Goal: Contribute content: Contribute content

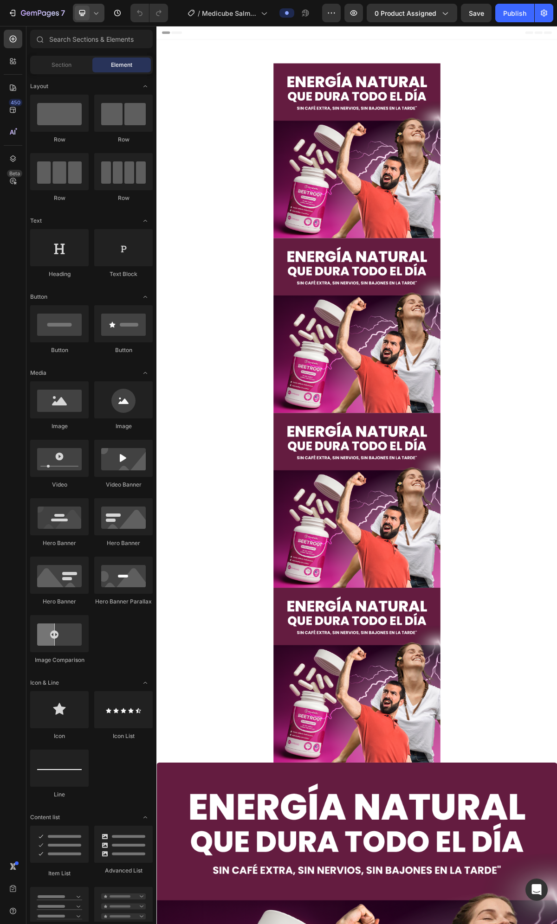
click at [96, 14] on icon at bounding box center [95, 12] width 9 height 9
click at [112, 71] on div "Mobile" at bounding box center [109, 78] width 69 height 15
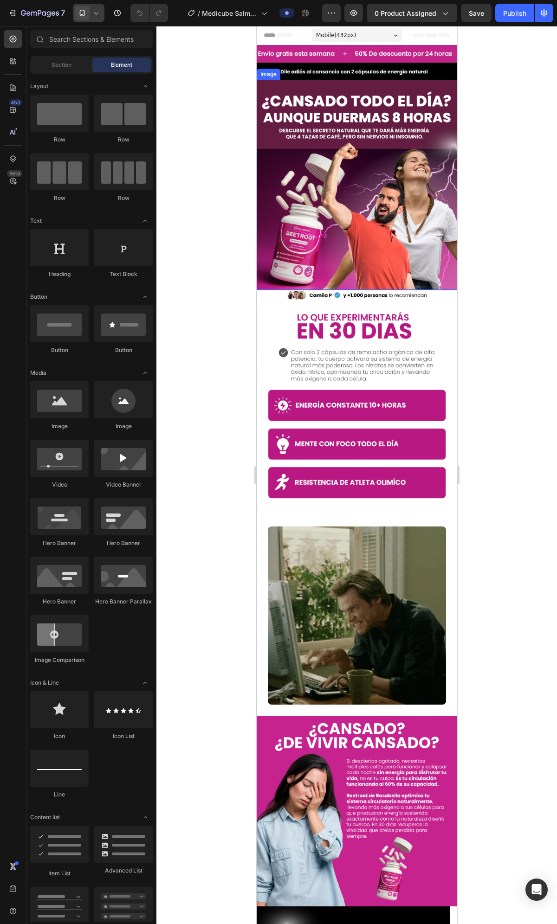
click at [360, 139] on img at bounding box center [356, 185] width 200 height 210
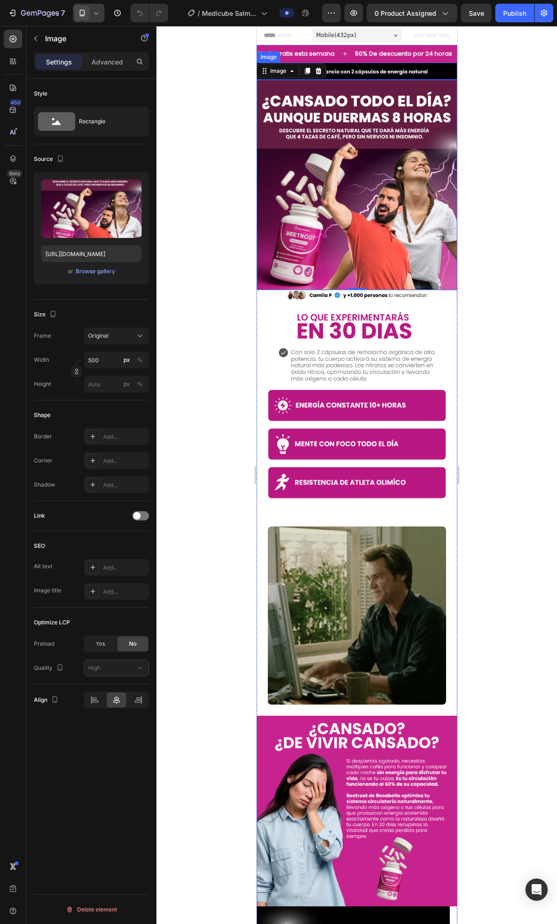
click at [409, 73] on img at bounding box center [356, 71] width 200 height 17
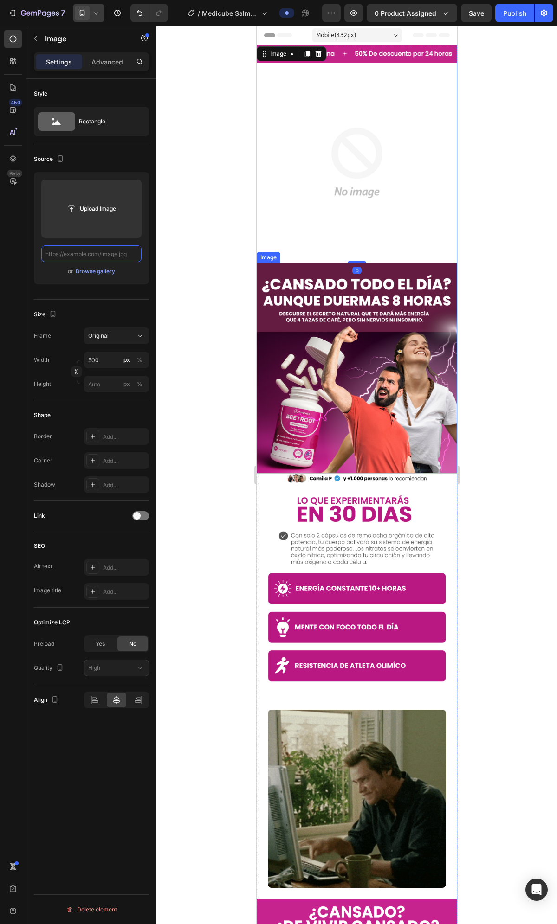
scroll to position [0, 84]
paste input "[URL][DOMAIN_NAME]"
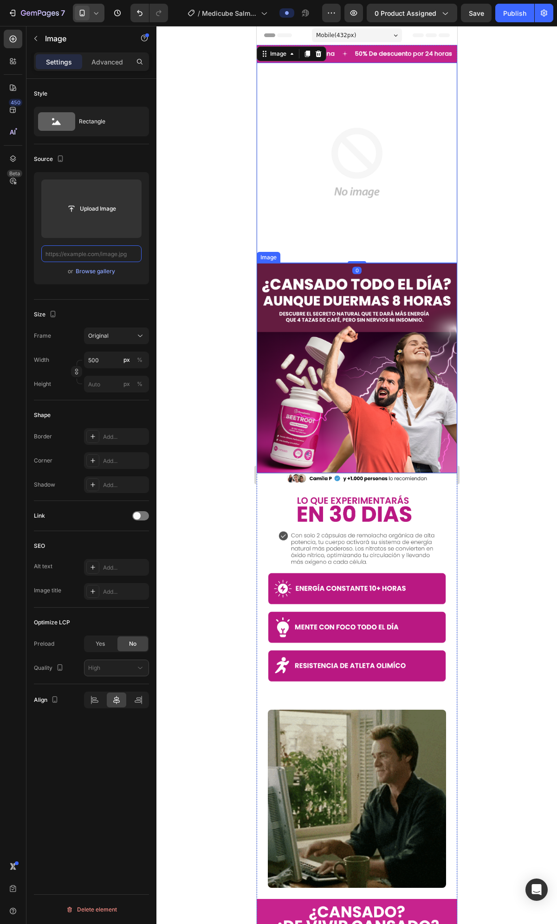
type input "[URL][DOMAIN_NAME]"
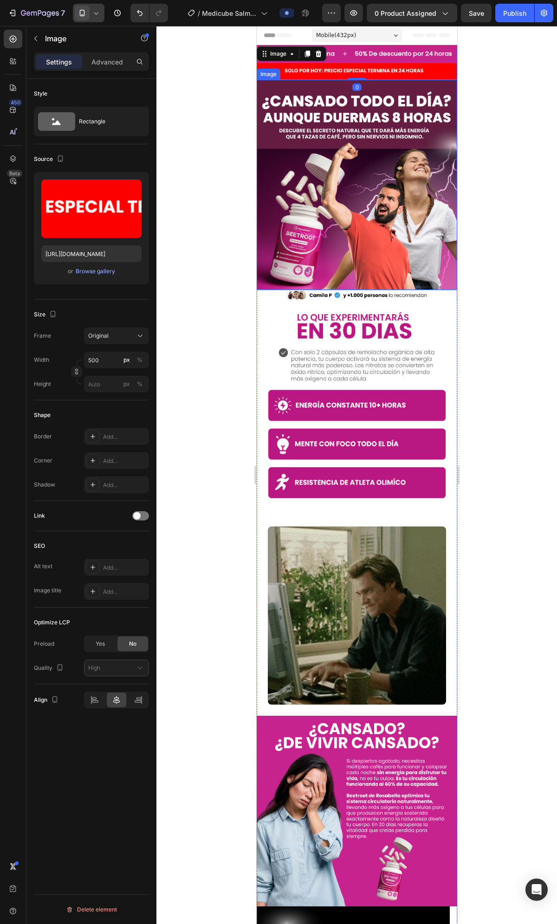
click at [380, 300] on img at bounding box center [356, 407] width 200 height 215
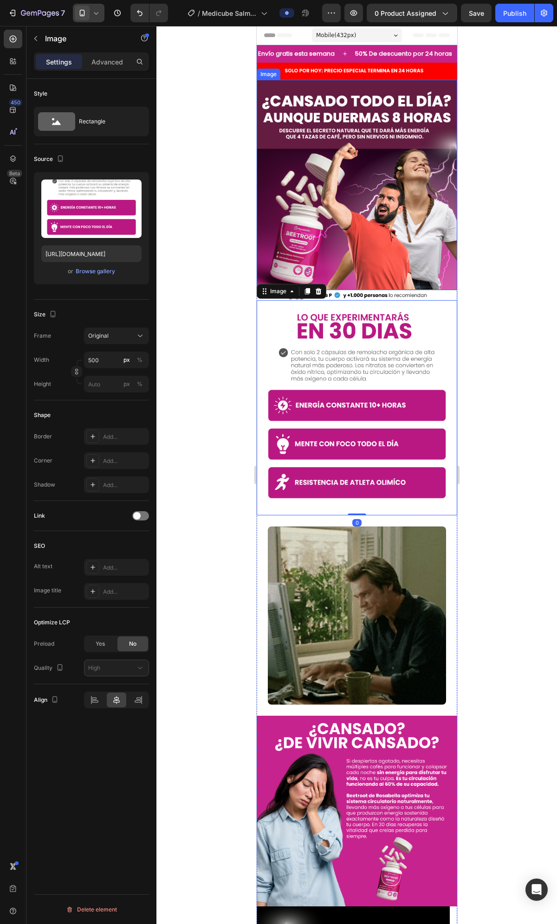
click at [389, 220] on img at bounding box center [356, 185] width 200 height 210
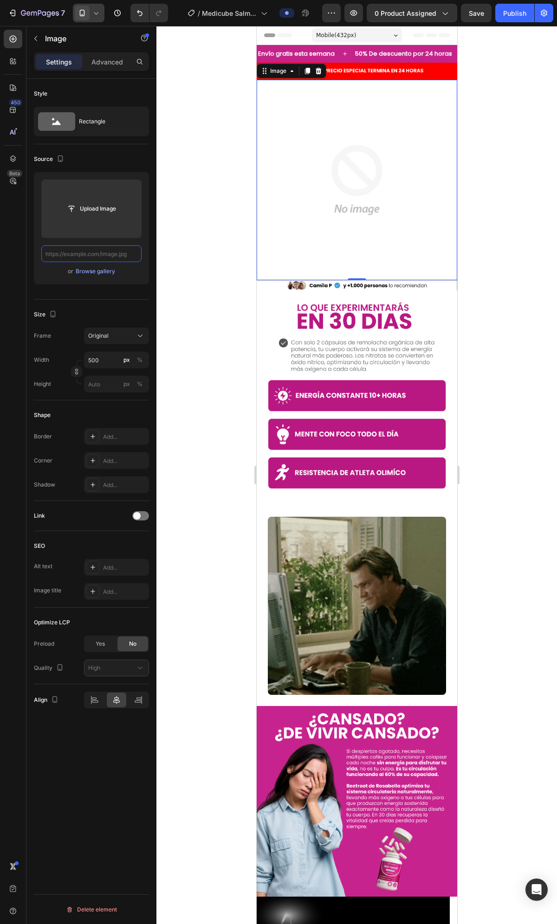
scroll to position [0, 0]
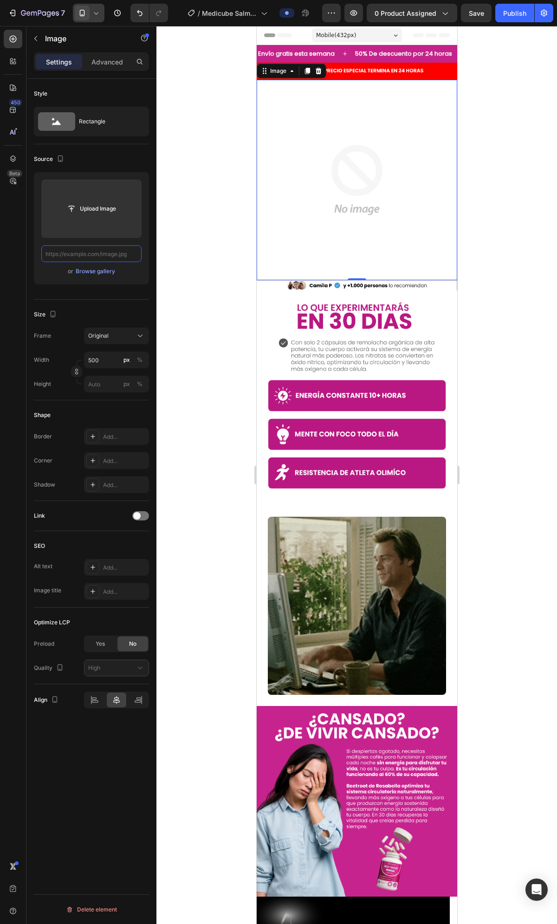
paste input "[URL][DOMAIN_NAME]"
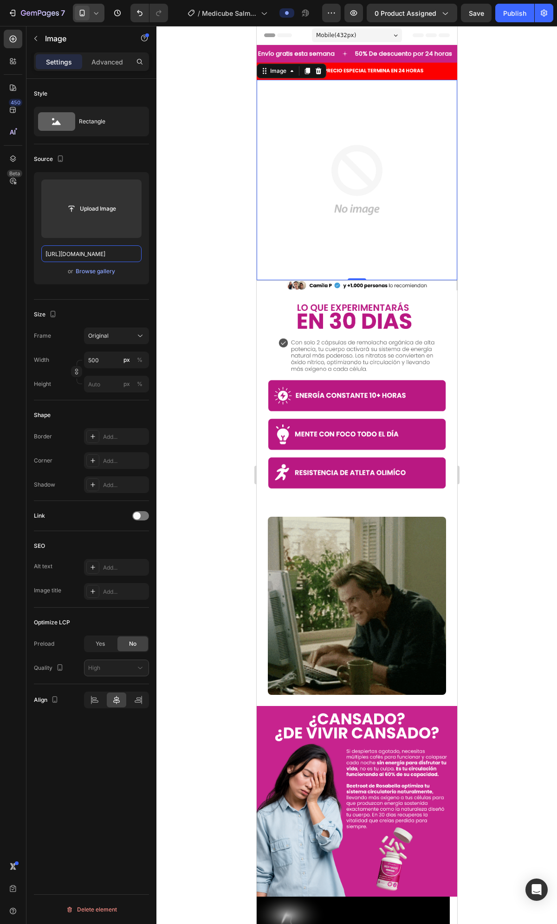
scroll to position [0, 19]
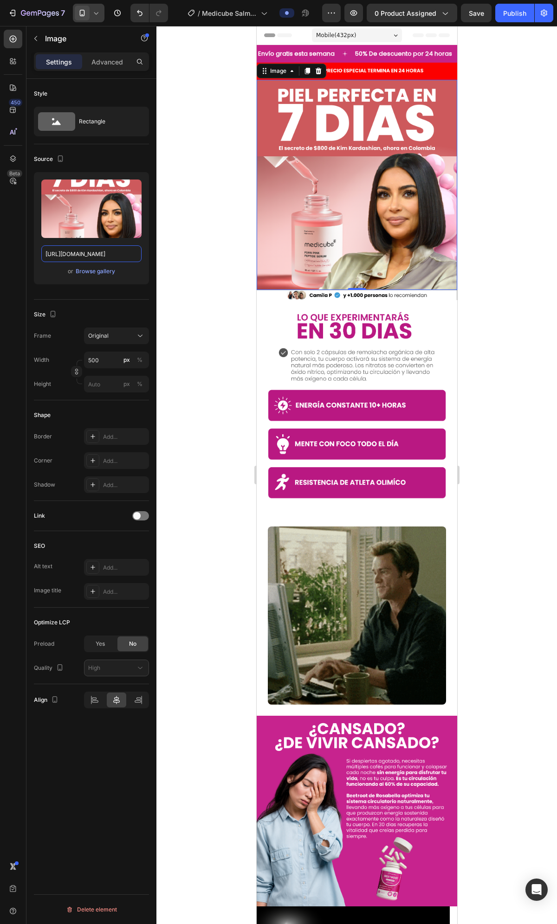
type input "[URL][DOMAIN_NAME]"
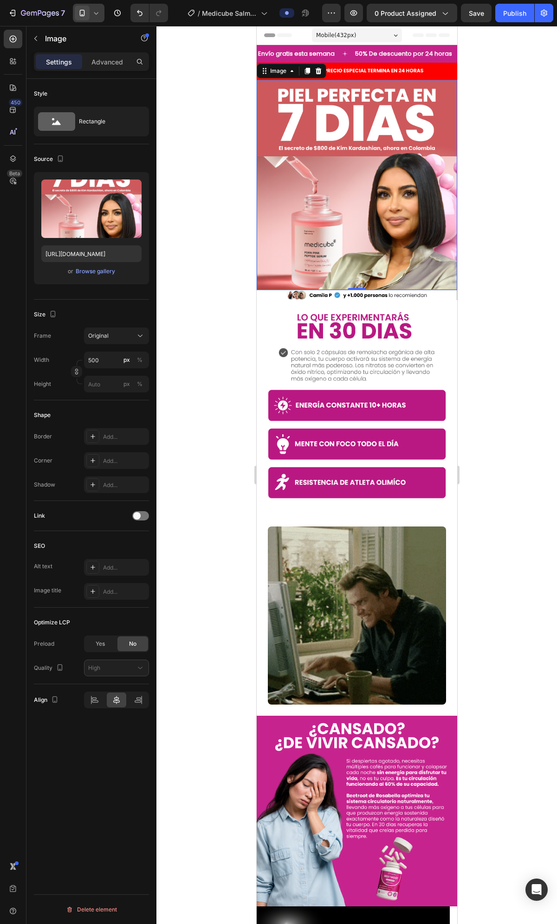
click at [497, 269] on div at bounding box center [356, 475] width 400 height 898
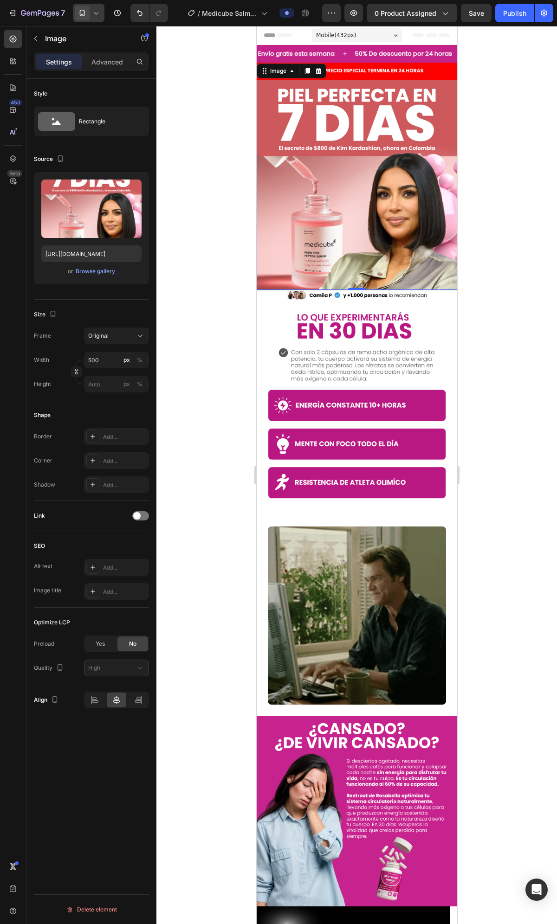
scroll to position [0, 0]
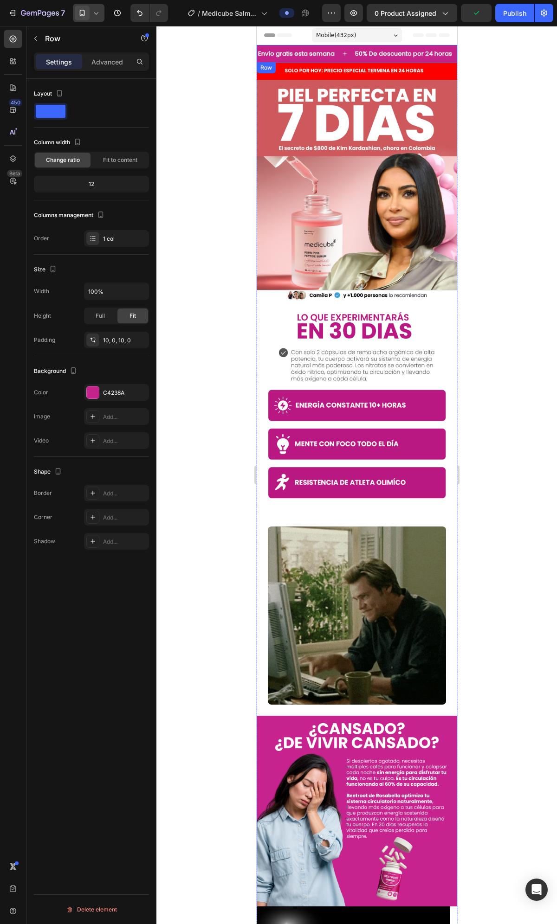
click at [347, 59] on div "Envío gratis esta semana Text 50% De descuento por 24 horas Text Garantía de sa…" at bounding box center [356, 54] width 200 height 18
click at [347, 58] on div "Envío gratis esta semana Text 50% De descuento por 24 horas Text Garantía de sa…" at bounding box center [356, 54] width 200 height 18
click at [337, 58] on div "Envío gratis esta semana Text 50% De descuento por 24 horas Text Garantía de sa…" at bounding box center [356, 54] width 200 height 18
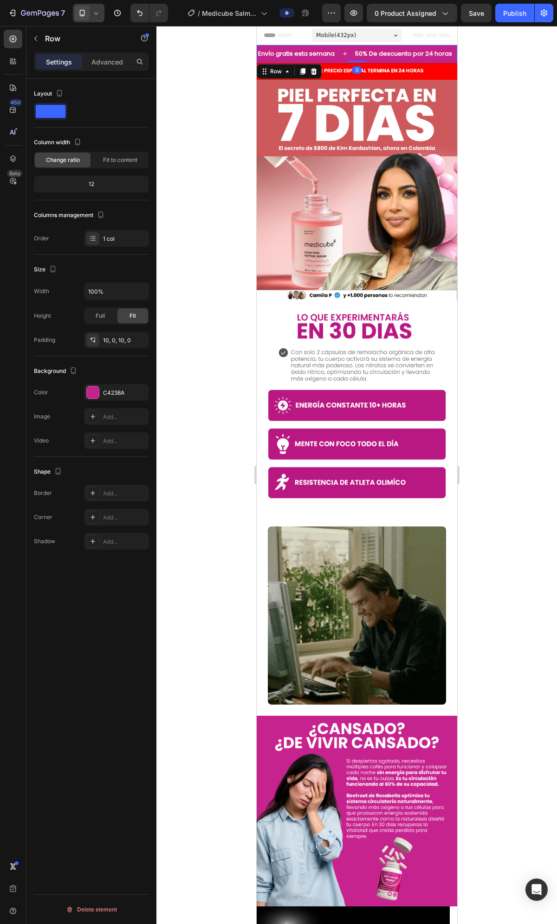
click at [337, 57] on div "Envío gratis esta semana Text" at bounding box center [304, 54] width 97 height 8
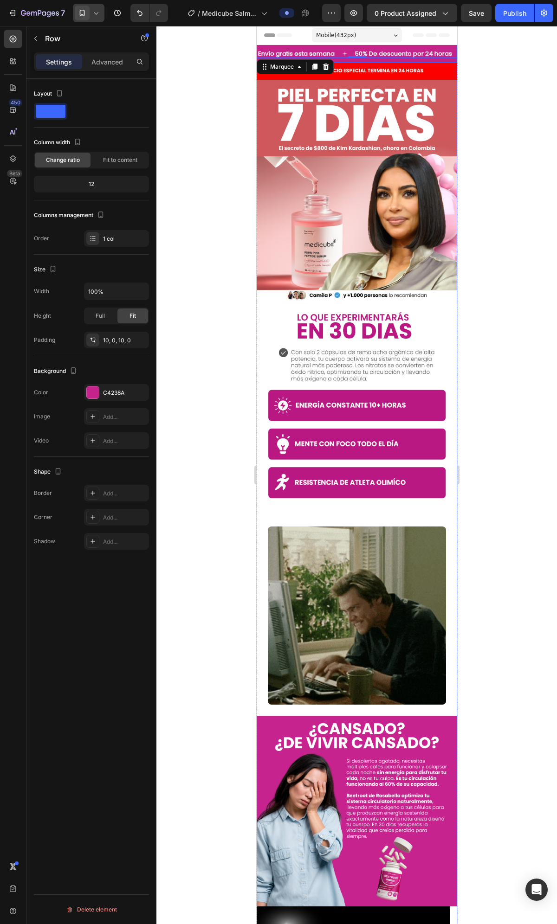
click at [333, 48] on div "Envío gratis esta semana Text 50% De descuento por 24 horas Text Garantía de sa…" at bounding box center [356, 54] width 200 height 18
click at [116, 392] on div "C4238A" at bounding box center [116, 393] width 27 height 8
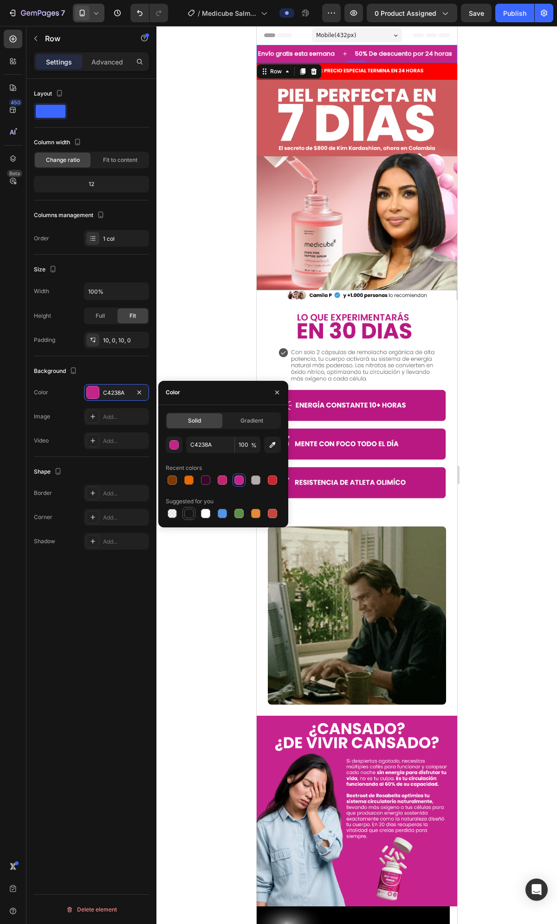
click at [187, 509] on div at bounding box center [188, 513] width 9 height 9
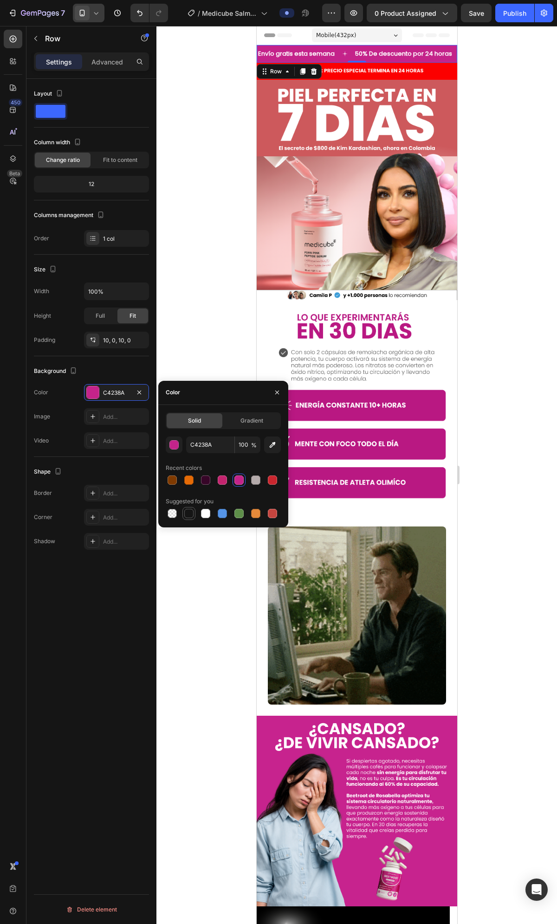
type input "151515"
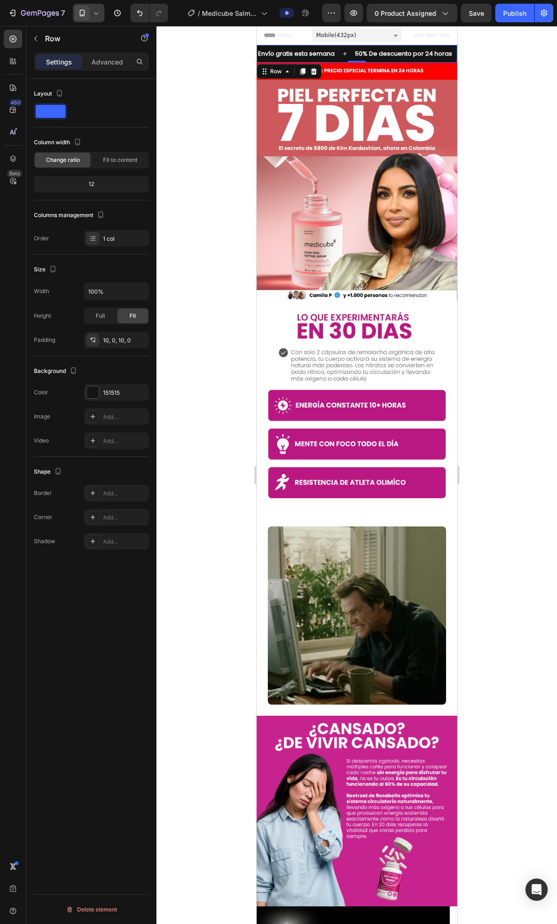
click at [526, 197] on div at bounding box center [356, 475] width 400 height 898
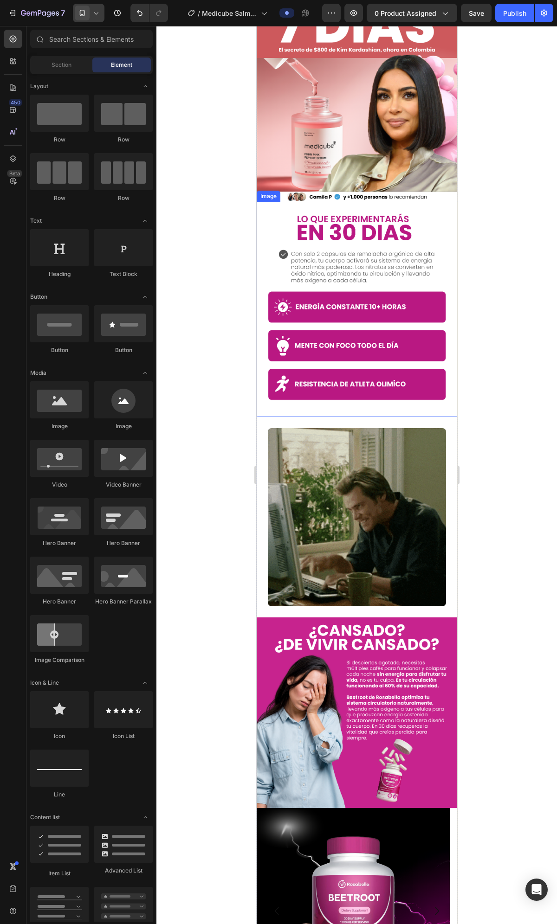
scroll to position [103, 0]
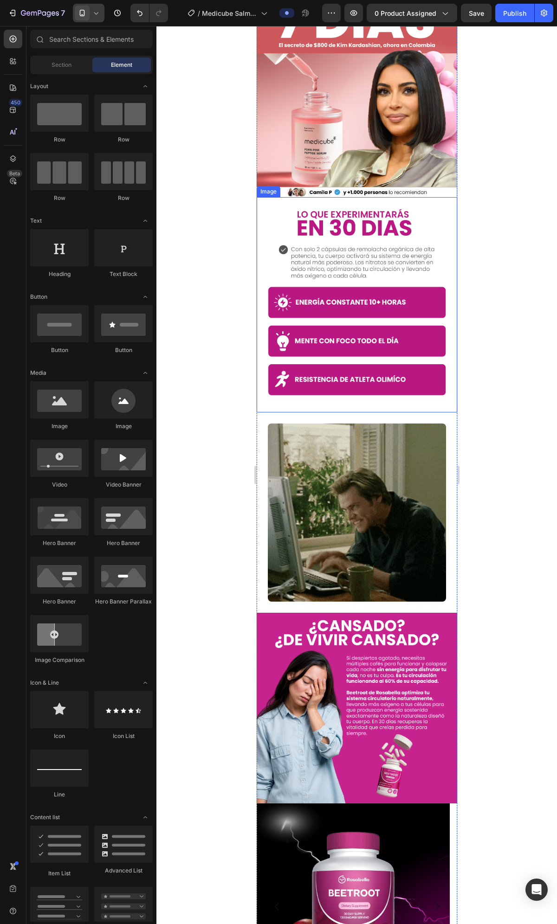
click at [371, 255] on img at bounding box center [356, 304] width 200 height 215
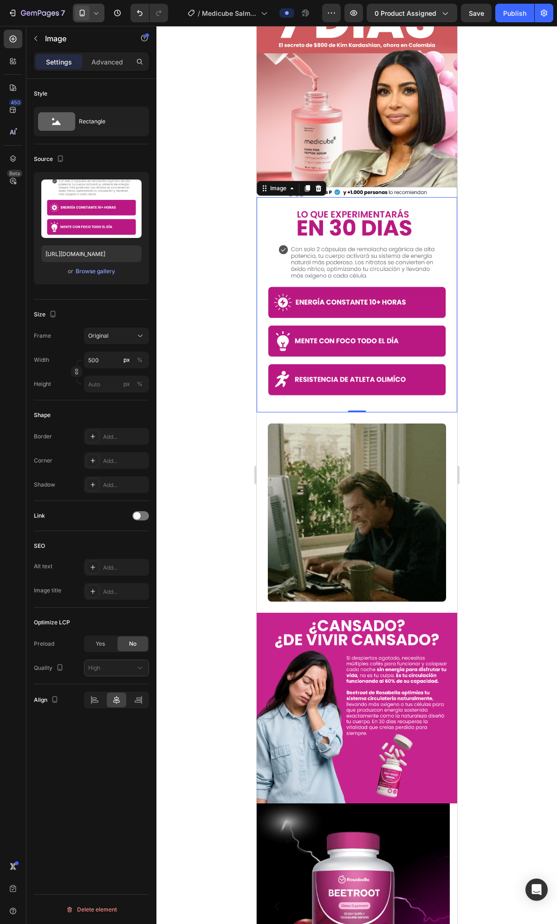
click at [175, 40] on div at bounding box center [356, 475] width 400 height 898
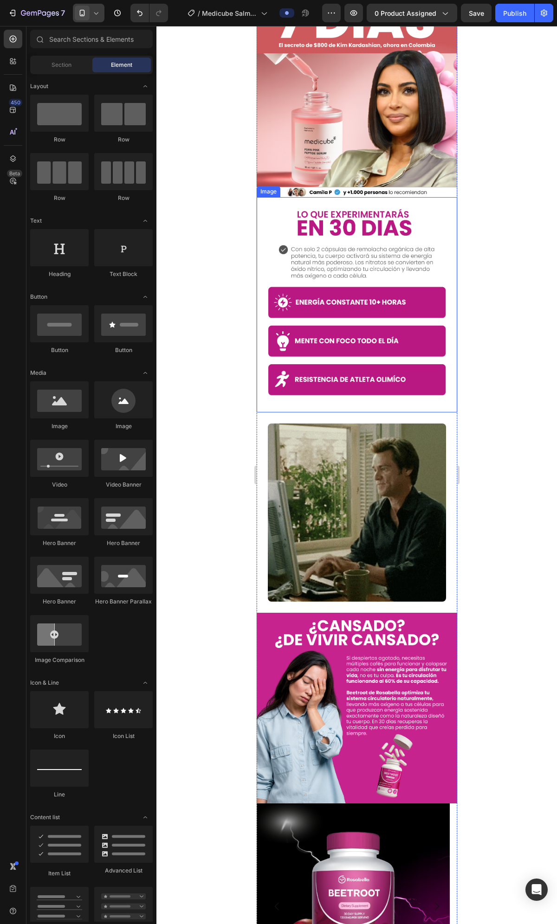
click at [358, 221] on img at bounding box center [356, 304] width 200 height 215
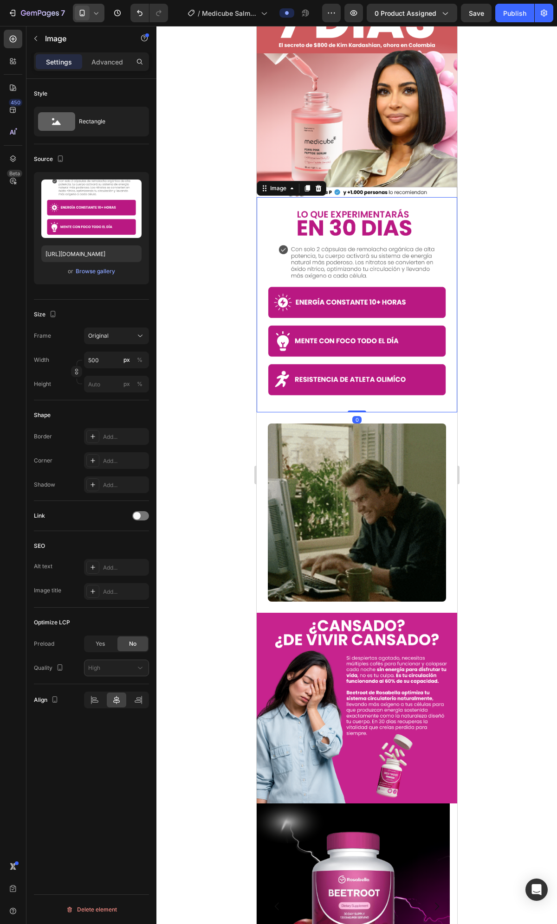
click at [353, 187] on div "Image" at bounding box center [356, 192] width 200 height 10
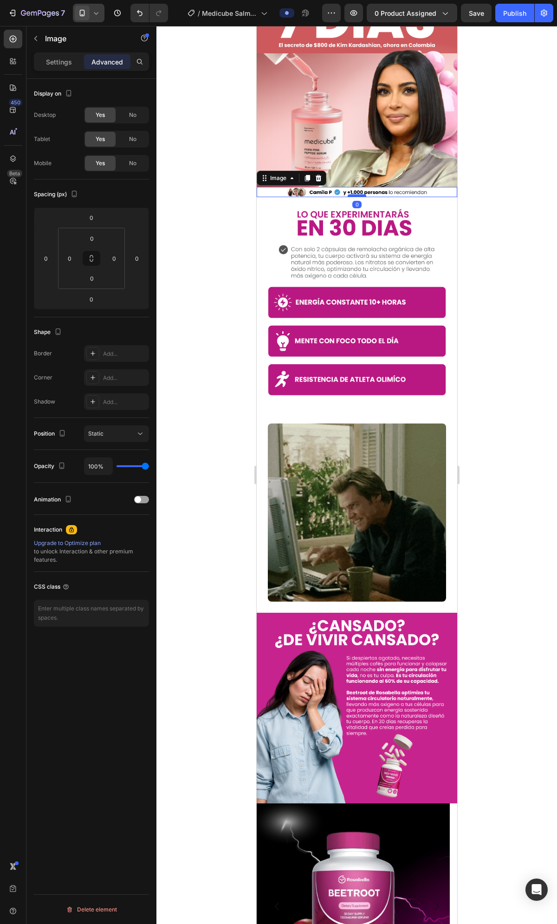
click at [347, 194] on div at bounding box center [356, 195] width 19 height 3
click at [314, 187] on img at bounding box center [356, 192] width 200 height 10
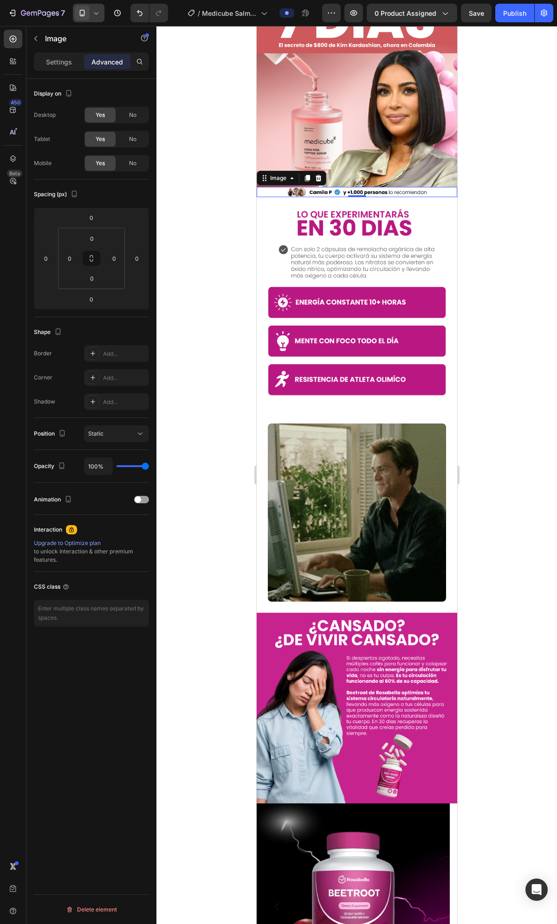
click at [312, 187] on img at bounding box center [356, 192] width 200 height 10
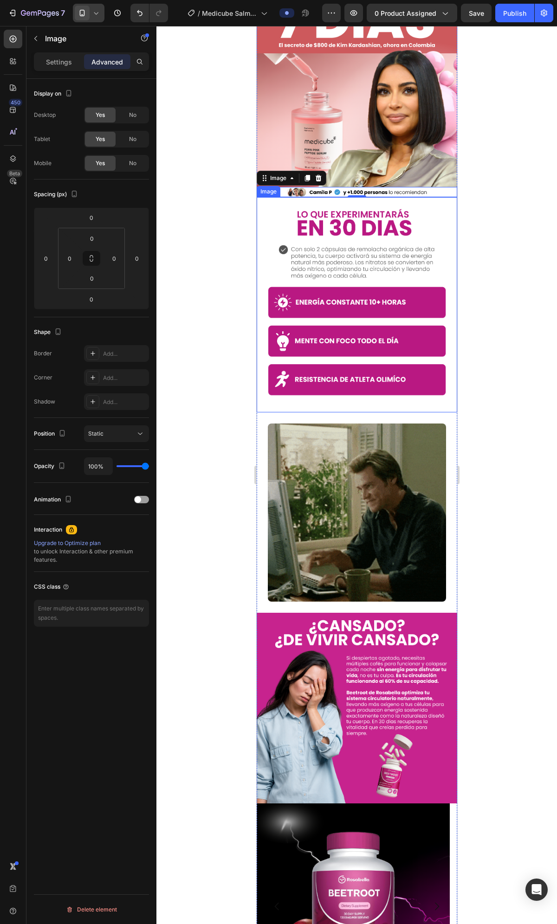
click at [189, 202] on div at bounding box center [356, 475] width 400 height 898
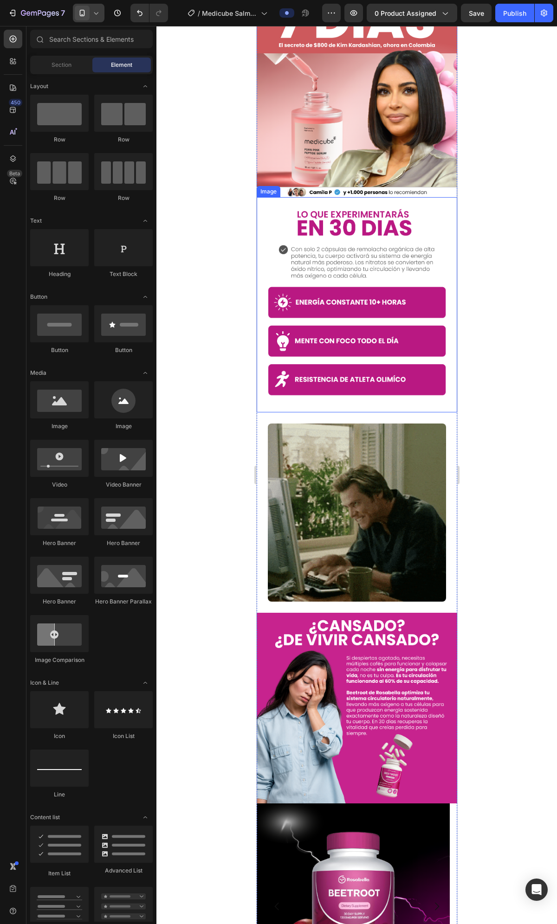
click at [297, 187] on img at bounding box center [356, 192] width 200 height 10
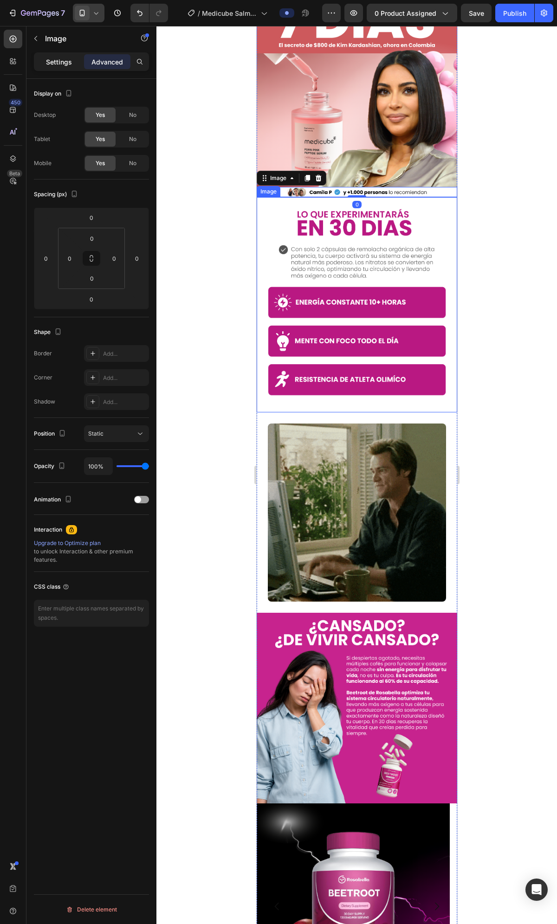
drag, startPoint x: 58, startPoint y: 71, endPoint x: 57, endPoint y: 66, distance: 4.7
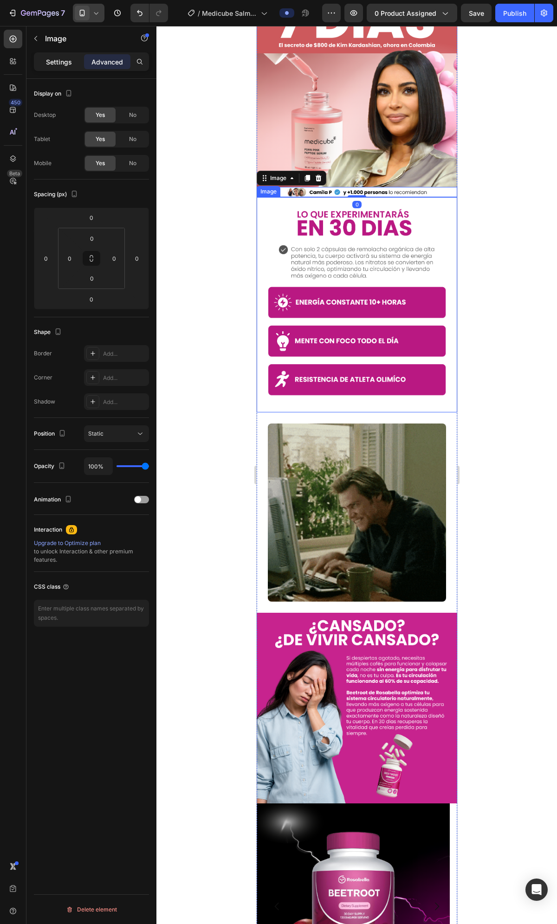
click at [58, 70] on div "Settings Advanced" at bounding box center [91, 61] width 115 height 19
click at [57, 65] on p "Settings" at bounding box center [59, 62] width 26 height 10
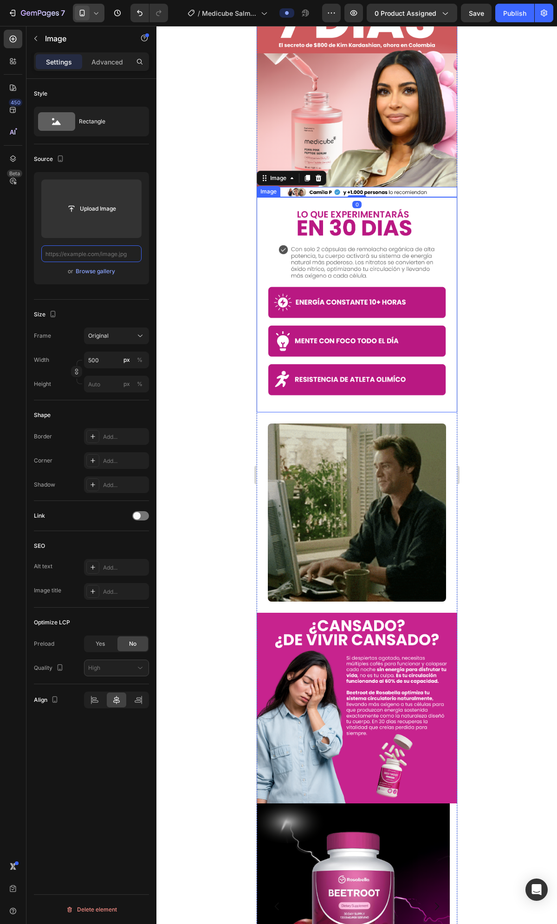
scroll to position [0, 64]
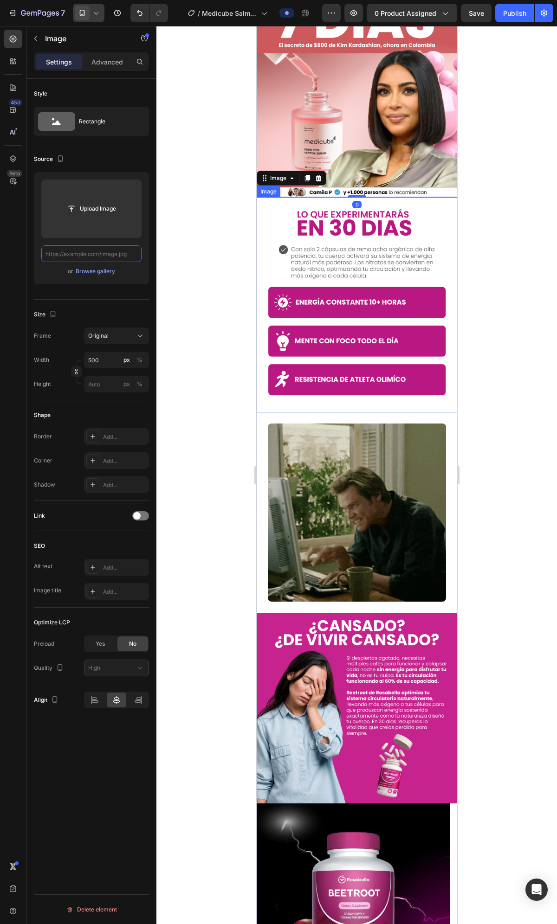
paste input "[URL][DOMAIN_NAME]"
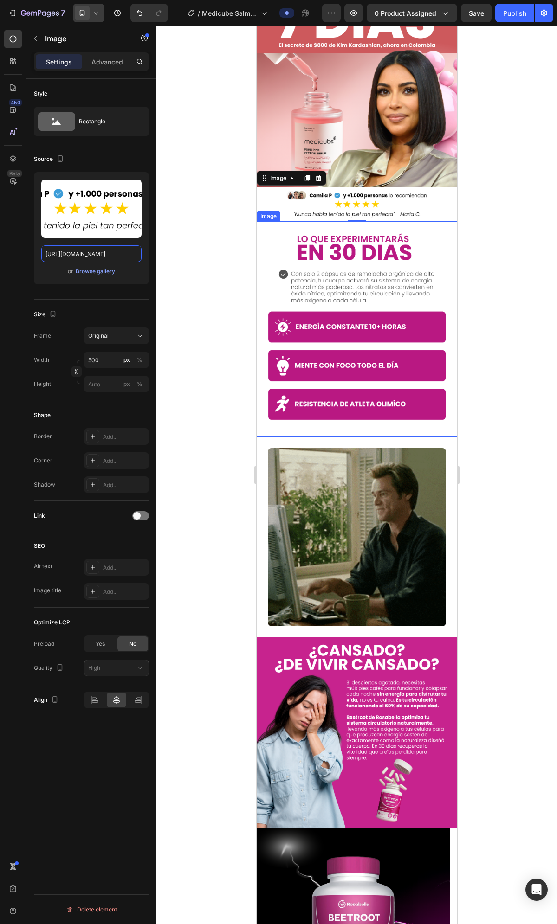
type input "[URL][DOMAIN_NAME]"
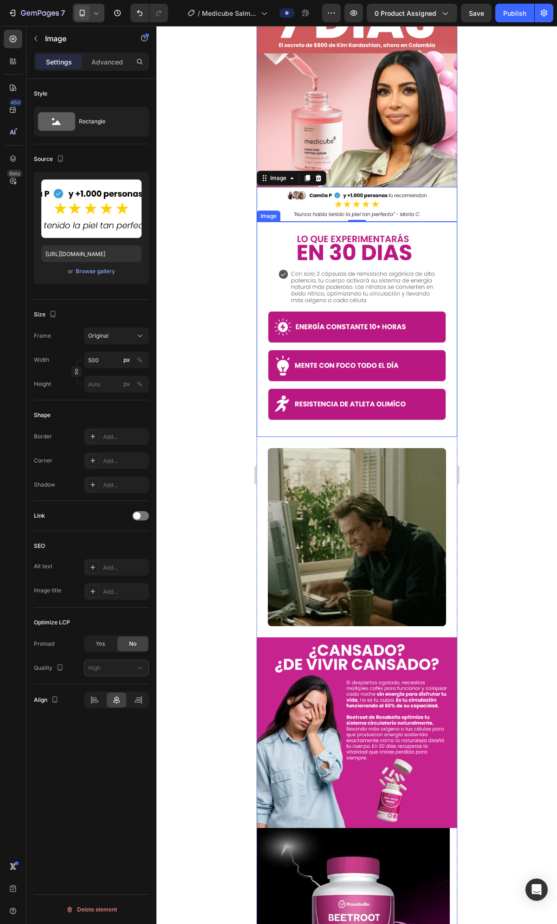
scroll to position [0, 0]
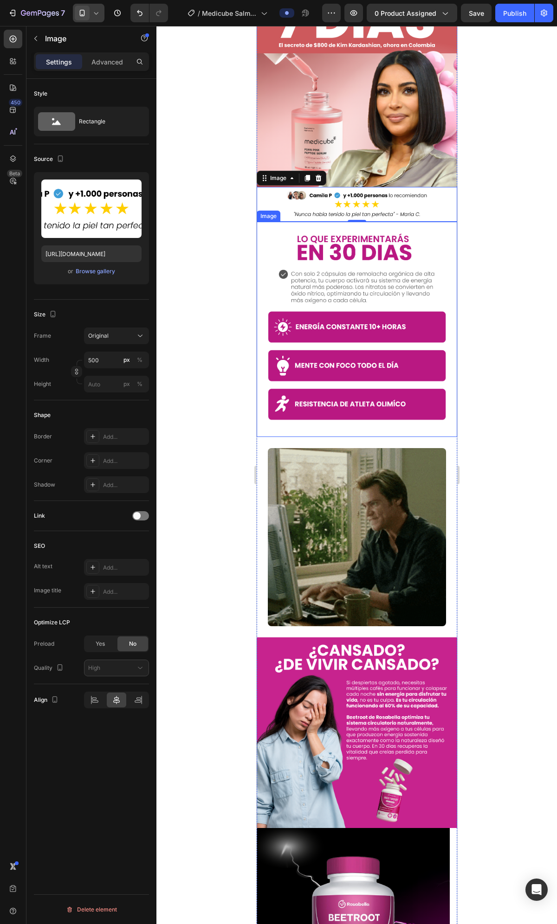
click at [208, 246] on div at bounding box center [356, 475] width 400 height 898
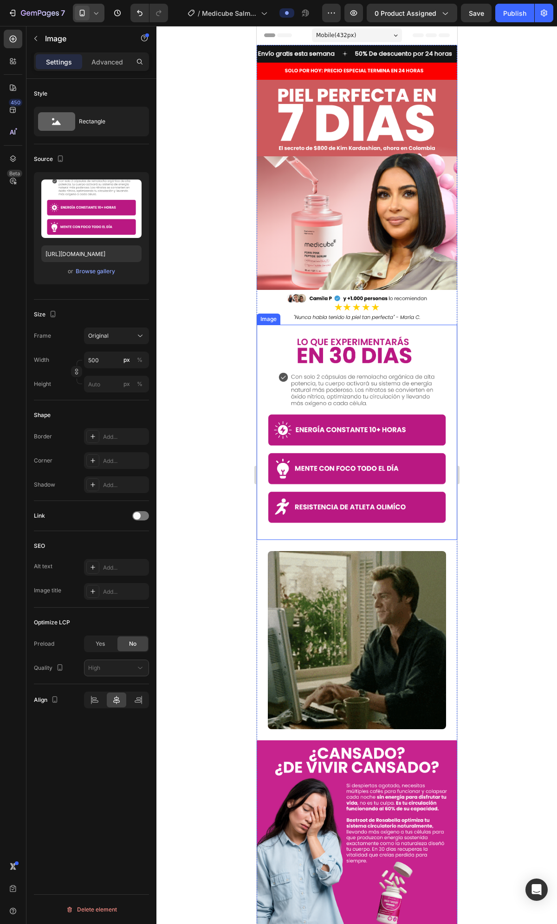
click at [427, 336] on img at bounding box center [356, 432] width 200 height 215
click at [359, 416] on img at bounding box center [356, 432] width 200 height 215
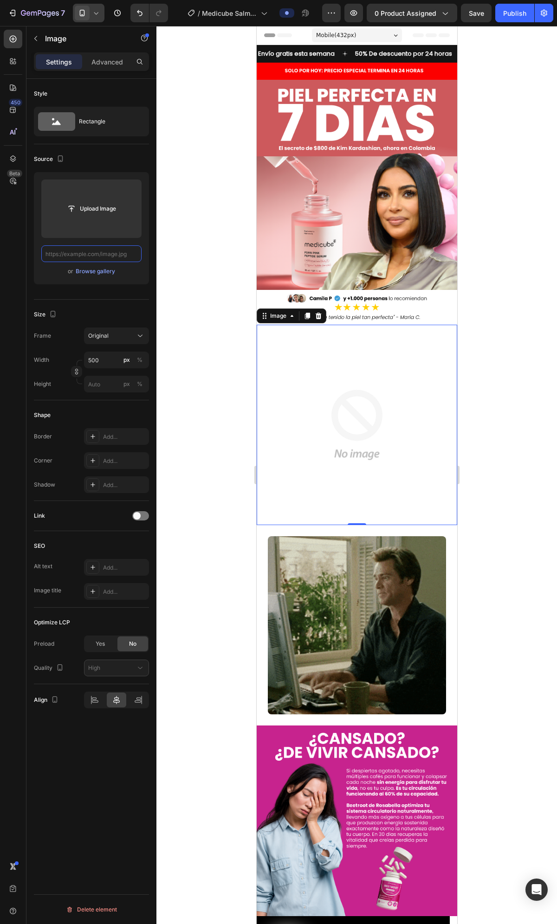
scroll to position [0, 82]
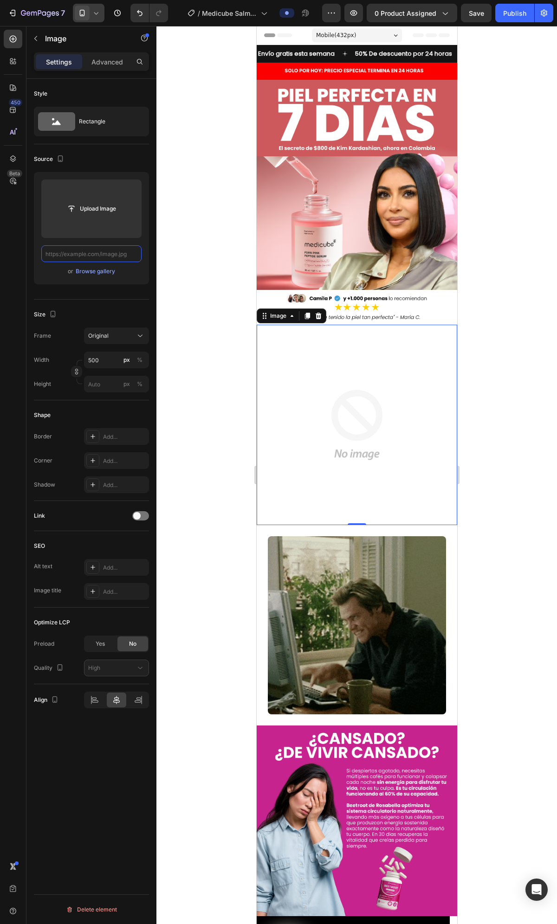
paste input "[URL][DOMAIN_NAME]"
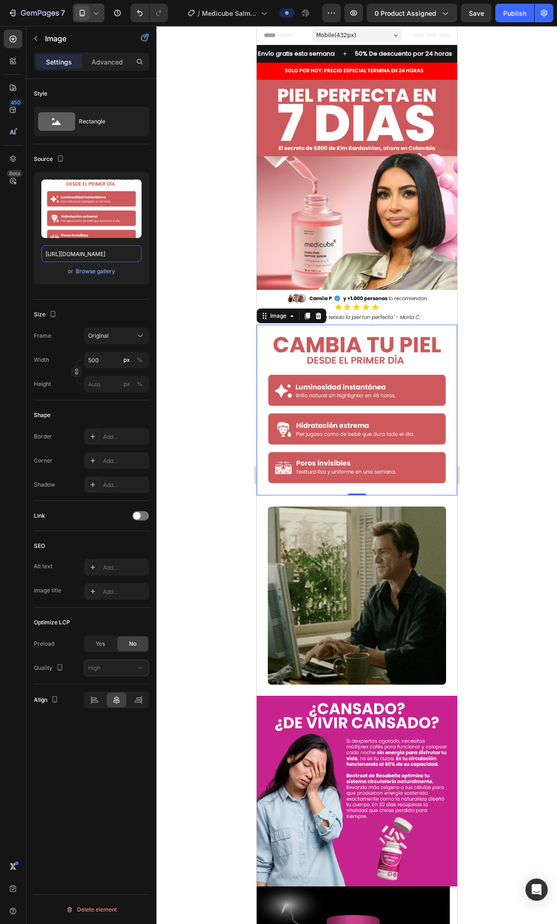
type input "[URL][DOMAIN_NAME]"
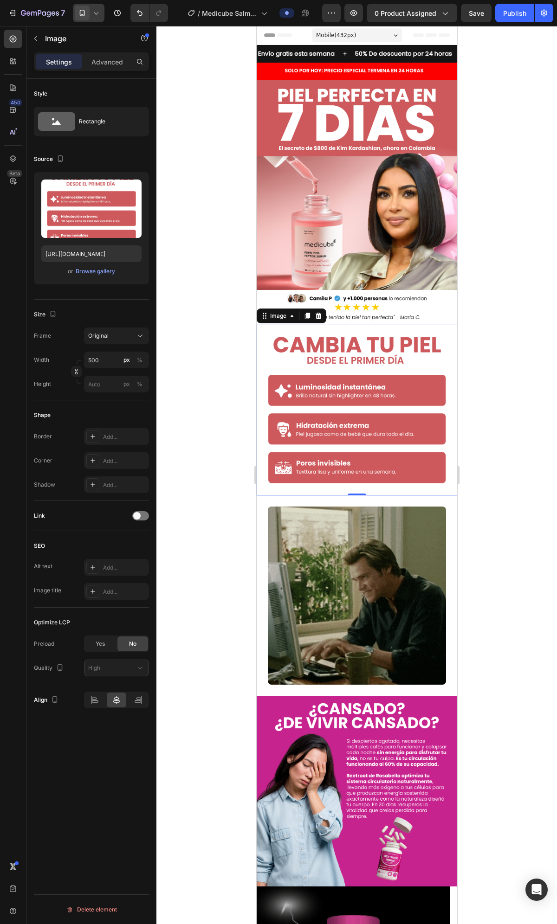
click at [198, 328] on div at bounding box center [356, 475] width 400 height 898
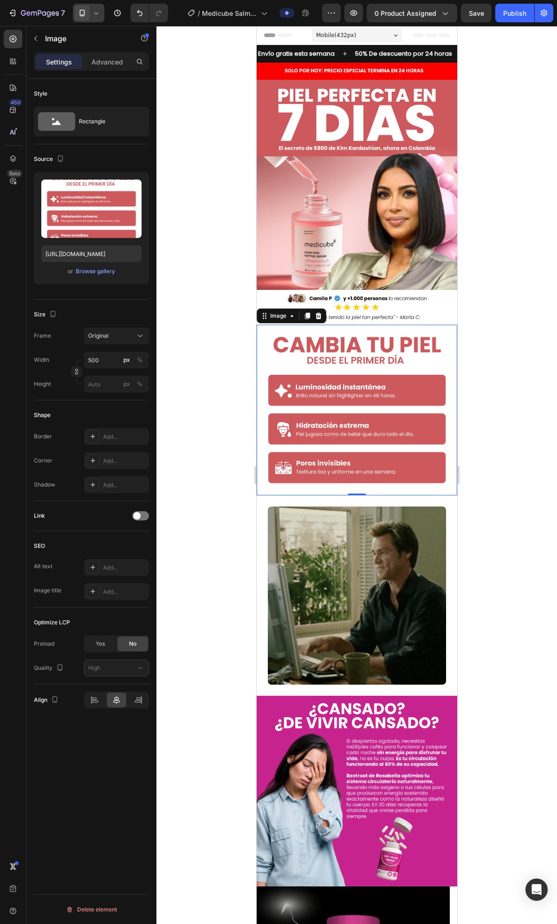
scroll to position [0, 0]
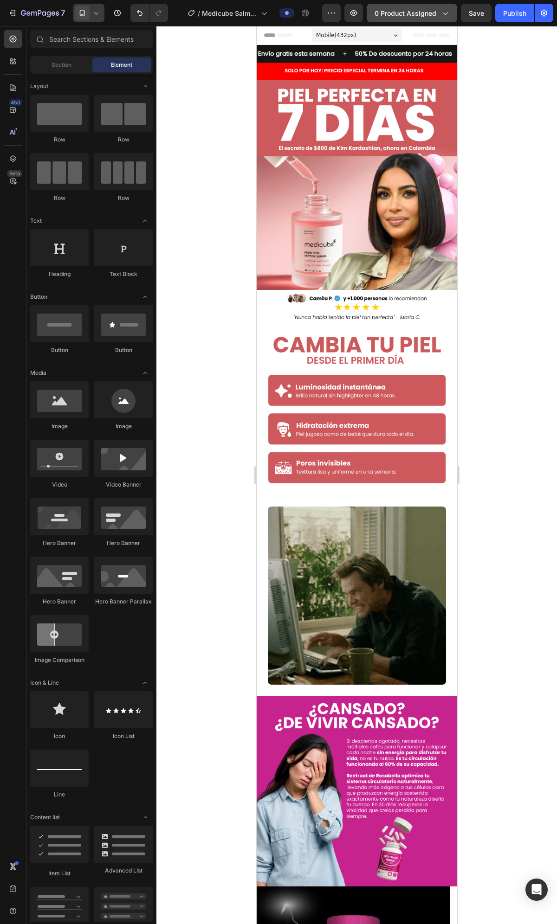
click at [427, 14] on span "0 product assigned" at bounding box center [405, 13] width 62 height 10
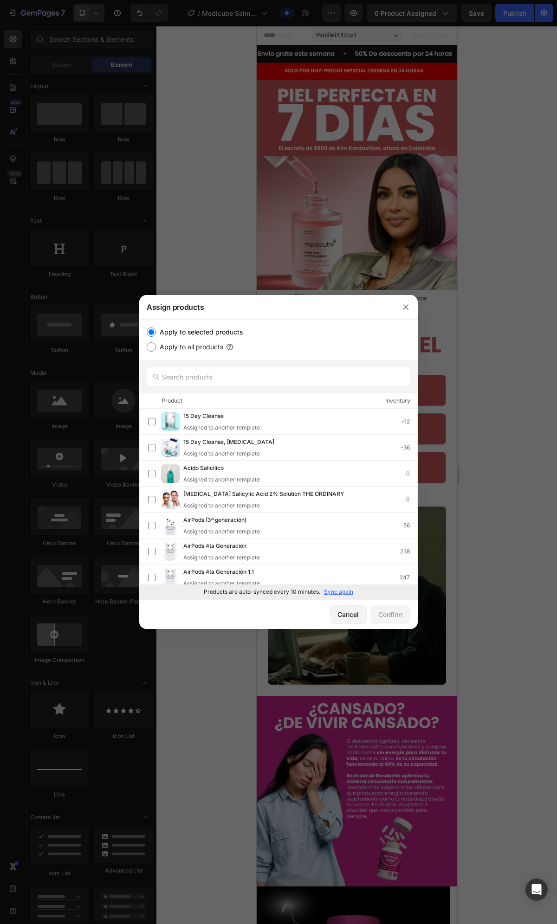
click at [338, 593] on p "Sync again" at bounding box center [338, 592] width 29 height 8
click at [253, 385] on input "text" at bounding box center [278, 376] width 263 height 19
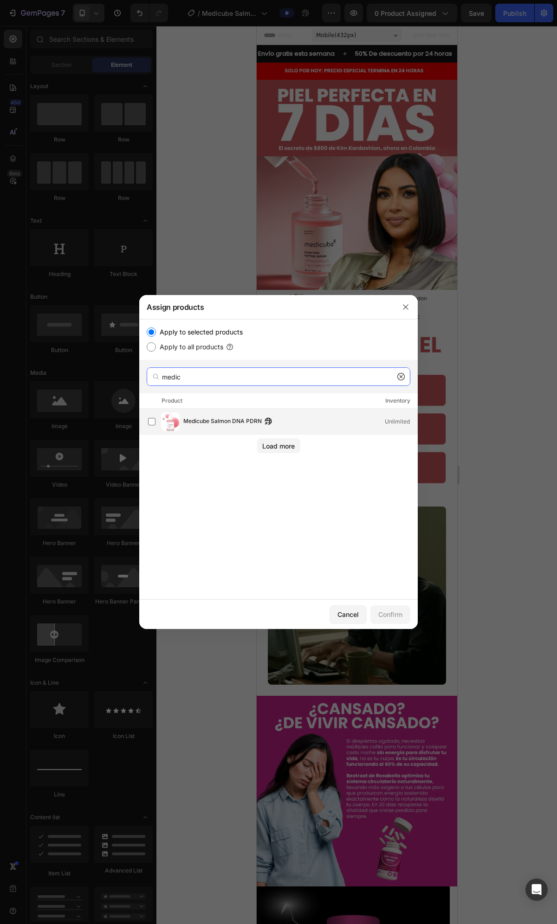
type input "medic"
click at [248, 425] on span "Medicube Salmon DNA PDRN" at bounding box center [222, 422] width 78 height 10
click at [388, 617] on div "Confirm" at bounding box center [390, 614] width 24 height 10
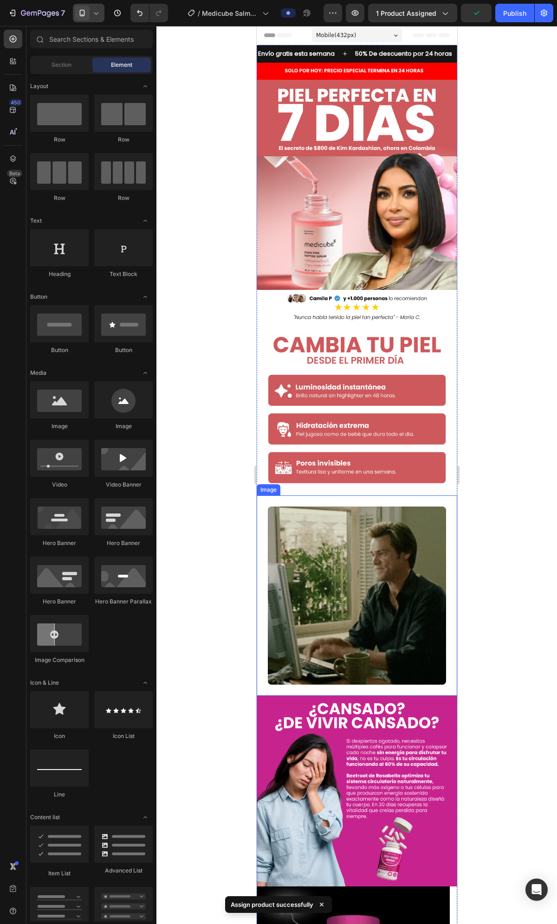
click at [376, 570] on img at bounding box center [356, 596] width 178 height 178
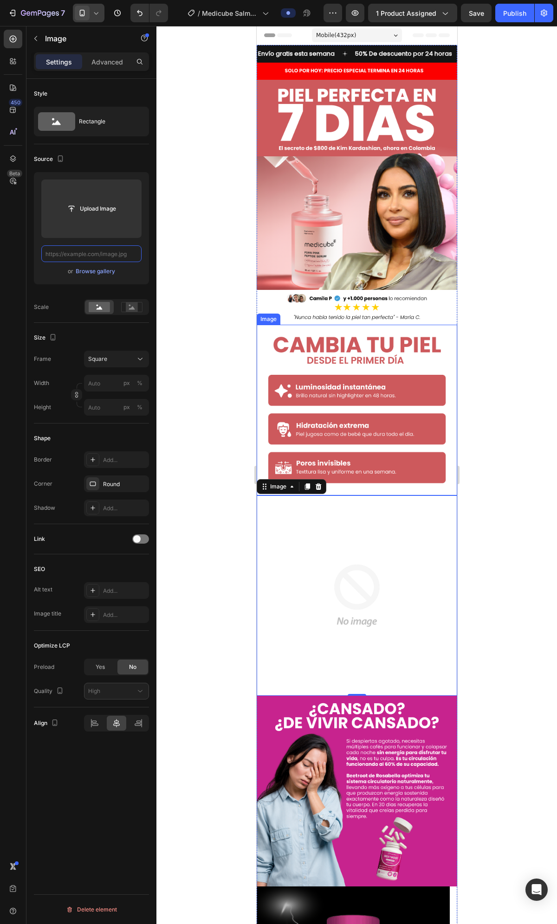
paste input "[URL][DOMAIN_NAME][PERSON_NAME]"
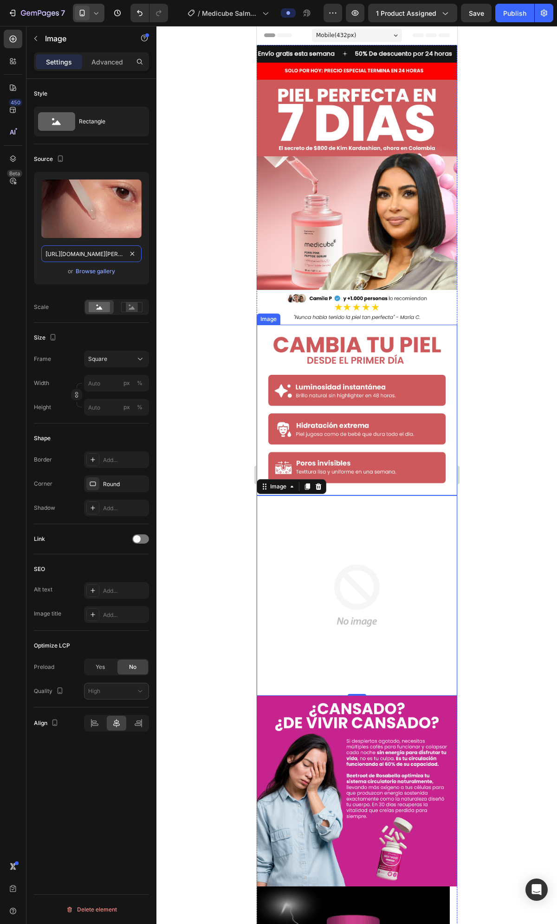
scroll to position [0, 136]
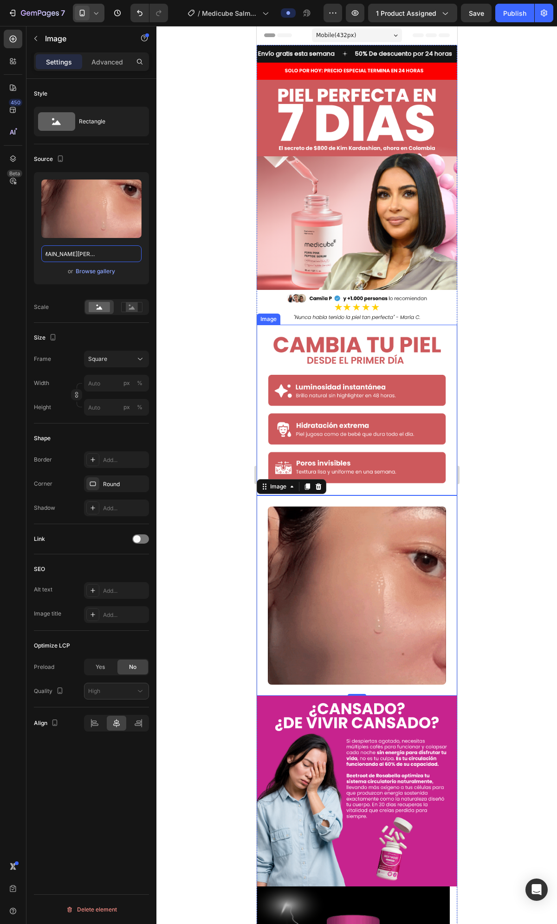
type input "[URL][DOMAIN_NAME][PERSON_NAME]"
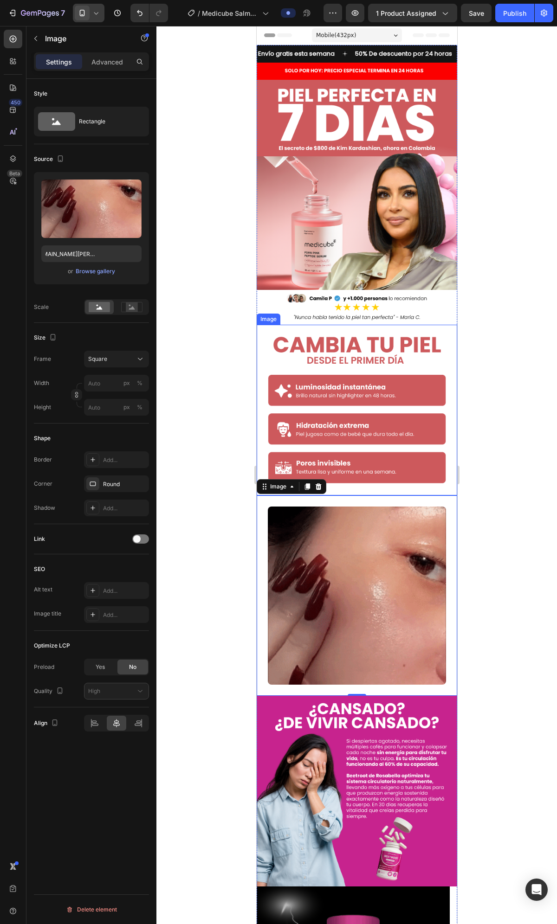
scroll to position [0, 0]
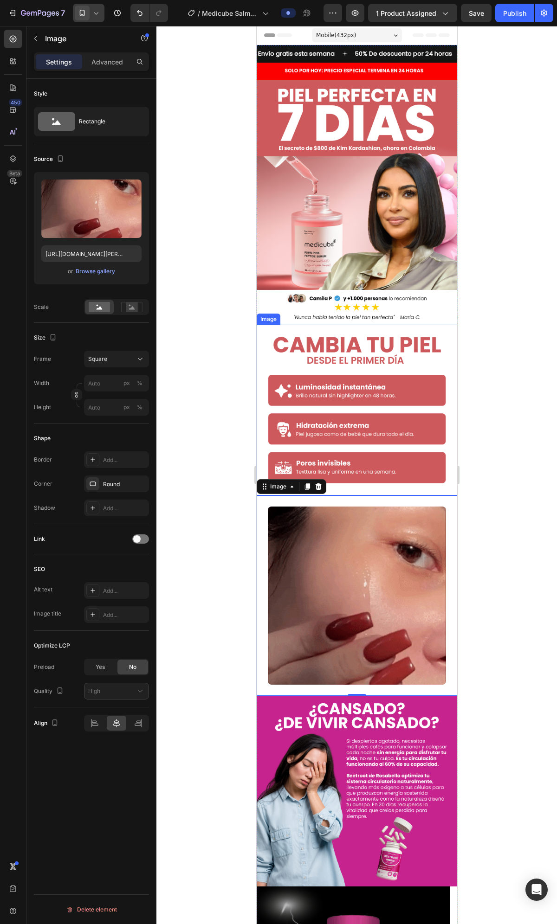
click at [207, 294] on div at bounding box center [356, 475] width 400 height 898
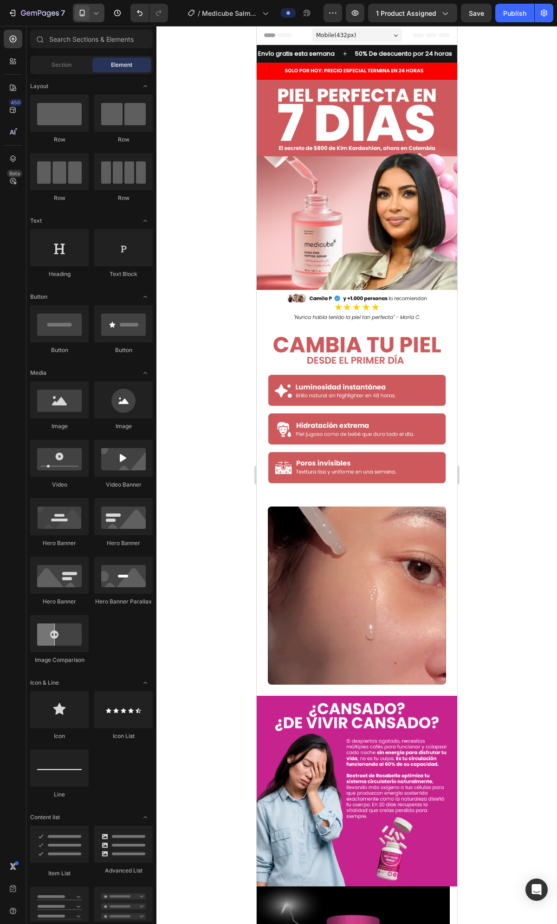
click at [541, 493] on div at bounding box center [356, 475] width 400 height 898
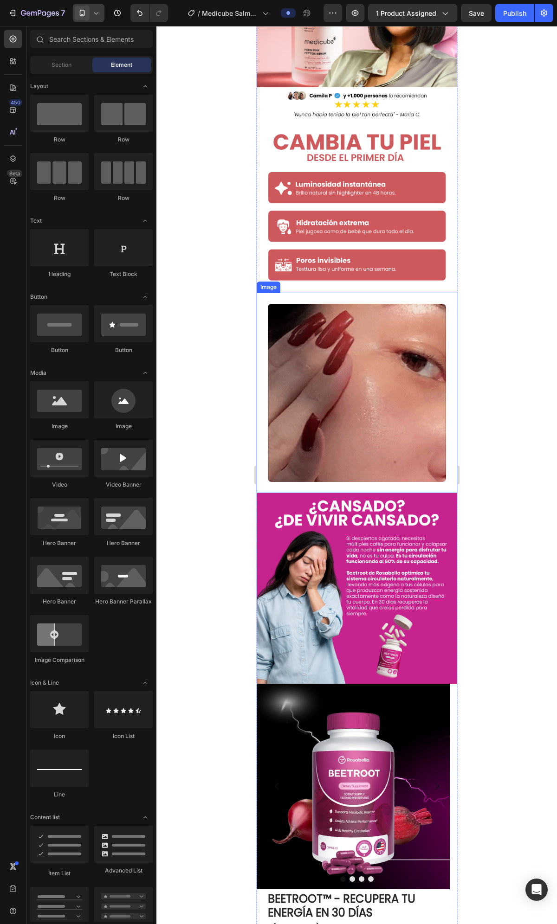
scroll to position [206, 0]
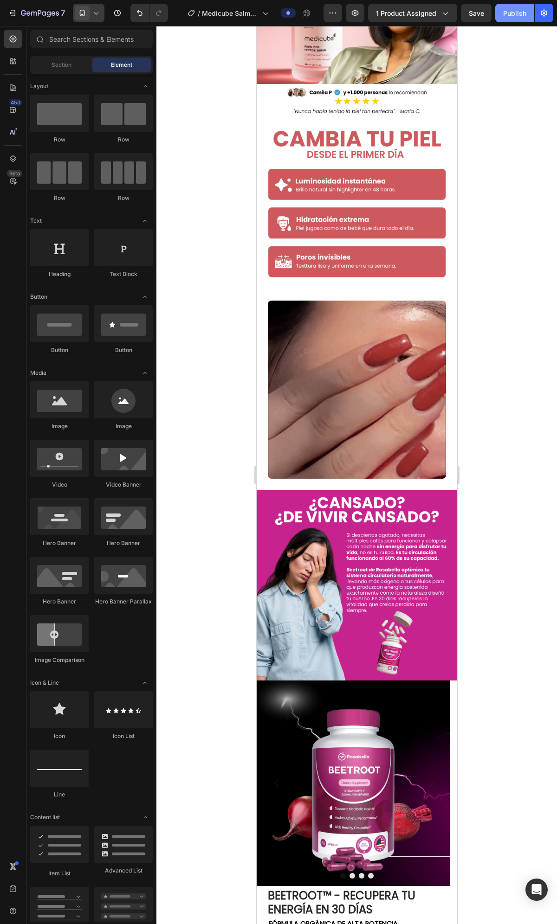
click at [509, 13] on div "Publish" at bounding box center [514, 13] width 23 height 10
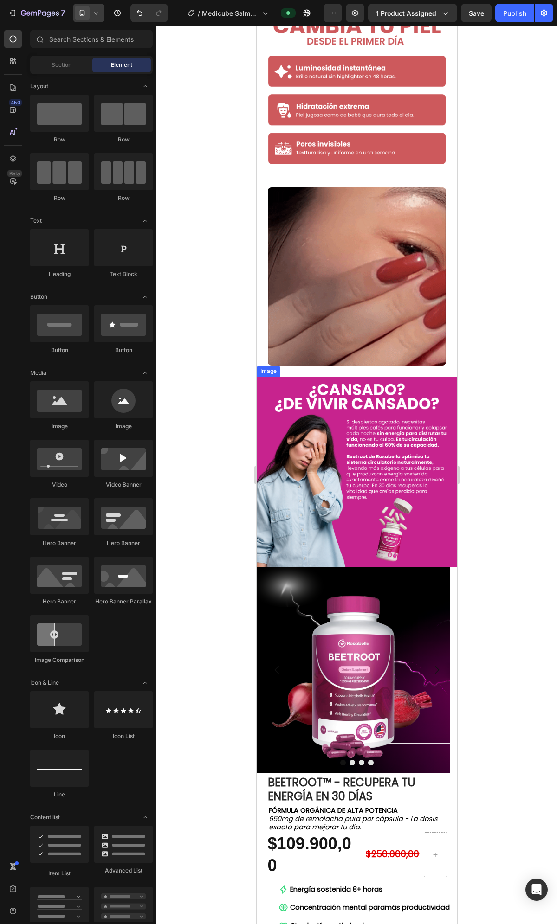
scroll to position [360, 0]
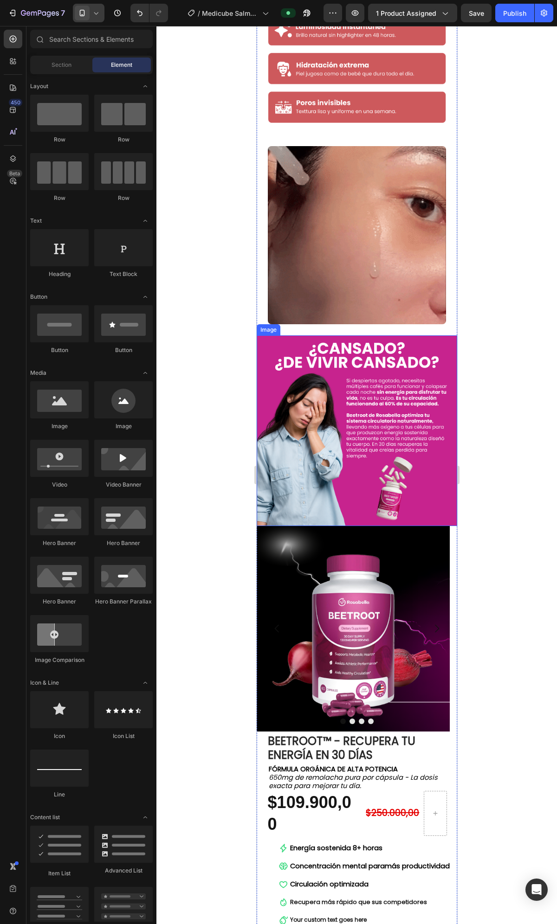
click at [334, 443] on img at bounding box center [356, 430] width 200 height 191
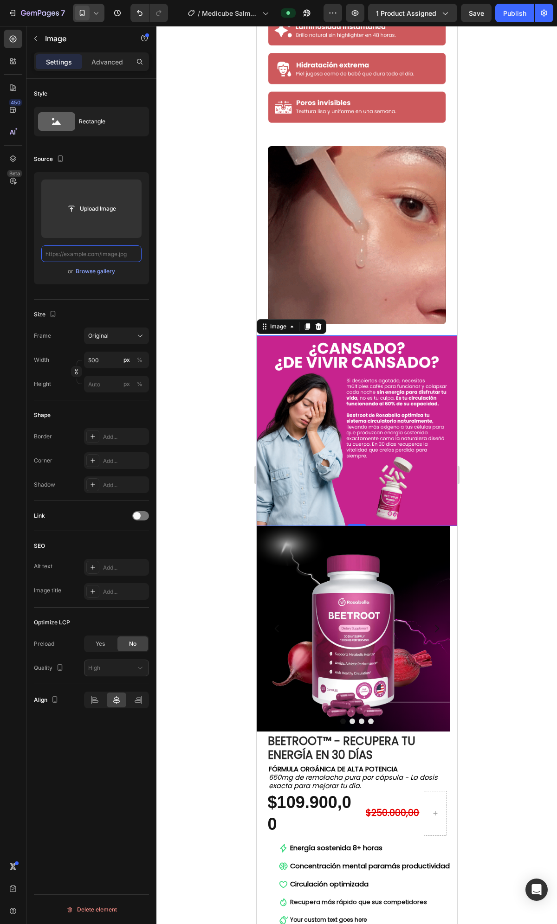
scroll to position [0, 0]
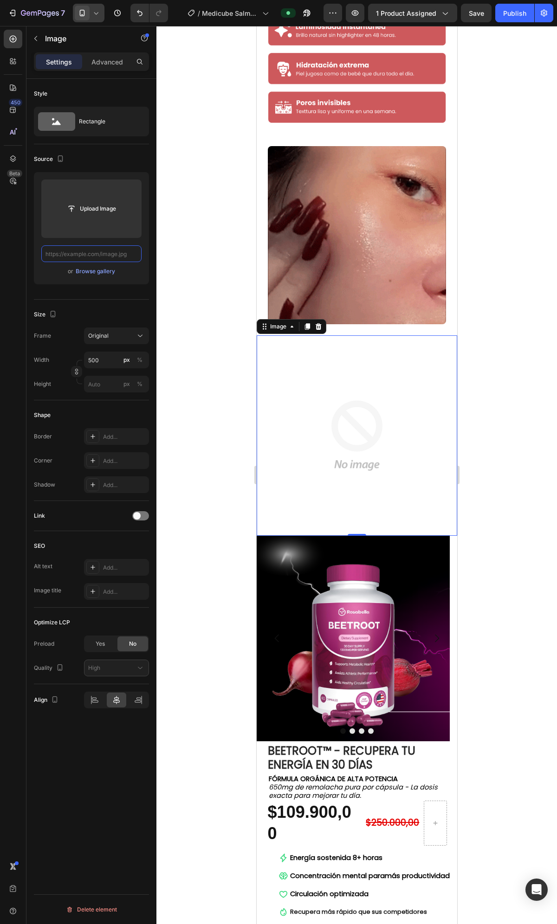
paste input "[URL][DOMAIN_NAME]"
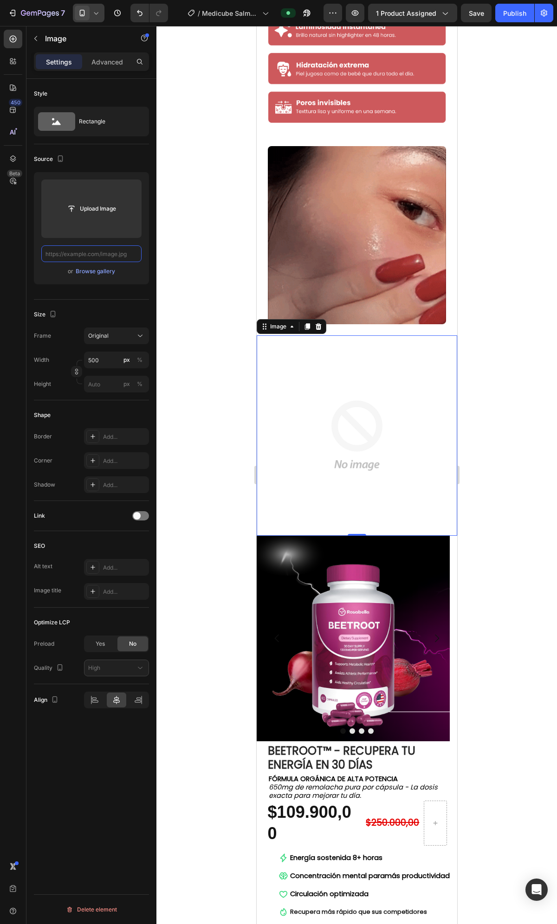
type input "[URL][DOMAIN_NAME]"
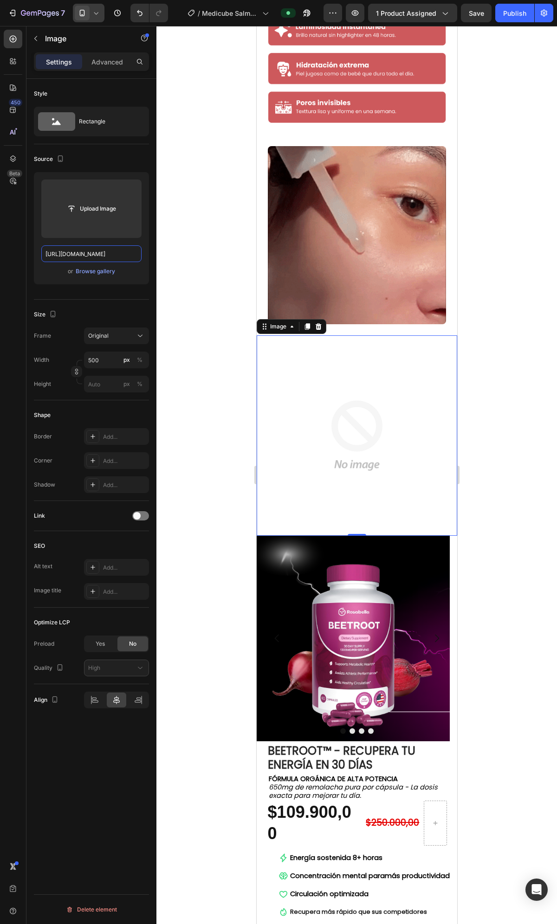
scroll to position [0, 43]
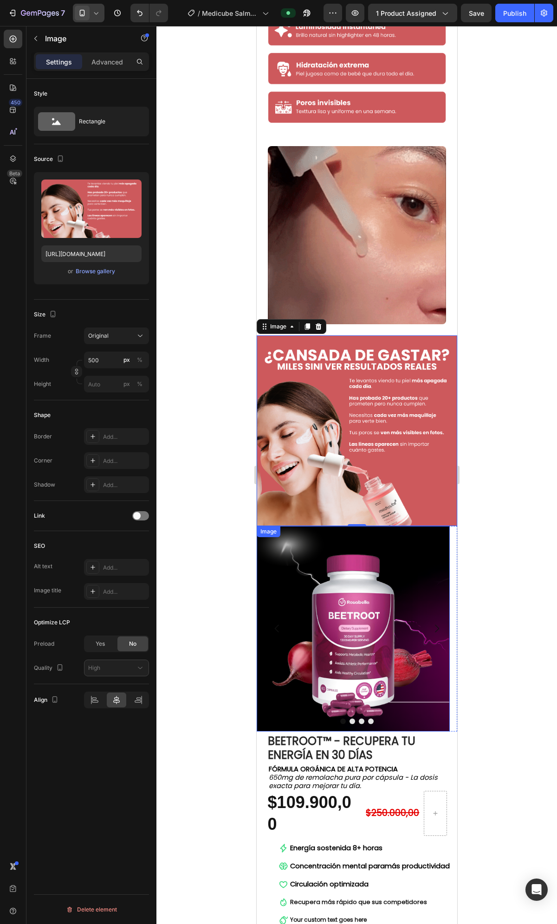
click at [414, 567] on img at bounding box center [352, 628] width 193 height 205
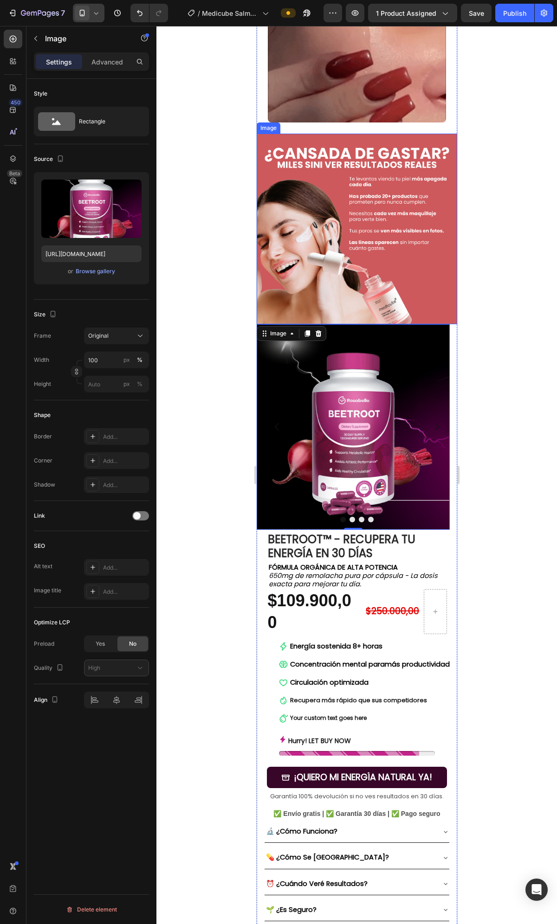
scroll to position [567, 0]
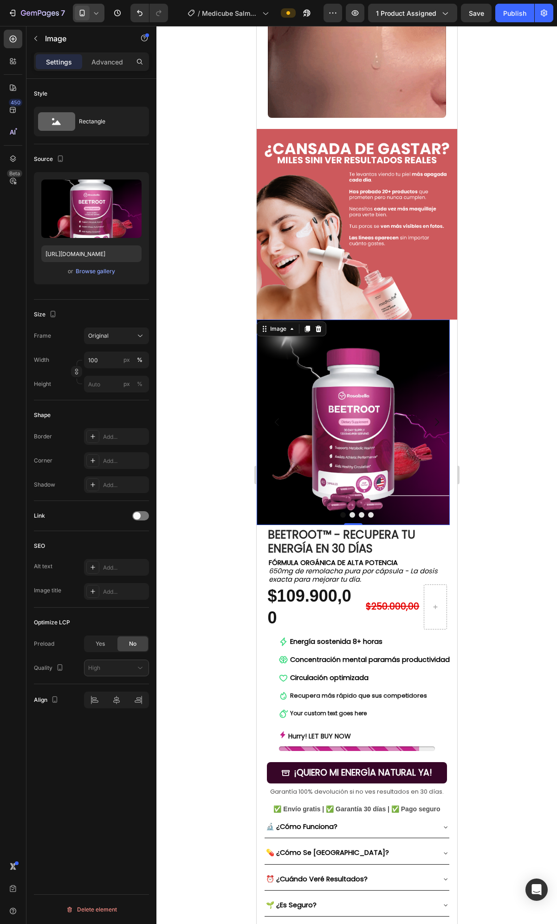
click at [367, 350] on img at bounding box center [352, 422] width 193 height 205
click at [393, 334] on img at bounding box center [352, 422] width 193 height 205
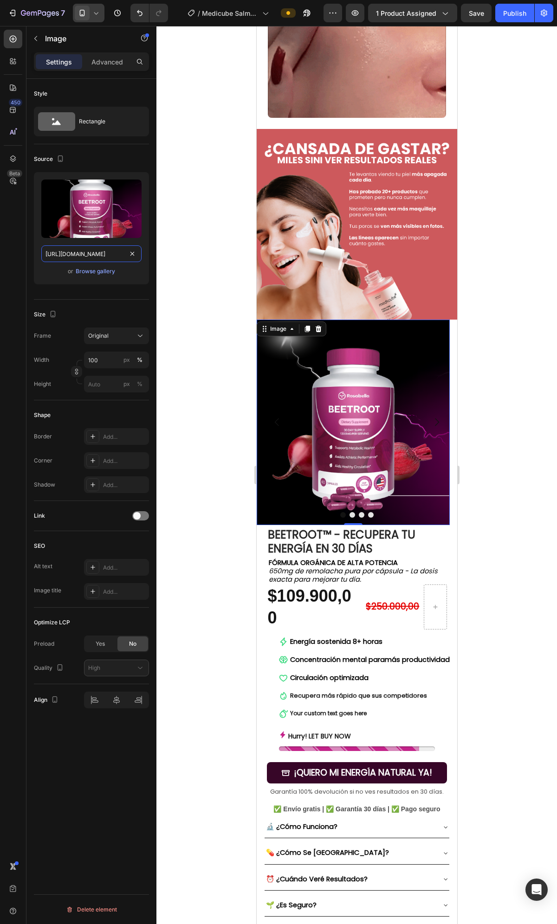
click at [139, 249] on input "[URL][DOMAIN_NAME]" at bounding box center [91, 253] width 100 height 17
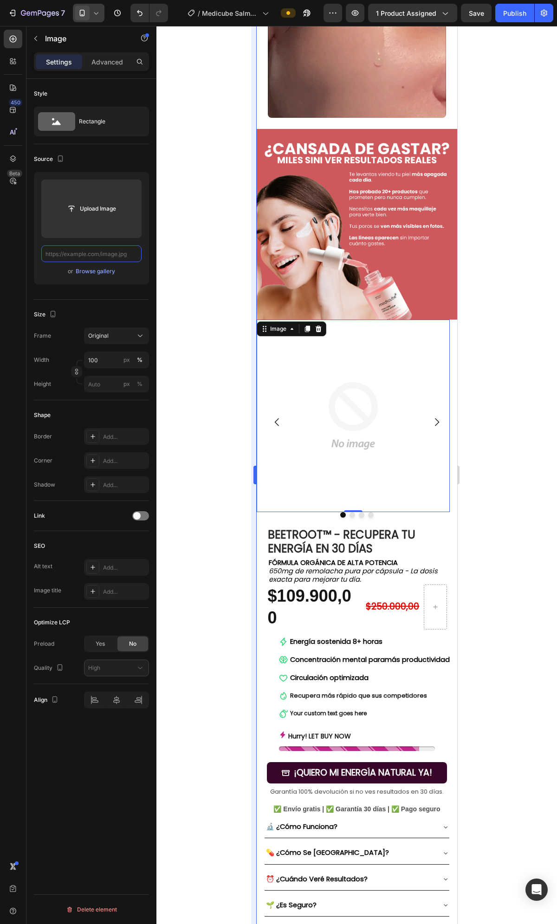
paste input "[URL][DOMAIN_NAME]"
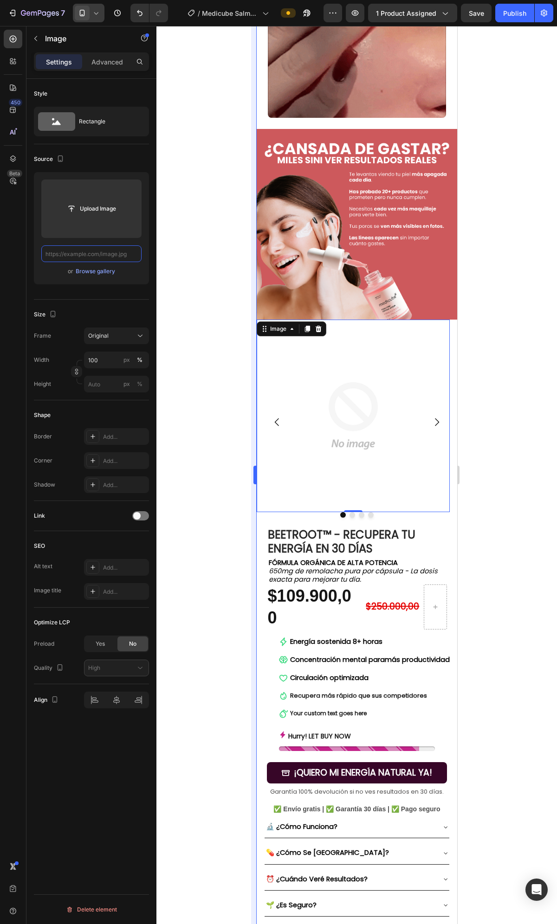
type input "[URL][DOMAIN_NAME]"
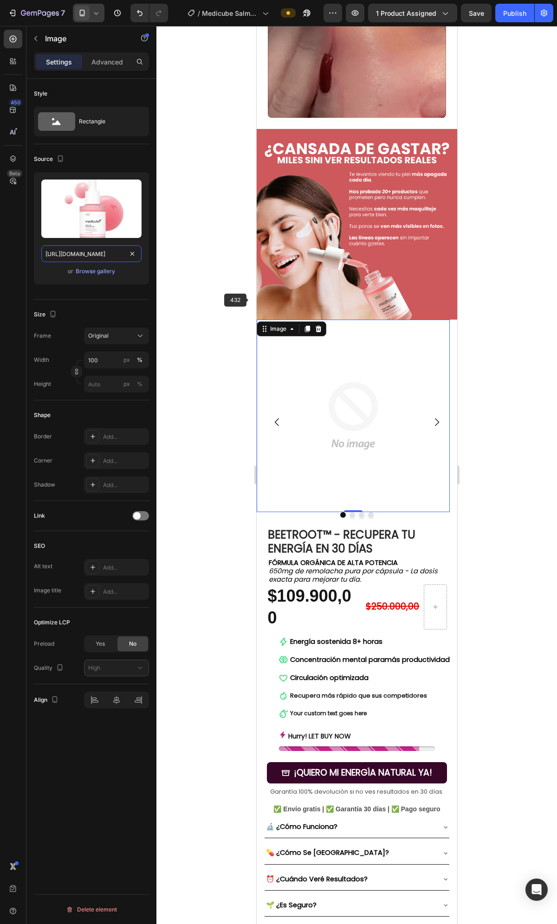
scroll to position [0, 64]
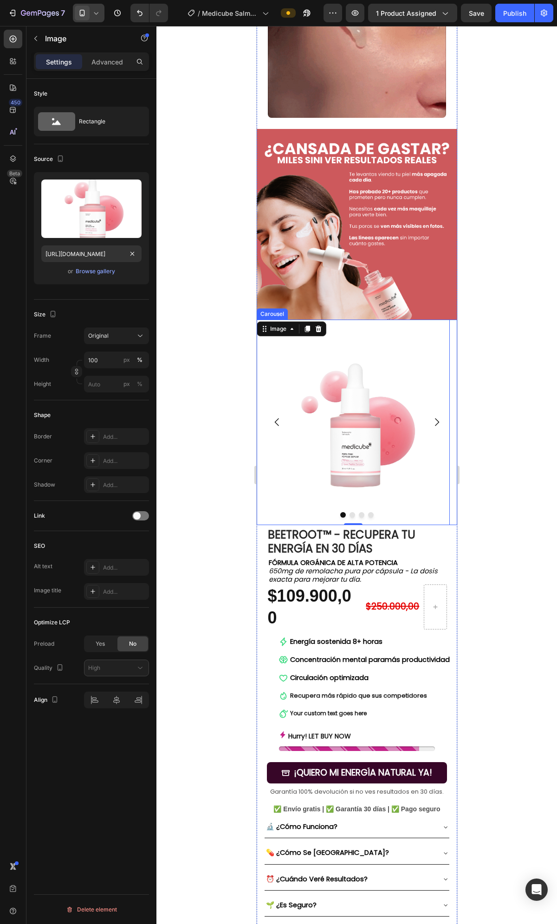
click at [434, 417] on icon "Carousel Next Arrow" at bounding box center [435, 422] width 11 height 11
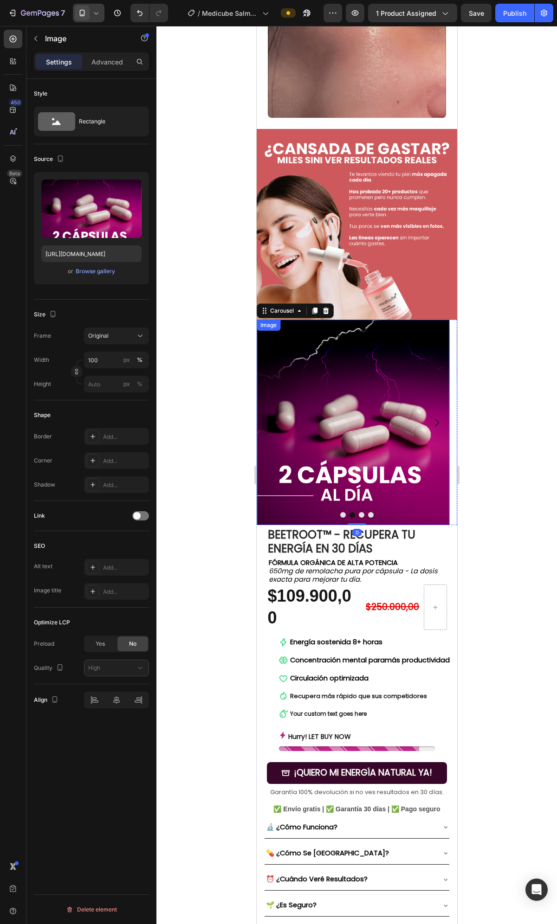
click at [372, 383] on img at bounding box center [352, 422] width 193 height 205
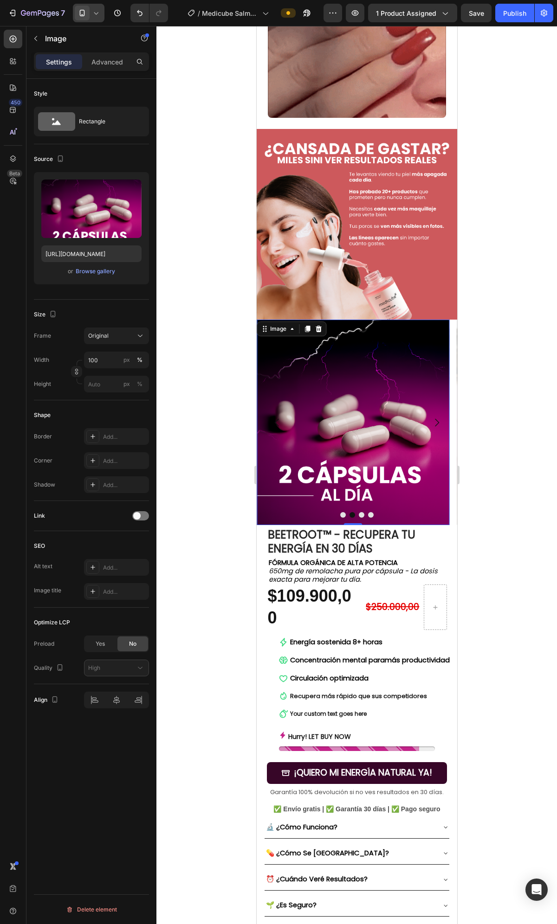
drag, startPoint x: 413, startPoint y: 387, endPoint x: 379, endPoint y: 390, distance: 34.0
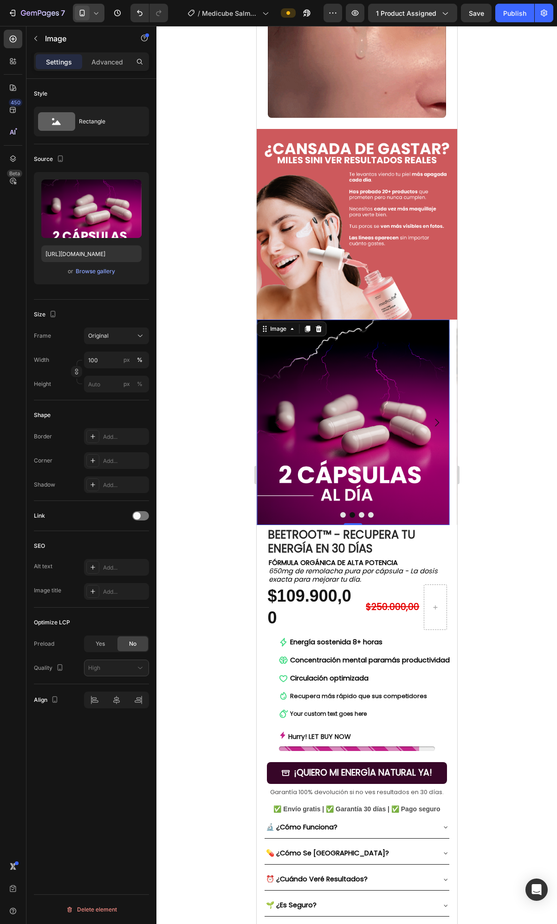
click at [413, 387] on img at bounding box center [352, 422] width 193 height 205
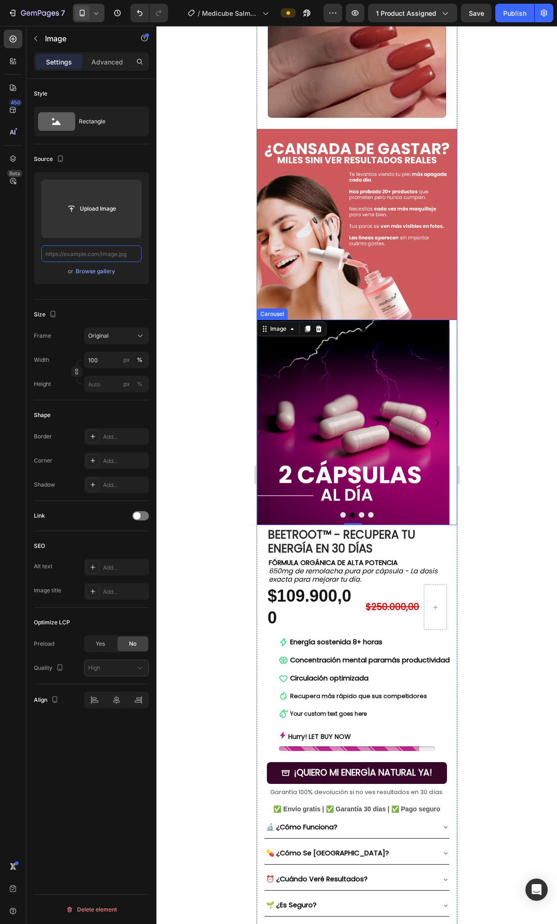
scroll to position [0, 79]
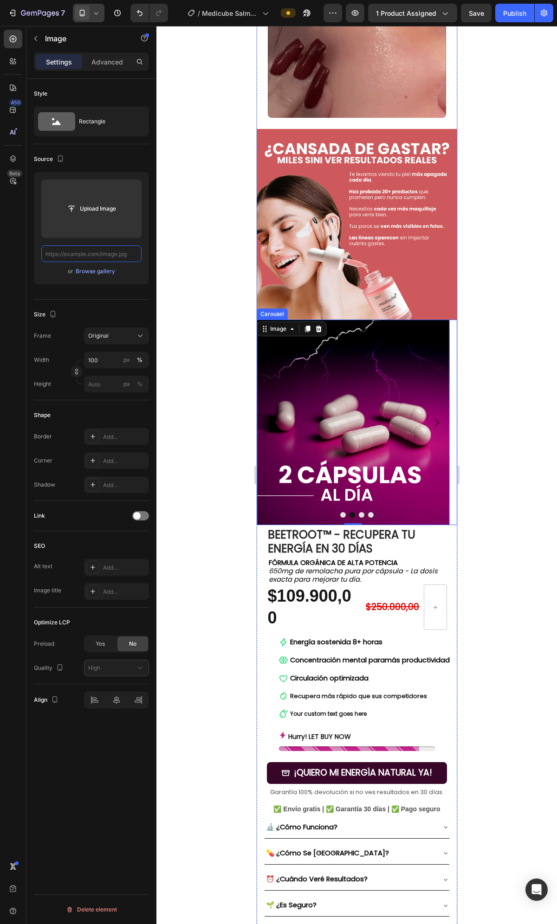
paste input "[URL][DOMAIN_NAME]"
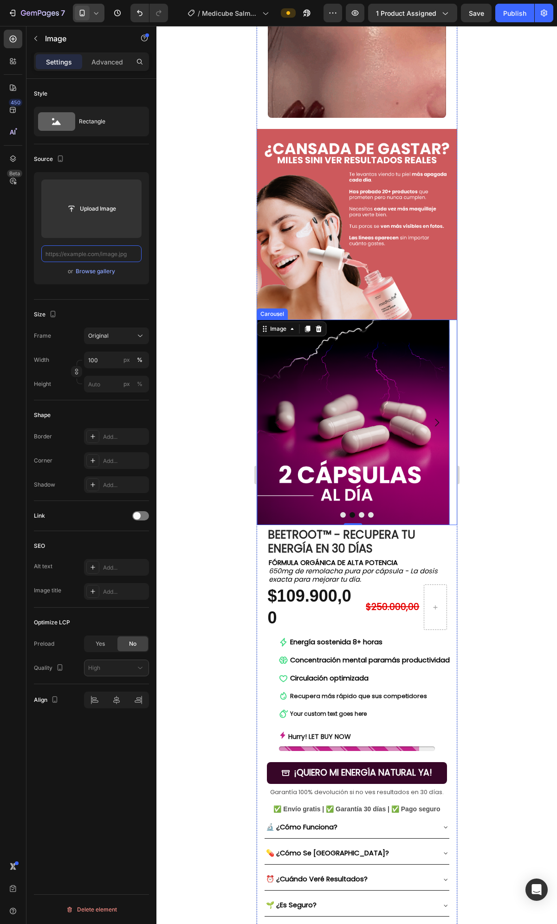
type input "[URL][DOMAIN_NAME]"
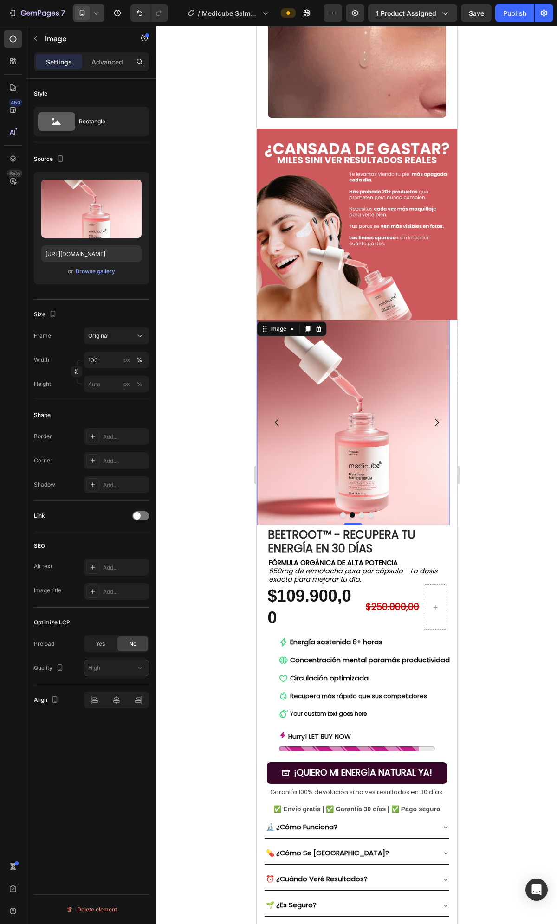
click at [430, 417] on icon "Carousel Next Arrow" at bounding box center [435, 422] width 11 height 11
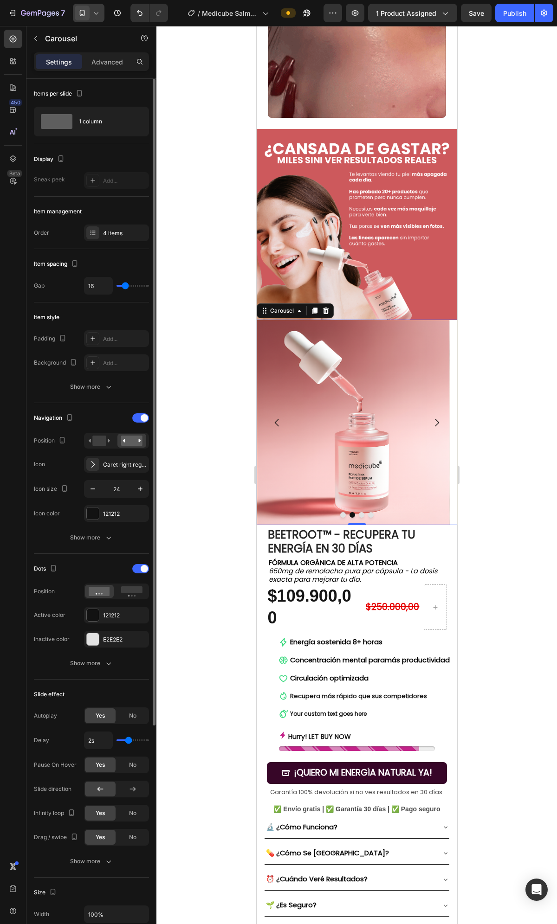
click at [430, 417] on icon "Carousel Next Arrow" at bounding box center [435, 422] width 11 height 11
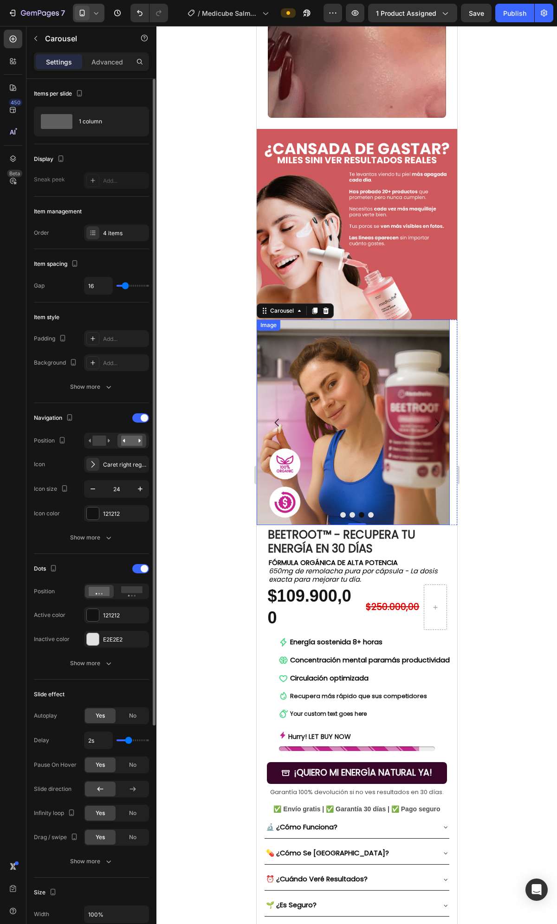
click at [385, 390] on img at bounding box center [352, 422] width 193 height 205
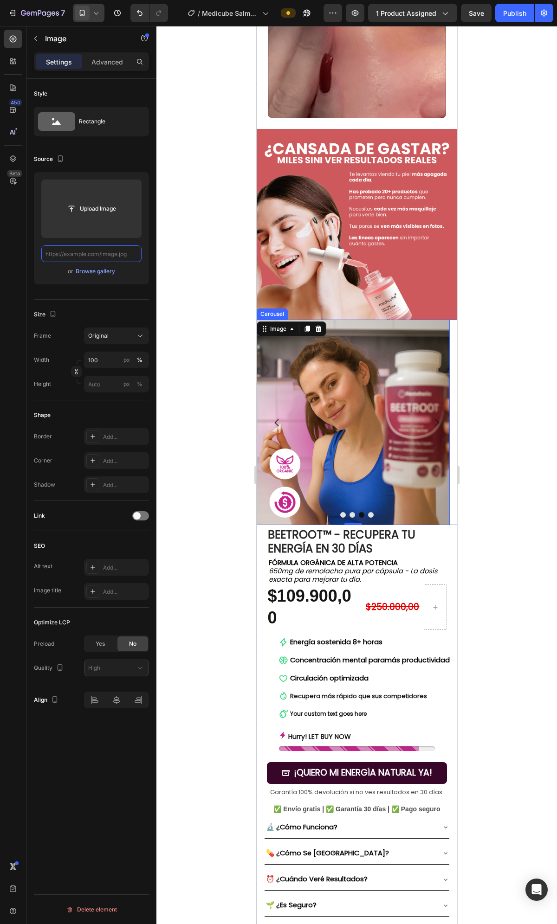
scroll to position [0, 0]
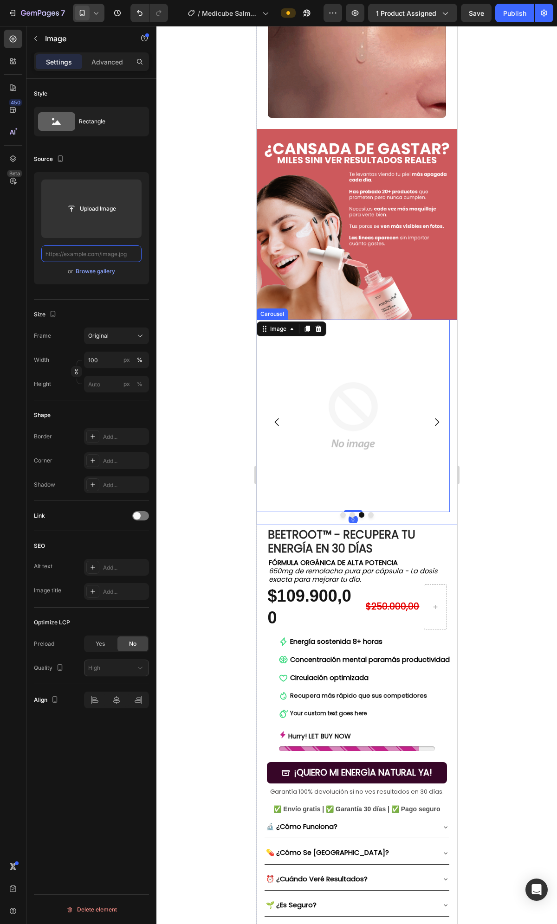
paste input "[URL][DOMAIN_NAME]"
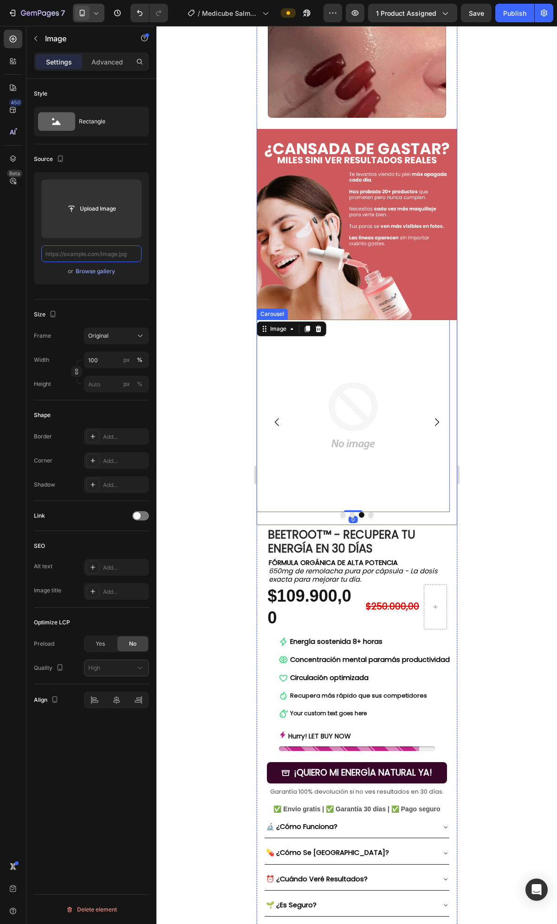
type input "[URL][DOMAIN_NAME]"
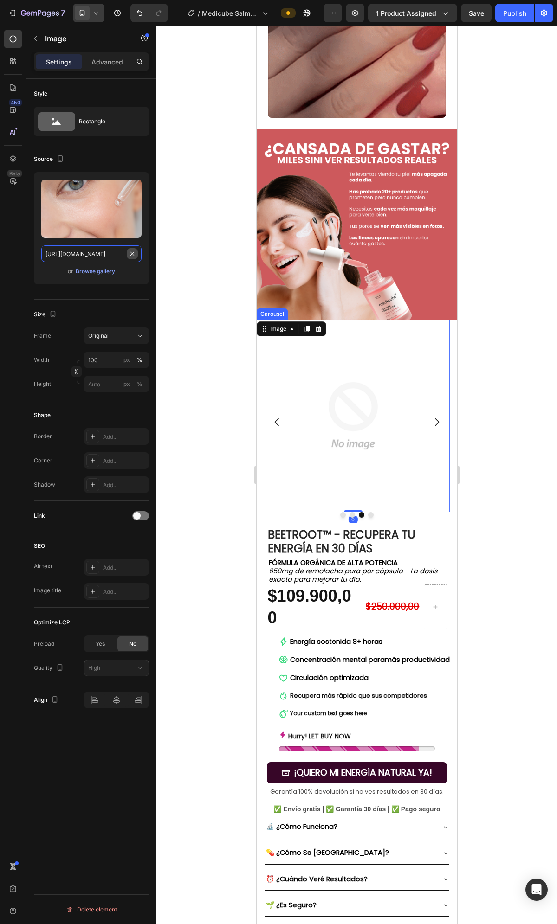
scroll to position [0, 85]
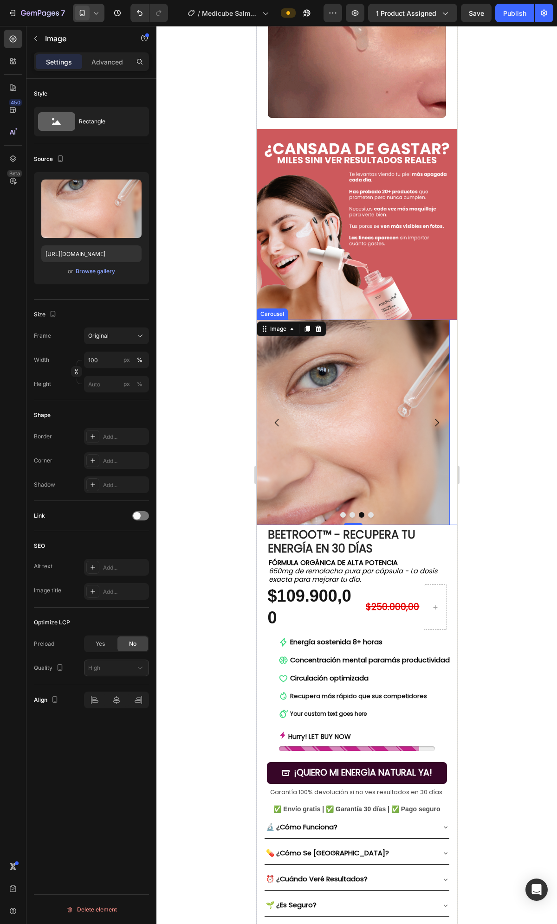
click at [437, 410] on button "Carousel Next Arrow" at bounding box center [436, 423] width 26 height 26
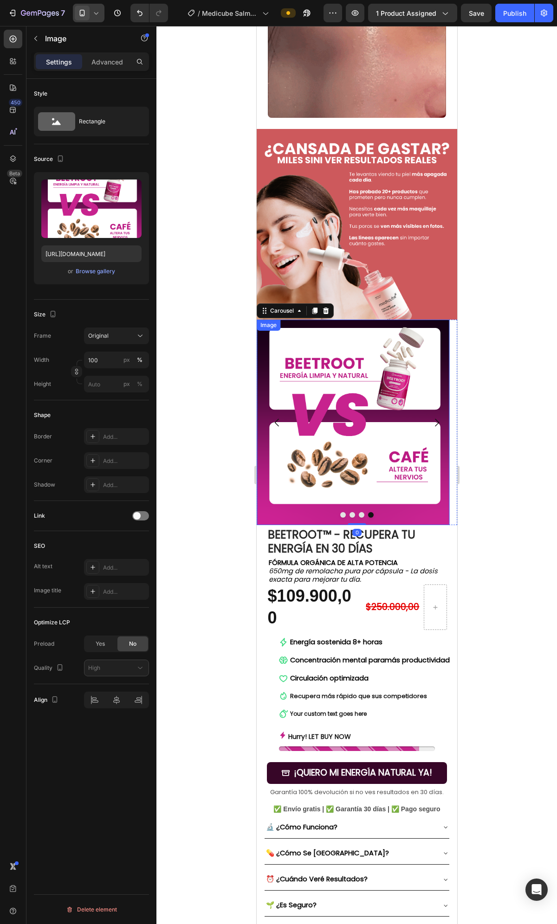
click at [397, 388] on img at bounding box center [352, 422] width 193 height 205
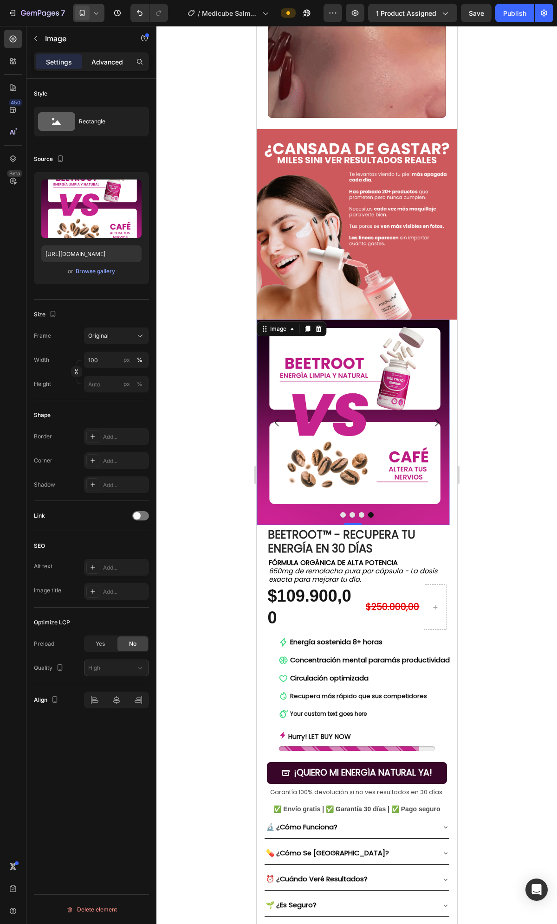
click at [117, 58] on p "Advanced" at bounding box center [107, 62] width 32 height 10
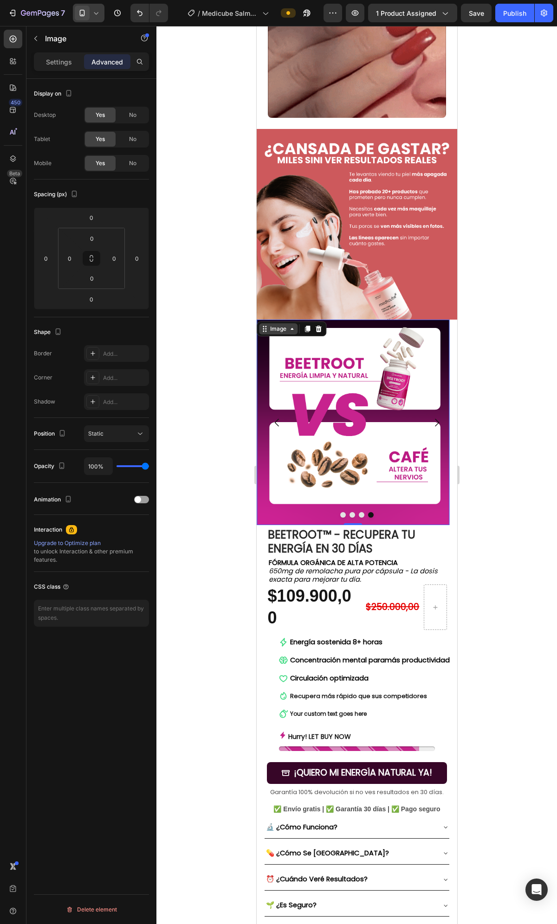
click at [282, 325] on div "Image" at bounding box center [278, 329] width 20 height 8
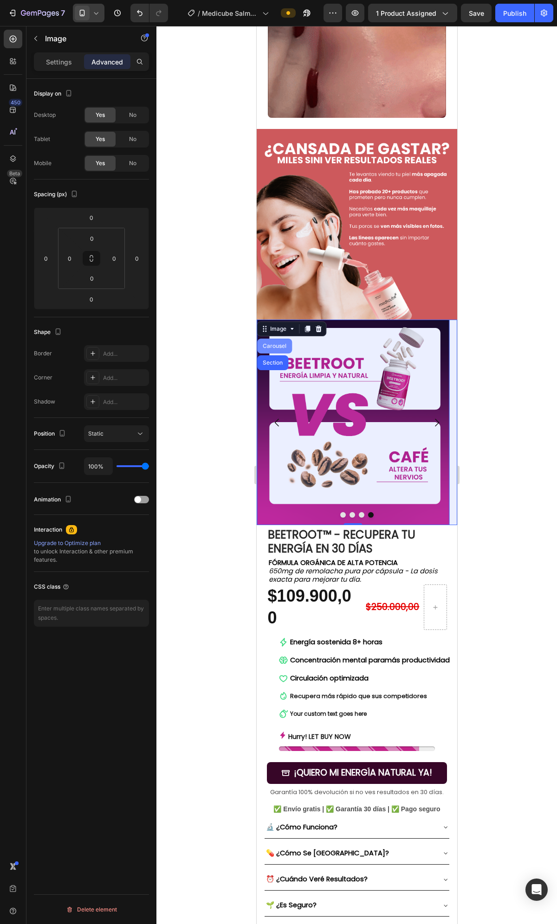
click at [278, 339] on div "Carousel" at bounding box center [273, 346] width 35 height 15
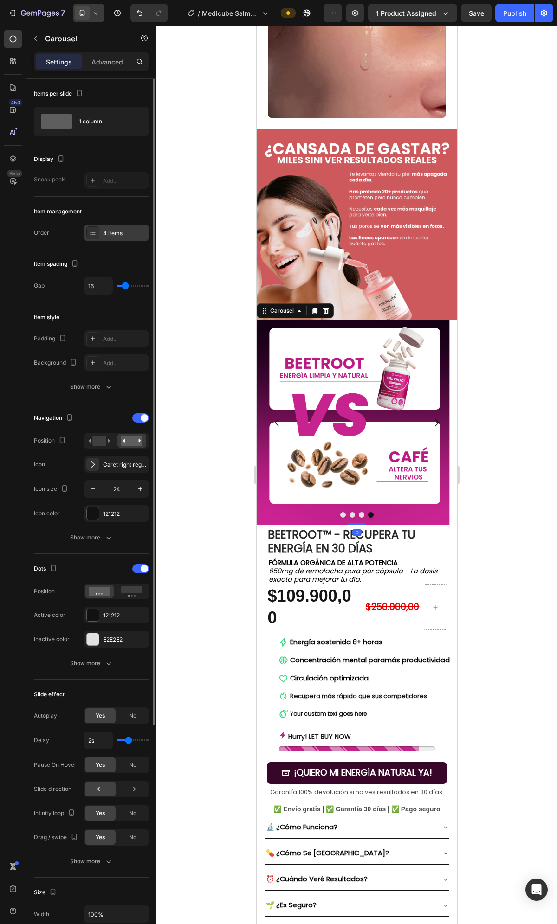
click at [116, 232] on div "4 items" at bounding box center [125, 233] width 44 height 8
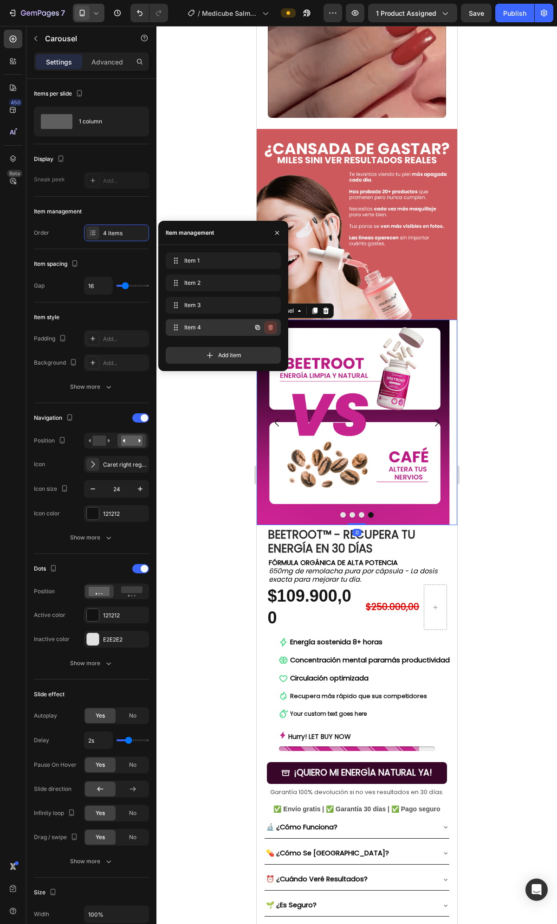
click at [273, 327] on icon "button" at bounding box center [270, 327] width 7 height 7
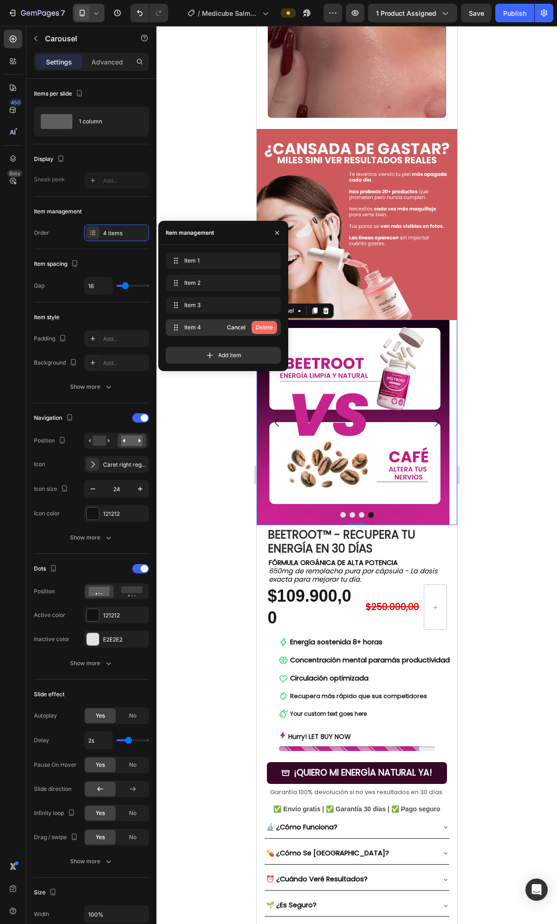
click at [270, 327] on div "Delete" at bounding box center [264, 327] width 17 height 8
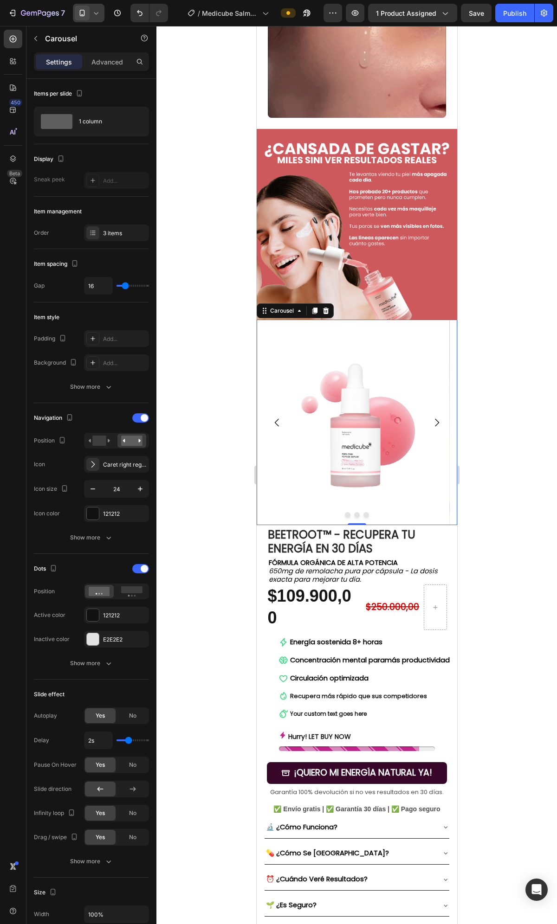
drag, startPoint x: 508, startPoint y: 409, endPoint x: 198, endPoint y: 379, distance: 312.2
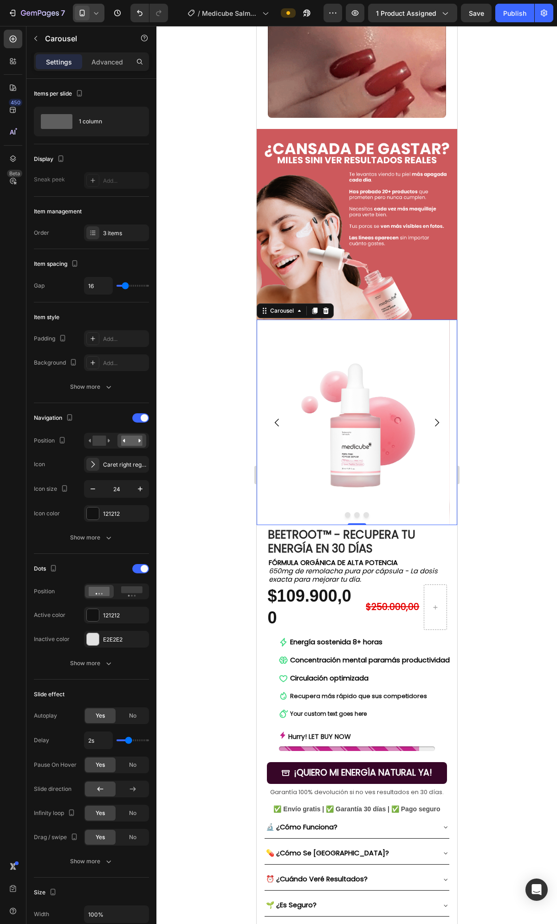
click at [508, 409] on div at bounding box center [356, 475] width 400 height 898
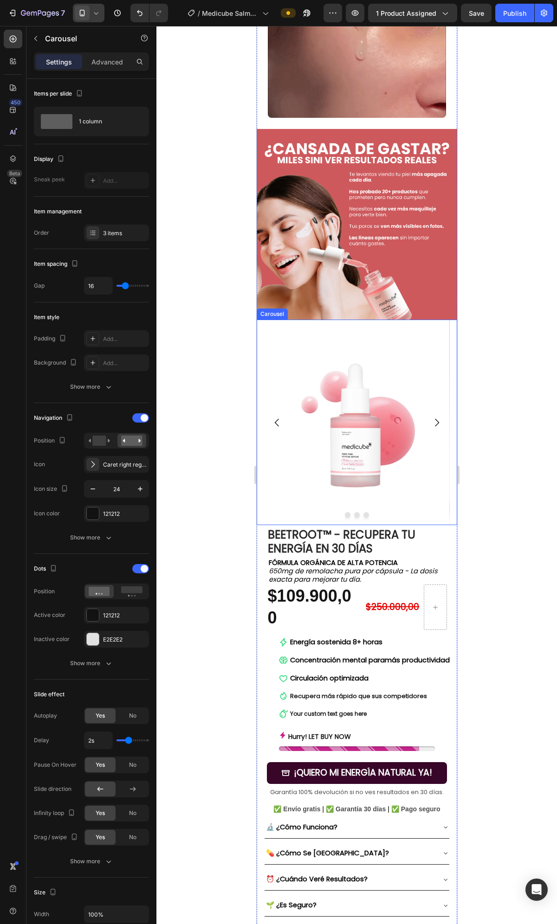
click at [430, 417] on icon "Carousel Next Arrow" at bounding box center [435, 422] width 11 height 11
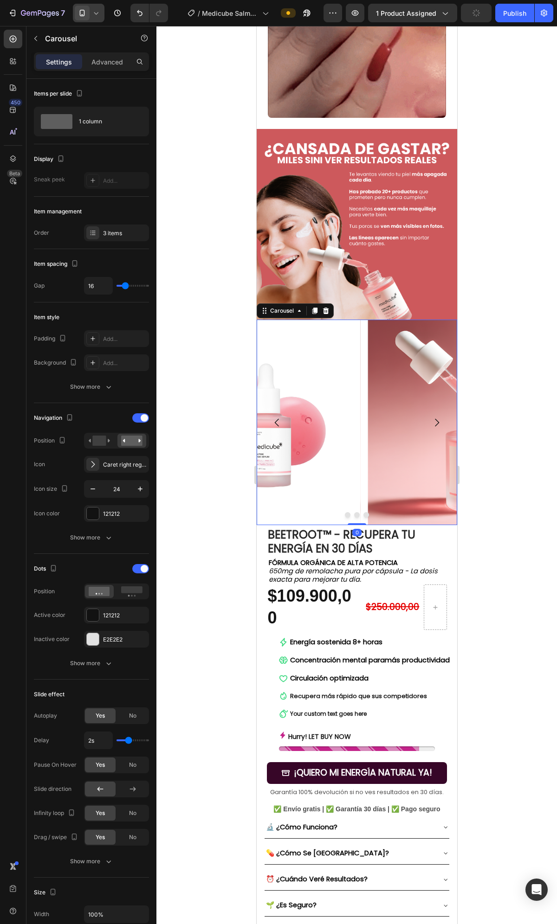
click at [430, 417] on icon "Carousel Next Arrow" at bounding box center [435, 422] width 11 height 11
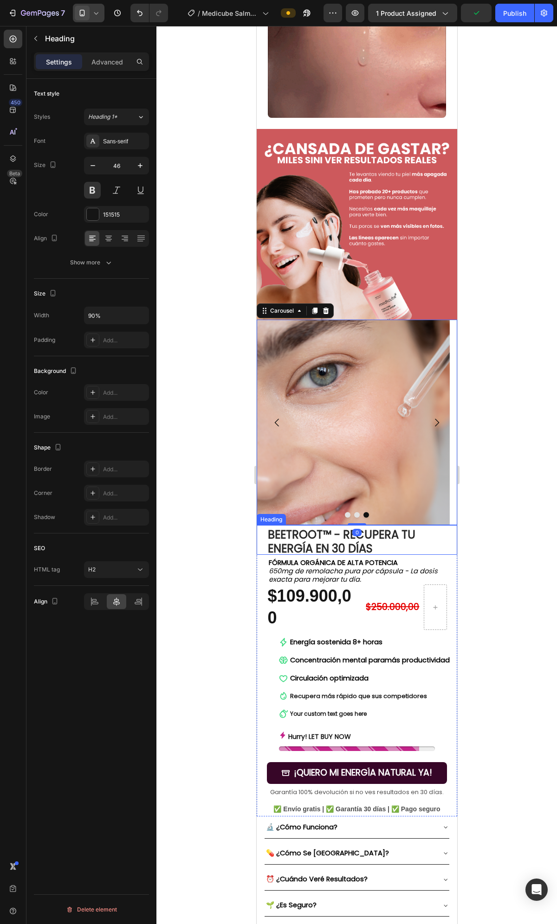
click at [379, 525] on h2 "BEETROOT ™ - RECUPERA TU ENERGÍA EN 30 DÍAS" at bounding box center [356, 540] width 180 height 30
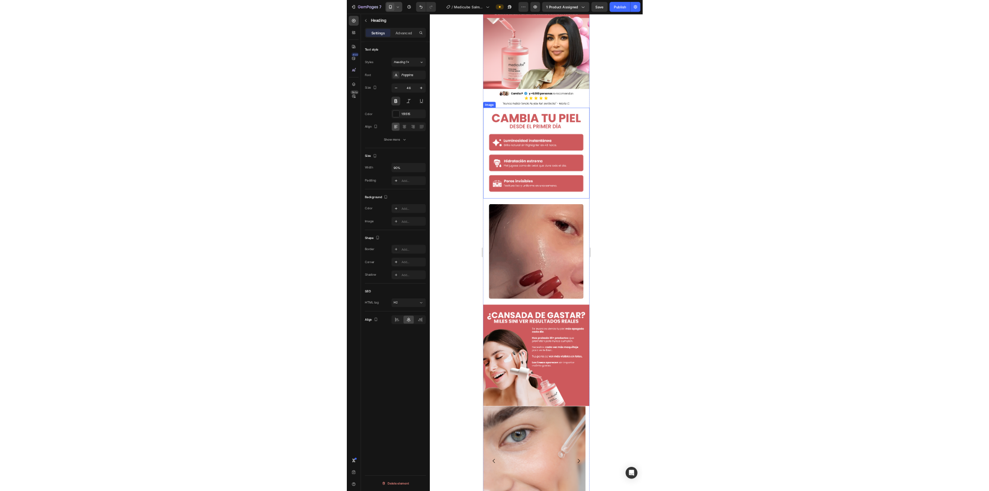
scroll to position [0, 0]
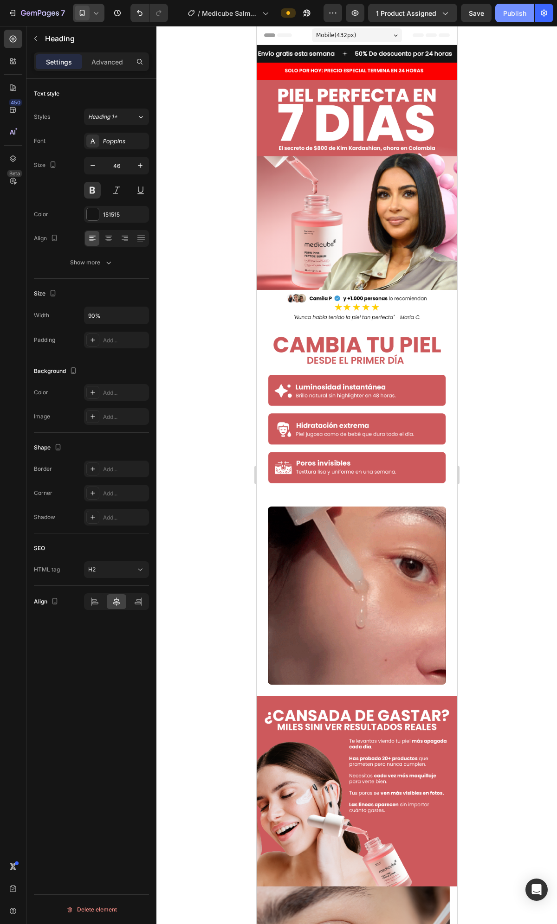
click at [511, 14] on div "Publish" at bounding box center [514, 13] width 23 height 10
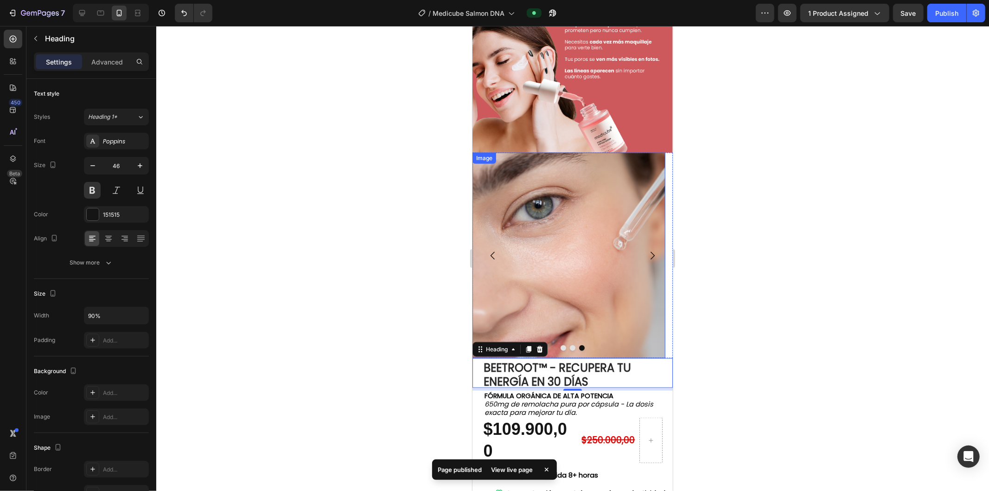
scroll to position [824, 0]
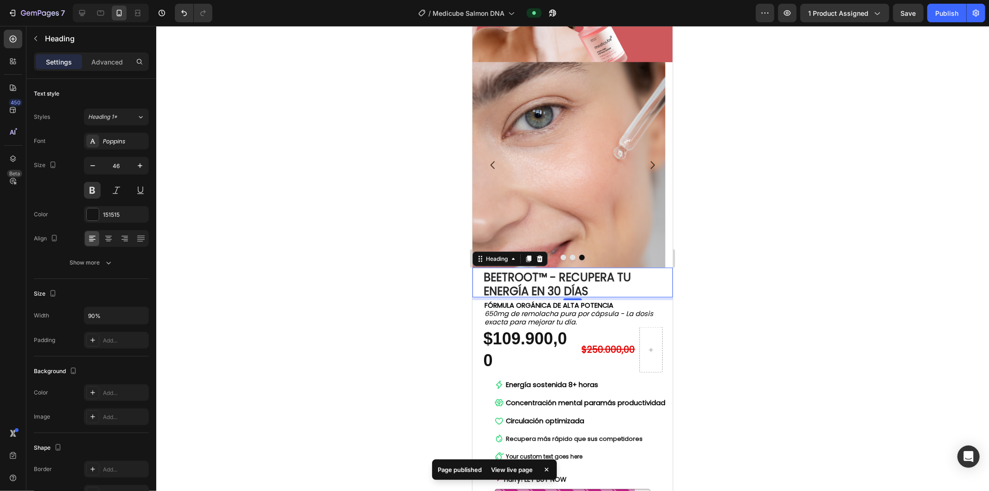
click at [556, 269] on span "™ - RECUPERA TU ENERGÍA EN 30 DÍAS" at bounding box center [556, 283] width 147 height 29
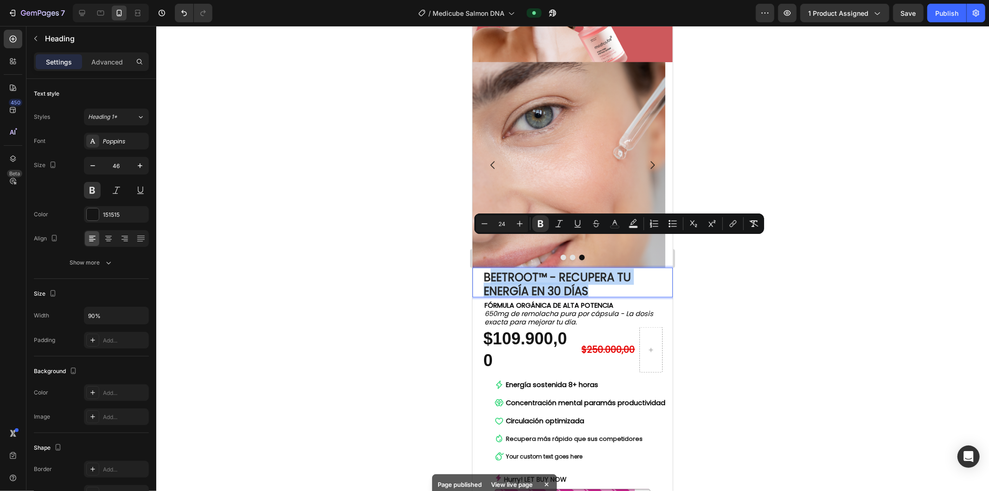
drag, startPoint x: 590, startPoint y: 260, endPoint x: 490, endPoint y: 249, distance: 100.8
click at [490, 268] on p "BEETROOT ™ - RECUPERA TU ENERGÍA EN 30 DÍAS" at bounding box center [572, 282] width 179 height 28
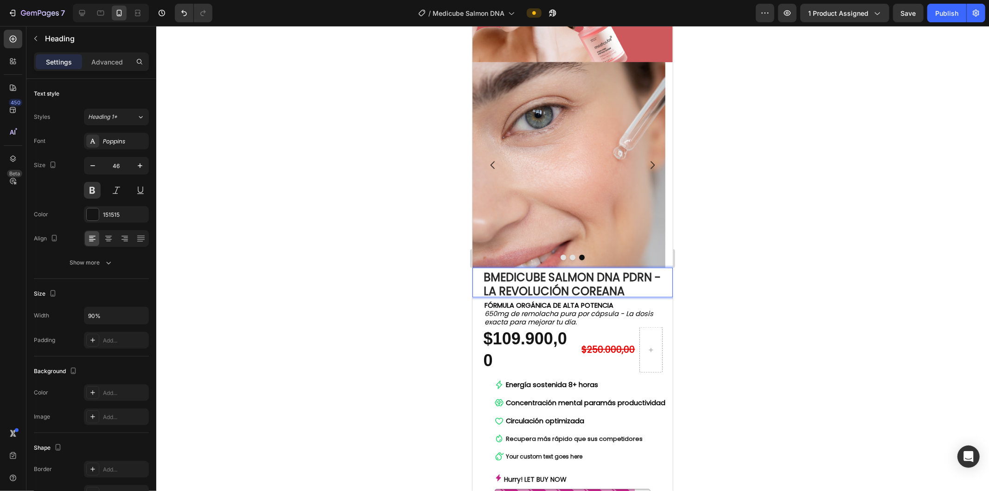
click at [489, 269] on strong "BMEDICUBE SALMON DNA PDRN - LA REVOLUCIÓN COREANA" at bounding box center [571, 283] width 177 height 29
click at [535, 269] on strong "MEDICUBE SALMON DNA PDRN - LA REVOLUCIÓN COREANA" at bounding box center [568, 283] width 170 height 29
click at [556, 269] on strong "MEDICUBE SALMON DNA PDRN - LA REVOLUCIÓN COREANA" at bounding box center [568, 283] width 170 height 29
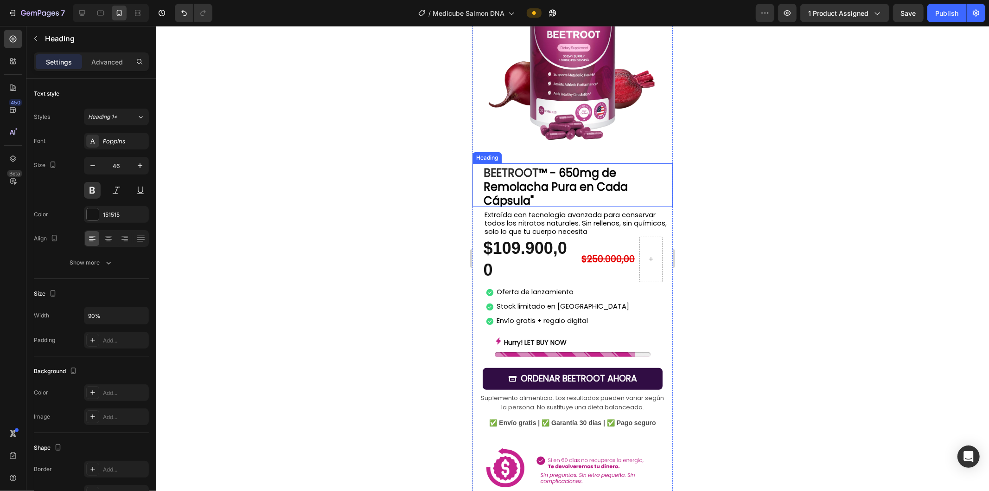
scroll to position [2989, 0]
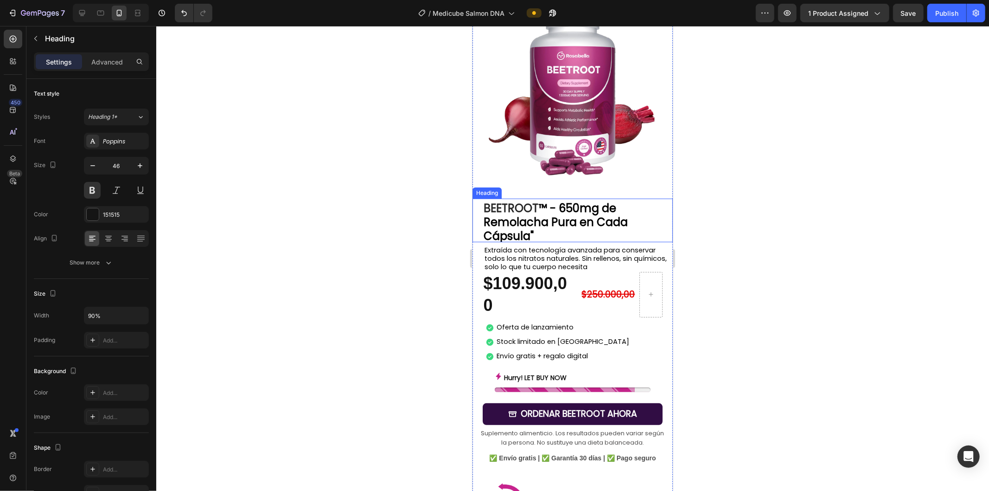
click at [546, 200] on strong "™ - 650mg de Remolacha Pura en Cada Cápsula"" at bounding box center [555, 221] width 144 height 43
drag, startPoint x: 549, startPoint y: 141, endPoint x: 542, endPoint y: 141, distance: 7.5
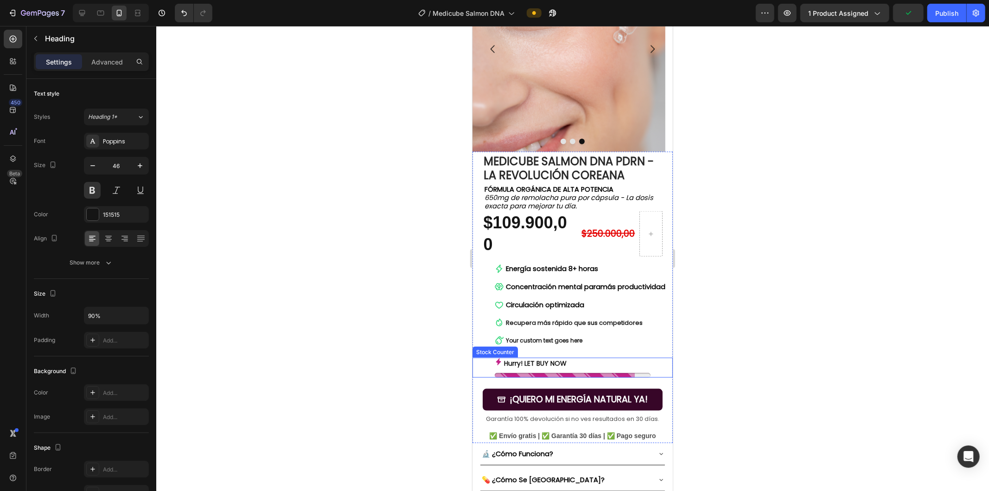
scroll to position [721, 0]
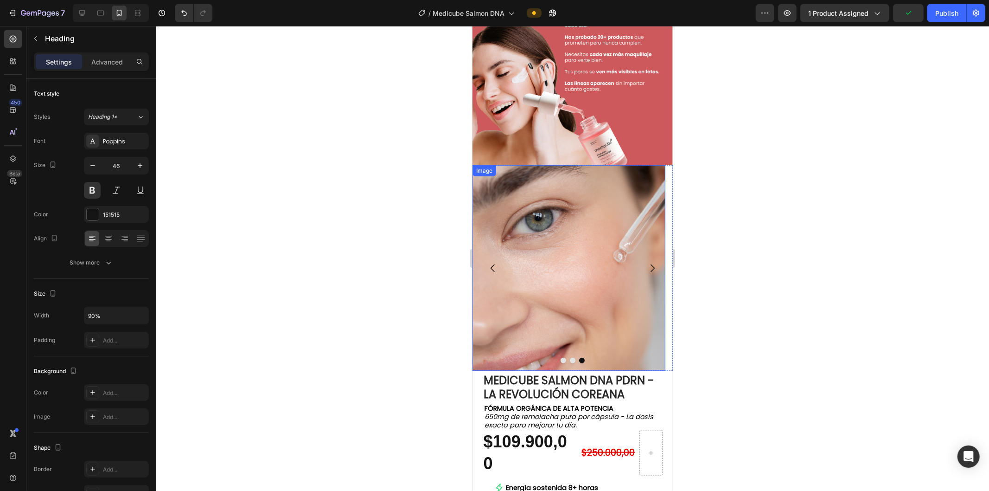
click at [556, 372] on strong "MEDICUBE SALMON DNA PDRN - LA REVOLUCIÓN COREANA" at bounding box center [568, 386] width 170 height 29
click at [556, 371] on p "MEDICUBE SALMON DNA PDRN ™ - LA REVOLUCIÓN COREANA" at bounding box center [572, 385] width 179 height 28
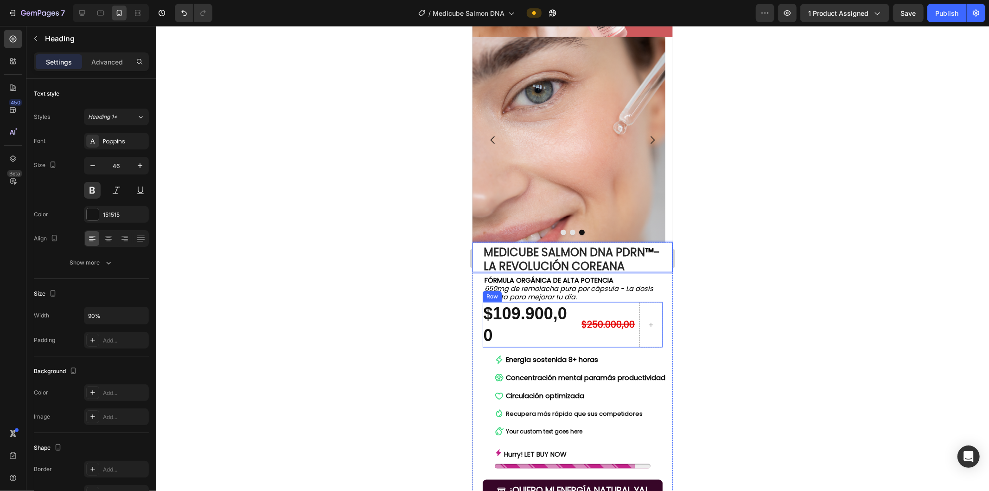
scroll to position [876, 0]
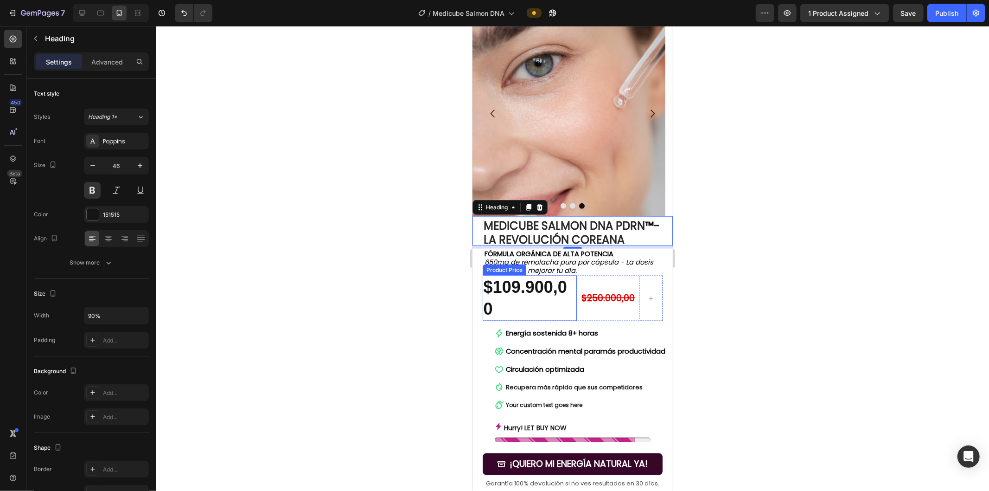
click at [553, 257] on icon "650mg de remolacha pura por cápsula - La dosis exacta para mejorar tu día." at bounding box center [568, 266] width 169 height 18
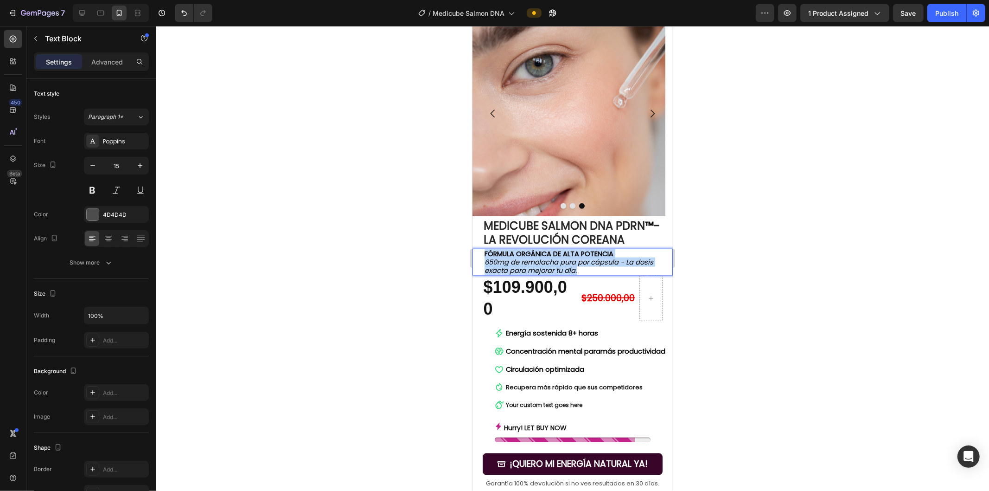
drag, startPoint x: 579, startPoint y: 253, endPoint x: 484, endPoint y: 235, distance: 96.3
click at [484, 249] on p "FÓRMULA ORGÁNICA DE ALTA POTENCIA 650mg de remolacha pura por cápsula - La dosi…" at bounding box center [577, 261] width 187 height 25
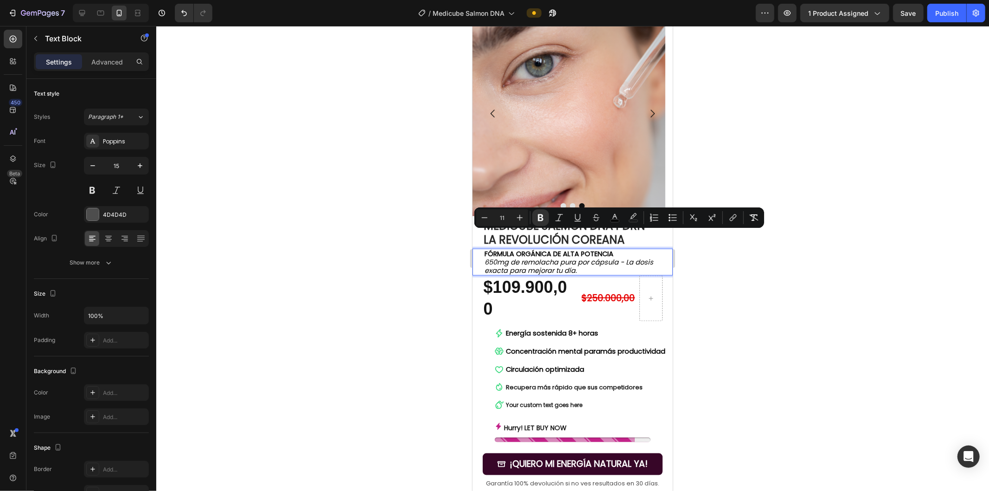
drag, startPoint x: 582, startPoint y: 236, endPoint x: 616, endPoint y: 237, distance: 34.3
click at [556, 249] on strong "FÓRMULA ORGÁNICA DE ALTA POTENCIA" at bounding box center [548, 253] width 129 height 9
click at [556, 249] on p "FÓRMULA ORGÁNICA DE ALTA POTENCIA 650mg de remolacha pura por cápsula - La dosi…" at bounding box center [577, 261] width 187 height 25
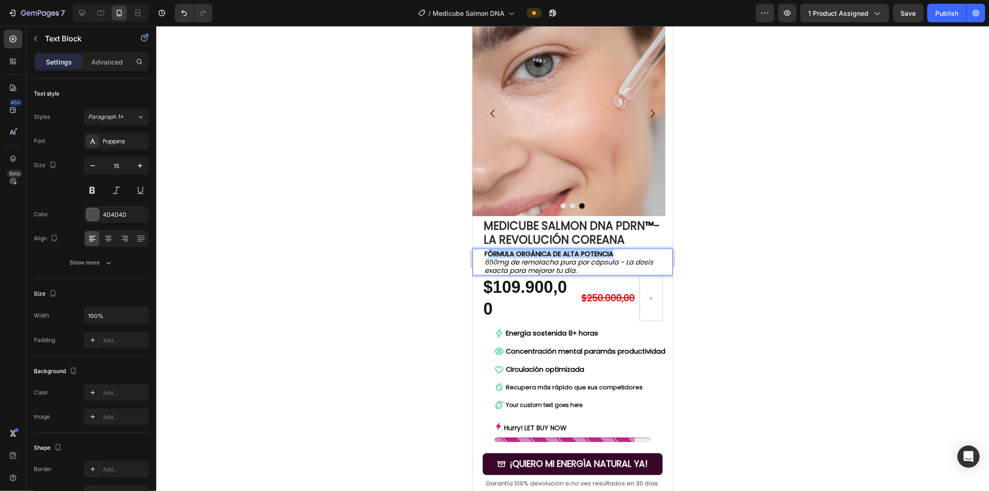
drag, startPoint x: 623, startPoint y: 236, endPoint x: 488, endPoint y: 235, distance: 135.4
click at [488, 249] on p "FÓRMULA ORGÁNICA DE ALTA POTENCIA 650mg de remolacha pura por cápsula - La dosi…" at bounding box center [577, 261] width 187 height 25
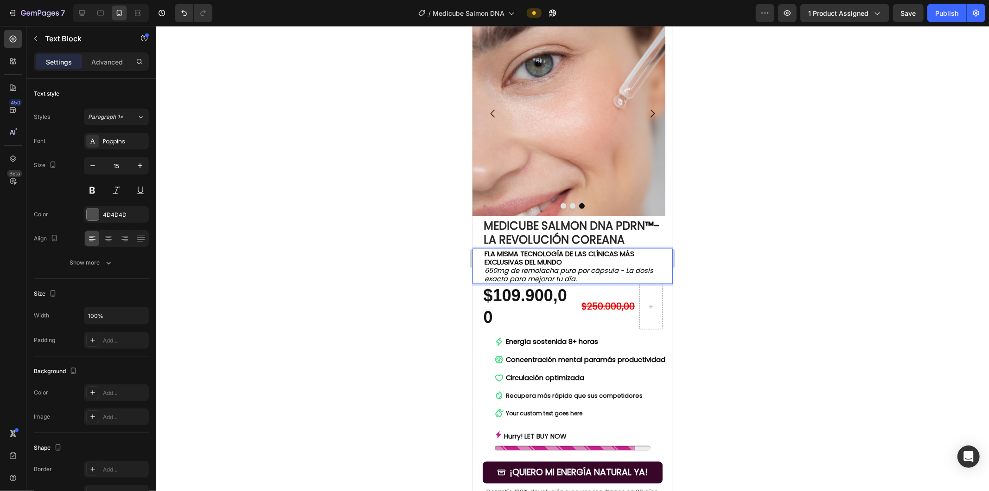
click at [488, 249] on strong "FLA MISMA TECNOLOGÍA DE LAS CLÍNICAS MÁS EXCLUSIVAS DEL MUNDO" at bounding box center [559, 258] width 150 height 18
click at [538, 265] on icon "650mg de remolacha pura por cápsula - La dosis exacta para mejorar tu día." at bounding box center [568, 274] width 169 height 18
click at [556, 265] on icon "650mg de remolacha pura por cápsula - La dosis exacta para mejorar tu día." at bounding box center [568, 274] width 169 height 18
drag, startPoint x: 587, startPoint y: 262, endPoint x: 481, endPoint y: 254, distance: 106.5
click at [481, 254] on div "LA MISMA TECNOLOGÍA DE LAS CLÍNICAS MÁS EXCLUSIVAS DEL MUNDO 650mg de remolacha…" at bounding box center [572, 265] width 200 height 35
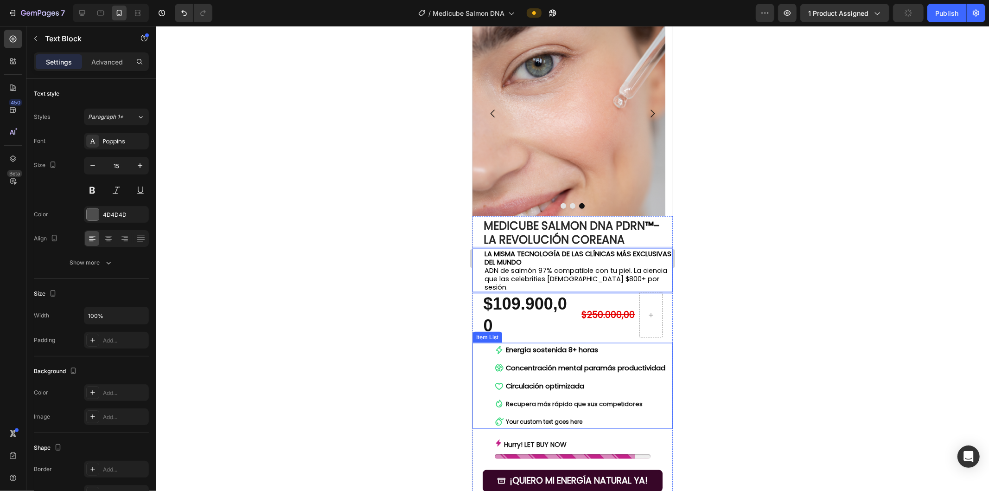
click at [543, 363] on strong "Concentración mental para" at bounding box center [553, 367] width 95 height 9
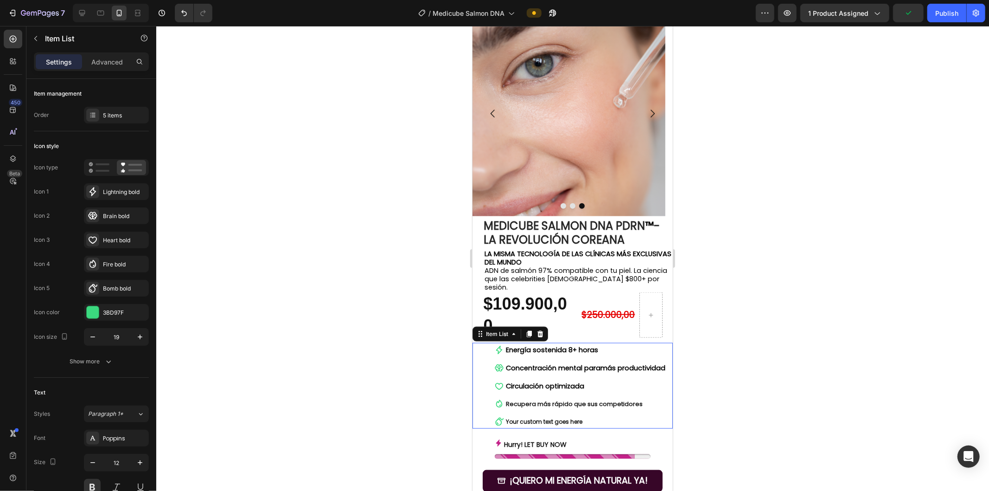
click at [551, 345] on strong "Energía sostenida 8+ horas" at bounding box center [552, 349] width 92 height 9
drag, startPoint x: 571, startPoint y: 326, endPoint x: 592, endPoint y: 327, distance: 20.9
click at [556, 345] on strong "Energía sostenida 8+ horas" at bounding box center [552, 349] width 92 height 9
drag, startPoint x: 590, startPoint y: 325, endPoint x: 506, endPoint y: 322, distance: 84.0
click at [502, 342] on div "Energía sostenida 8+ horas" at bounding box center [580, 349] width 172 height 14
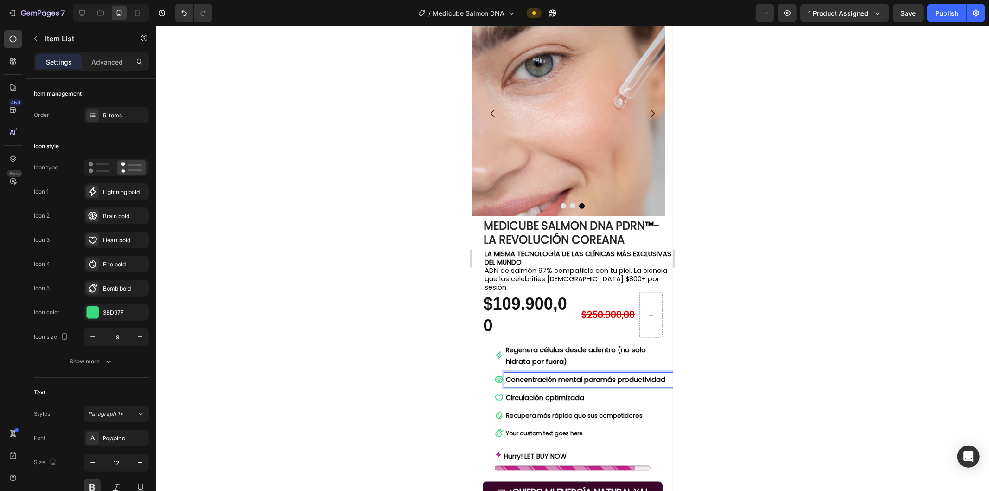
click at [535, 374] on strong "Concentración mental para" at bounding box center [553, 378] width 95 height 9
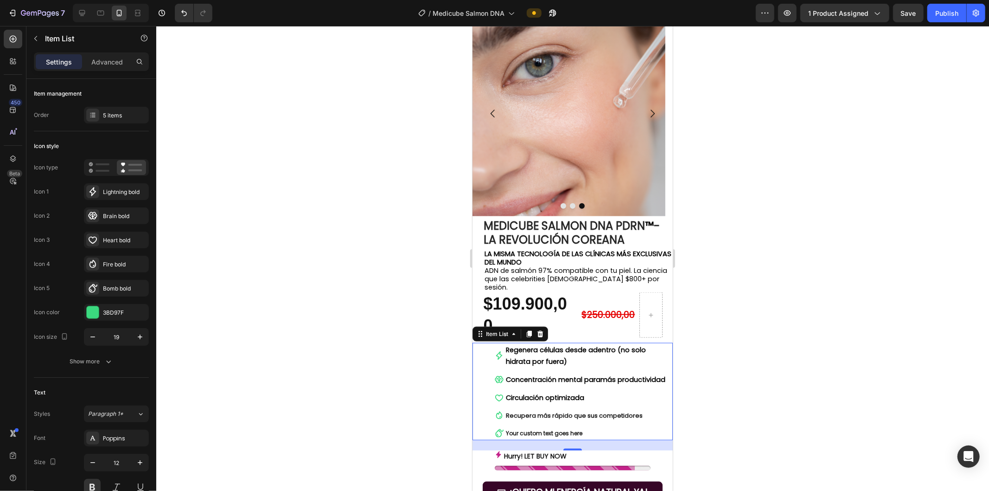
drag, startPoint x: 539, startPoint y: 353, endPoint x: 551, endPoint y: 358, distance: 13.4
click at [539, 374] on strong "Concentración mental para" at bounding box center [553, 378] width 95 height 9
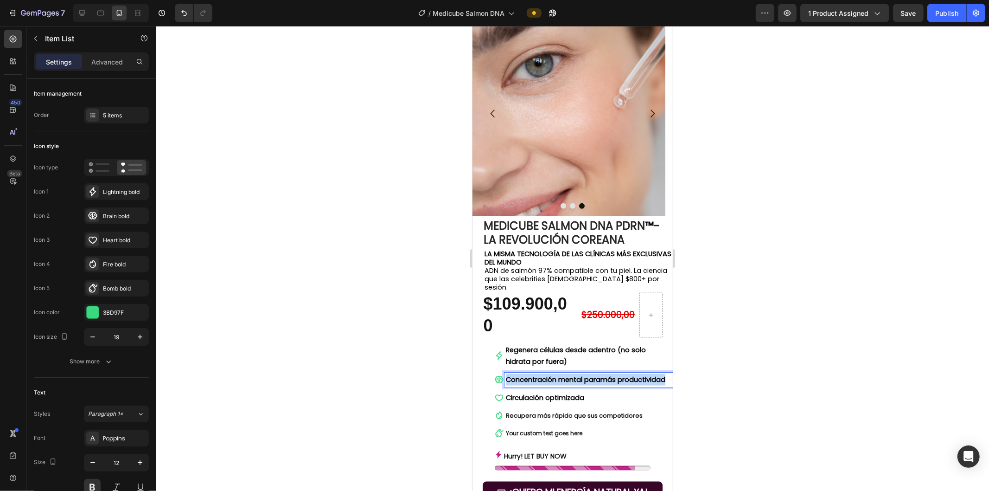
drag, startPoint x: 560, startPoint y: 369, endPoint x: 504, endPoint y: 353, distance: 59.0
click at [504, 372] on div "Concentración mental para más productividad" at bounding box center [588, 379] width 168 height 14
click at [549, 392] on strong "Circulación optimizada" at bounding box center [545, 396] width 78 height 9
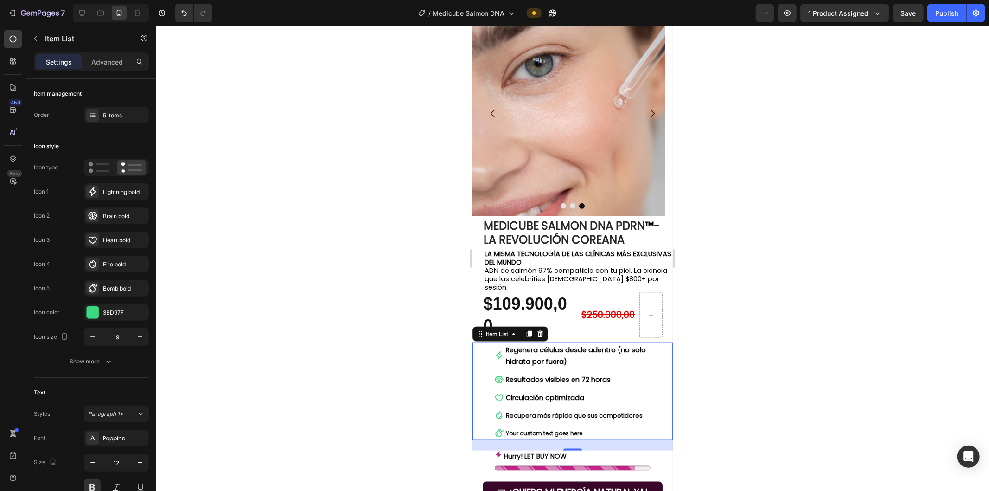
click at [556, 392] on strong "Circulación optimizada" at bounding box center [545, 396] width 78 height 9
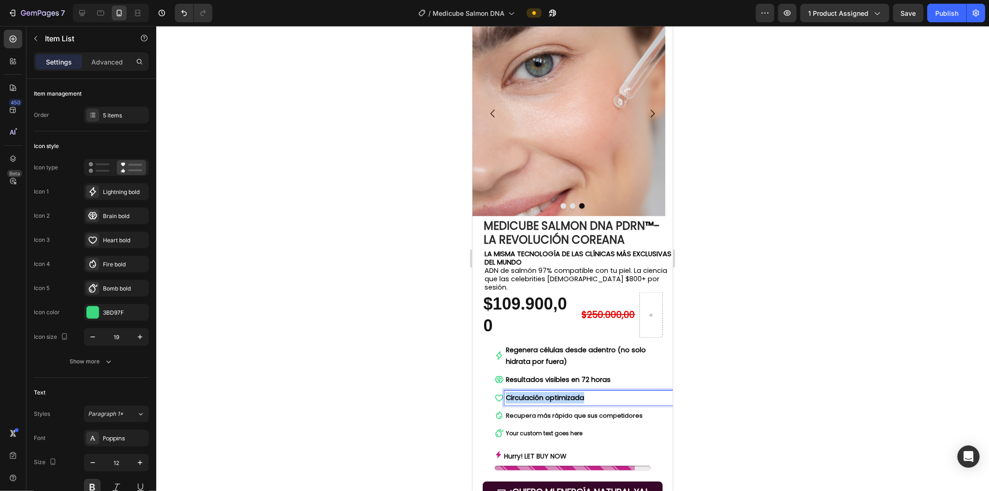
drag, startPoint x: 588, startPoint y: 373, endPoint x: 485, endPoint y: 372, distance: 103.0
click at [485, 372] on div "Regenera células desde adentro (no solo hidrata por fuera) Resultados visibles …" at bounding box center [577, 390] width 189 height 97
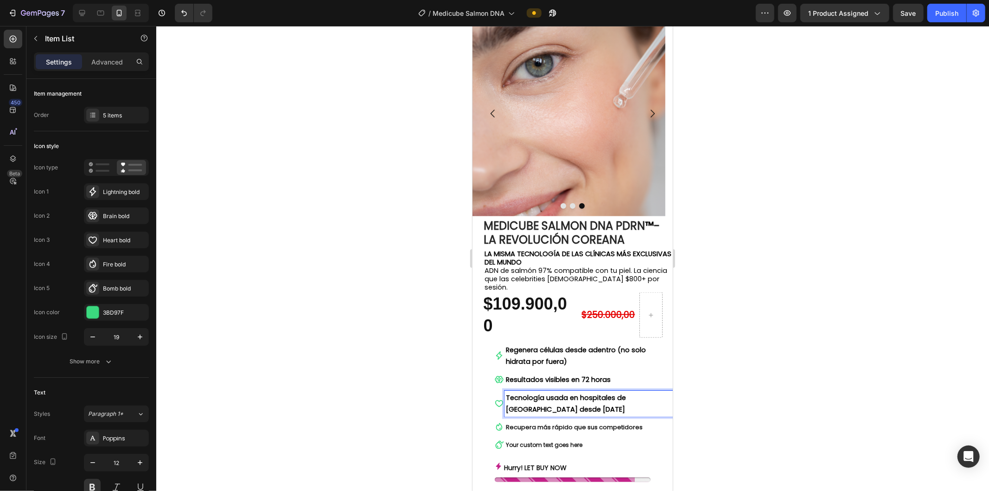
click at [545, 422] on span "Recupera más rápido que sus competidores" at bounding box center [574, 426] width 137 height 9
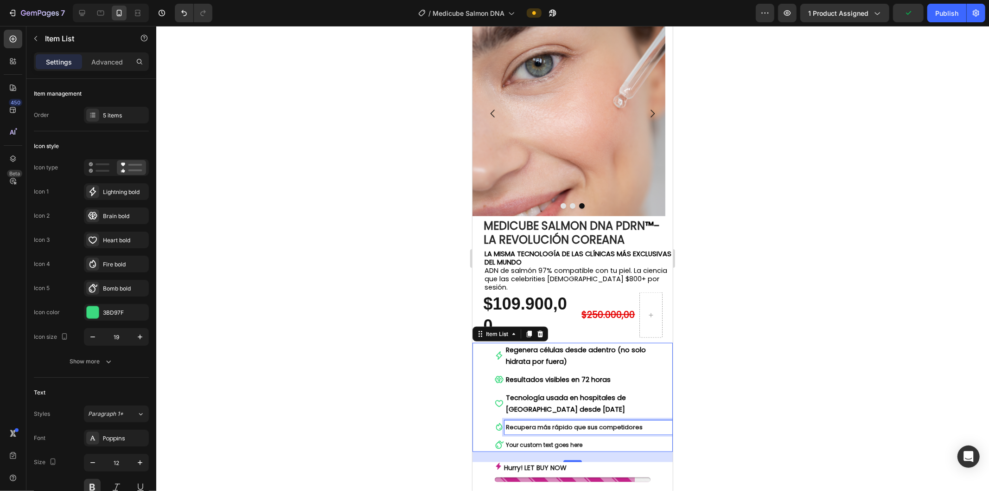
click at [529, 422] on span "Recupera más rápido que sus competidores" at bounding box center [574, 426] width 137 height 9
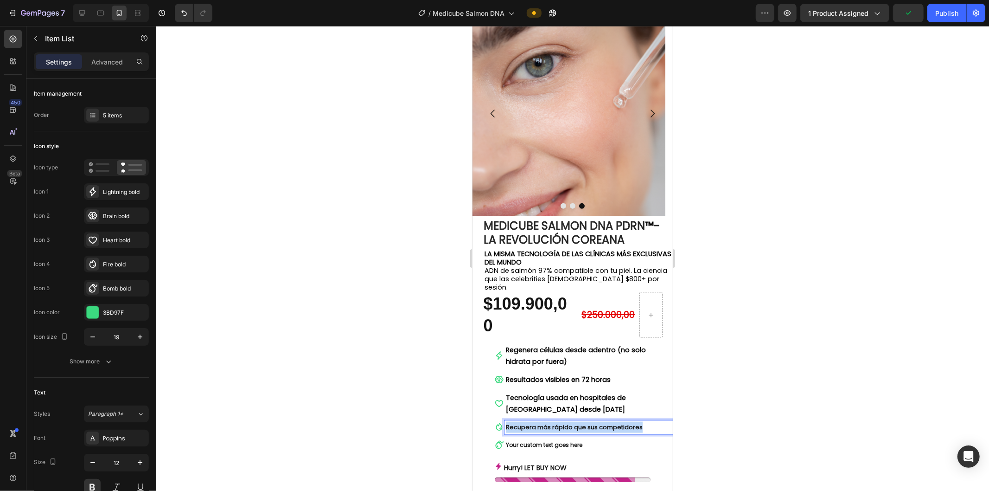
drag, startPoint x: 643, startPoint y: 400, endPoint x: 475, endPoint y: 398, distance: 168.4
click at [544, 439] on p "Your custom text goes here" at bounding box center [589, 444] width 166 height 11
click at [507, 422] on span "Reemplaza 10+ productos de tu rutina actual" at bounding box center [582, 426] width 152 height 9
click at [556, 439] on p "Your custom text goes here" at bounding box center [589, 444] width 166 height 11
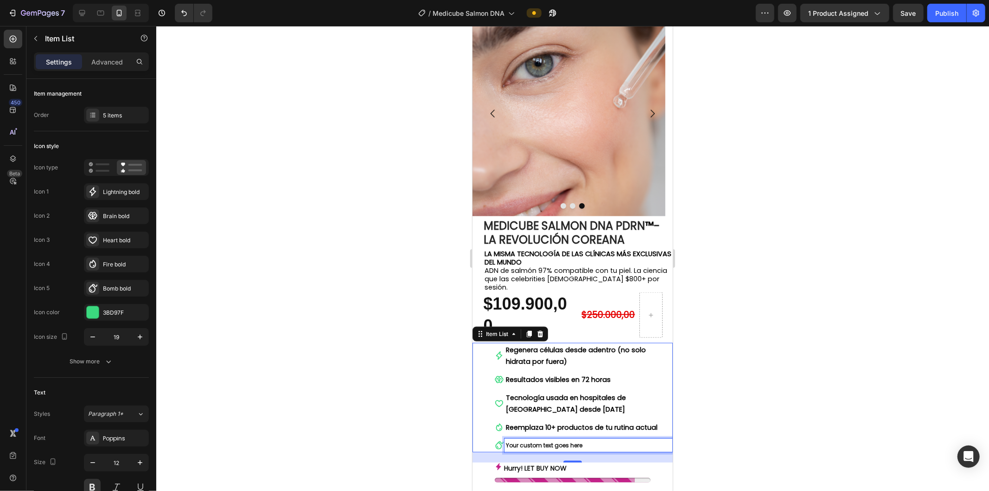
click at [556, 439] on p "Your custom text goes here" at bounding box center [589, 444] width 166 height 11
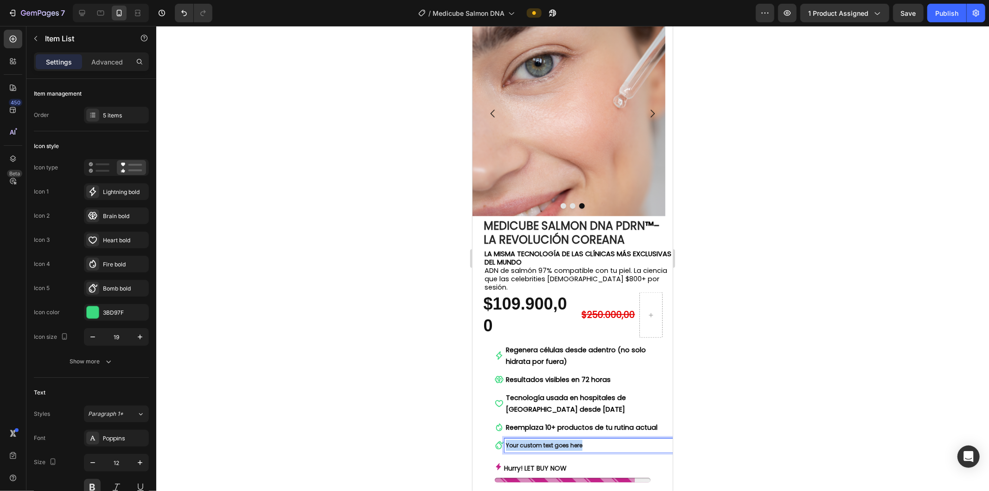
drag, startPoint x: 603, startPoint y: 422, endPoint x: 489, endPoint y: 416, distance: 113.3
click at [490, 416] on div "Regenera células desde adentro (no solo hidrata por fuera) Resultados visibles …" at bounding box center [577, 396] width 189 height 109
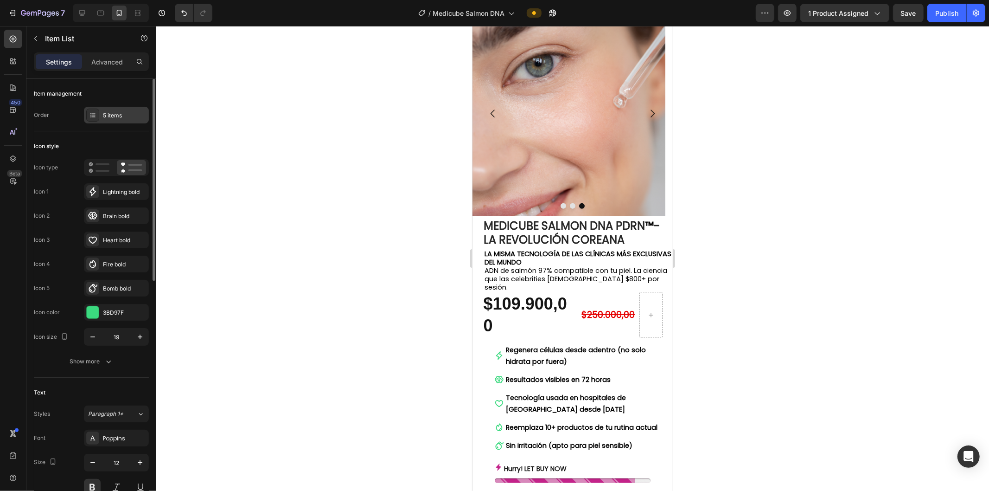
click at [118, 119] on div "5 items" at bounding box center [125, 115] width 44 height 8
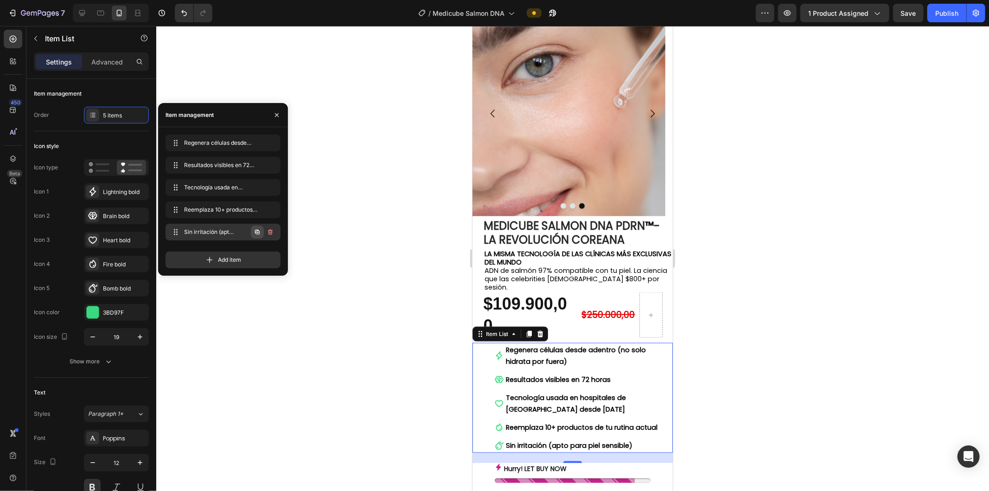
click at [256, 232] on icon "button" at bounding box center [257, 231] width 7 height 7
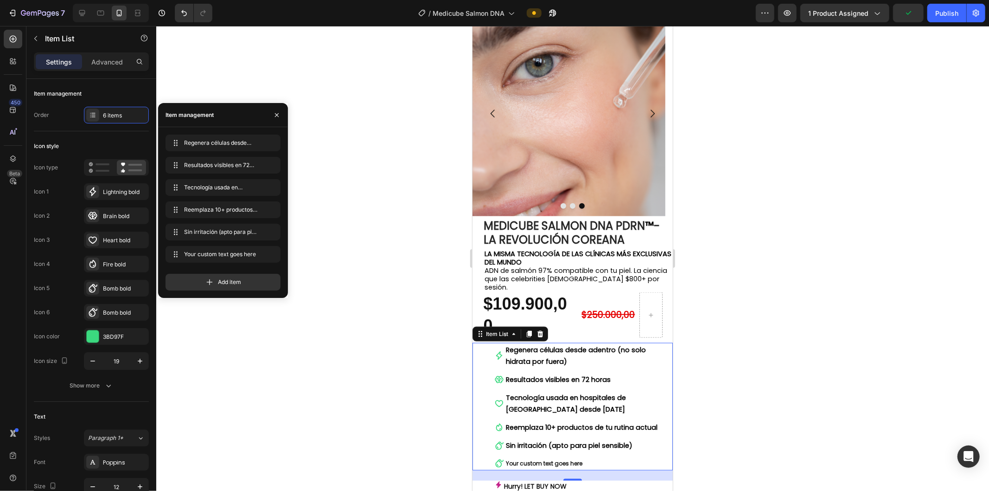
click at [556, 456] on div "Your custom text goes here" at bounding box center [588, 463] width 168 height 14
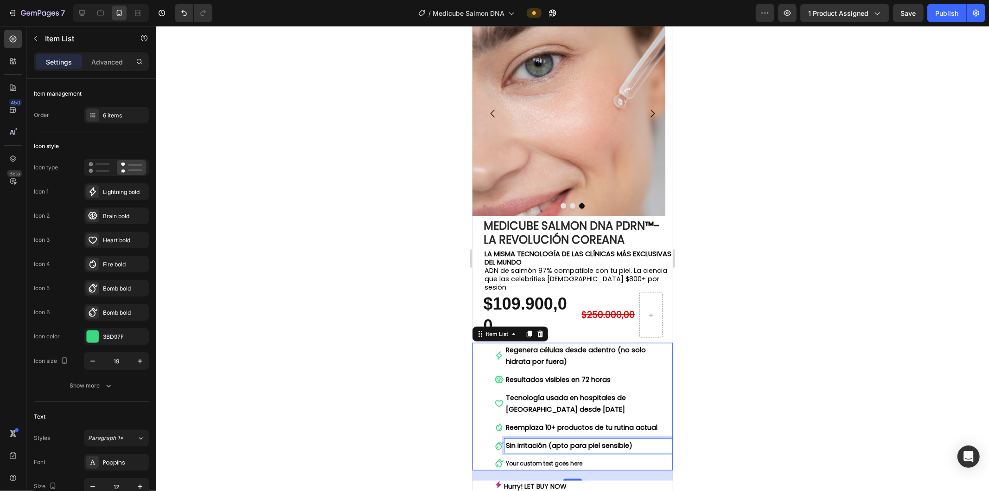
click at [556, 440] on span "Sin irritación (apto para piel sensible)" at bounding box center [569, 444] width 127 height 9
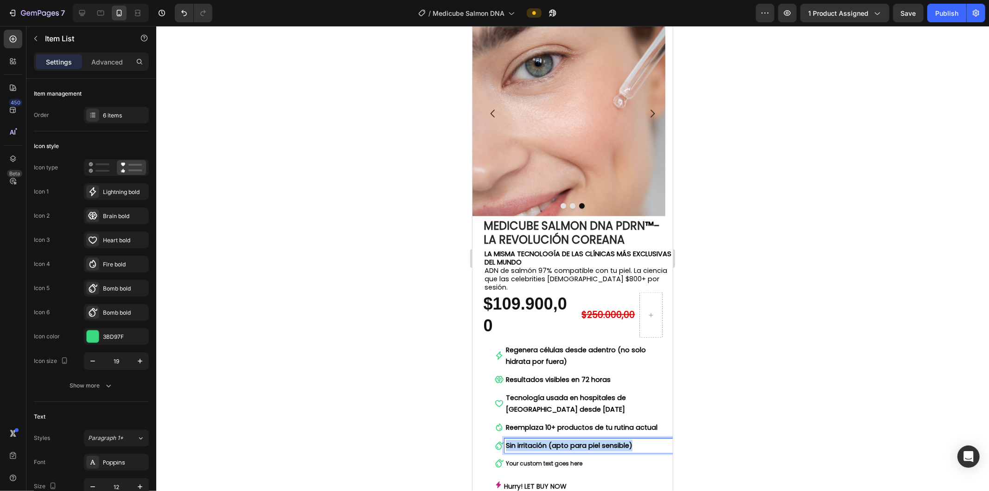
drag, startPoint x: 550, startPoint y: 417, endPoint x: 491, endPoint y: 416, distance: 58.9
click at [491, 416] on div "Regenera células desde adentro (no solo hidrata por fuera) Resultados visibles …" at bounding box center [577, 406] width 189 height 128
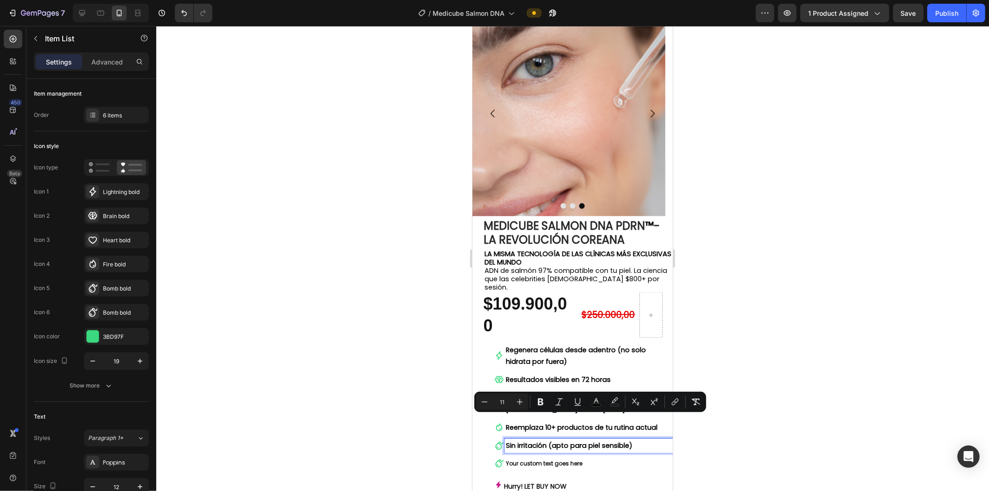
click at [551, 457] on p "Your custom text goes here" at bounding box center [589, 462] width 166 height 11
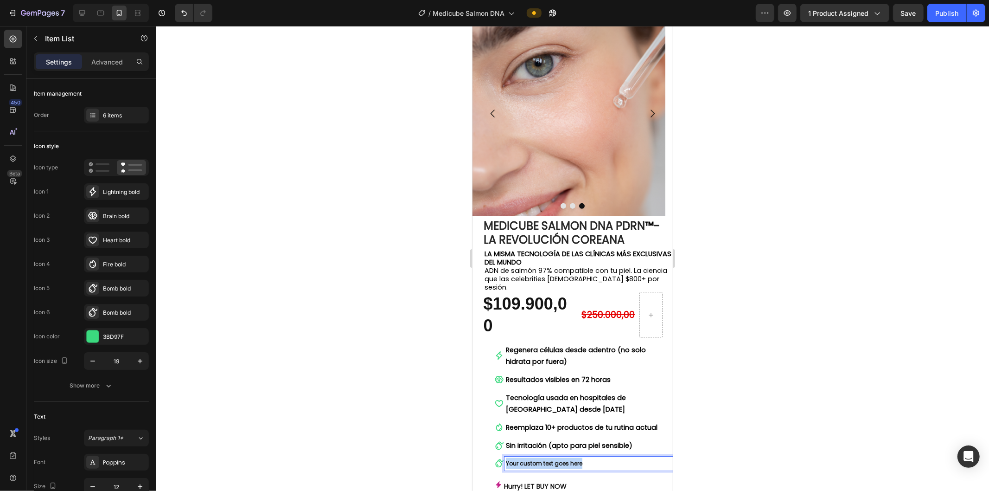
drag, startPoint x: 583, startPoint y: 441, endPoint x: 482, endPoint y: 436, distance: 101.2
click at [479, 436] on div "Regenera células desde adentro (no solo hidrata por fuera) Resultados visibles …" at bounding box center [572, 406] width 200 height 128
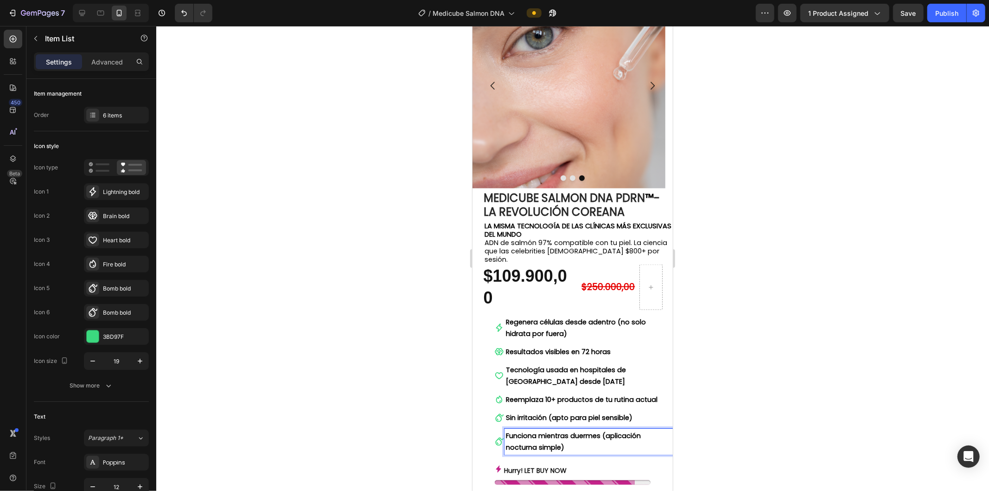
scroll to position [979, 0]
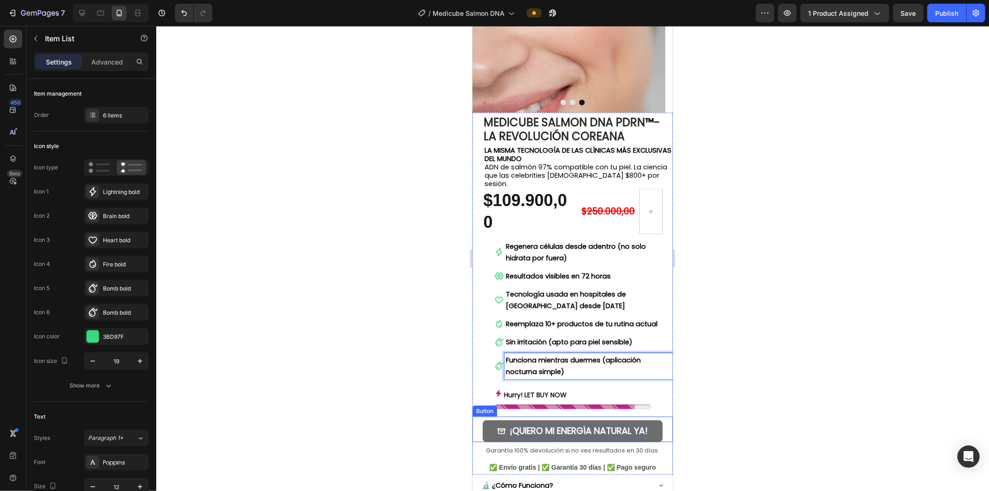
click at [556, 424] on strong "¡QUIERO MI ENERGÍA NATURAL YA!" at bounding box center [578, 430] width 138 height 13
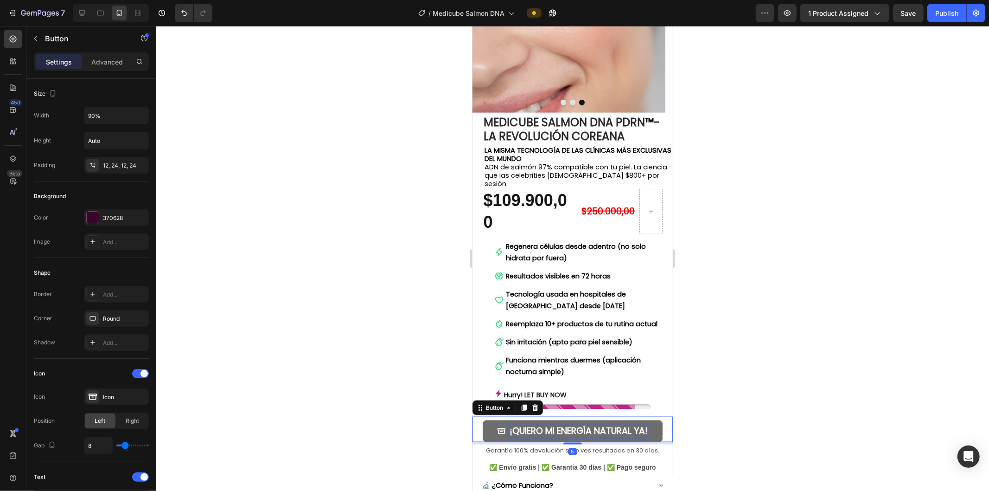
click at [556, 425] on p "¡QUIERO MI ENERGÍA NATURAL YA!" at bounding box center [578, 430] width 138 height 11
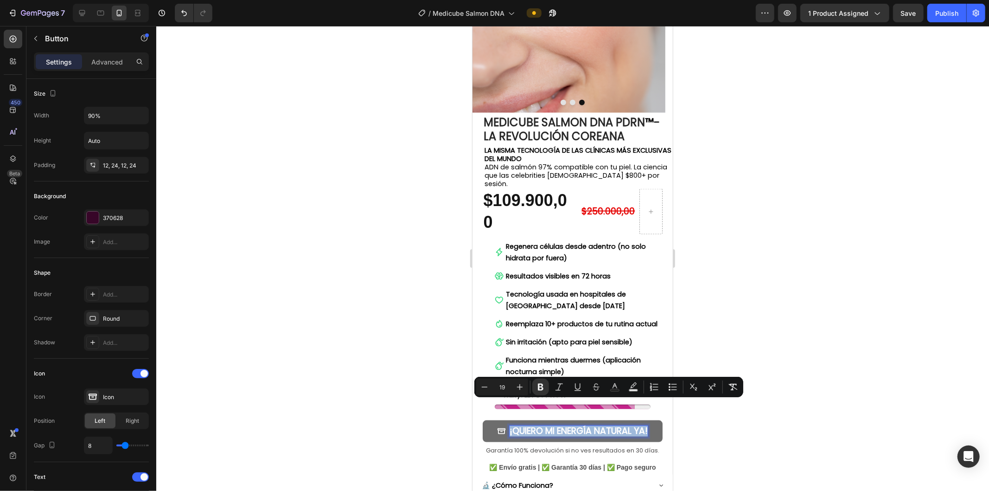
drag, startPoint x: 585, startPoint y: 416, endPoint x: 507, endPoint y: 409, distance: 78.7
click at [509, 425] on p "¡QUIERO MI ENERGÍA NATURAL YA!" at bounding box center [578, 430] width 138 height 11
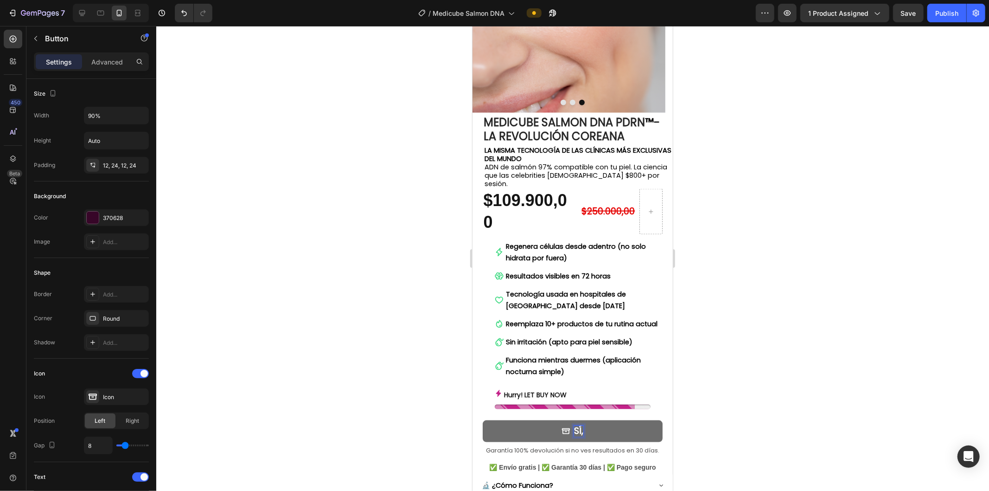
click at [482, 420] on button "SÍ," at bounding box center [572, 431] width 180 height 22
click at [482, 420] on button "SÍ, QUIERO" at bounding box center [572, 431] width 180 height 22
click at [482, 420] on button "SÍ, QUIERO MI" at bounding box center [572, 431] width 180 height 22
click at [482, 420] on button "SÍ, QUIERO MI PIEL" at bounding box center [572, 431] width 180 height 22
click at [482, 420] on button "SÍ, QUIERO MI PIEL D" at bounding box center [572, 431] width 180 height 22
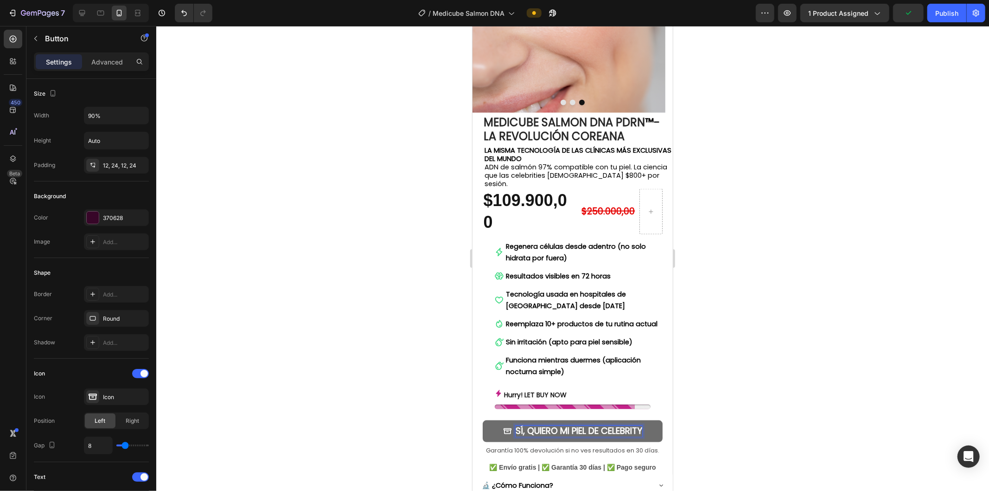
click at [556, 378] on div at bounding box center [572, 258] width 833 height 465
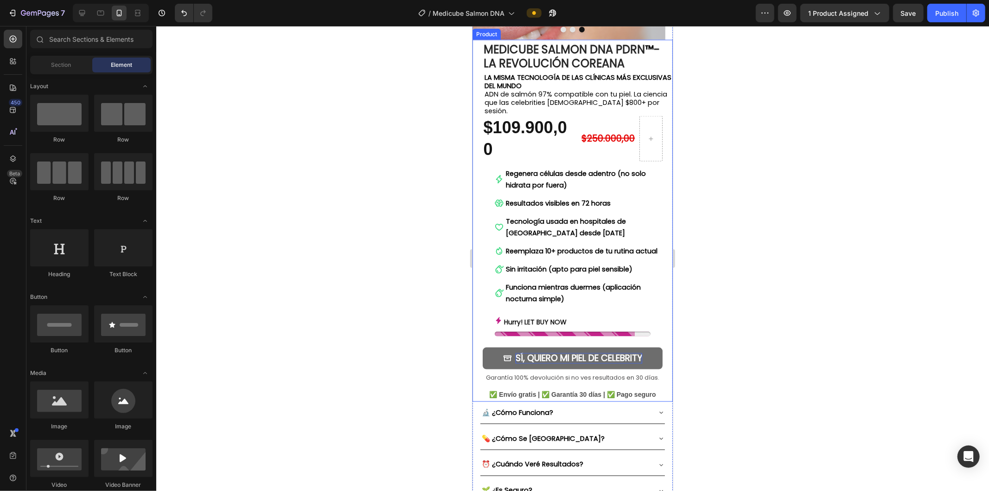
scroll to position [1082, 0]
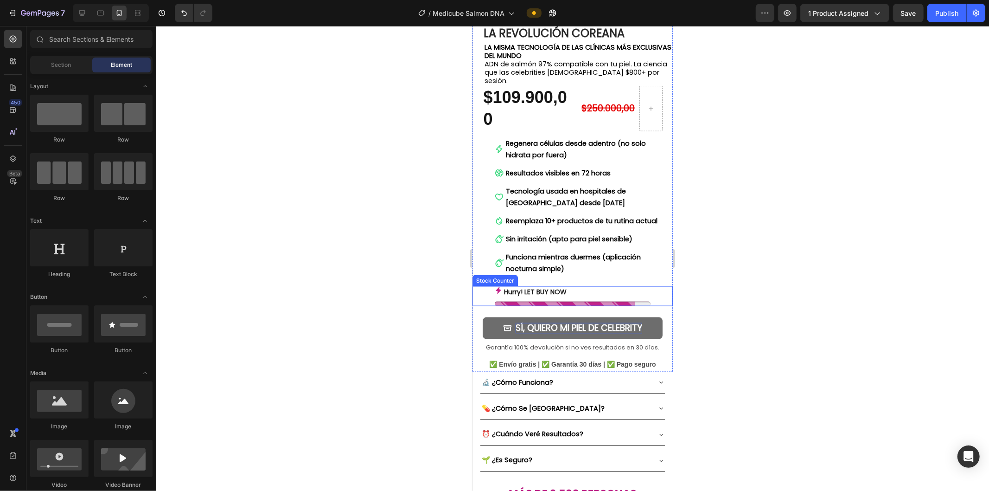
click at [556, 286] on div "Hurry! LET BUY NOW" at bounding box center [572, 292] width 156 height 12
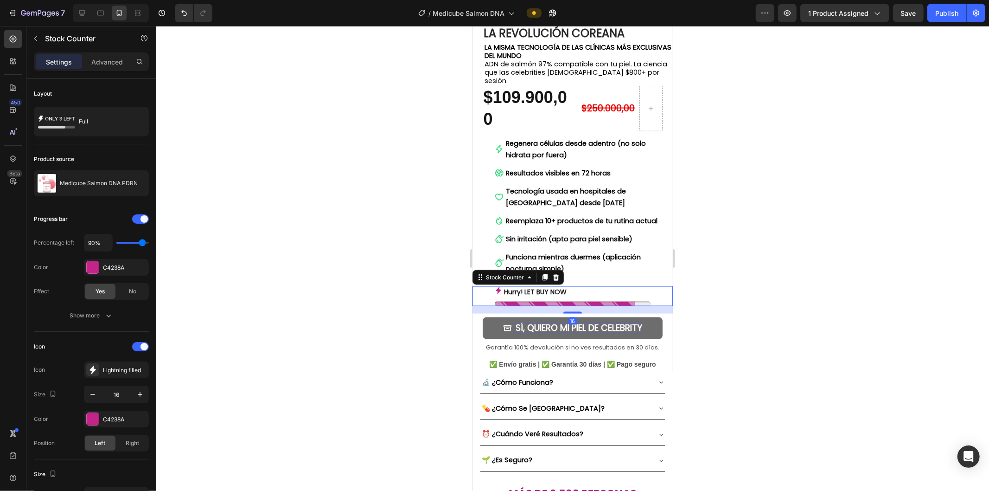
click at [549, 286] on p "Hurry! LET BUY NOW" at bounding box center [535, 292] width 63 height 12
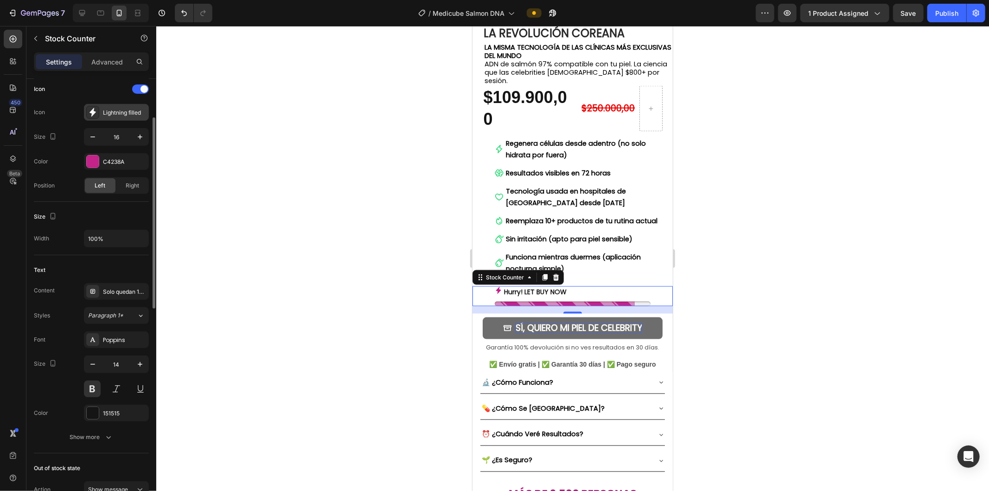
scroll to position [309, 0]
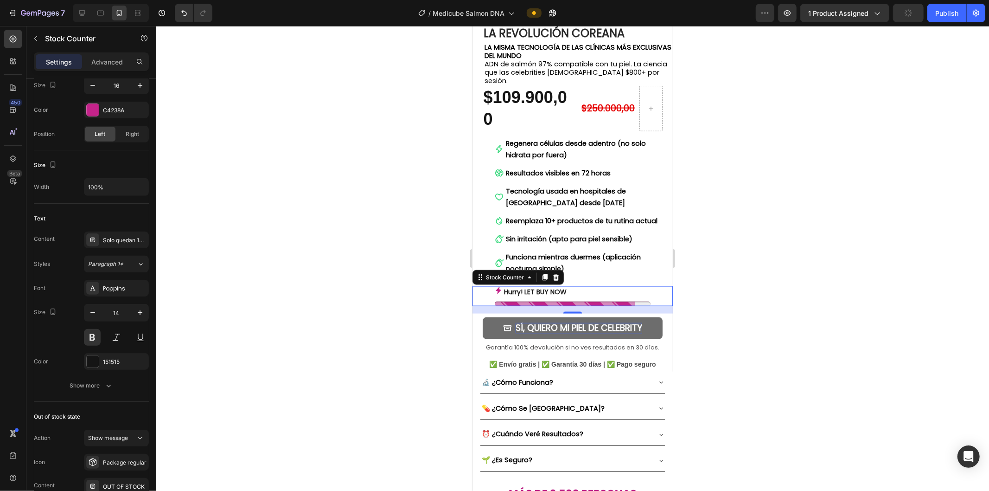
click at [516, 286] on p "Hurry! LET BUY NOW" at bounding box center [535, 292] width 63 height 12
click at [518, 286] on p "Hurry! LET BUY NOW" at bounding box center [535, 292] width 63 height 12
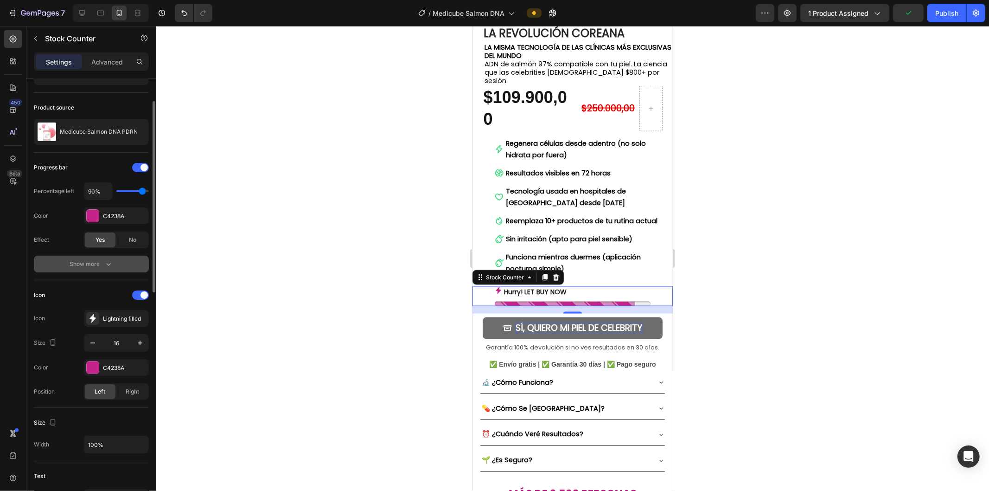
scroll to position [0, 0]
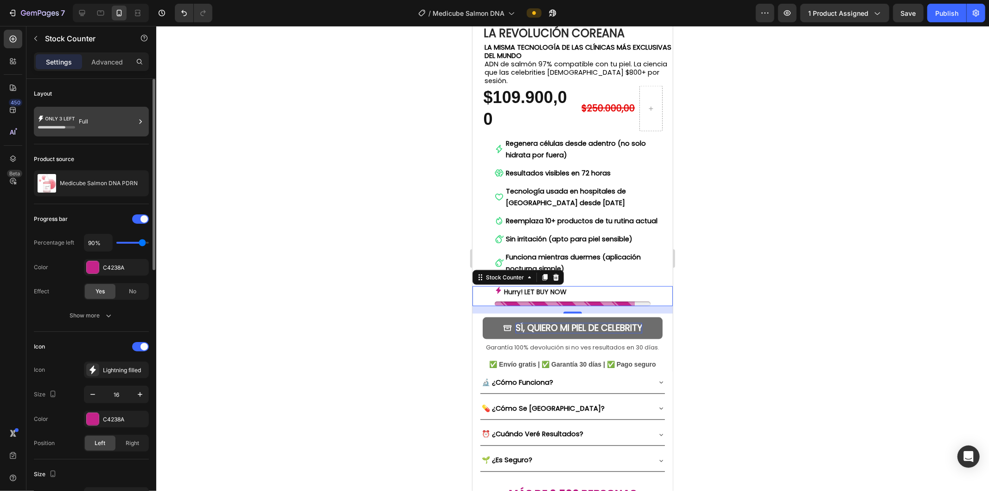
click at [93, 122] on div "Full" at bounding box center [107, 121] width 57 height 21
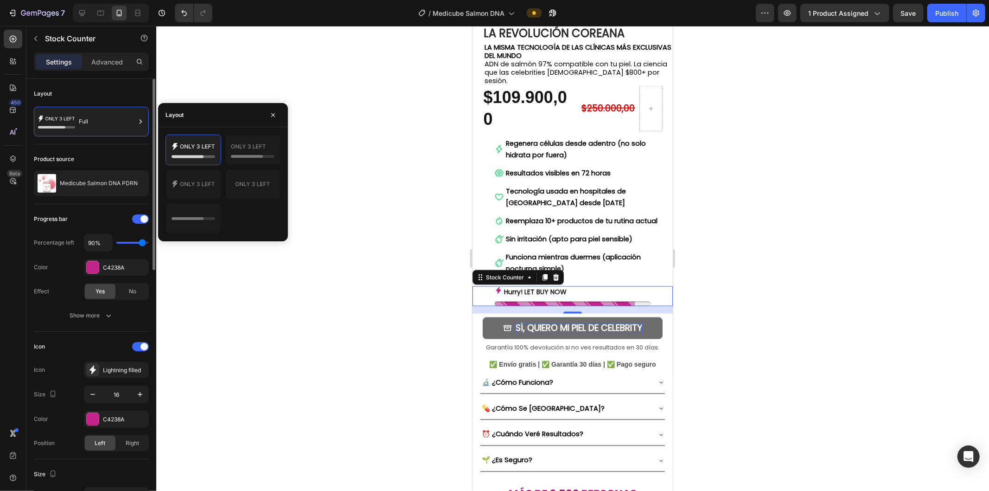
click at [101, 147] on div "Product source Medicube Salmon DNA PDRN" at bounding box center [91, 174] width 115 height 60
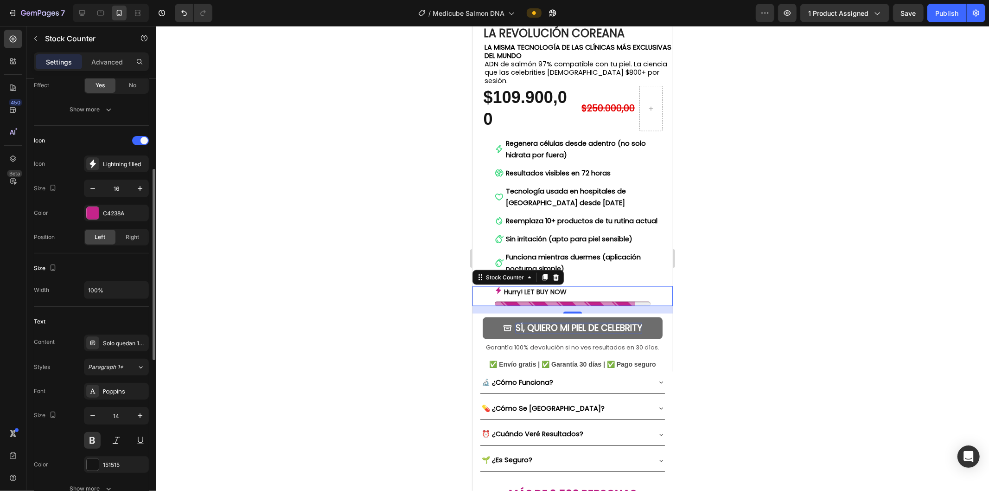
scroll to position [257, 0]
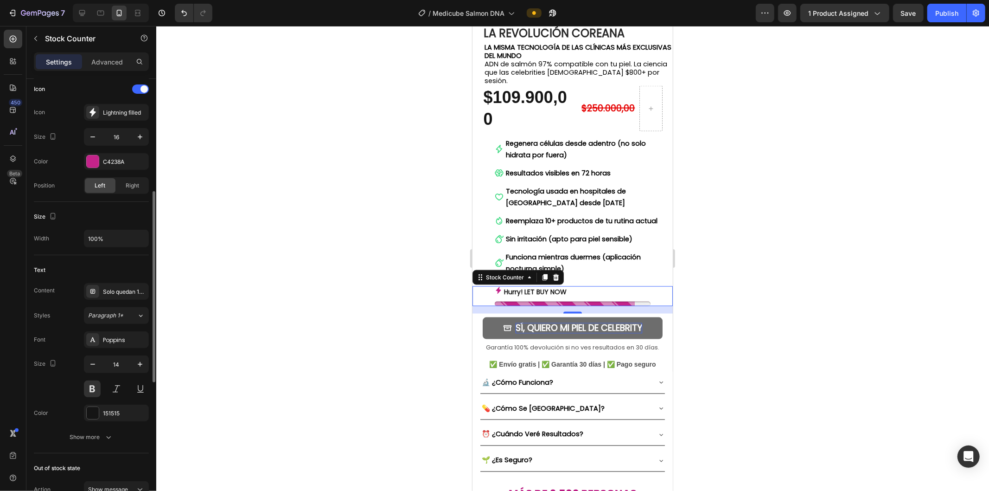
click at [127, 300] on div "Content Solo quedan 10 Unidades Styles Paragraph 1* Font Poppins Size 14 Color …" at bounding box center [91, 364] width 115 height 162
click at [128, 294] on div "Solo quedan 10 Unidades" at bounding box center [125, 292] width 44 height 8
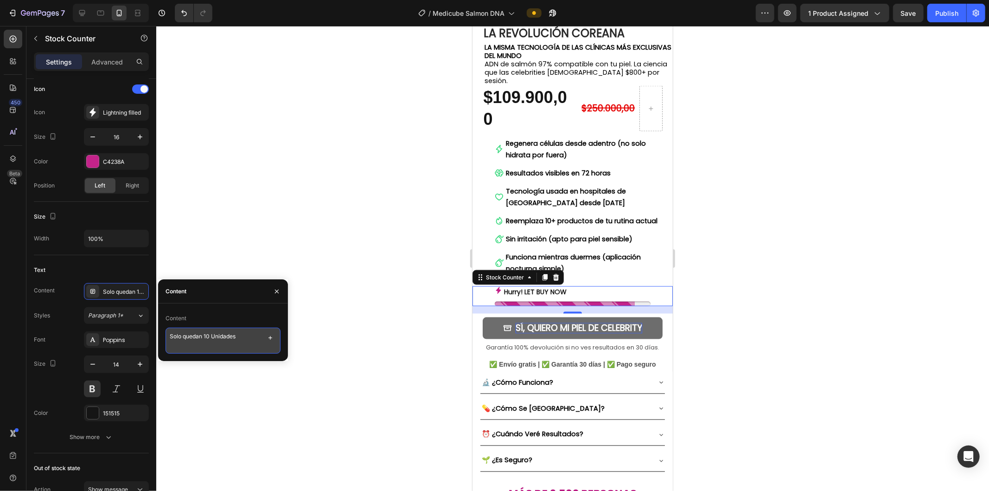
click at [207, 333] on textarea "Solo quedan 10 Unidades" at bounding box center [223, 340] width 115 height 26
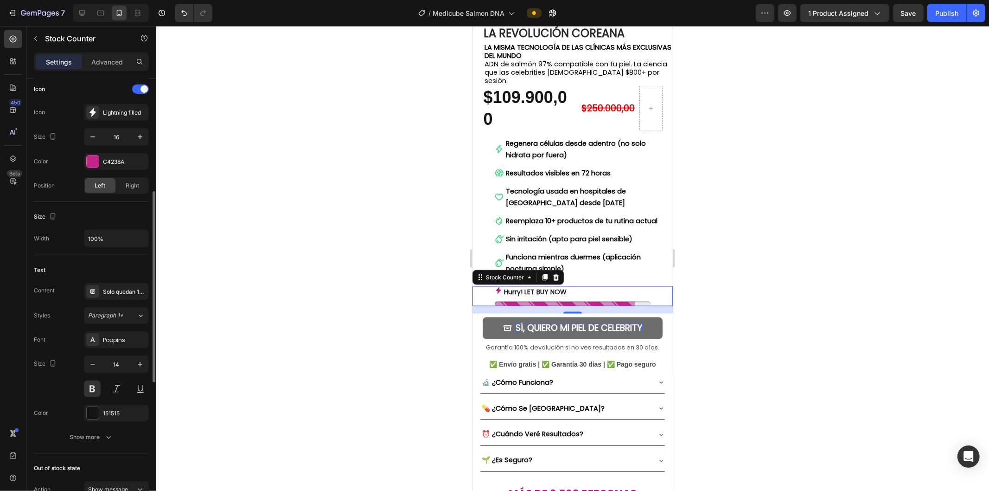
click at [121, 269] on div "Text" at bounding box center [91, 270] width 115 height 15
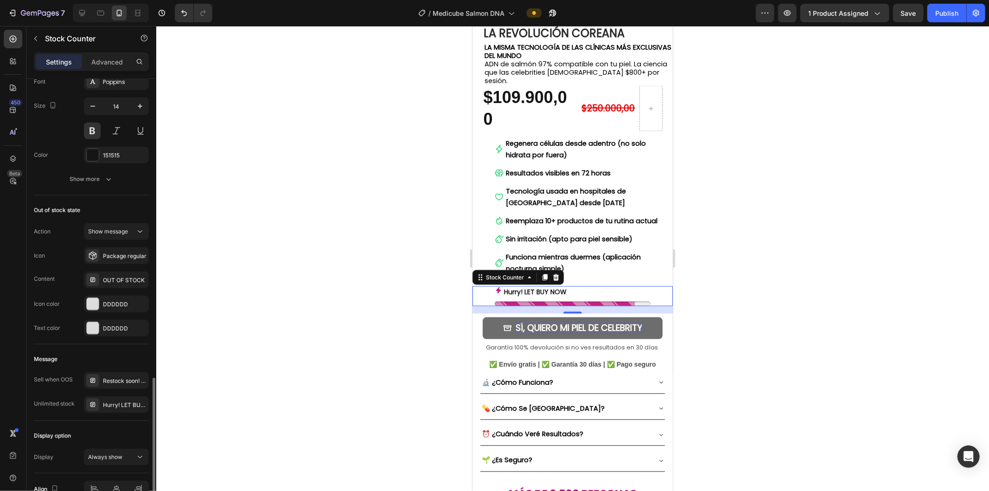
scroll to position [566, 0]
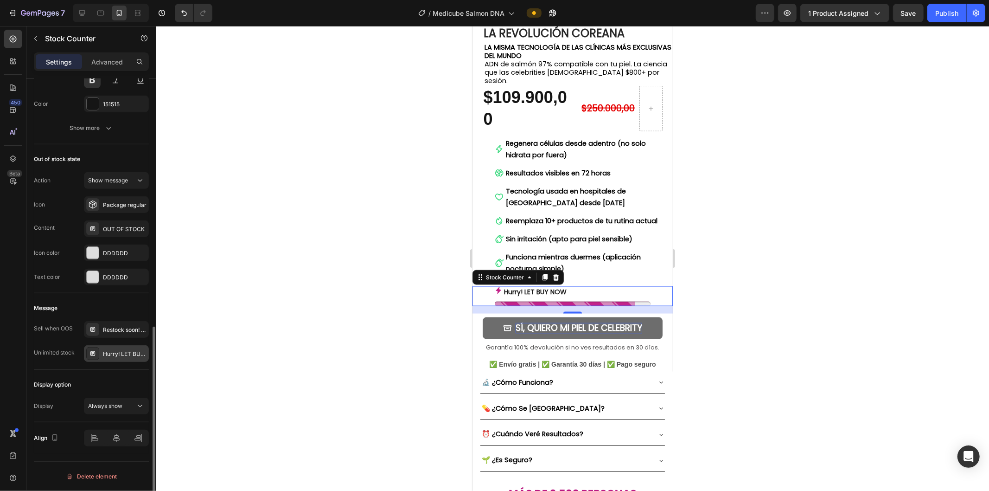
click at [121, 354] on div "Hurry! LET BUY NOW" at bounding box center [125, 354] width 44 height 8
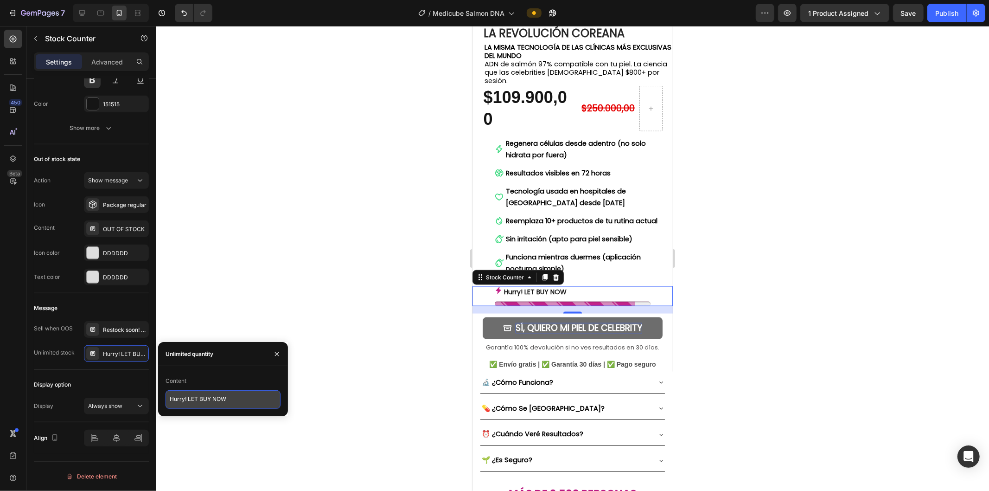
click at [200, 396] on textarea "Hurry! LET BUY NOW" at bounding box center [223, 399] width 115 height 19
drag, startPoint x: 242, startPoint y: 400, endPoint x: 138, endPoint y: 400, distance: 103.9
click at [138, 400] on div "450 Beta Sections(18) Elements(84) Section Element Hero Section Product Detail …" at bounding box center [78, 258] width 156 height 465
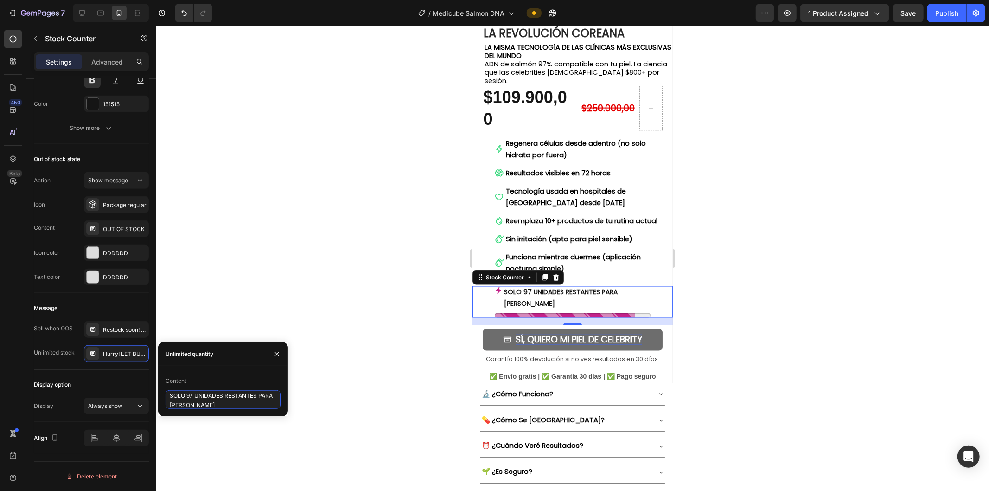
type textarea "SOLO 97 UNIDADES RESTANTES PARA [GEOGRAPHIC_DATA]"
click at [419, 308] on div at bounding box center [572, 258] width 833 height 465
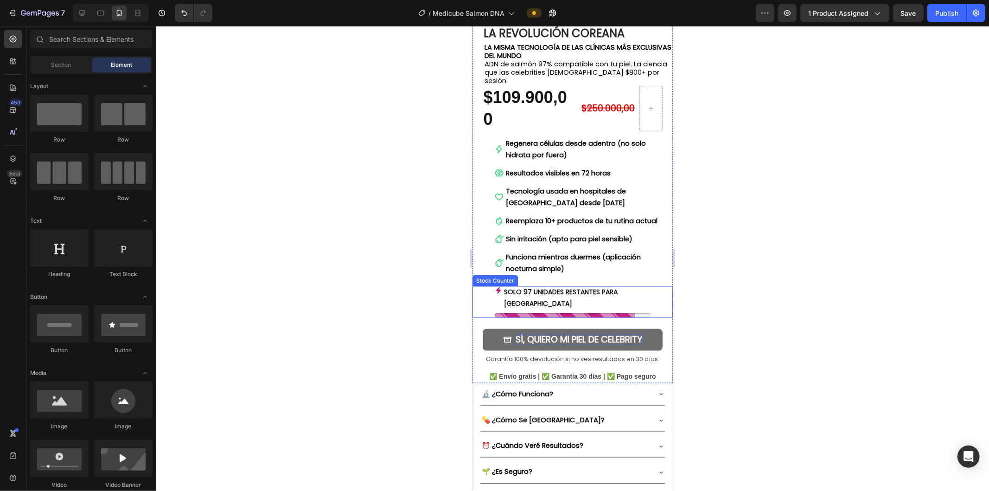
click at [513, 286] on p "SOLO 97 UNIDADES RESTANTES PARA [GEOGRAPHIC_DATA]" at bounding box center [577, 297] width 147 height 23
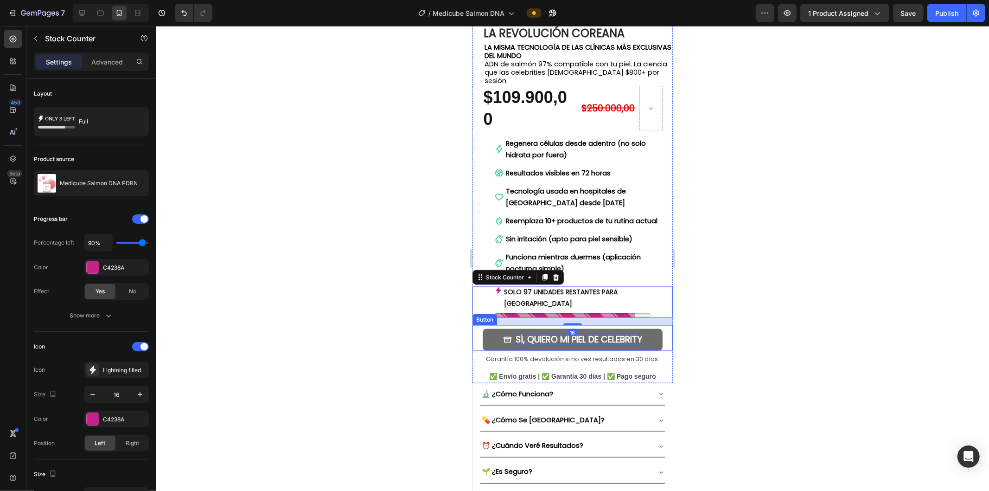
click at [438, 308] on div at bounding box center [572, 258] width 833 height 465
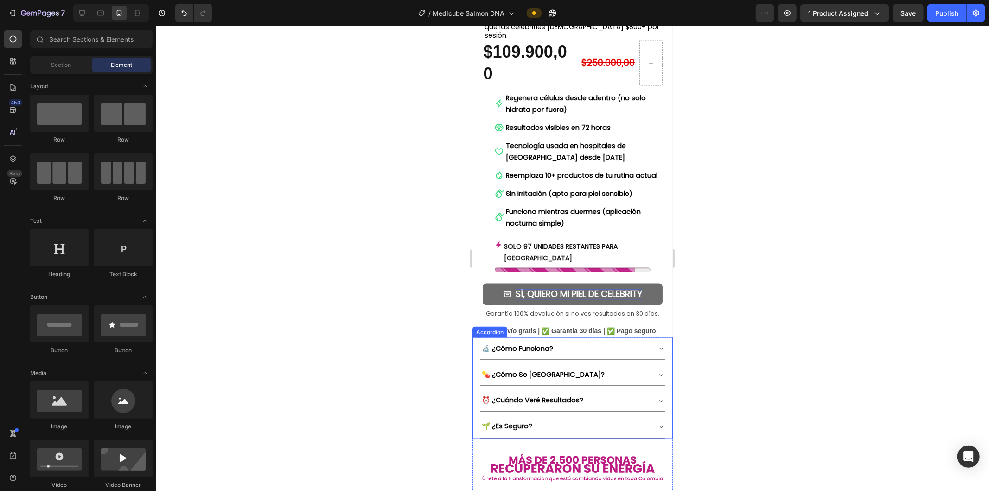
scroll to position [1134, 0]
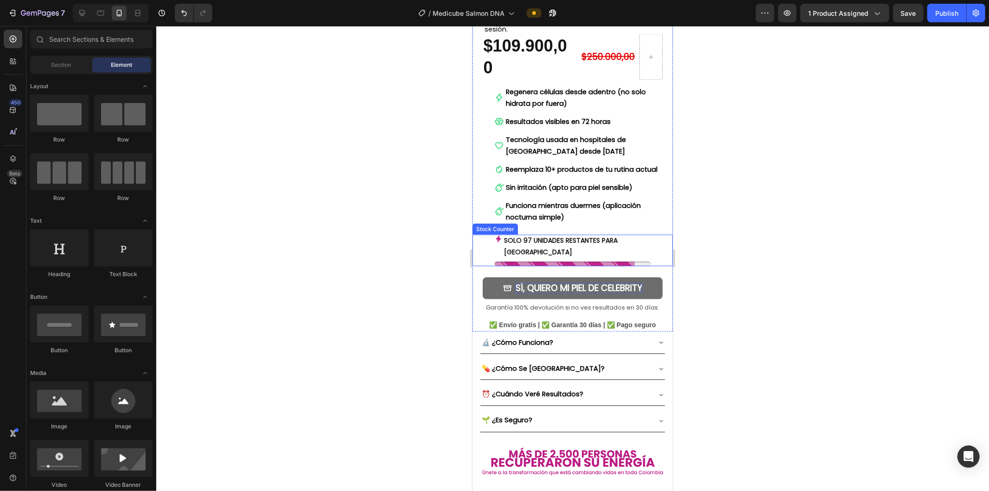
click at [556, 236] on div "SOLO 97 UNIDADES RESTANTES PARA [GEOGRAPHIC_DATA]" at bounding box center [572, 250] width 156 height 32
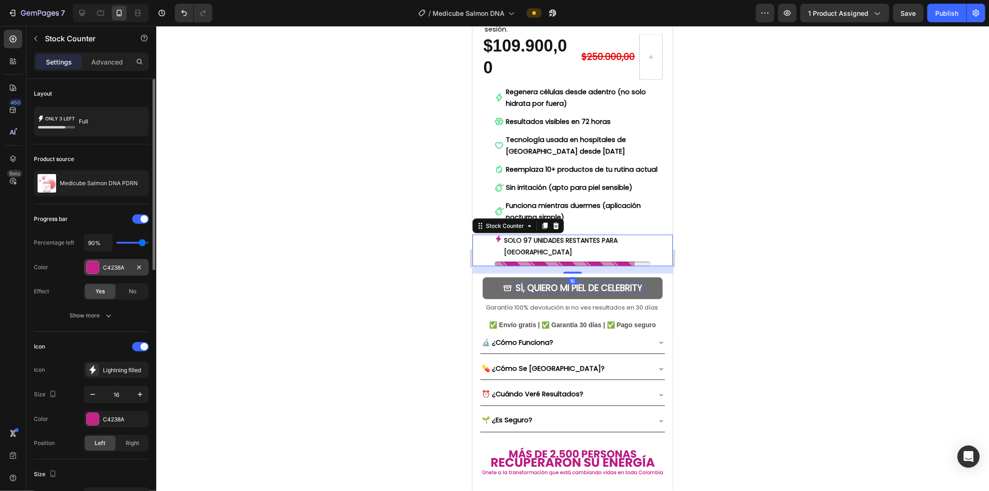
click at [108, 270] on div "C4238A" at bounding box center [116, 267] width 27 height 8
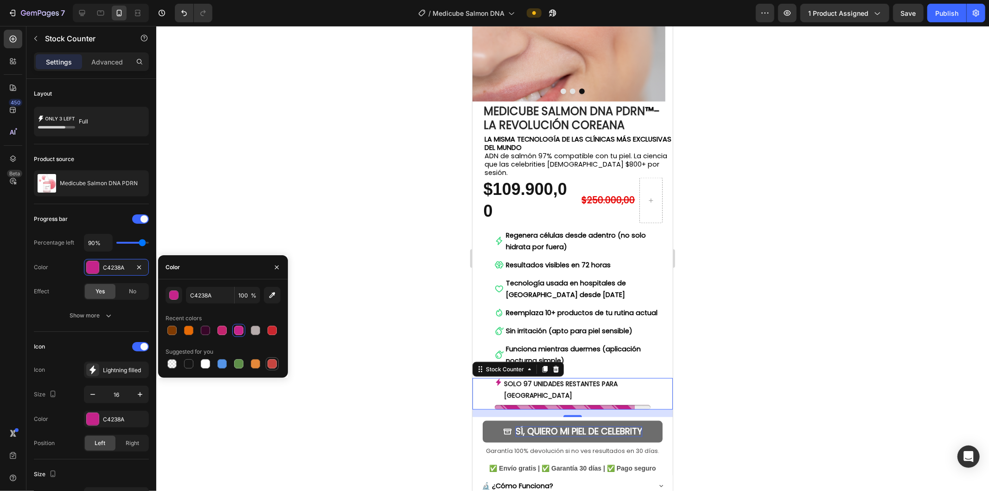
scroll to position [979, 0]
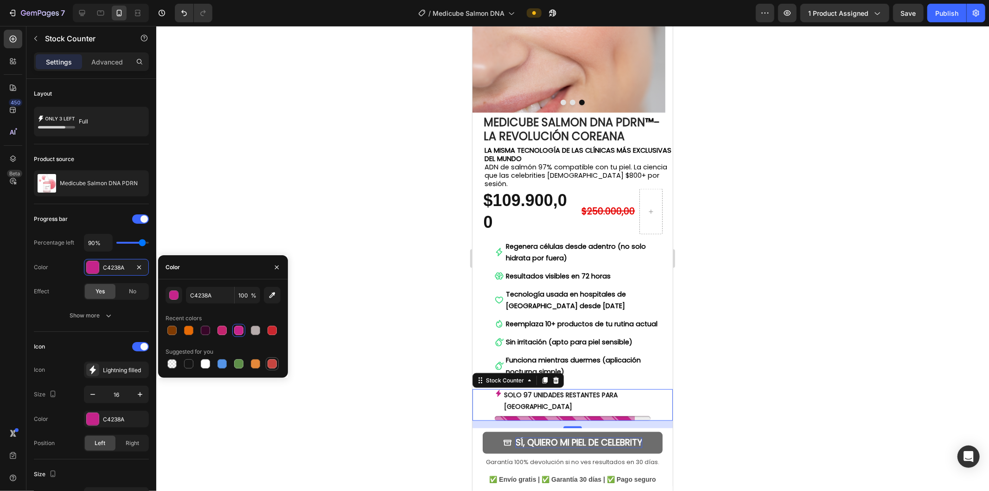
click at [274, 359] on div at bounding box center [272, 363] width 9 height 9
type input "C5453F"
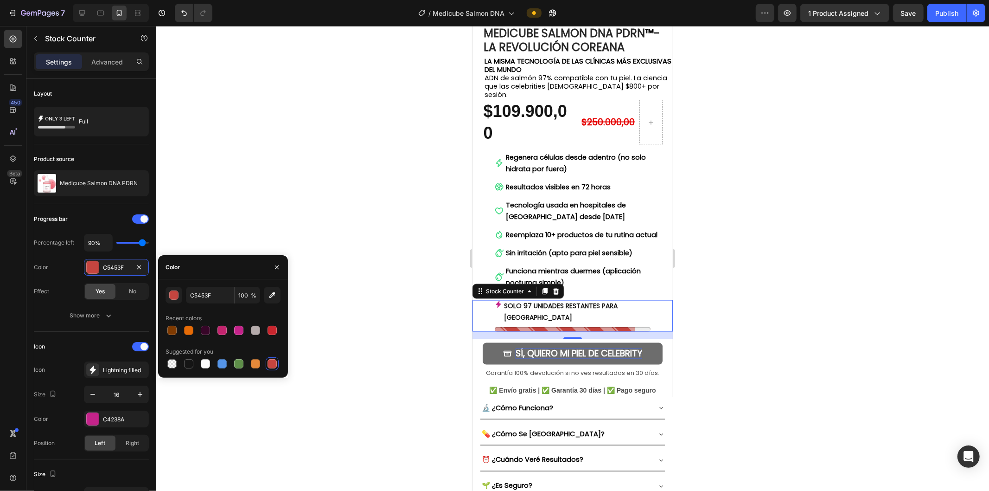
scroll to position [1082, 0]
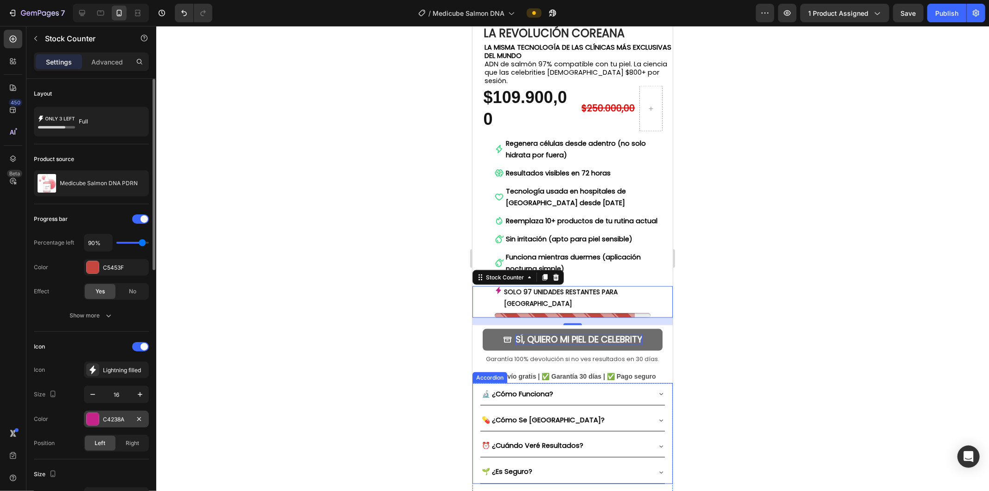
click at [104, 422] on div "C4238A" at bounding box center [116, 419] width 27 height 8
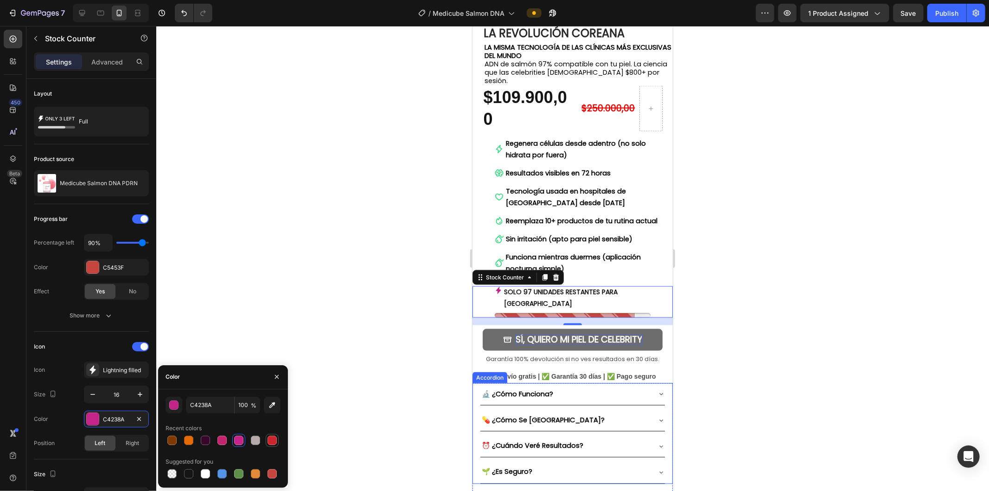
click at [269, 442] on div at bounding box center [272, 440] width 9 height 9
type input "C9262E"
click at [551, 333] on strong "SÍ, QUIERO MI PIEL DE CELEBRITY" at bounding box center [578, 339] width 127 height 13
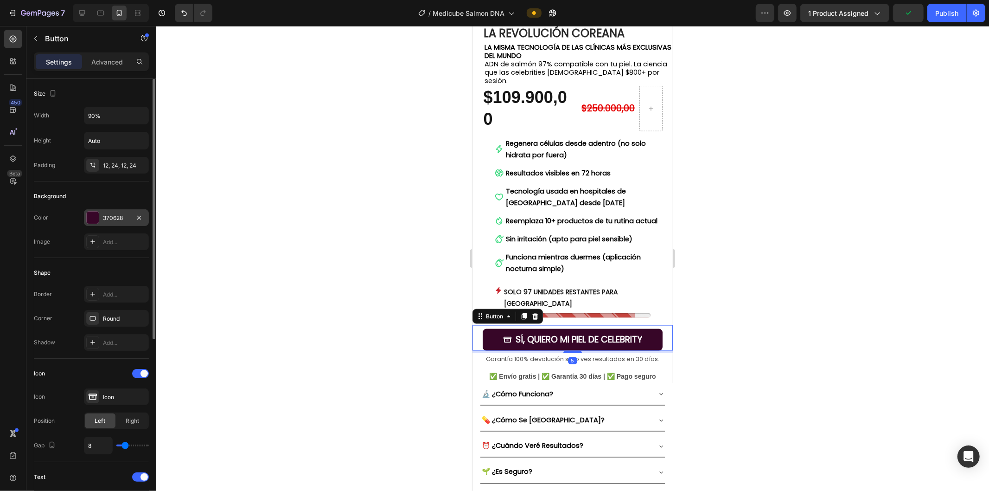
click at [116, 223] on div "370628" at bounding box center [116, 217] width 65 height 17
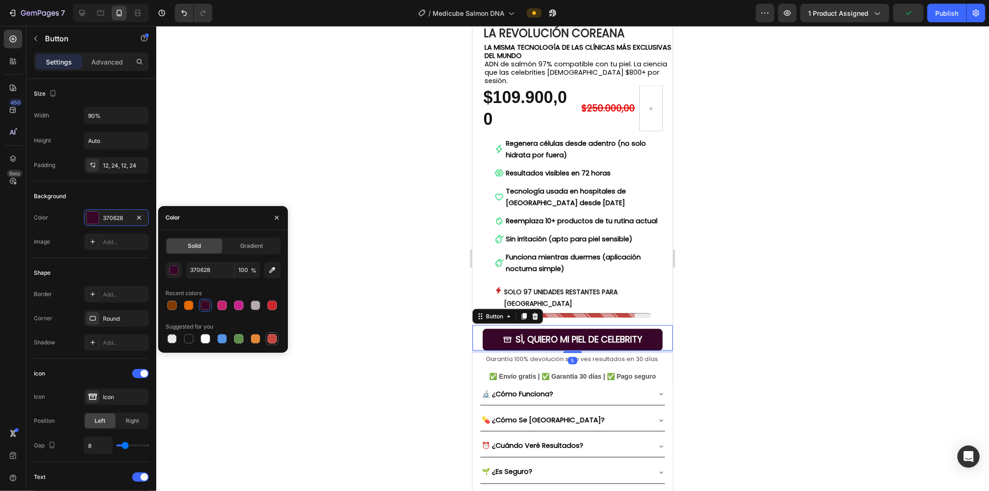
click at [269, 335] on div at bounding box center [272, 338] width 9 height 9
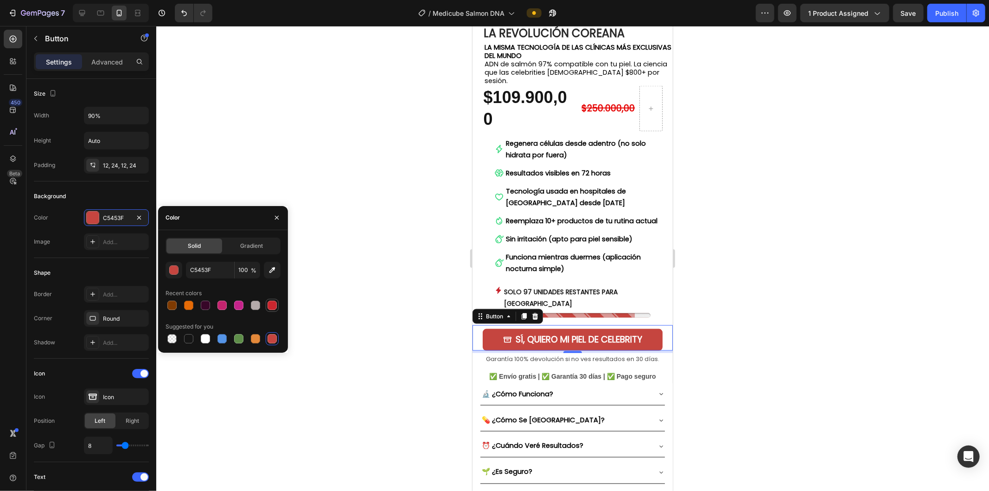
click at [277, 301] on div at bounding box center [272, 305] width 11 height 11
type input "C9262E"
click at [524, 389] on strong "🔬 ¿Cómo Funciona?" at bounding box center [516, 393] width 71 height 9
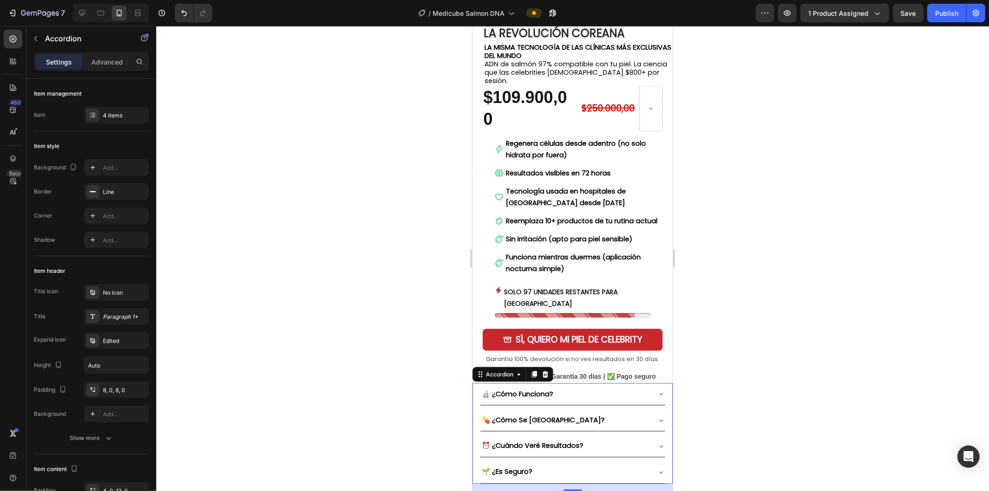
click at [556, 353] on h2 "Garantía 100% devolución si no ves resultados en 30 días." at bounding box center [572, 359] width 200 height 12
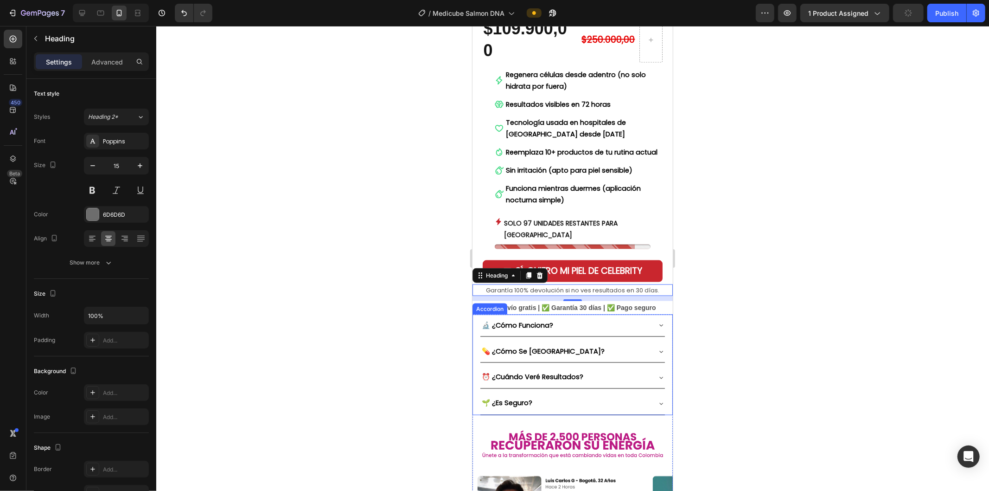
scroll to position [1185, 0]
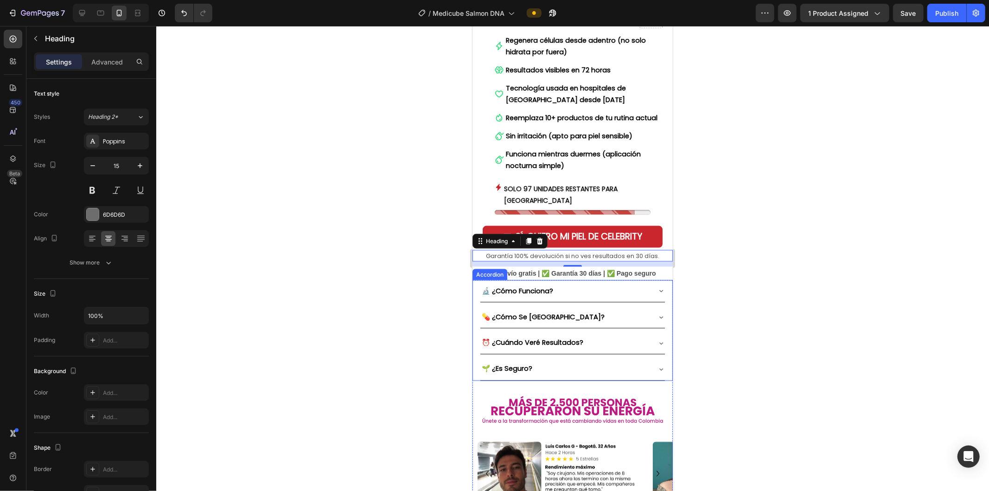
click at [535, 286] on strong "🔬 ¿Cómo Funciona?" at bounding box center [516, 290] width 71 height 9
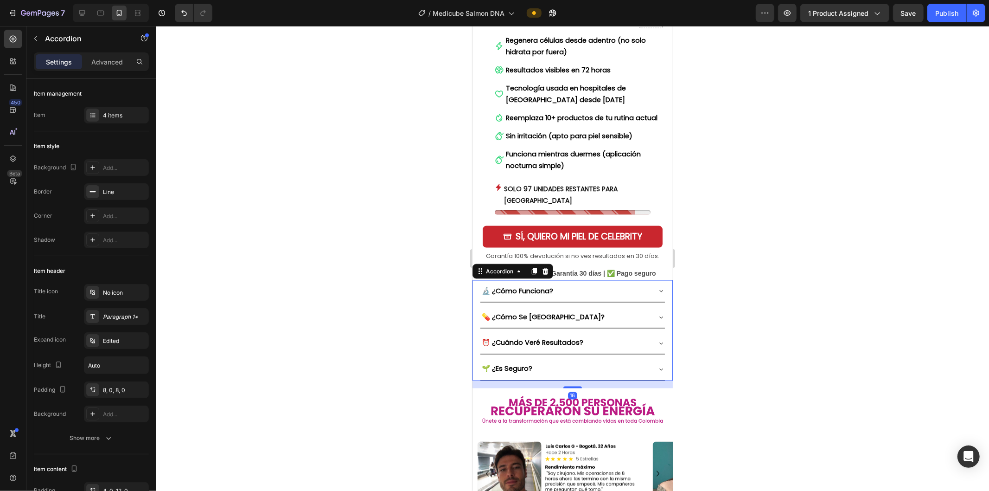
click at [551, 286] on strong "🔬 ¿Cómo Funciona?" at bounding box center [516, 290] width 71 height 9
drag, startPoint x: 518, startPoint y: 267, endPoint x: 493, endPoint y: 267, distance: 25.5
click at [493, 283] on div "🔬 ¿Cómo Funciona?" at bounding box center [517, 290] width 74 height 14
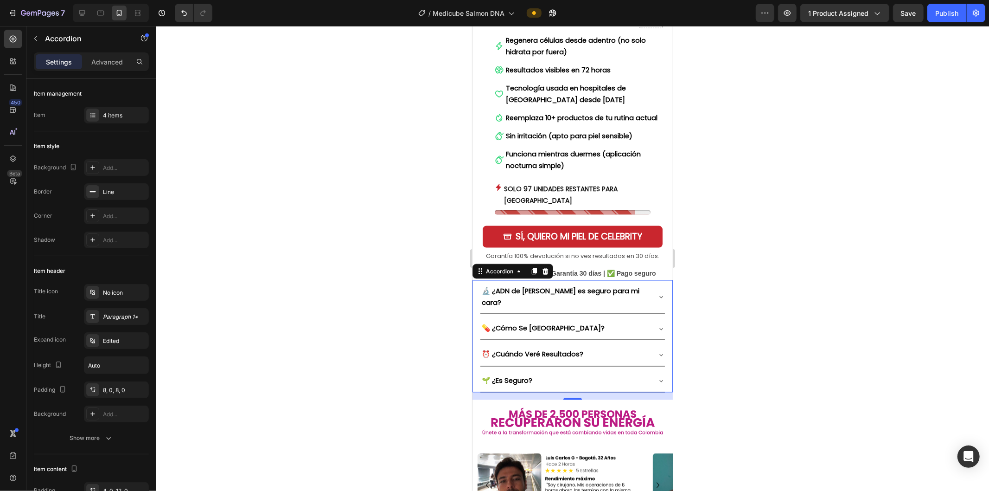
click at [491, 286] on strong "🔬 ¿ADN de [PERSON_NAME] es seguro para mi cara?" at bounding box center [560, 296] width 158 height 21
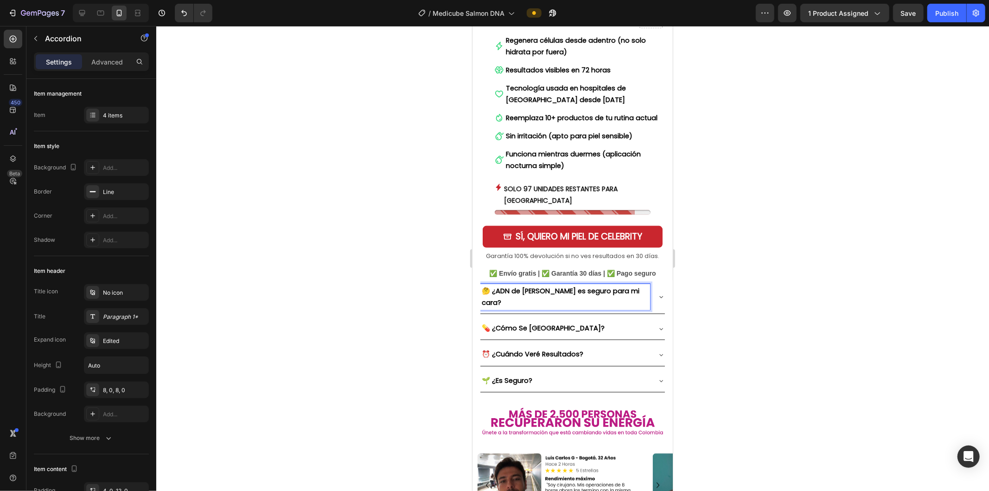
click at [556, 321] on div "💊 ¿Cómo Se [GEOGRAPHIC_DATA]?" at bounding box center [565, 328] width 170 height 14
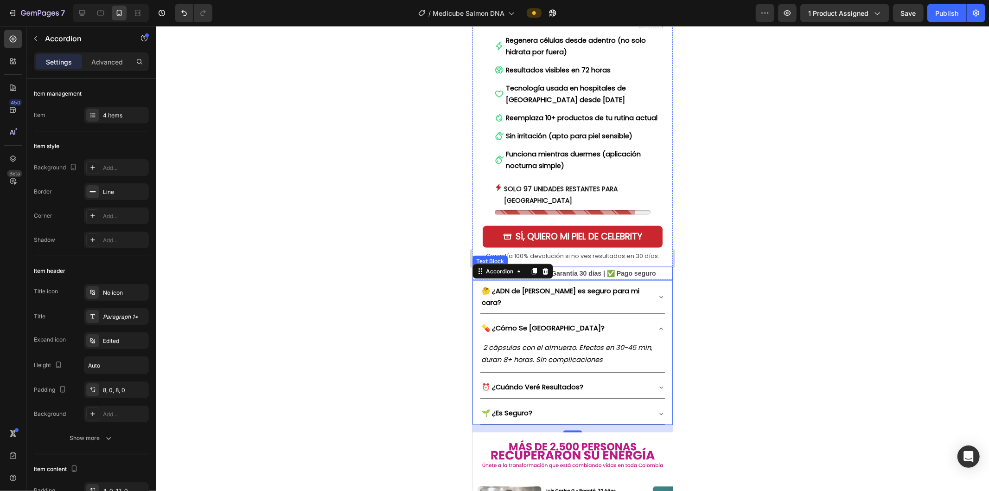
click at [556, 280] on div "🤔 ¿ADN de [PERSON_NAME] es seguro para mi cara?" at bounding box center [572, 296] width 185 height 33
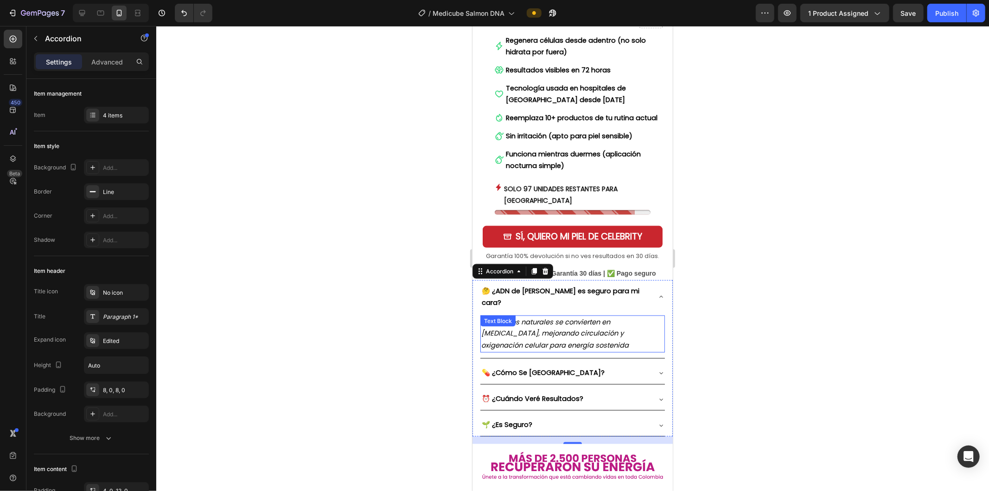
click at [556, 317] on icon "Los nitratos naturales se convierten en [MEDICAL_DATA], mejorando circulación y…" at bounding box center [554, 333] width 147 height 32
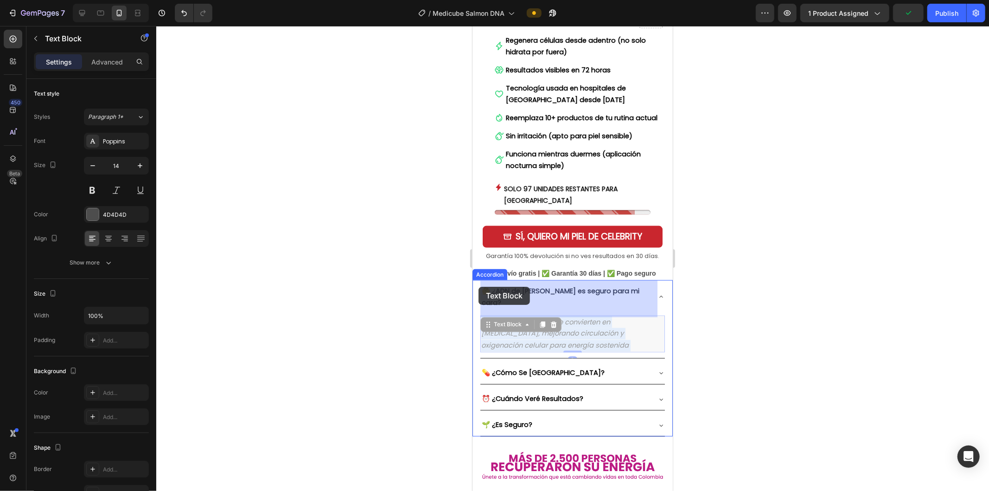
drag, startPoint x: 592, startPoint y: 308, endPoint x: 478, endPoint y: 286, distance: 116.3
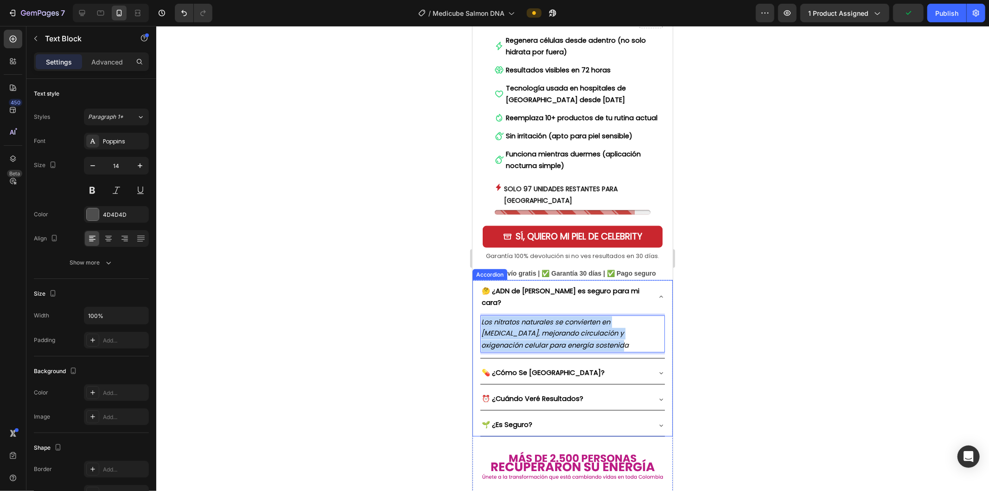
drag, startPoint x: 544, startPoint y: 308, endPoint x: 474, endPoint y: 289, distance: 72.5
click at [474, 289] on div "🤔 ¿ADN de [PERSON_NAME] es seguro para mi cara? Los nitratos naturales se convi…" at bounding box center [572, 358] width 200 height 157
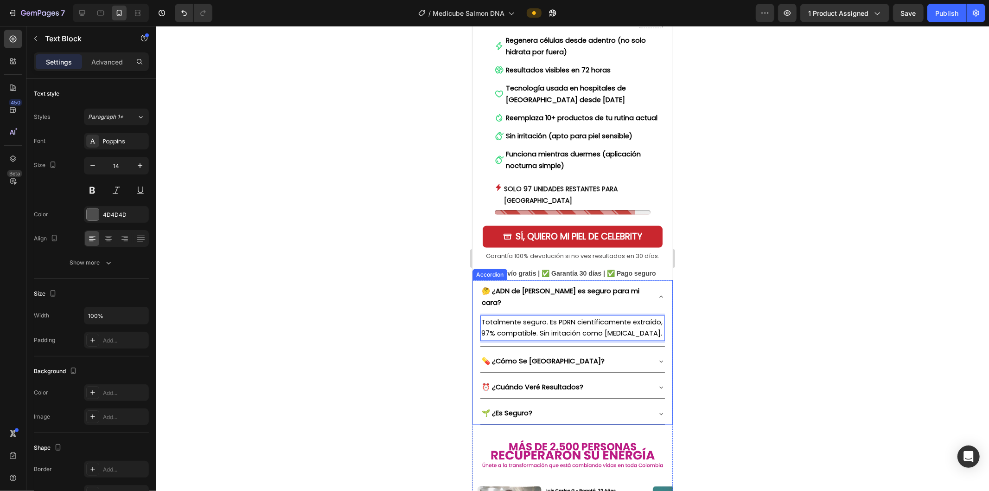
click at [556, 280] on div "🤔 ¿ADN de [PERSON_NAME] es seguro para mi cara?" at bounding box center [572, 296] width 185 height 33
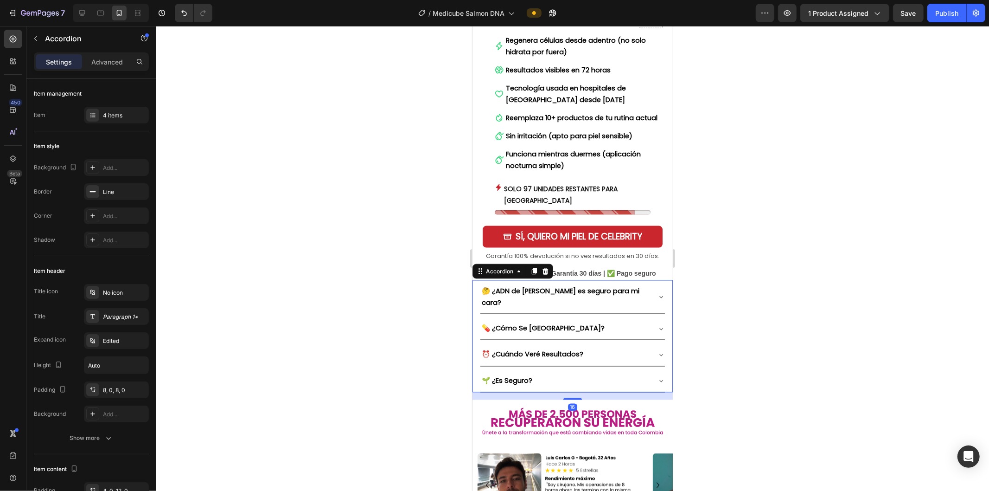
click at [556, 321] on div "💊 ¿Cómo Se [GEOGRAPHIC_DATA]?" at bounding box center [565, 328] width 170 height 14
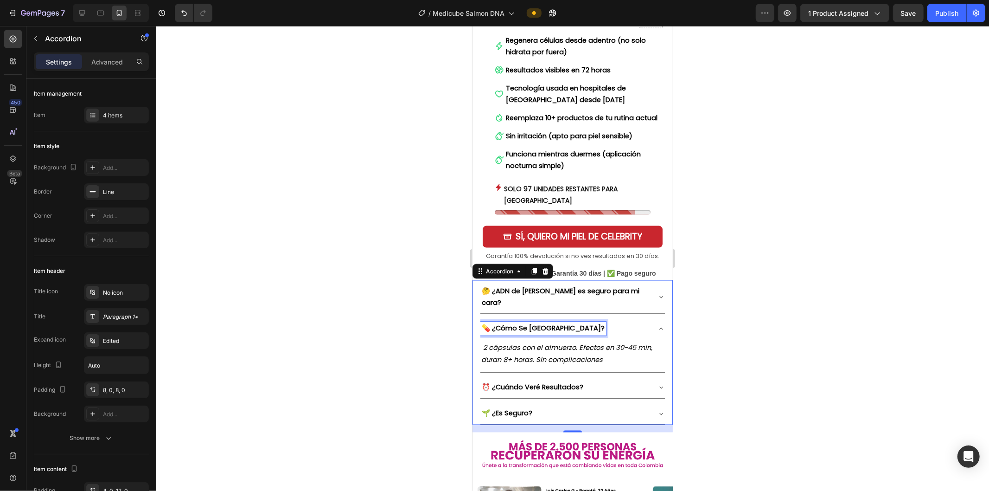
drag, startPoint x: 513, startPoint y: 295, endPoint x: 535, endPoint y: 295, distance: 22.3
click at [513, 323] on strong "💊 ¿Cómo Se [GEOGRAPHIC_DATA]?" at bounding box center [542, 327] width 123 height 9
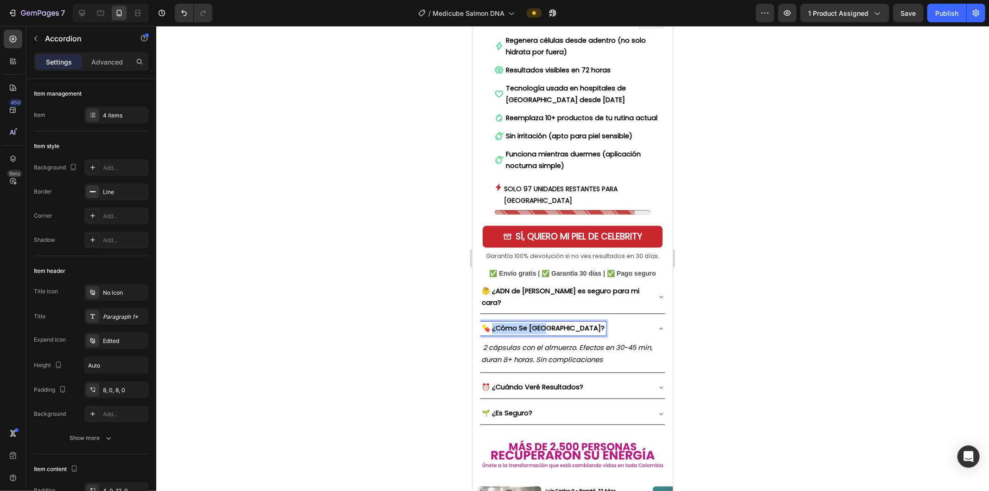
drag, startPoint x: 545, startPoint y: 292, endPoint x: 492, endPoint y: 292, distance: 52.9
click at [492, 323] on strong "💊 ¿Cómo Se [GEOGRAPHIC_DATA]?" at bounding box center [542, 327] width 123 height 9
click at [488, 323] on strong "💊 Por qué tan barato vs clínicas de $800" at bounding box center [551, 327] width 140 height 9
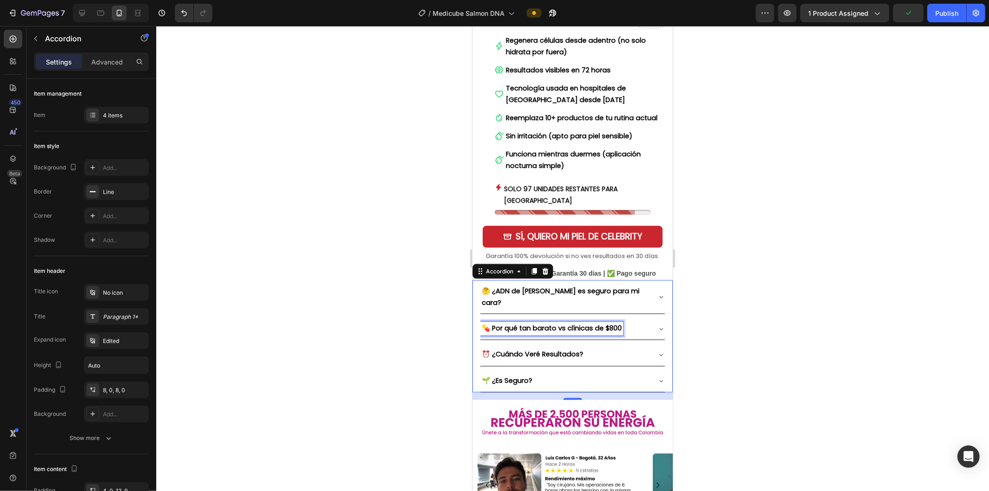
click at [495, 323] on strong "💊 Por qué tan barato vs clínicas de $800" at bounding box center [551, 327] width 140 height 9
drag, startPoint x: 490, startPoint y: 291, endPoint x: 481, endPoint y: 291, distance: 9.3
click at [481, 321] on div "💊 Por qué tan barato vs clínicas de $800" at bounding box center [551, 328] width 143 height 14
click at [556, 325] on icon at bounding box center [660, 328] width 7 height 7
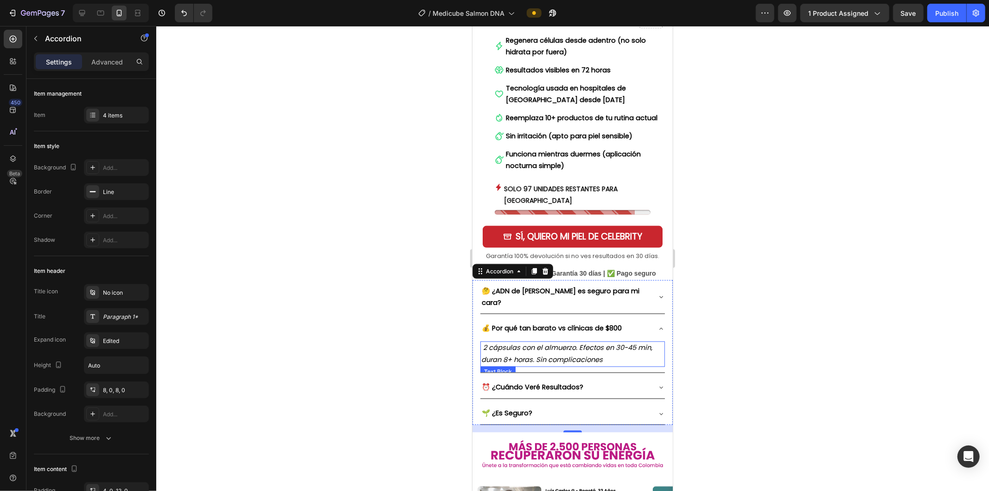
click at [556, 343] on icon "2 cápsulas con el almuerzo. Efectos en 30-45 min, duran 8+ horas. Sin complicac…" at bounding box center [566, 353] width 171 height 21
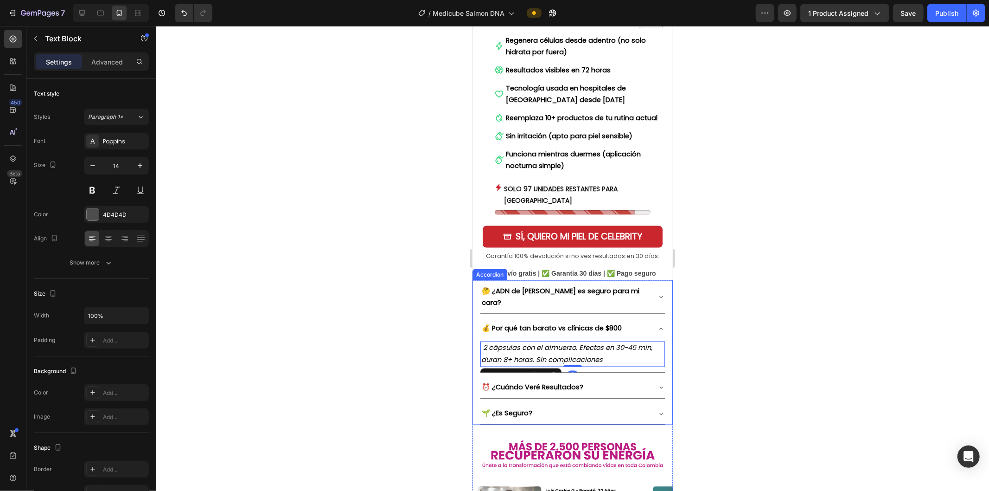
click at [556, 322] on p "💰 Por qué tan barato vs clínicas de $800" at bounding box center [551, 328] width 140 height 12
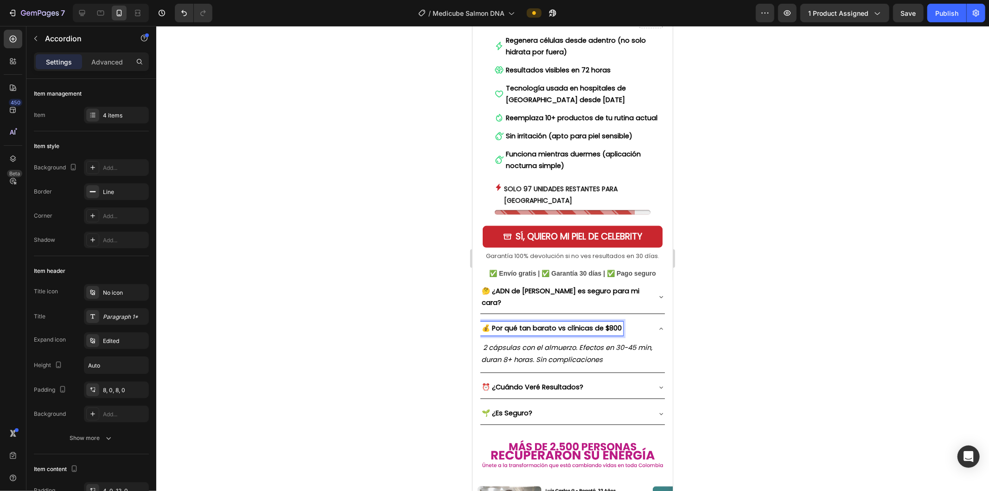
click at [556, 323] on strong "💰 Por qué tan barato vs clínicas de $800" at bounding box center [551, 327] width 140 height 9
click at [556, 343] on icon "2 cápsulas con el almuerzo. Efectos en 30-45 min, duran 8+ horas. Sin complicac…" at bounding box center [566, 353] width 171 height 21
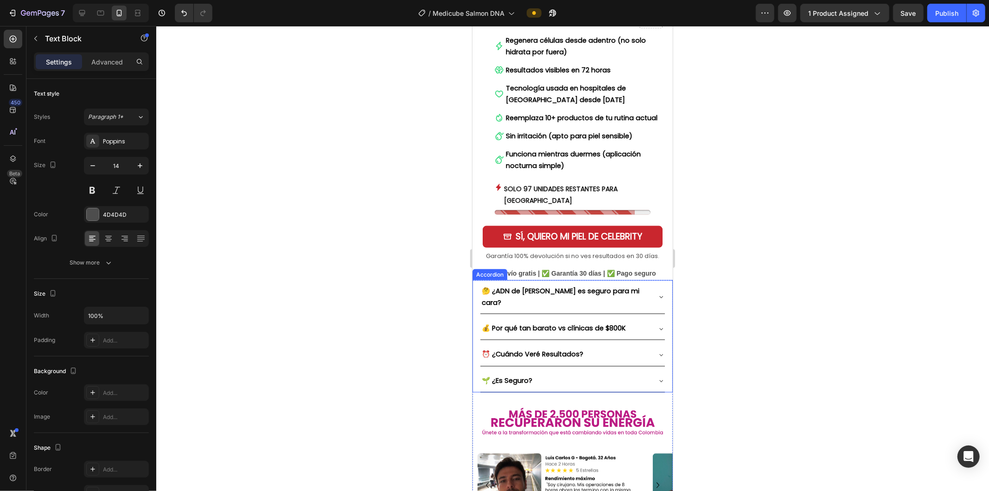
click at [556, 343] on div "⏰ ¿Cuándo Veré Resultados?" at bounding box center [572, 354] width 185 height 22
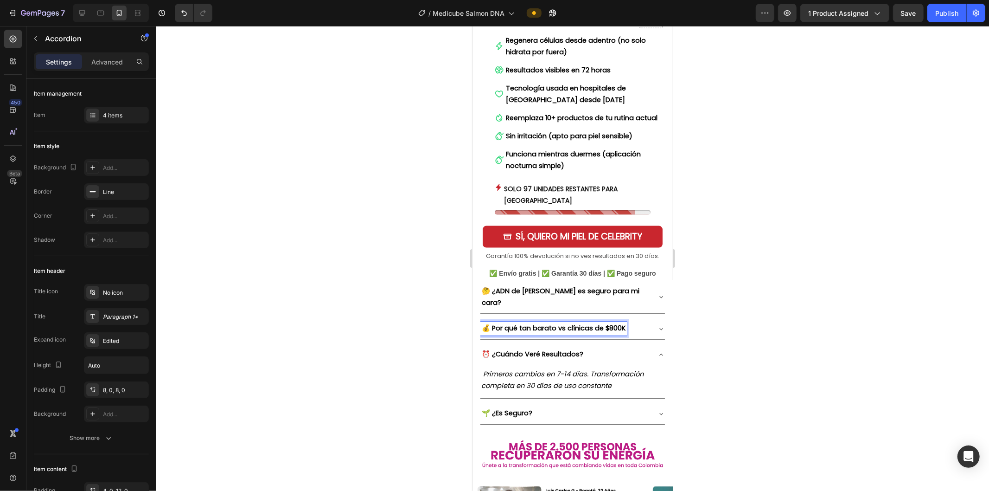
click at [556, 317] on div "💰 Por qué tan barato vs clínicas de $800K" at bounding box center [572, 328] width 185 height 22
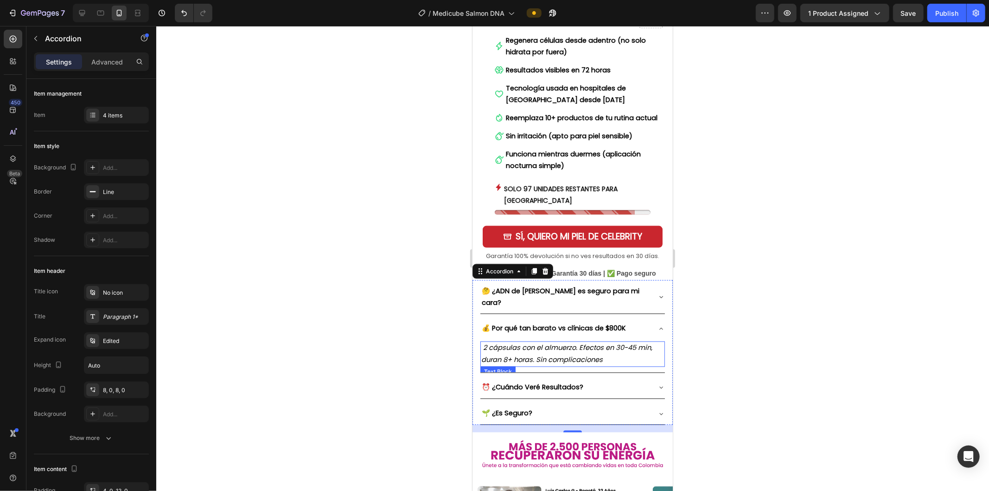
click at [556, 342] on p "2 cápsulas con el almuerzo. Efectos en 30-45 min, duran 8+ horas. Sin complicac…" at bounding box center [572, 353] width 183 height 23
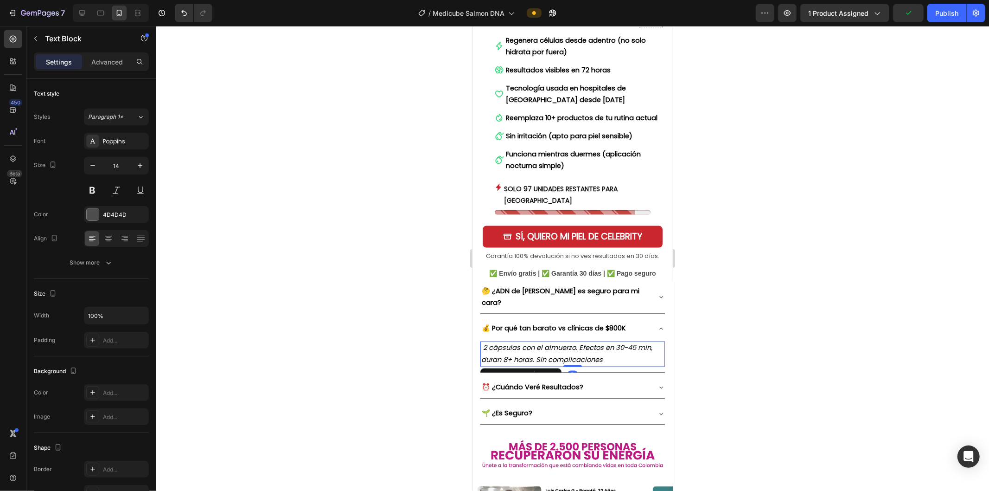
drag, startPoint x: 525, startPoint y: 314, endPoint x: 563, endPoint y: 318, distance: 38.2
drag, startPoint x: 605, startPoint y: 325, endPoint x: 480, endPoint y: 309, distance: 126.7
click at [480, 341] on div "2 cápsulas con el almuerzo. Efectos en 30-45 min, duran 8+ horas. Sin complicac…" at bounding box center [572, 353] width 185 height 25
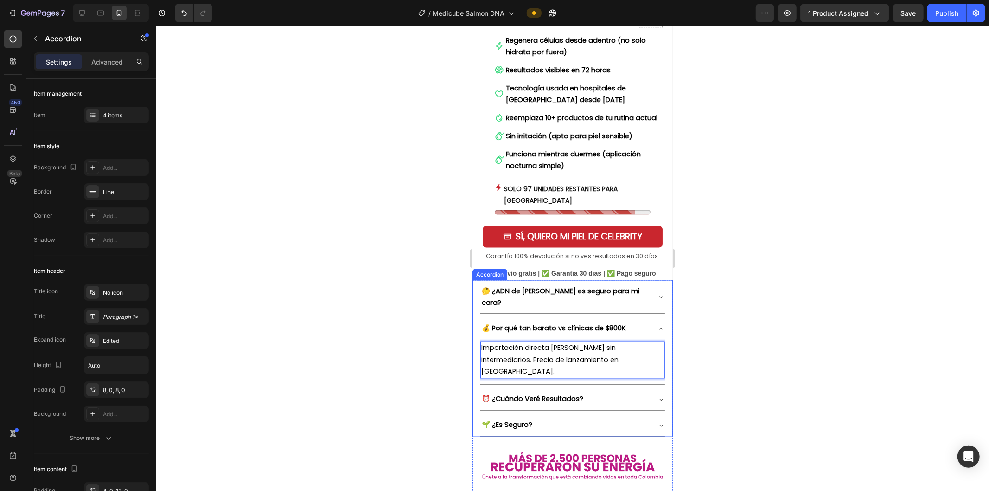
click at [556, 325] on icon at bounding box center [660, 328] width 7 height 7
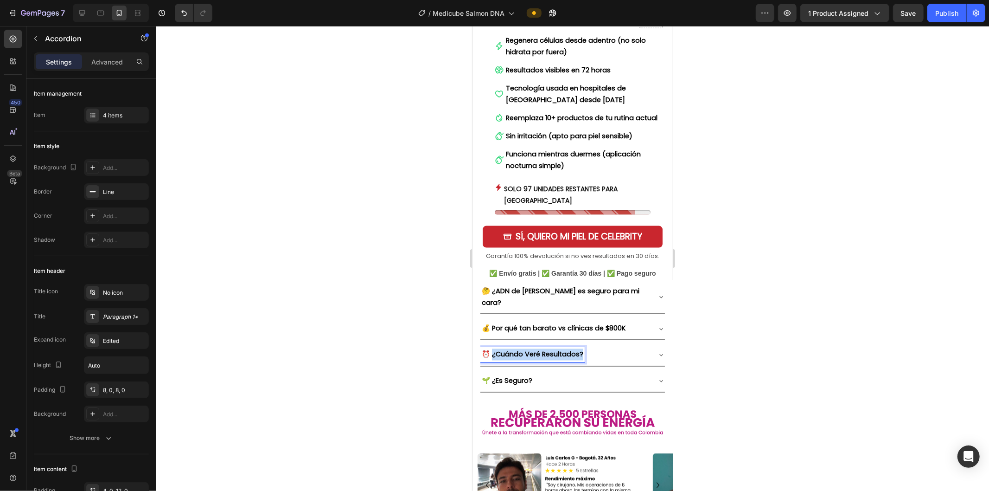
drag, startPoint x: 582, startPoint y: 319, endPoint x: 493, endPoint y: 318, distance: 89.1
click at [493, 349] on strong "⏰ ¿Cuándo Veré Resultados?" at bounding box center [532, 353] width 102 height 9
click at [556, 343] on div "⏰ ¿Realmente funciona en 7 días?" at bounding box center [572, 354] width 185 height 22
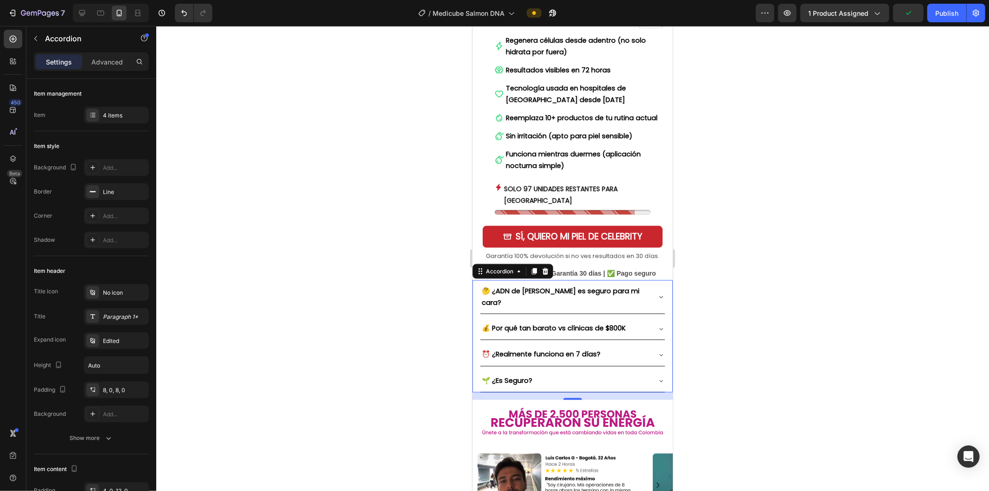
click at [556, 347] on div "⏰ ¿Realmente funciona en 7 días?" at bounding box center [565, 354] width 170 height 14
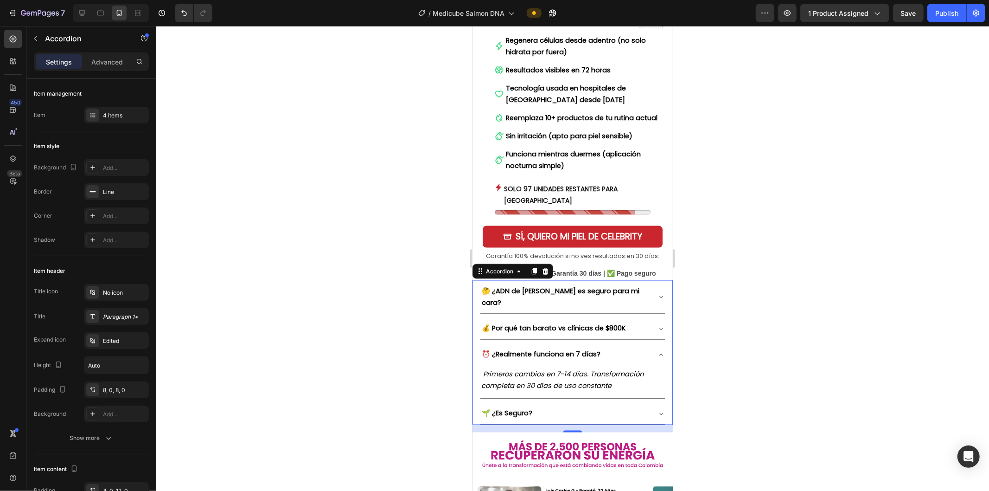
click at [521, 369] on icon "Primeros cambios en 7-14 días. Transformación completa en 30 días de uso consta…" at bounding box center [562, 379] width 162 height 21
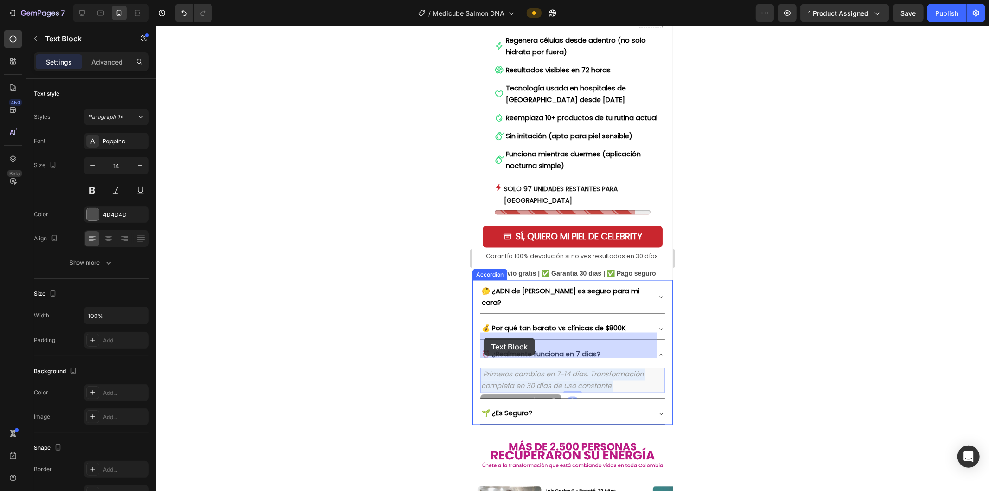
drag, startPoint x: 611, startPoint y: 351, endPoint x: 515, endPoint y: 346, distance: 96.1
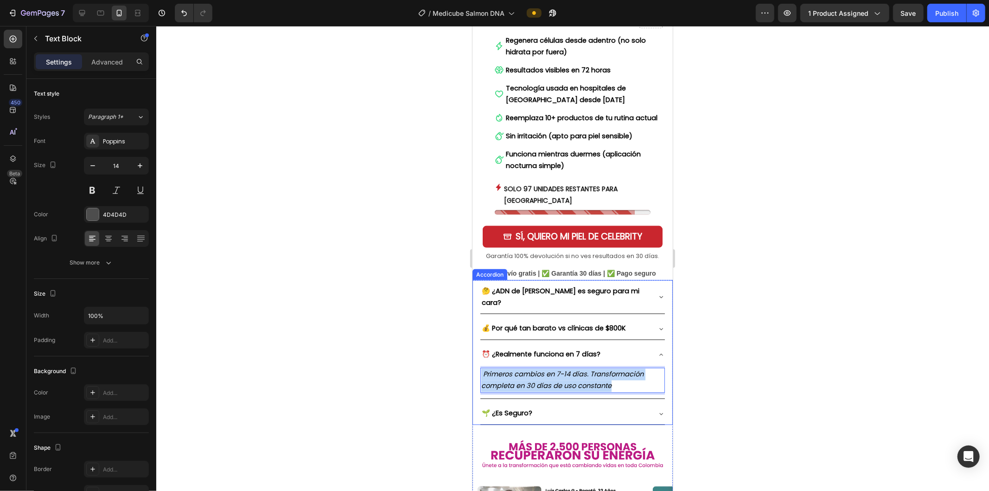
drag, startPoint x: 609, startPoint y: 350, endPoint x: 475, endPoint y: 340, distance: 133.9
click at [475, 340] on div "🤔 ¿ADN de [PERSON_NAME] es seguro para mi cara? 💰 Por qué tan barato vs clínica…" at bounding box center [572, 352] width 200 height 145
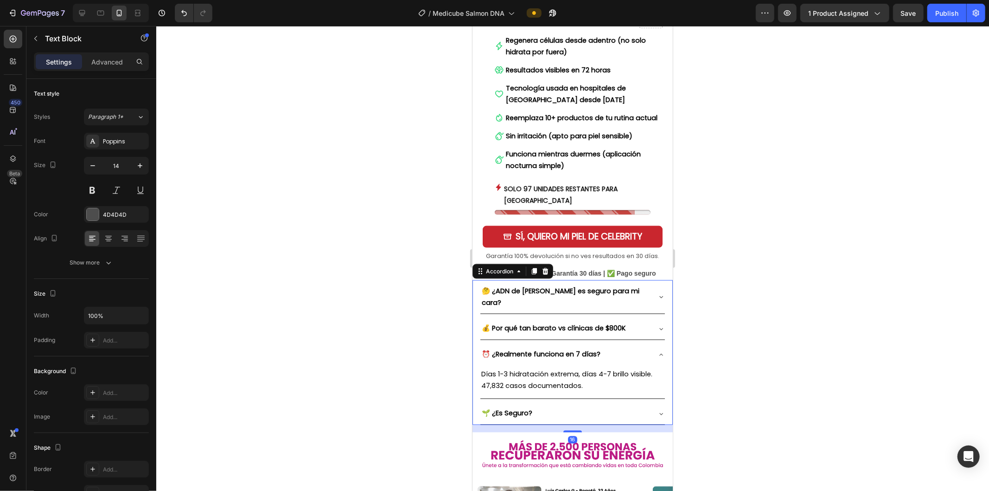
click at [556, 347] on div "⏰ ¿Realmente funciona en 7 días?" at bounding box center [565, 354] width 170 height 14
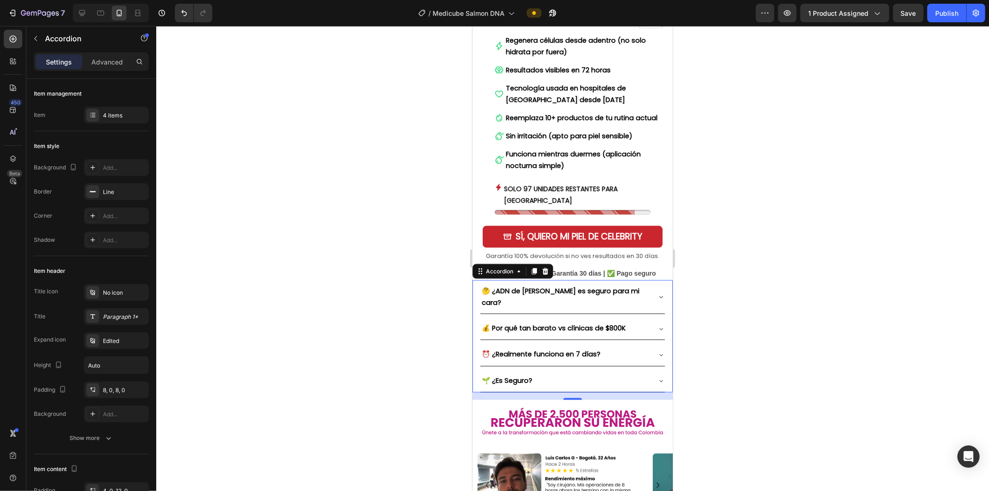
click at [521, 370] on div "🌱 ¿Es Seguro?" at bounding box center [572, 381] width 185 height 22
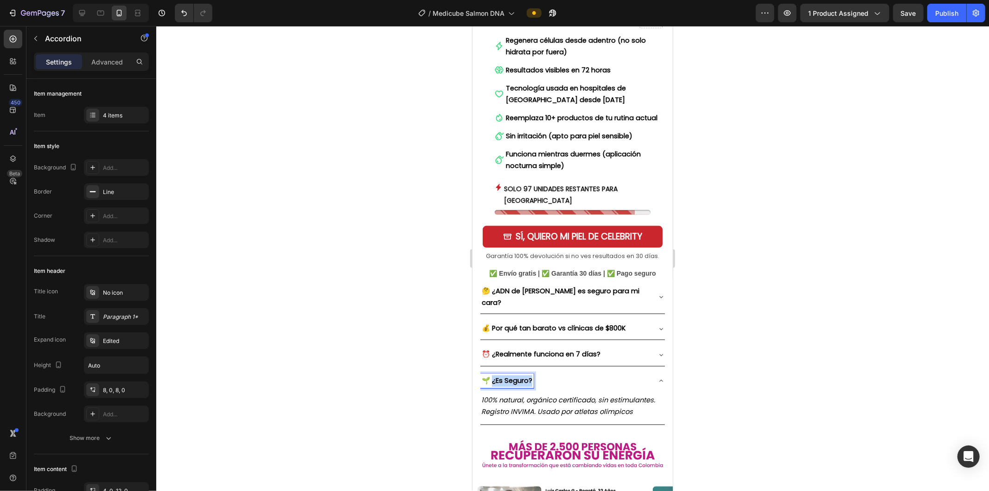
drag, startPoint x: 517, startPoint y: 345, endPoint x: 494, endPoint y: 345, distance: 23.7
click at [494, 376] on strong "🌱 ¿Es Seguro?" at bounding box center [506, 380] width 51 height 9
click at [490, 376] on strong "🌱 ¿Cómo sé que recibiré el producto?" at bounding box center [546, 380] width 131 height 9
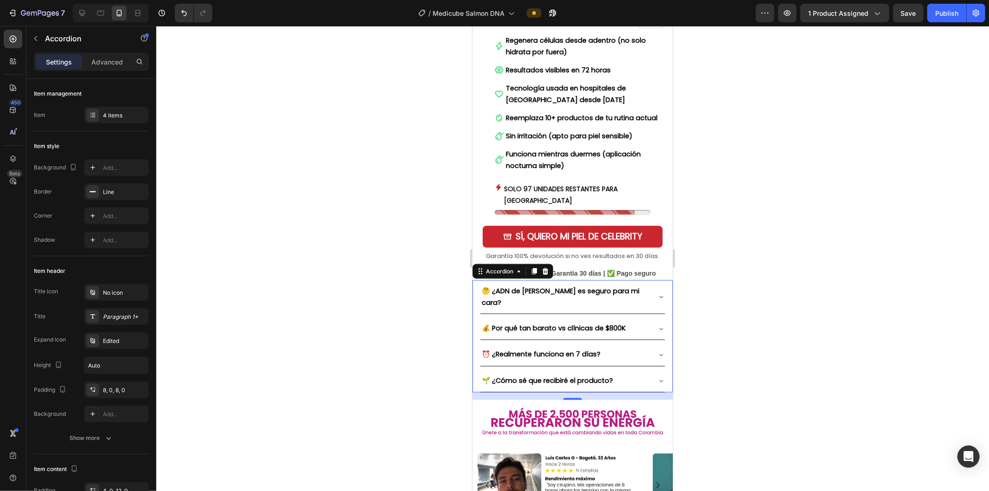
click at [487, 376] on strong "🌱 ¿Cómo sé que recibiré el producto?" at bounding box center [546, 380] width 131 height 9
drag, startPoint x: 490, startPoint y: 345, endPoint x: 483, endPoint y: 344, distance: 7.4
click at [483, 376] on strong "🌱 ¿Cómo sé que recibiré el producto?" at bounding box center [546, 380] width 131 height 9
drag, startPoint x: 638, startPoint y: 344, endPoint x: 473, endPoint y: 468, distance: 207.3
click at [556, 373] on div "🛒 ¿Cómo sé que recibiré el producto?" at bounding box center [565, 380] width 170 height 14
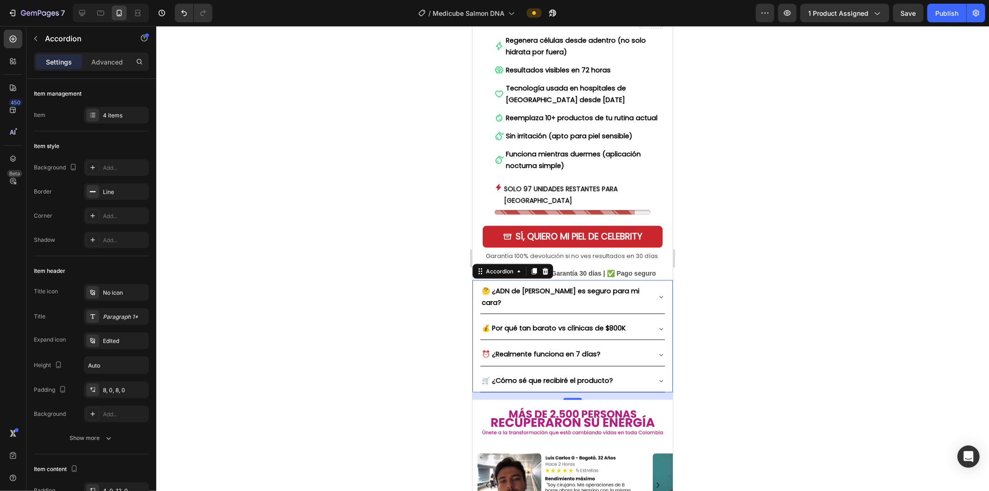
drag, startPoint x: 664, startPoint y: 344, endPoint x: 653, endPoint y: 343, distance: 11.1
click at [556, 344] on div "🤔 ¿ADN de [PERSON_NAME] es seguro para mi cara? 💰 Por qué tan barato vs clínica…" at bounding box center [572, 336] width 200 height 112
click at [556, 370] on div "🛒 ¿Cómo sé que recibiré el producto?" at bounding box center [572, 381] width 185 height 22
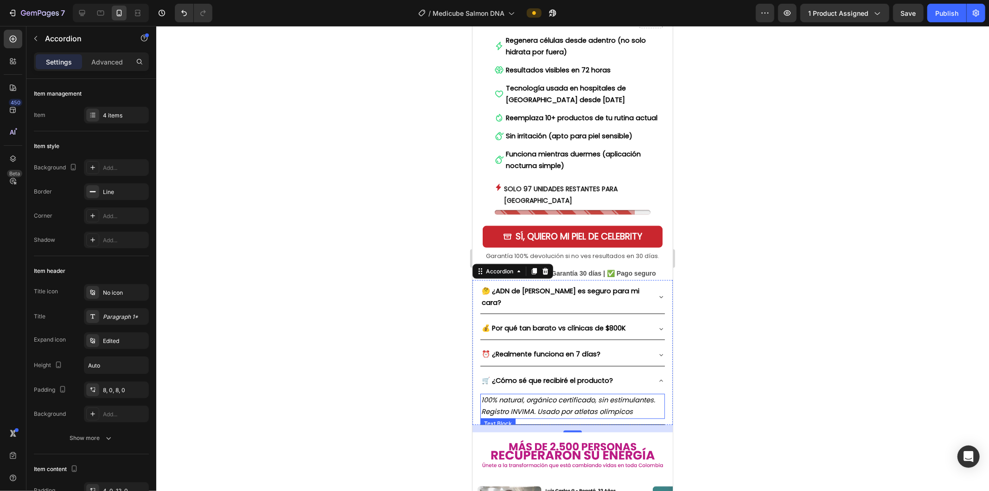
click at [556, 395] on icon "100% natural, orgánico certificado, sin estimulantes. Registro INVIMA. Usado po…" at bounding box center [568, 405] width 174 height 21
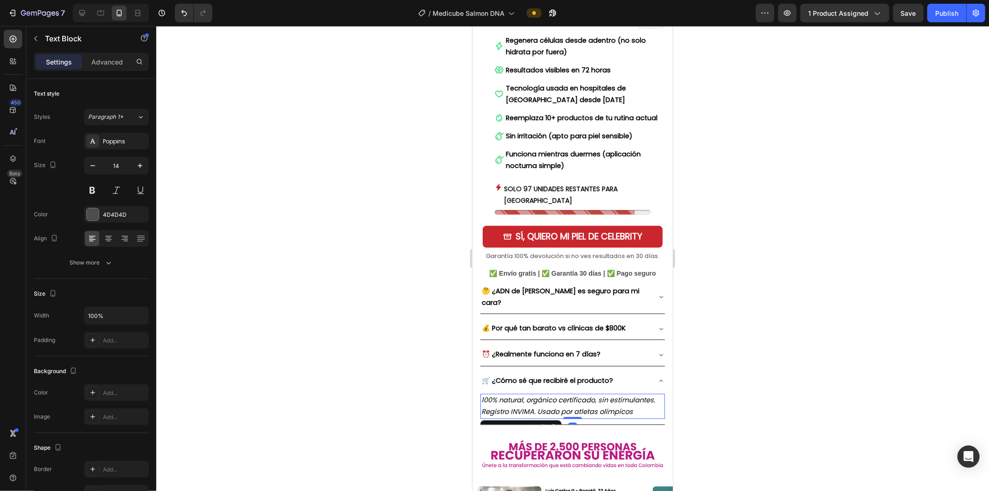
click at [556, 394] on p "100% natural, orgánico certificado, sin estimulantes. Registro INVIMA. Usado po…" at bounding box center [572, 405] width 183 height 23
drag, startPoint x: 622, startPoint y: 376, endPoint x: 478, endPoint y: 365, distance: 144.3
click at [478, 365] on div "🤔 ¿ADN de [PERSON_NAME] es seguro para mi cara? 💰 Por qué tan barato vs clínica…" at bounding box center [572, 352] width 200 height 145
click at [556, 373] on div "🛒 ¿Cómo sé que recibiré el producto?" at bounding box center [565, 380] width 170 height 14
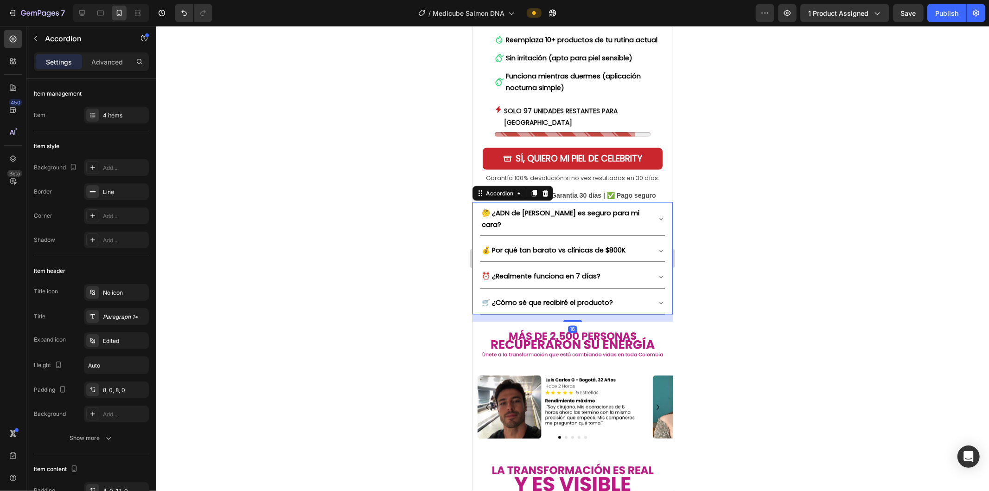
scroll to position [1288, 0]
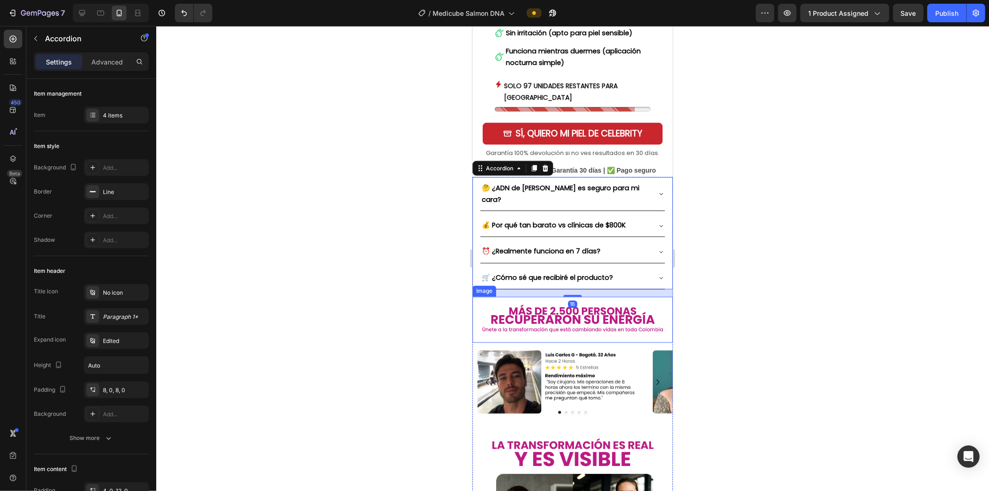
click at [556, 296] on img at bounding box center [572, 319] width 200 height 46
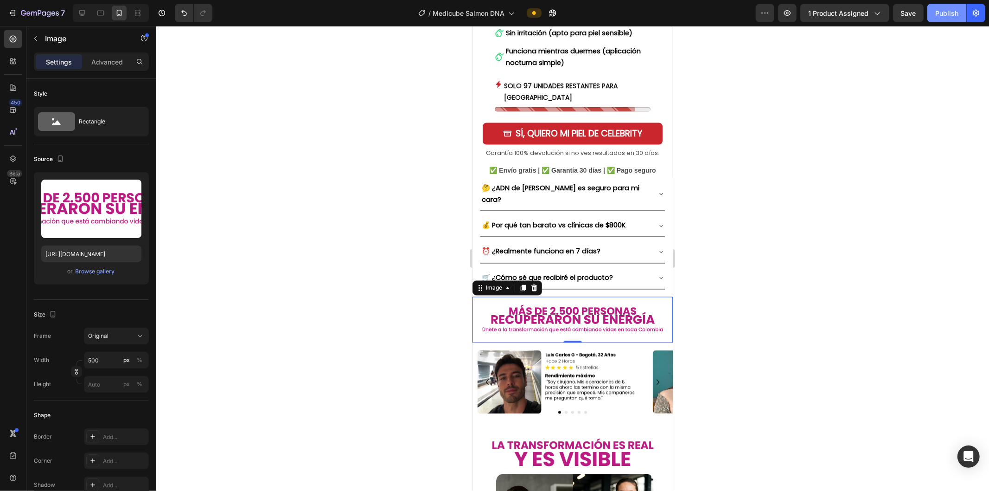
click at [556, 15] on div "Publish" at bounding box center [947, 13] width 23 height 10
drag, startPoint x: 563, startPoint y: 287, endPoint x: 491, endPoint y: 278, distance: 72.4
click at [556, 296] on img at bounding box center [572, 319] width 200 height 46
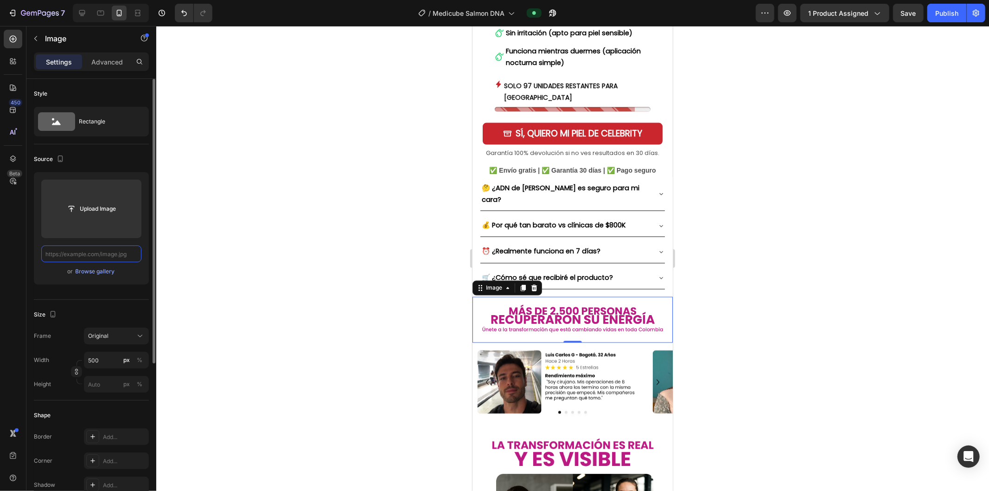
scroll to position [0, 0]
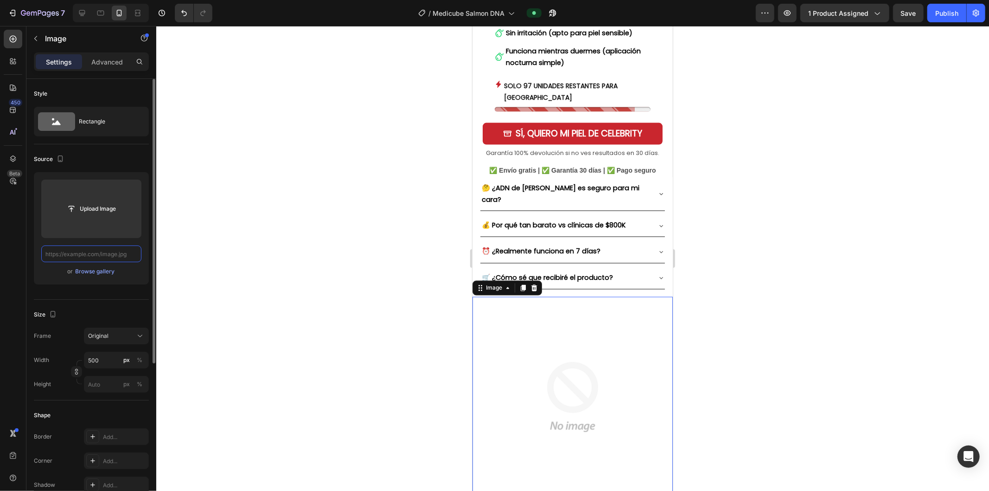
paste input "[URL][DOMAIN_NAME]"
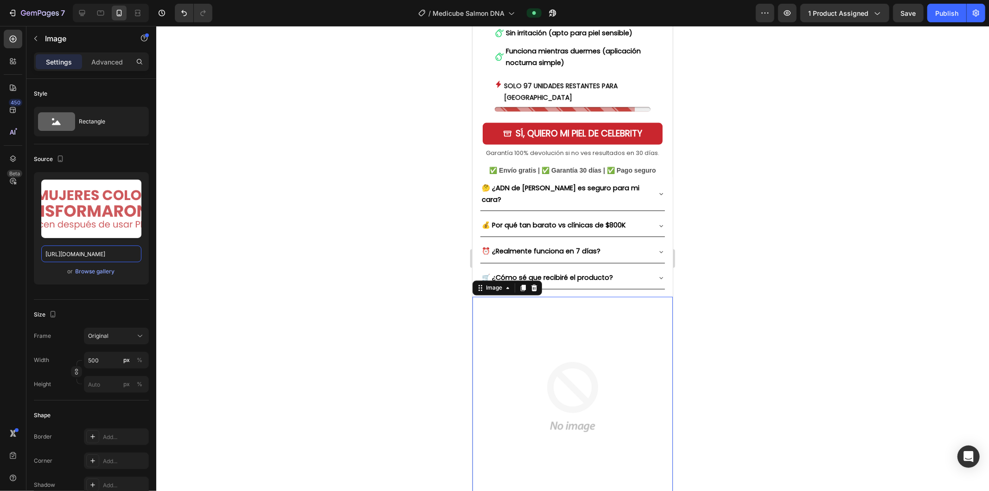
scroll to position [0, 80]
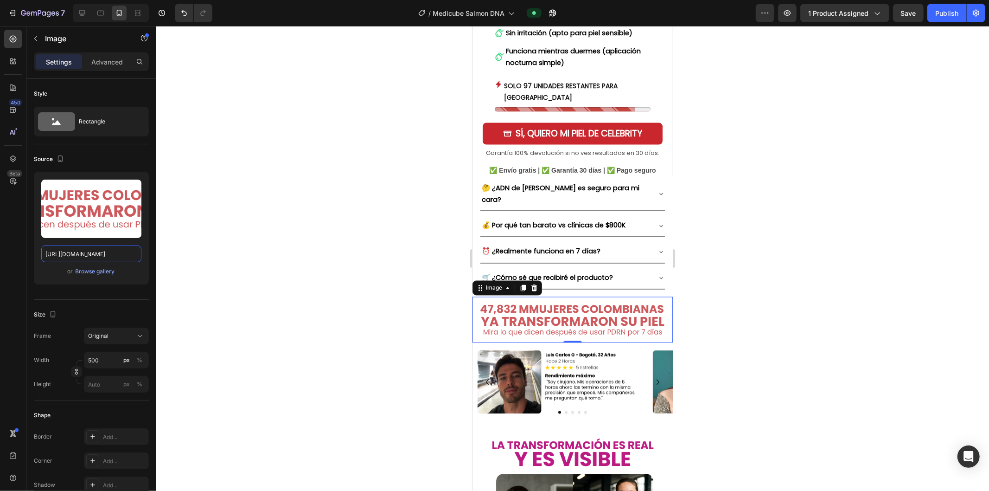
type input "[URL][DOMAIN_NAME]"
click at [430, 287] on div at bounding box center [572, 258] width 833 height 465
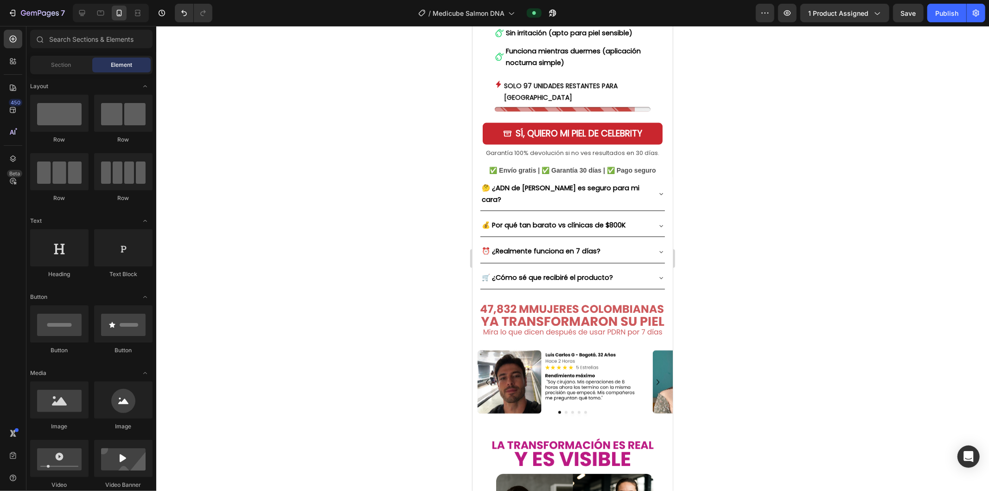
drag, startPoint x: 956, startPoint y: 16, endPoint x: 943, endPoint y: 24, distance: 15.4
click at [556, 16] on div "Publish" at bounding box center [947, 13] width 23 height 10
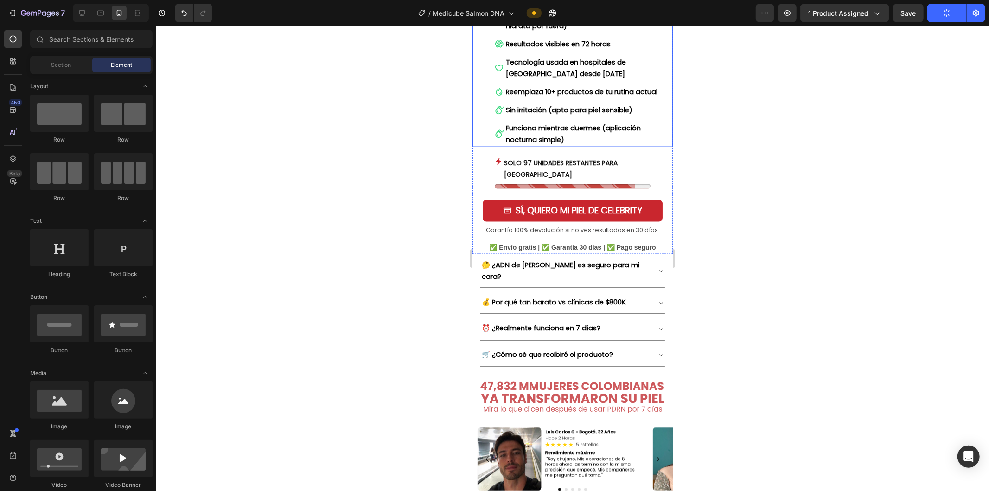
scroll to position [1443, 0]
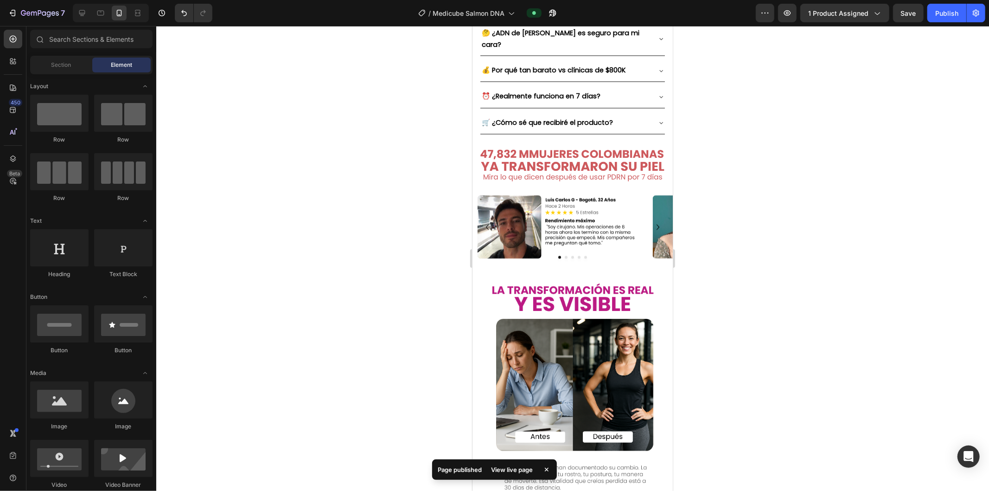
click at [517, 472] on div "View live page" at bounding box center [512, 469] width 53 height 13
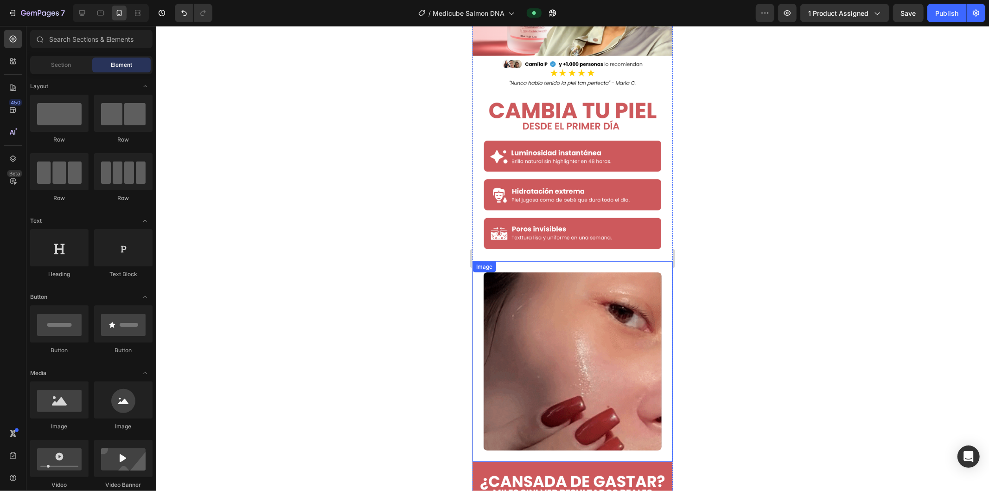
scroll to position [0, 0]
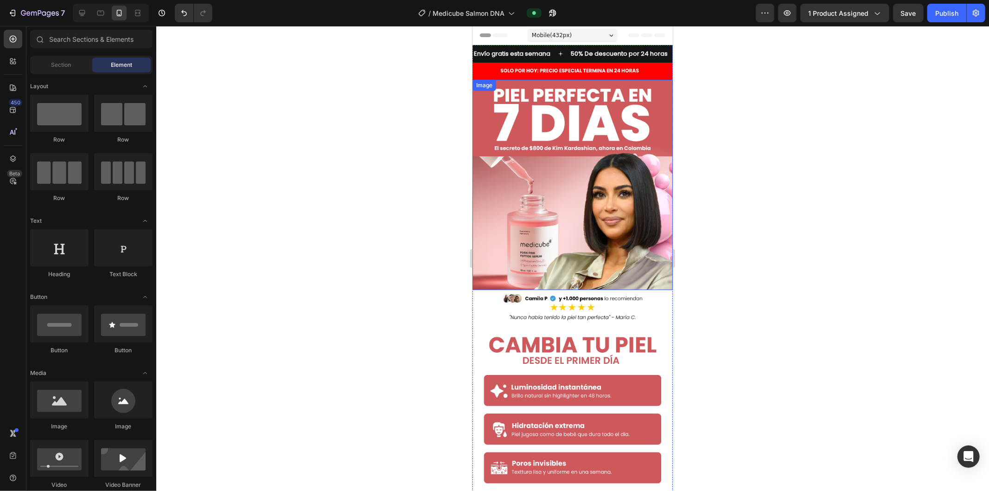
click at [556, 142] on img at bounding box center [572, 184] width 200 height 210
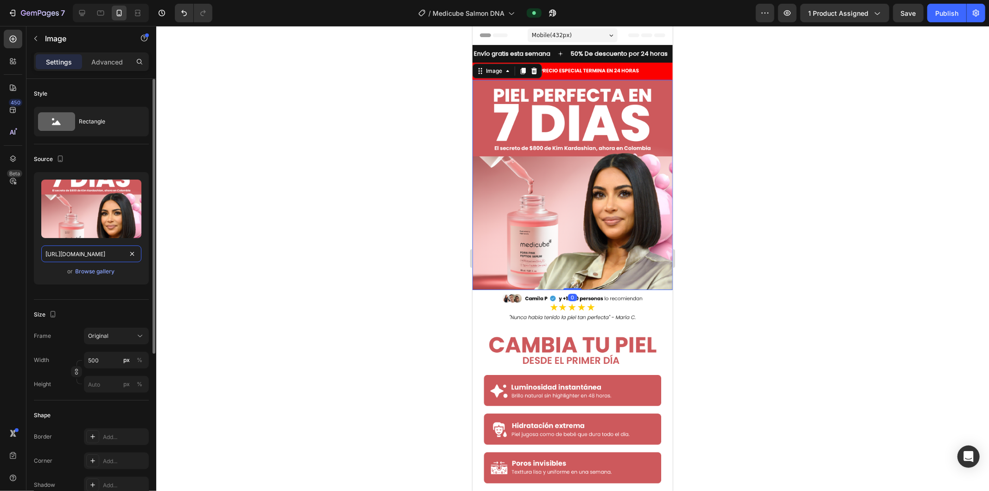
click at [92, 253] on input "[URL][DOMAIN_NAME]" at bounding box center [91, 253] width 100 height 17
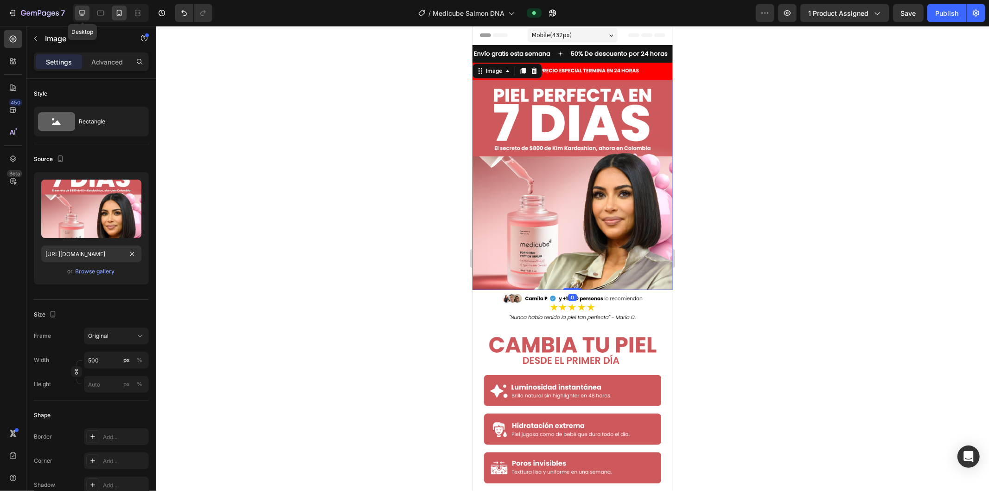
click at [85, 11] on icon at bounding box center [81, 12] width 9 height 9
type input "[URL][DOMAIN_NAME]"
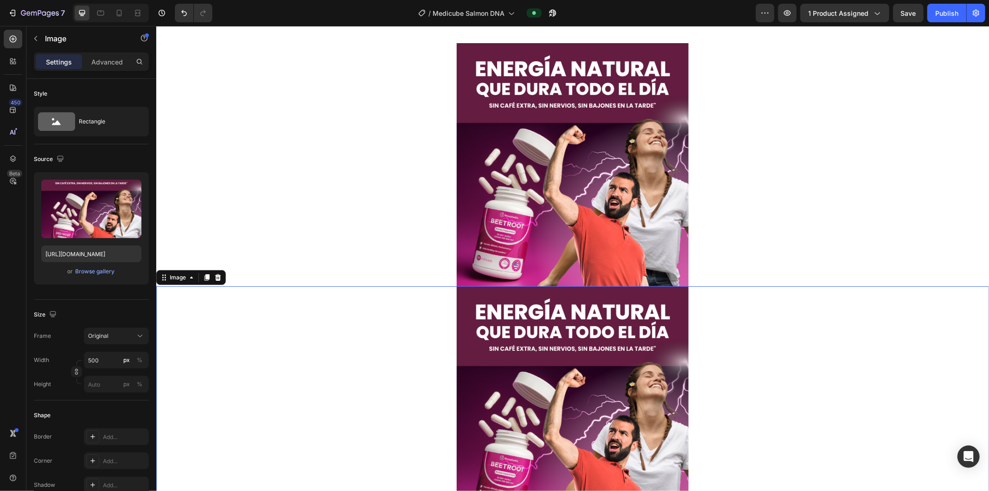
scroll to position [39, 0]
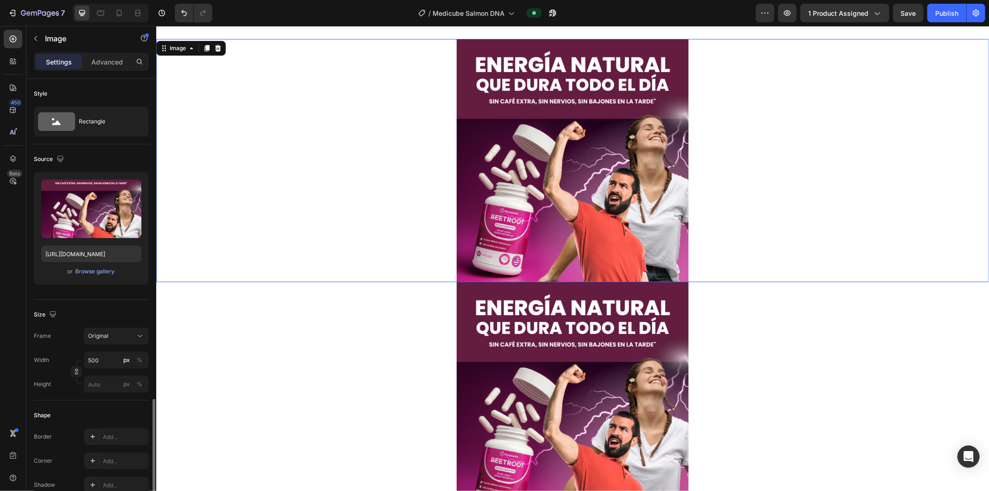
click at [556, 126] on img at bounding box center [572, 159] width 232 height 243
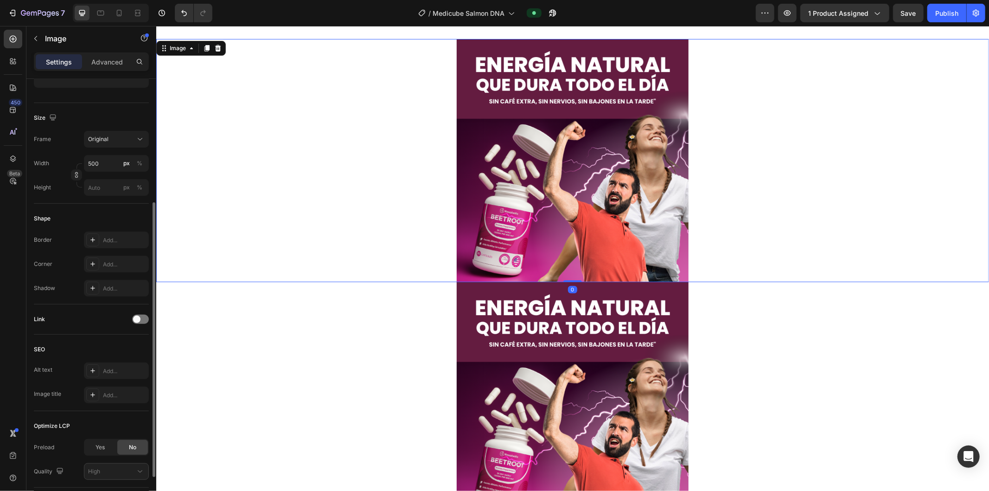
click at [556, 165] on img at bounding box center [572, 159] width 232 height 243
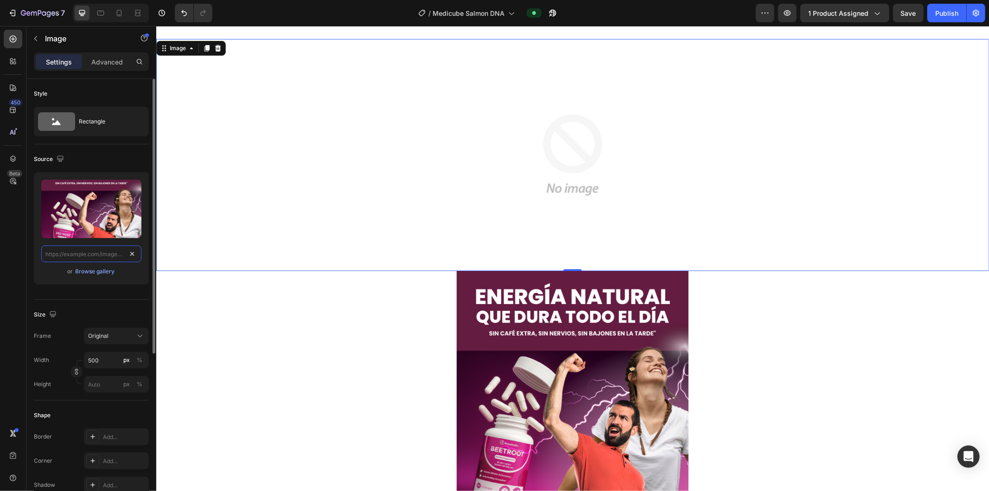
scroll to position [0, 0]
paste input "[URL][DOMAIN_NAME]"
type input "[URL][DOMAIN_NAME]"
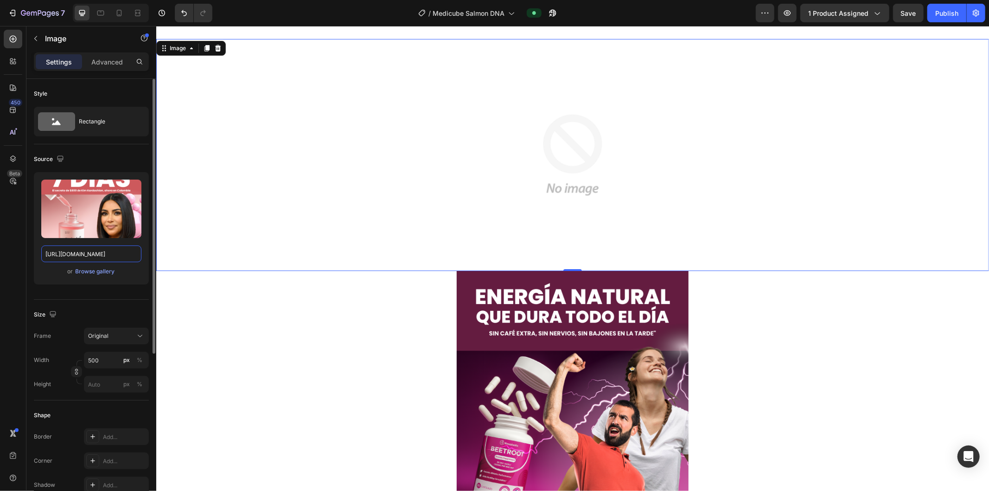
scroll to position [0, 19]
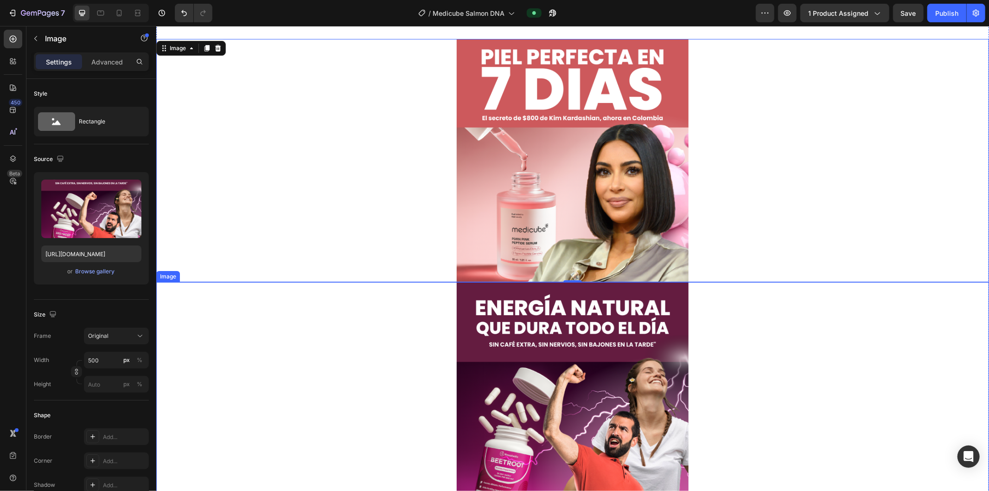
click at [556, 329] on img at bounding box center [572, 403] width 232 height 243
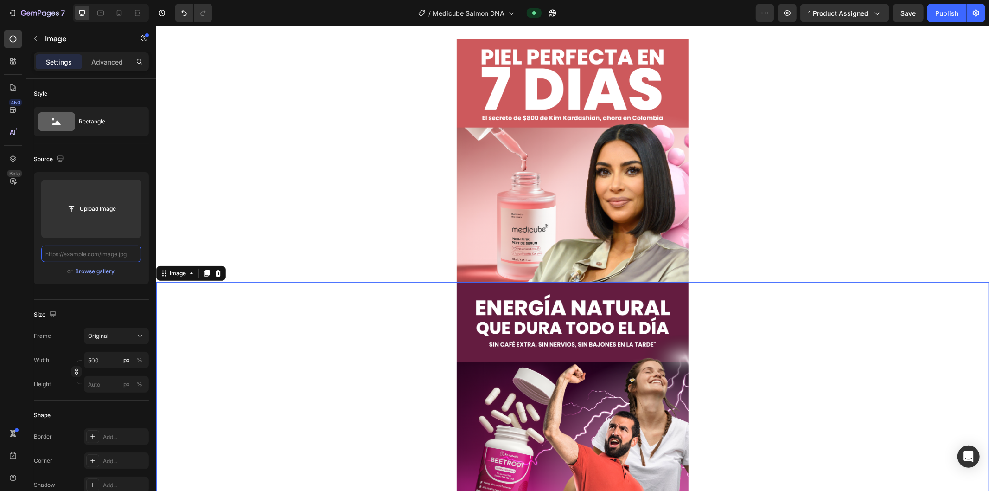
paste input "[URL][DOMAIN_NAME]"
type input "[URL][DOMAIN_NAME]"
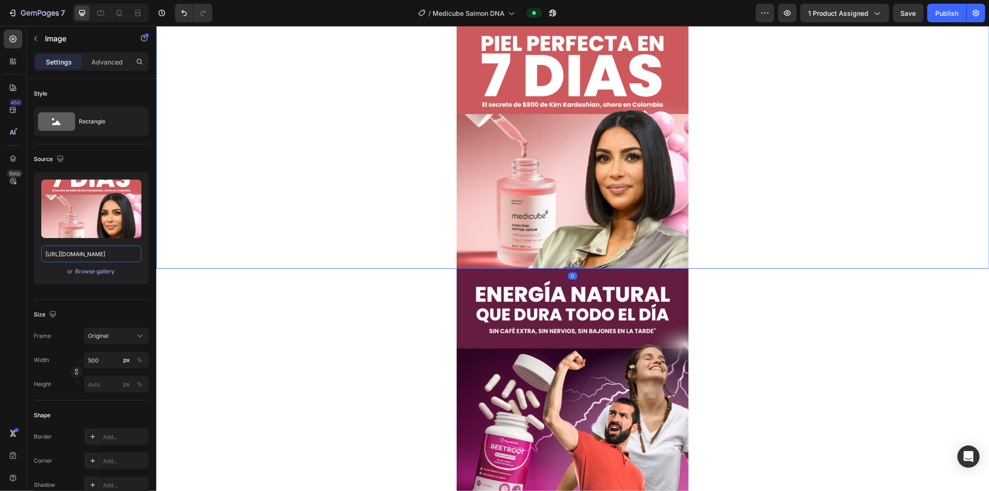
scroll to position [297, 0]
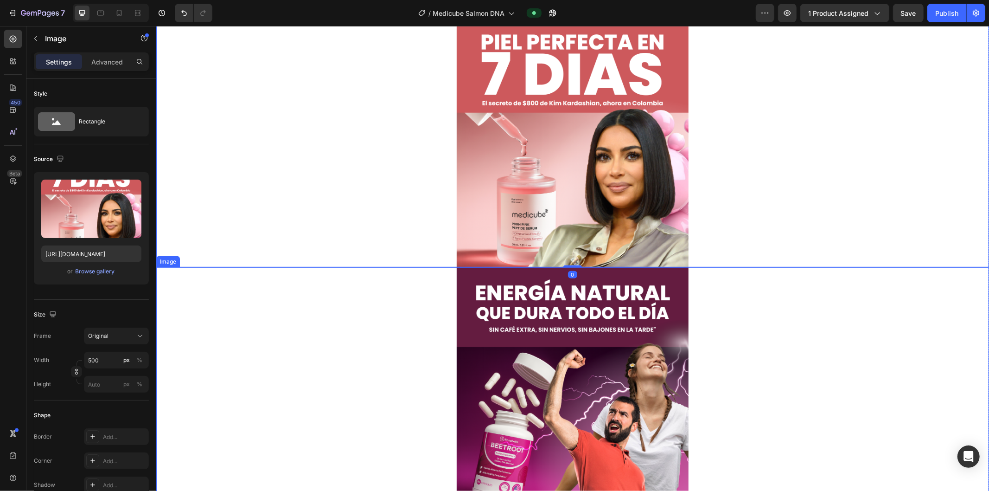
click at [556, 341] on img at bounding box center [572, 388] width 232 height 243
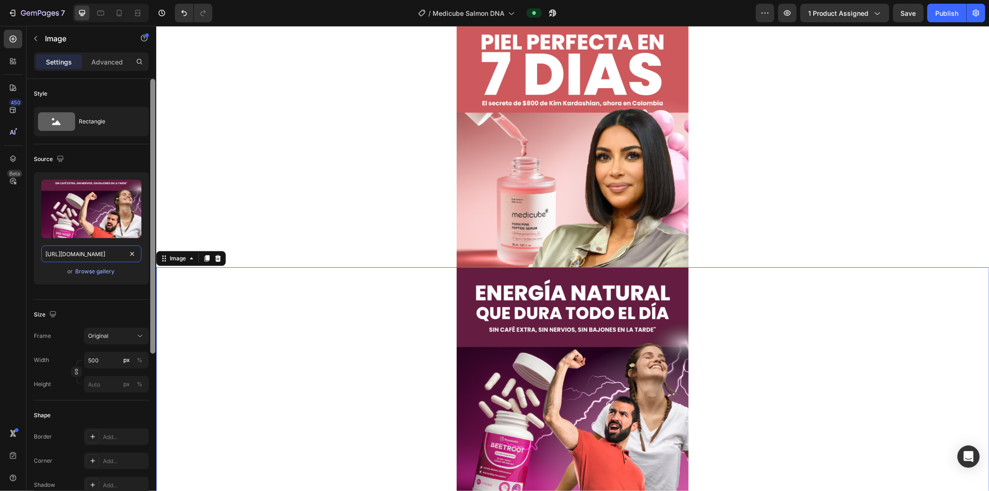
drag, startPoint x: 133, startPoint y: 252, endPoint x: 149, endPoint y: 253, distance: 16.2
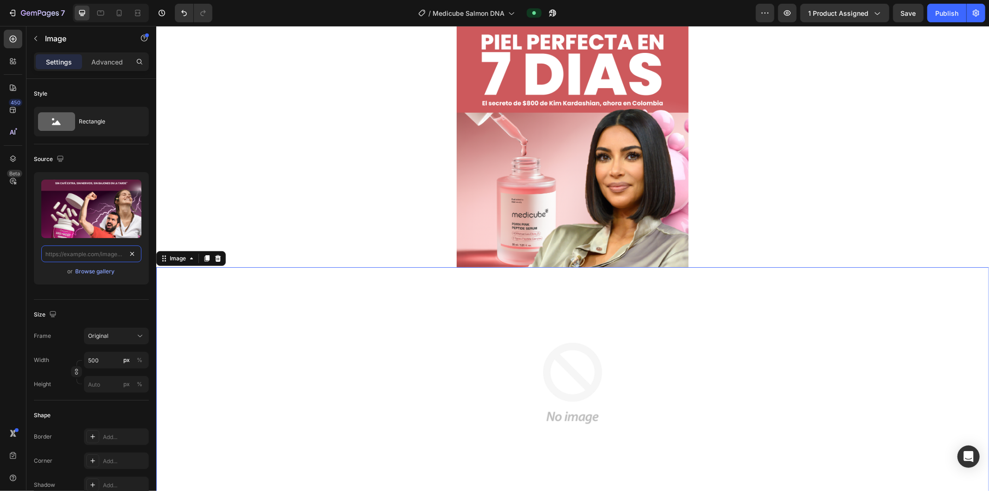
paste input "[URL][DOMAIN_NAME]"
type input "[URL][DOMAIN_NAME]"
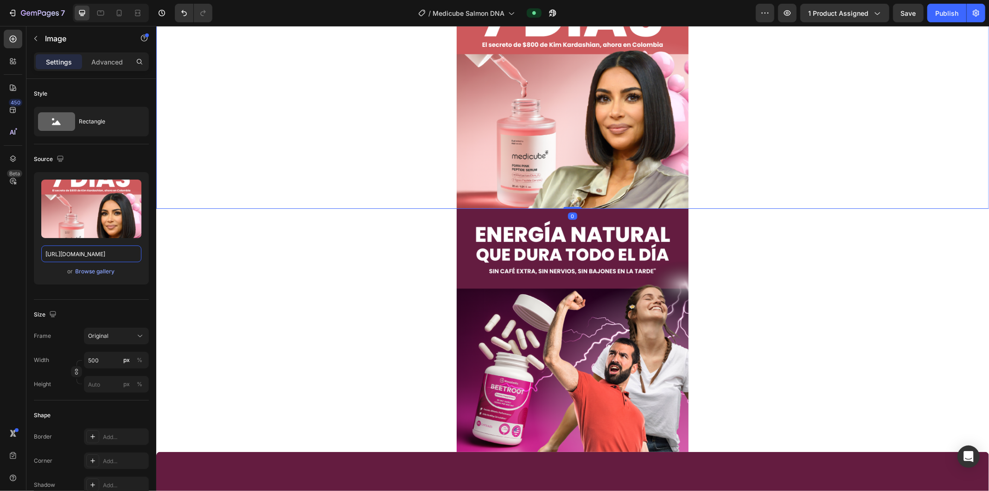
scroll to position [606, 0]
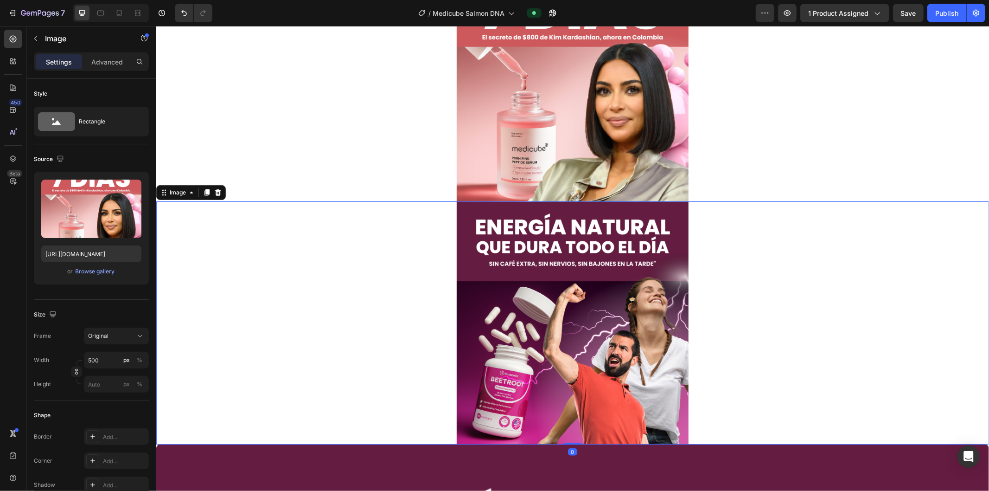
click at [556, 327] on img at bounding box center [572, 322] width 232 height 243
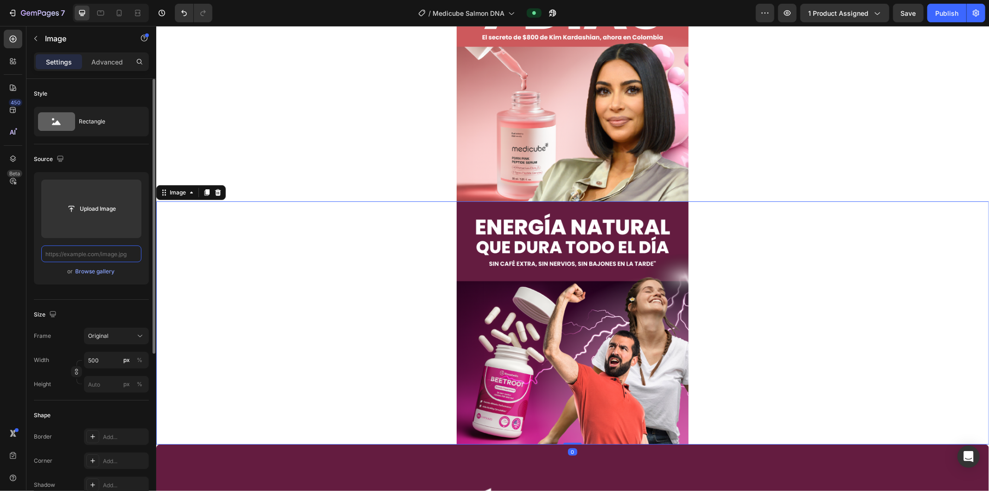
scroll to position [0, 0]
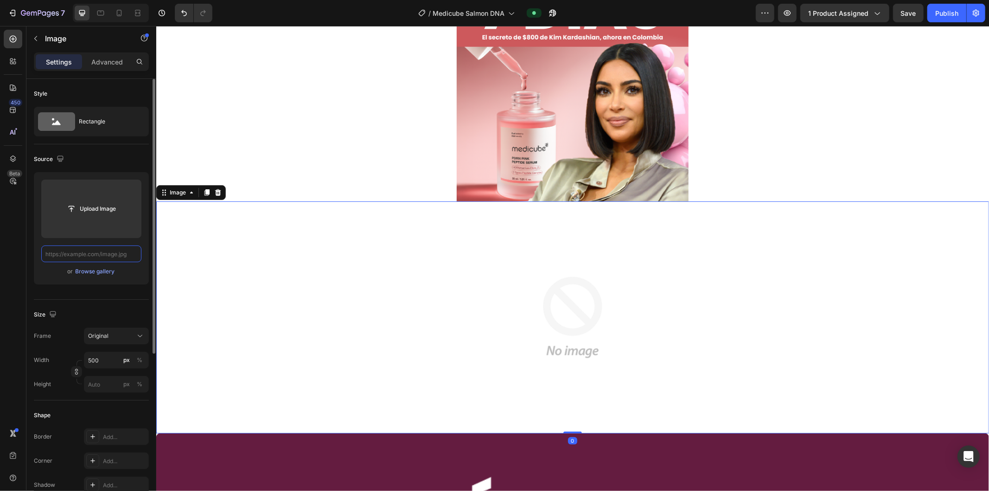
paste input "[URL][DOMAIN_NAME]"
type input "[URL][DOMAIN_NAME]"
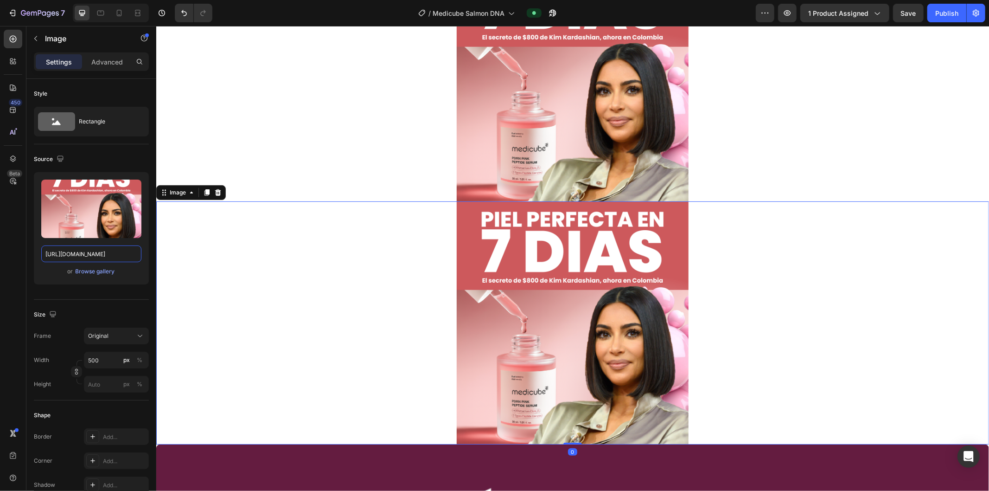
scroll to position [1018, 0]
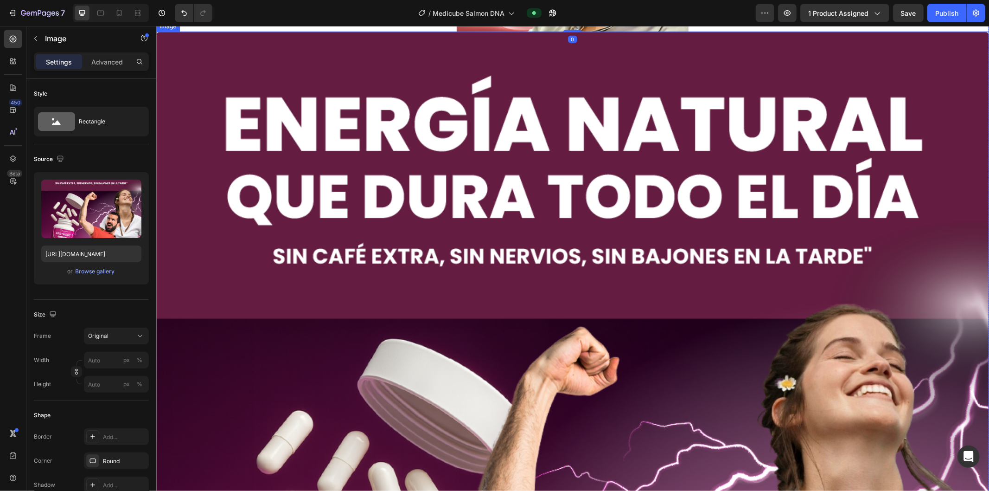
click at [556, 320] on img at bounding box center [572, 468] width 833 height 873
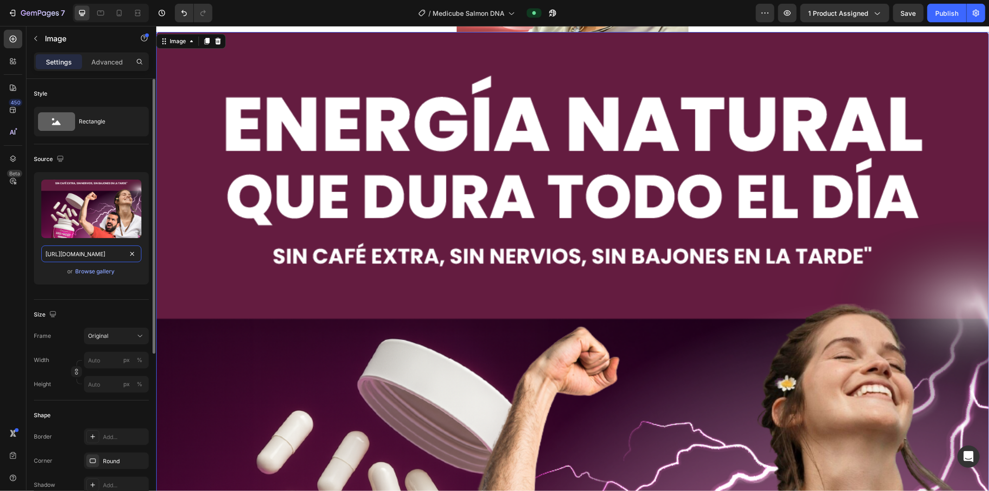
click at [138, 252] on input "[URL][DOMAIN_NAME]" at bounding box center [91, 253] width 100 height 17
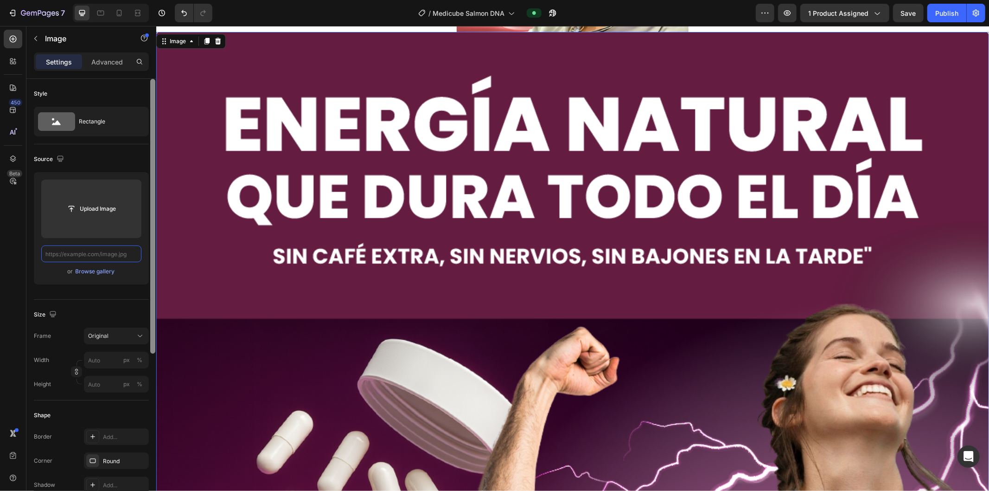
paste input "[URL][DOMAIN_NAME]"
type input "[URL][DOMAIN_NAME]"
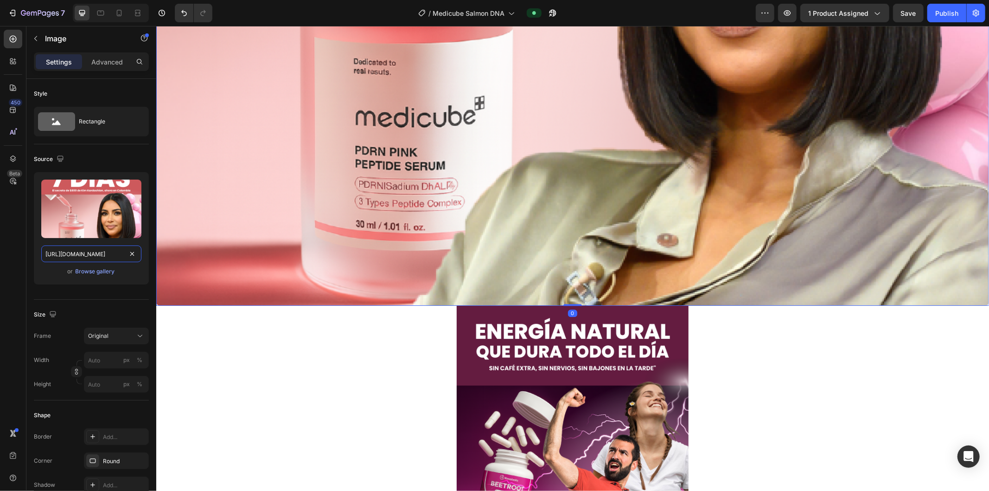
scroll to position [1843, 0]
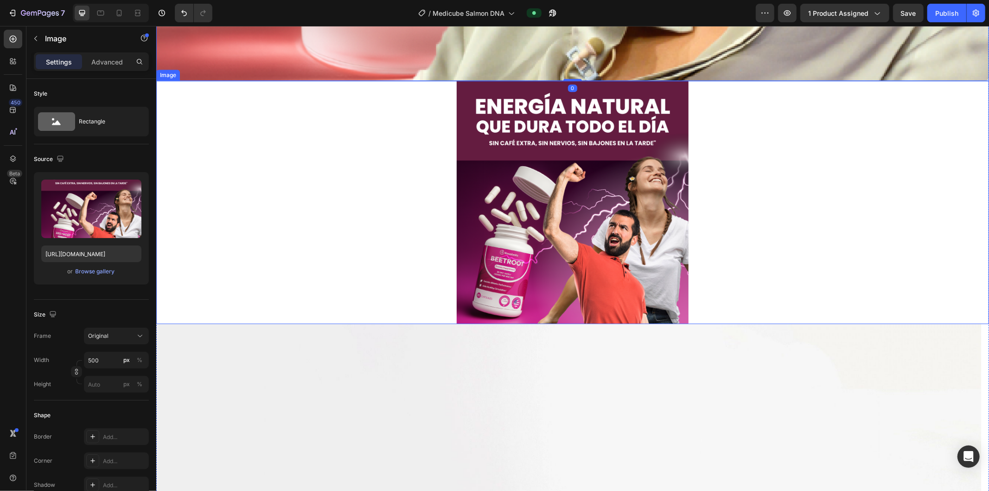
click at [465, 270] on img at bounding box center [572, 201] width 232 height 243
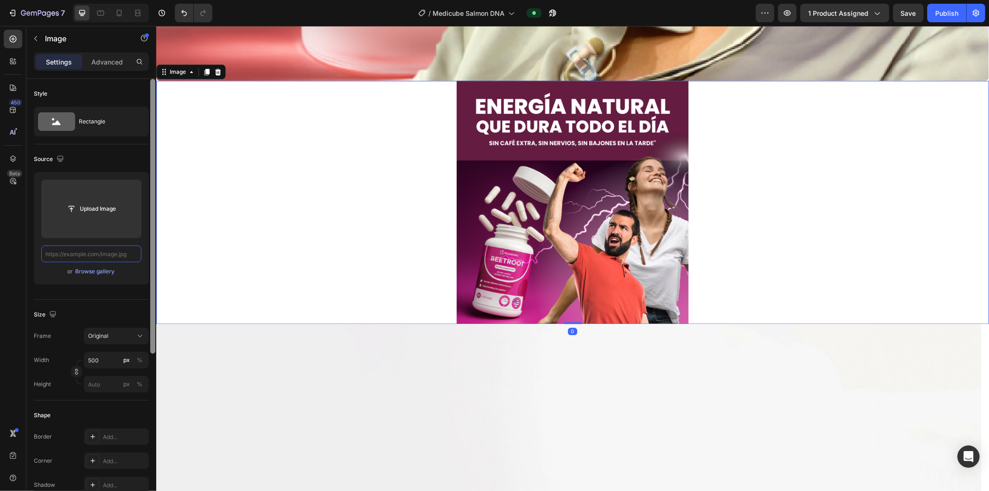
scroll to position [0, 0]
paste input "[URL][DOMAIN_NAME]"
type input "[URL][DOMAIN_NAME]"
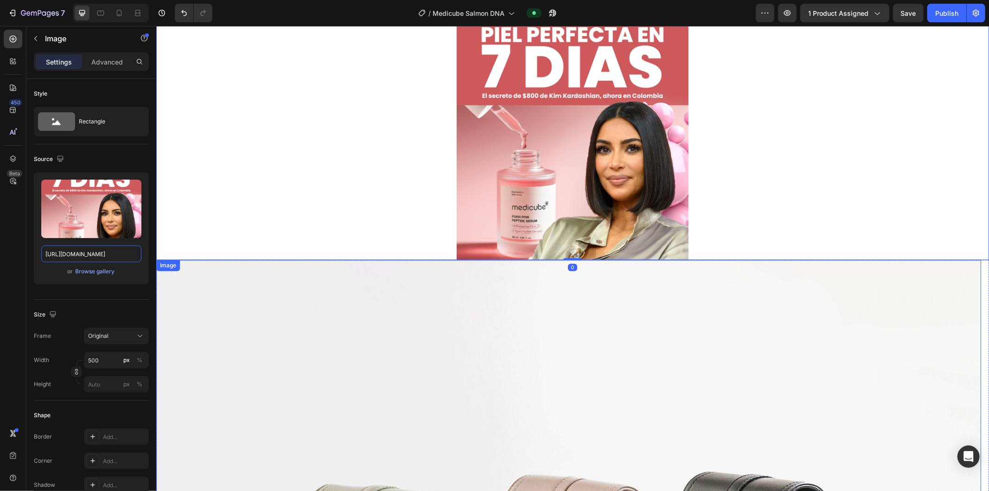
scroll to position [2204, 0]
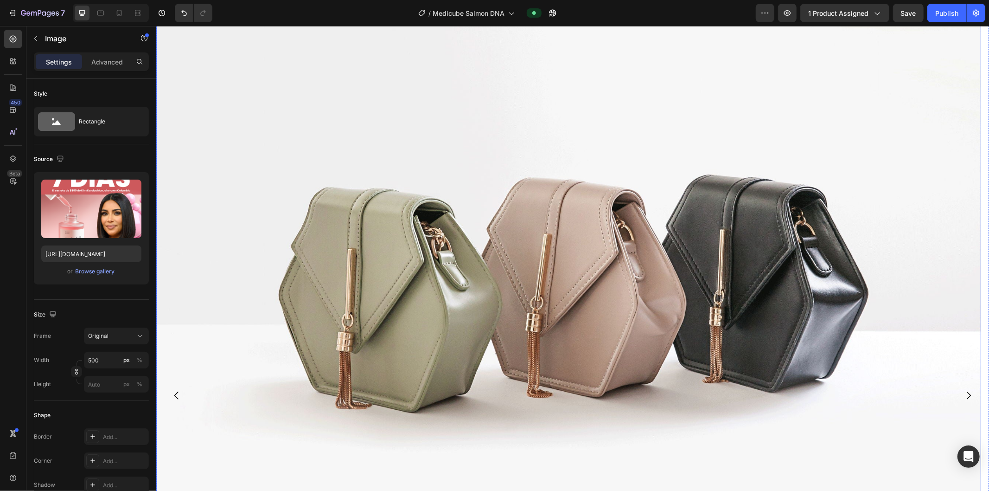
click at [362, 267] on img at bounding box center [568, 271] width 825 height 619
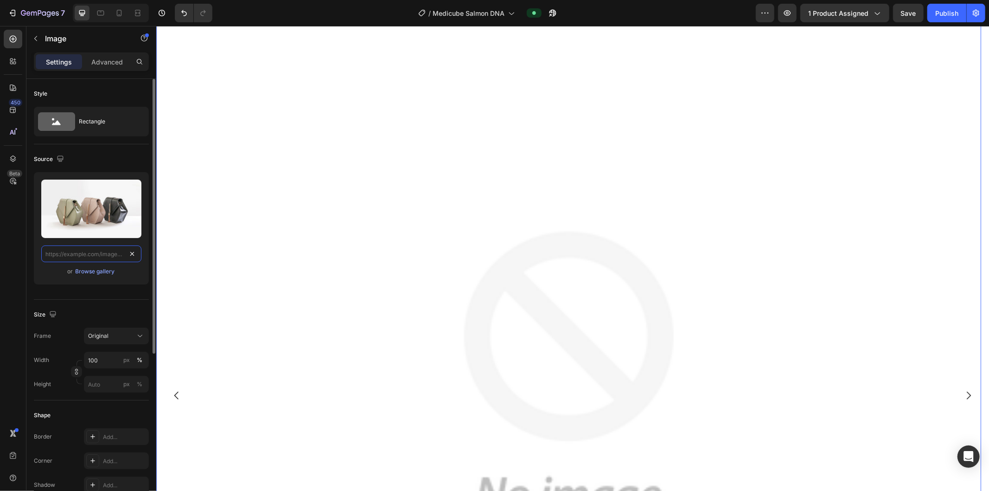
scroll to position [0, 0]
paste input "[URL][DOMAIN_NAME]"
type input "[URL][DOMAIN_NAME]"
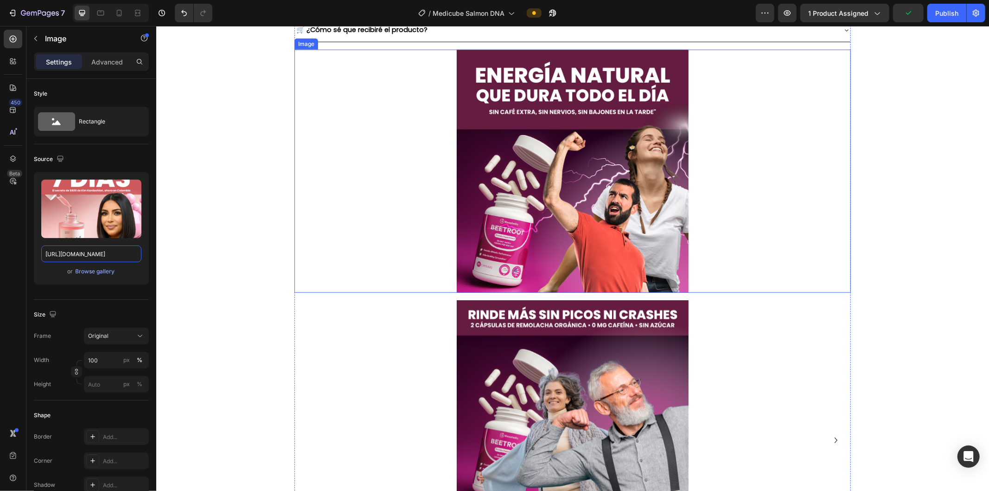
scroll to position [3698, 0]
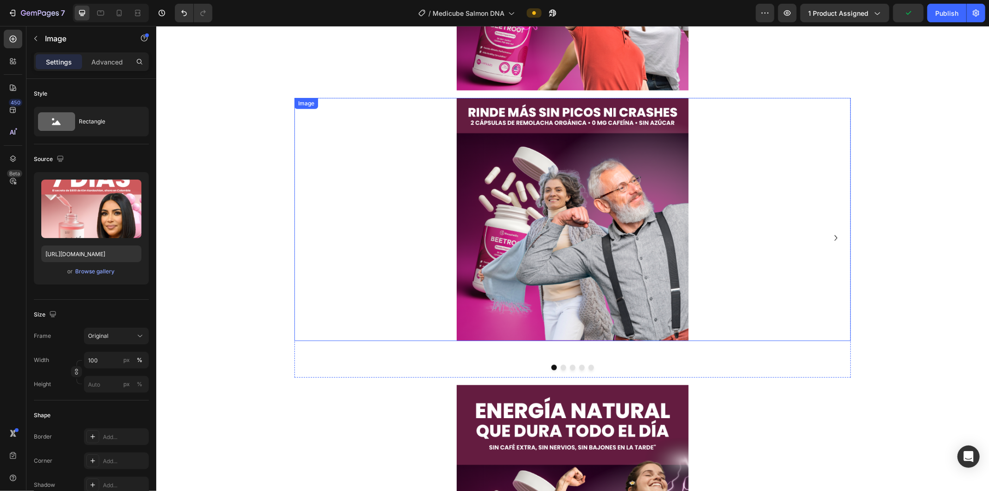
click at [529, 172] on img at bounding box center [572, 218] width 232 height 243
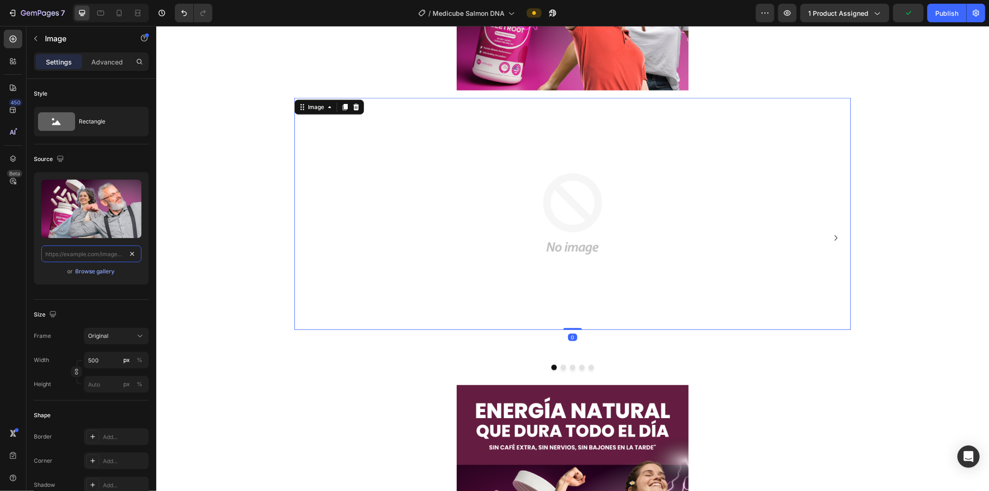
paste input "[URL][DOMAIN_NAME]"
type input "[URL][DOMAIN_NAME]"
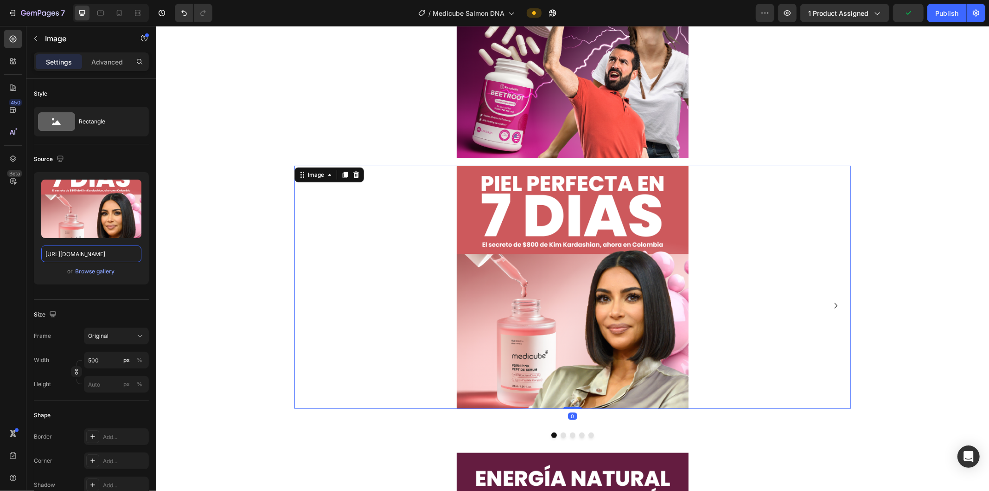
scroll to position [3440, 0]
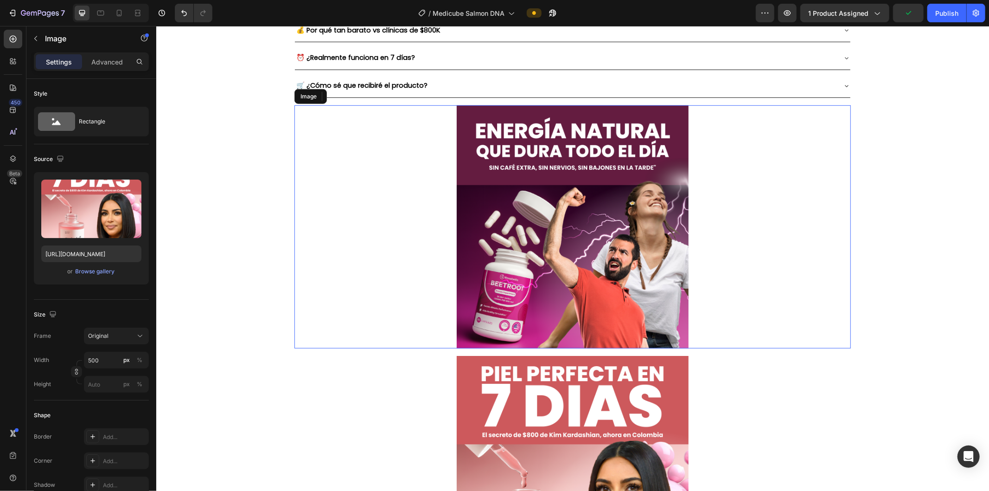
click at [494, 192] on img at bounding box center [572, 226] width 232 height 243
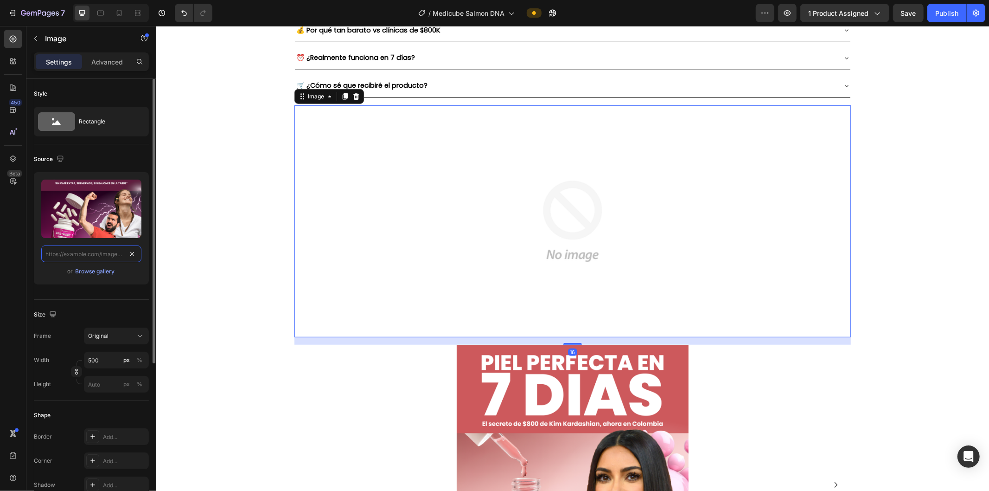
scroll to position [0, 0]
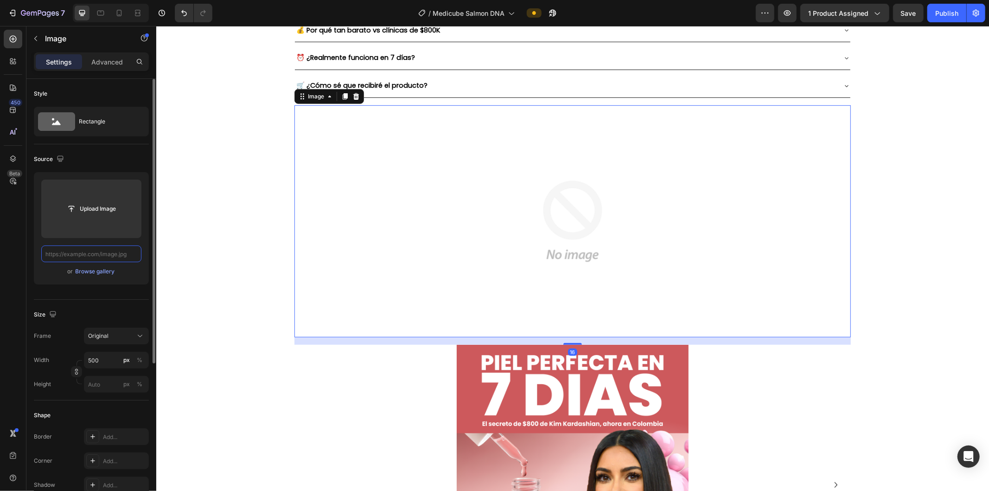
paste input "[URL][DOMAIN_NAME]"
type input "[URL][DOMAIN_NAME]"
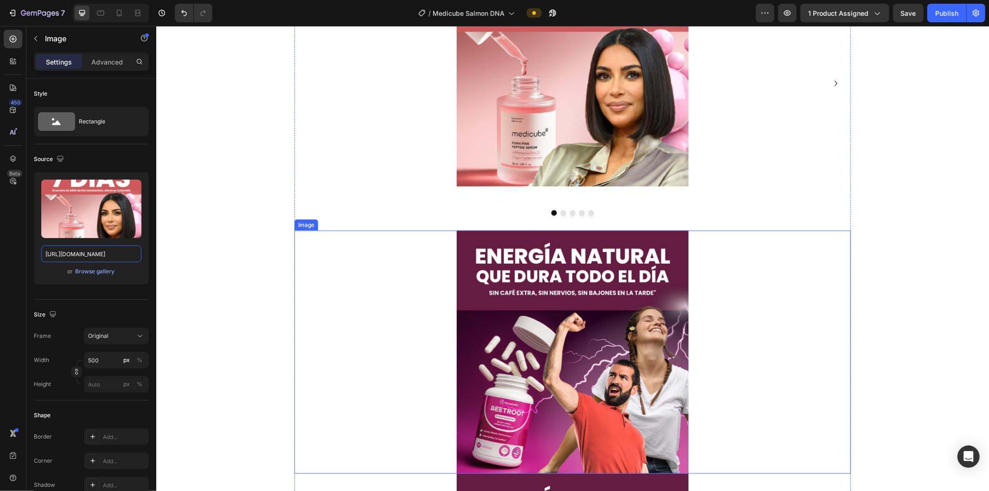
scroll to position [4162, 0]
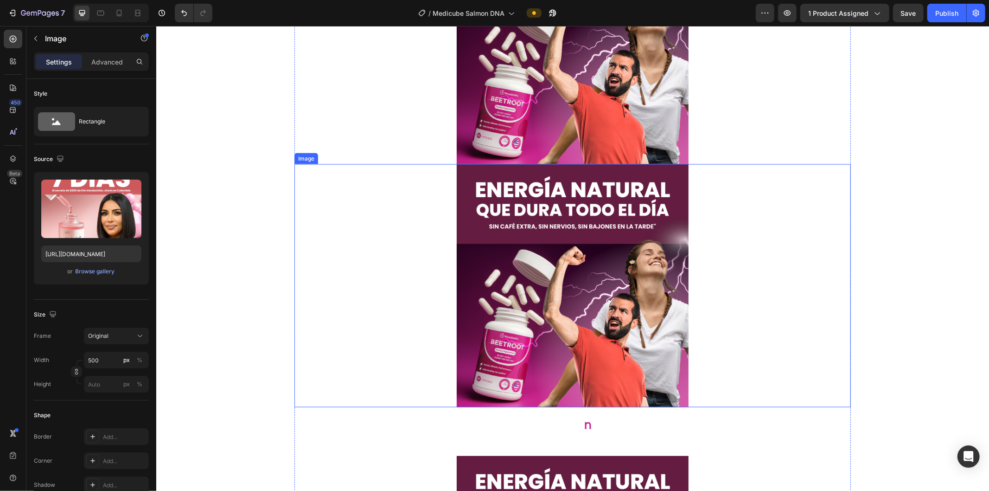
click at [531, 132] on img at bounding box center [572, 42] width 232 height 243
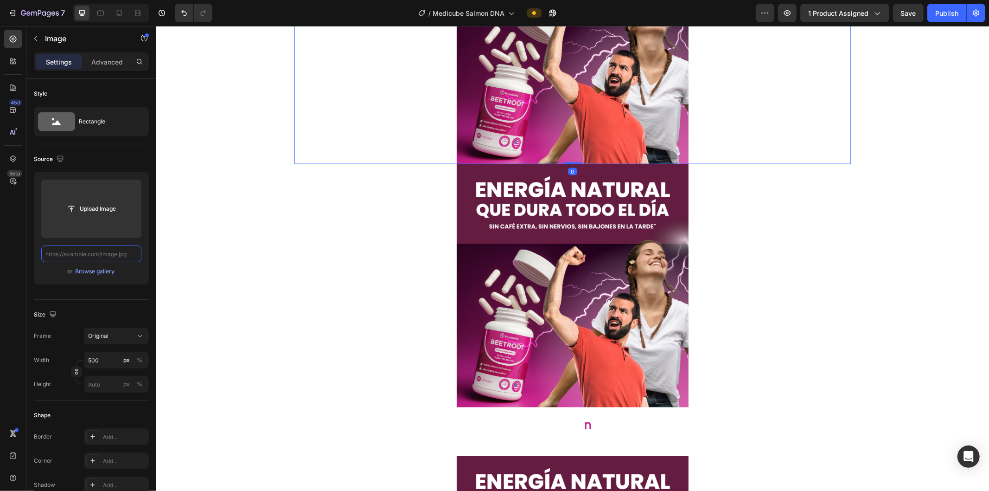
paste input "[URL][DOMAIN_NAME]"
type input "[URL][DOMAIN_NAME]"
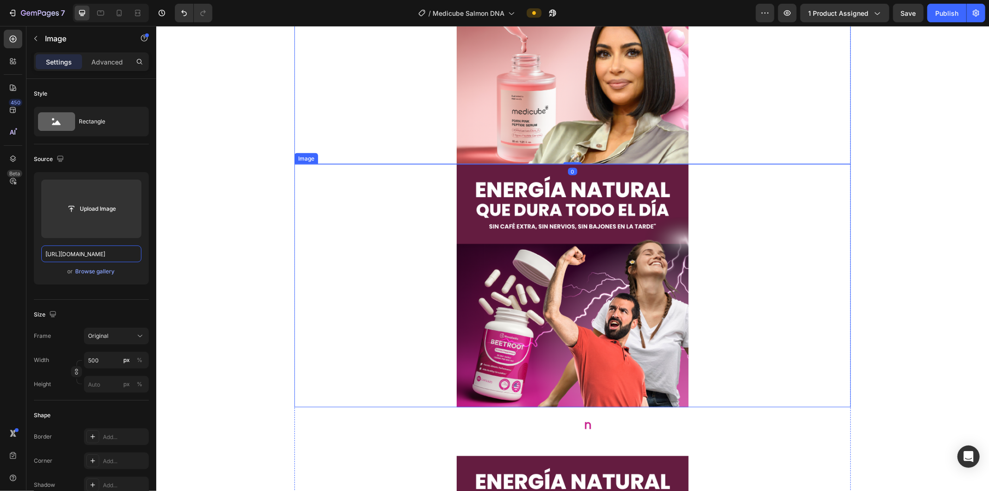
scroll to position [0, 0]
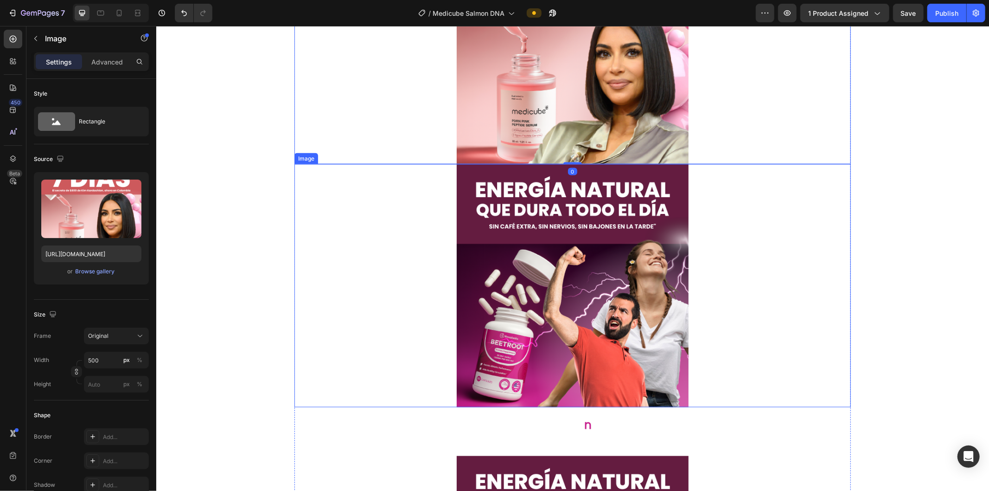
click at [540, 295] on img at bounding box center [572, 285] width 232 height 243
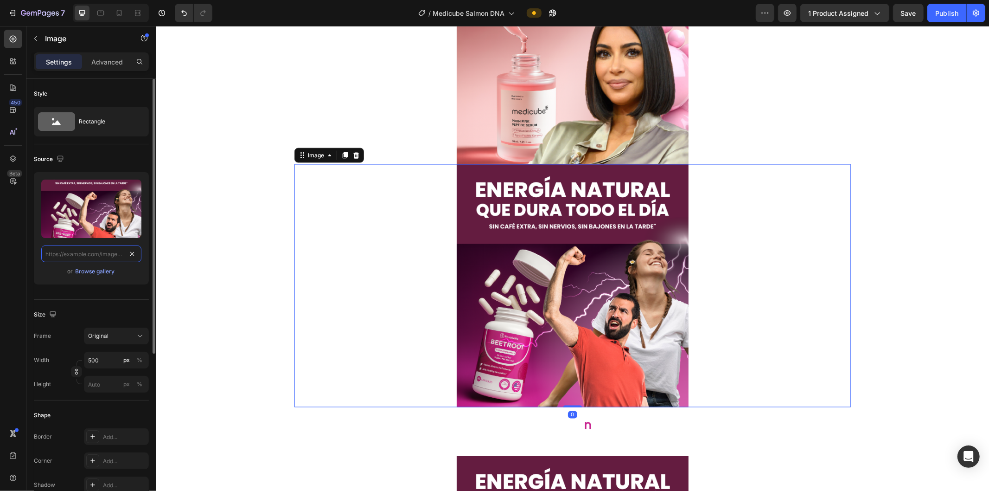
paste input "[URL][DOMAIN_NAME]"
type input "[URL][DOMAIN_NAME]"
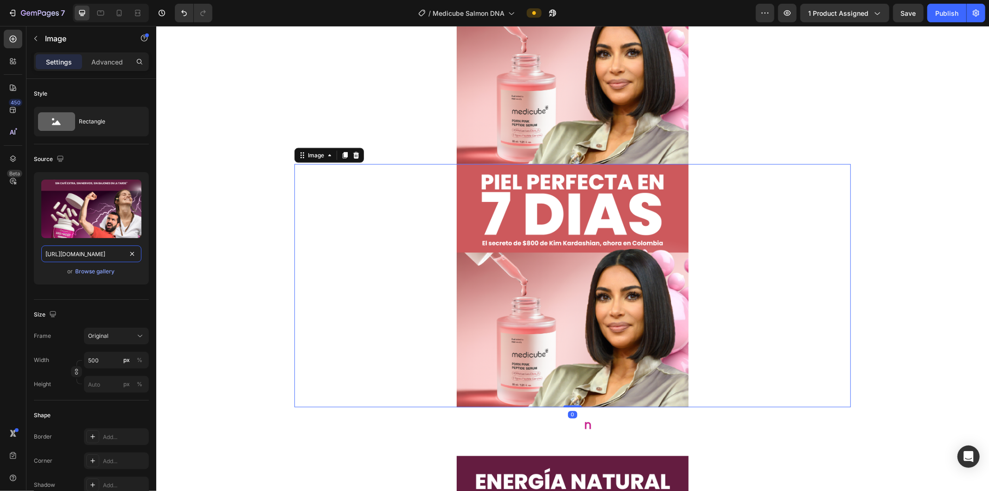
scroll to position [0, 19]
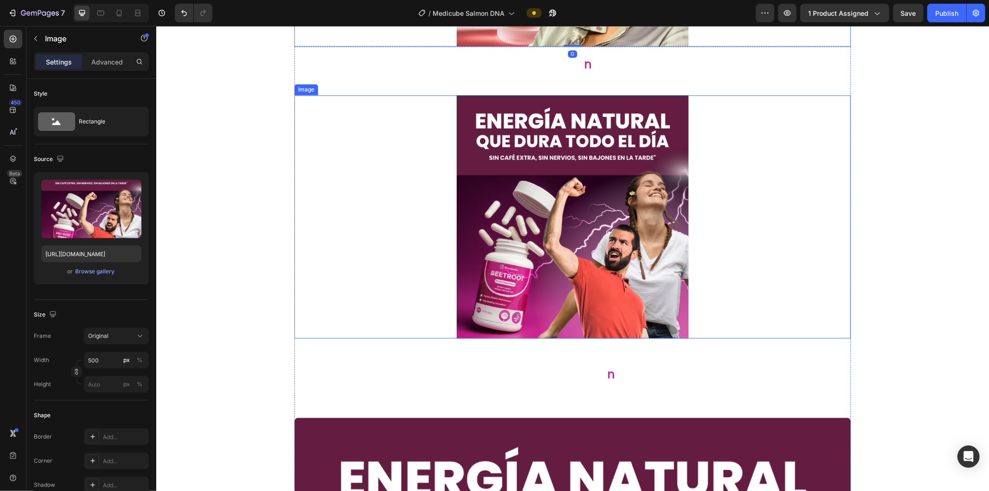
click at [545, 196] on img at bounding box center [572, 216] width 232 height 243
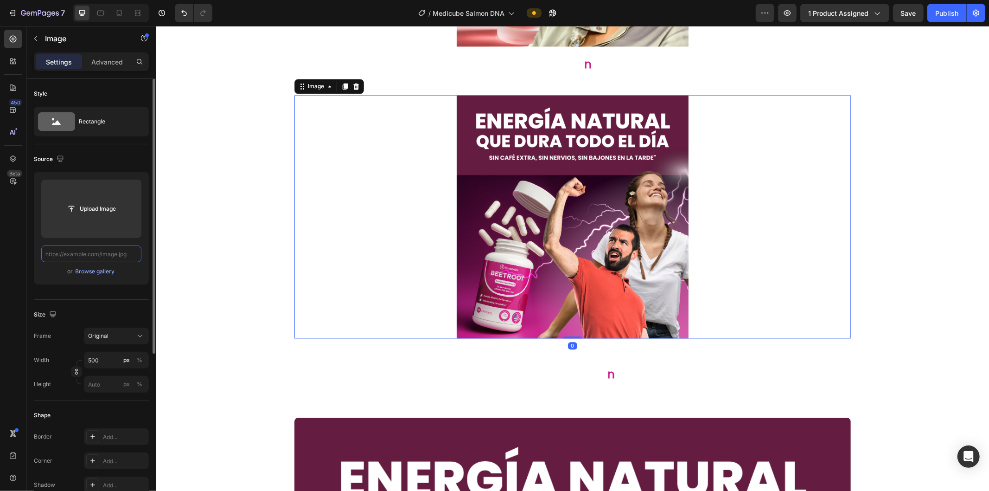
paste input "[URL][DOMAIN_NAME]"
type input "[URL][DOMAIN_NAME]"
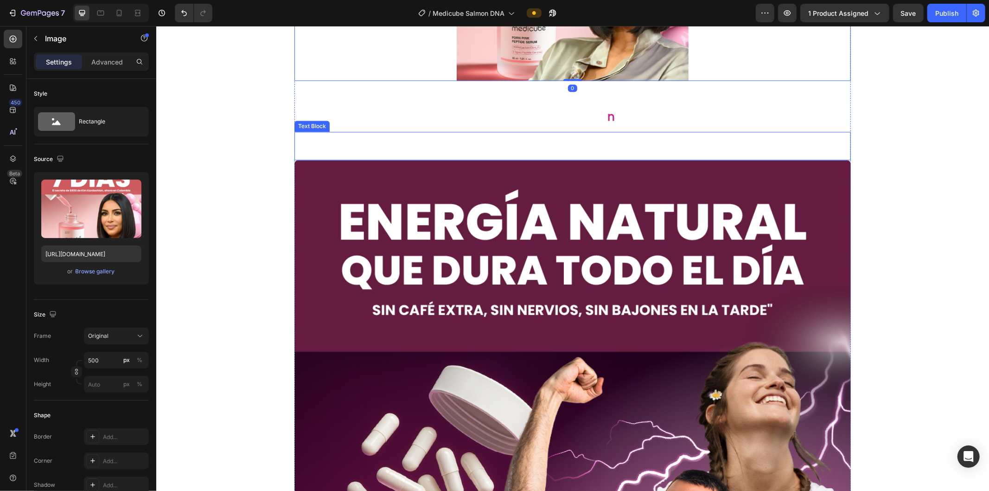
click at [453, 258] on img at bounding box center [572, 452] width 557 height 584
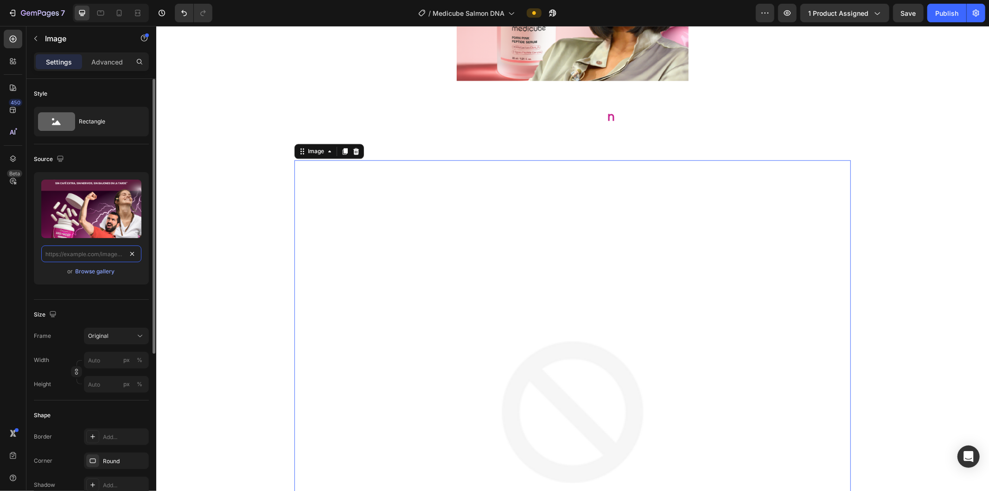
paste input "[URL][DOMAIN_NAME]"
type input "[URL][DOMAIN_NAME]"
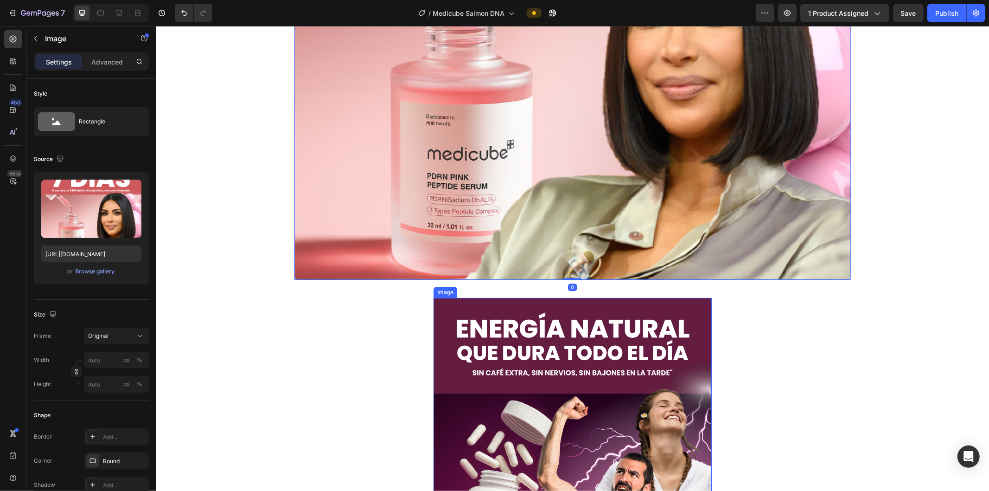
click at [462, 307] on img at bounding box center [572, 443] width 278 height 292
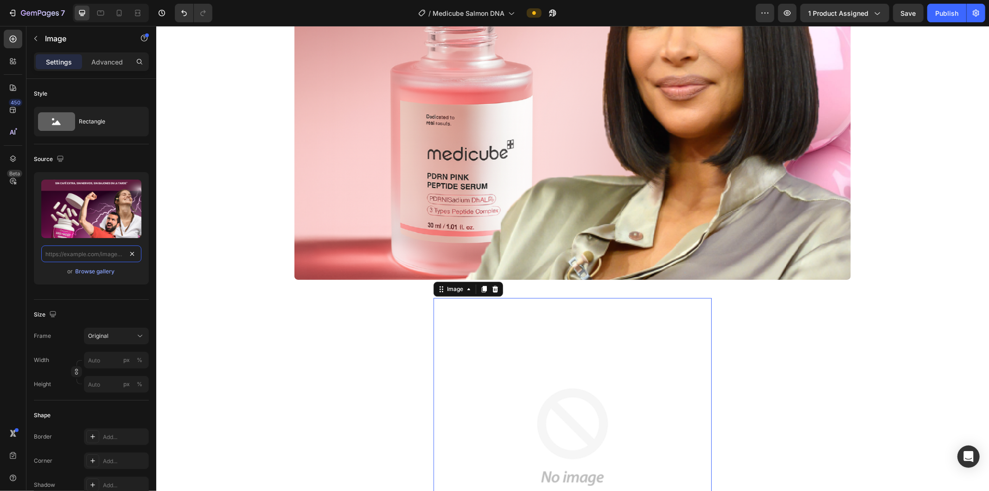
paste input "[URL][DOMAIN_NAME]"
type input "[URL][DOMAIN_NAME]"
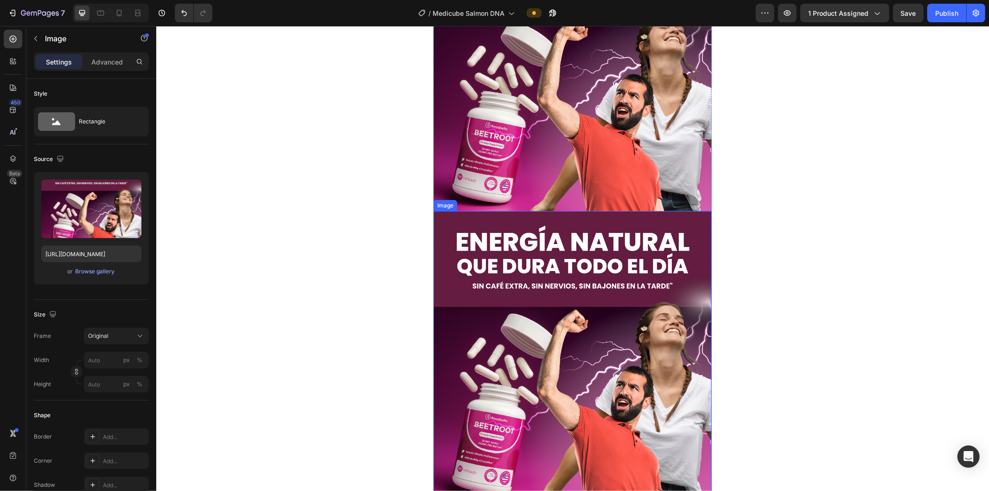
click at [549, 203] on img at bounding box center [572, 65] width 278 height 292
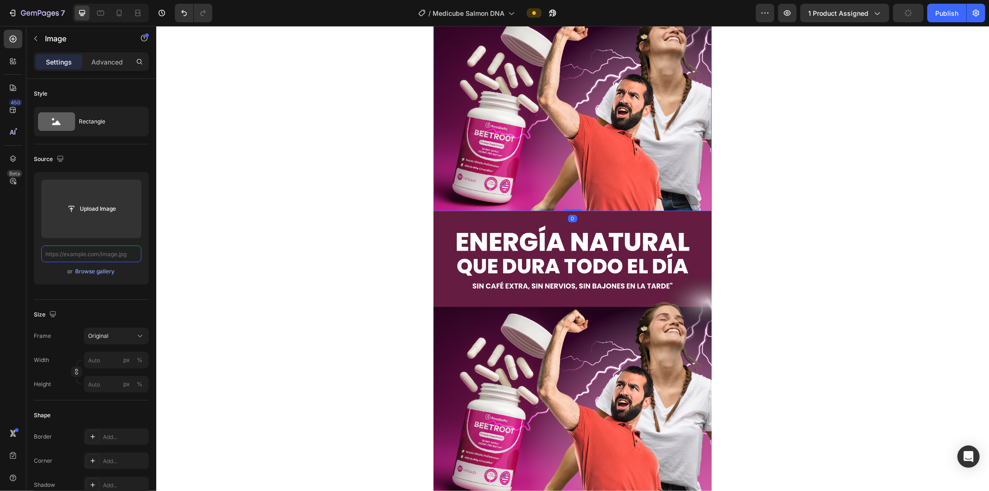
paste input "[URL][DOMAIN_NAME]"
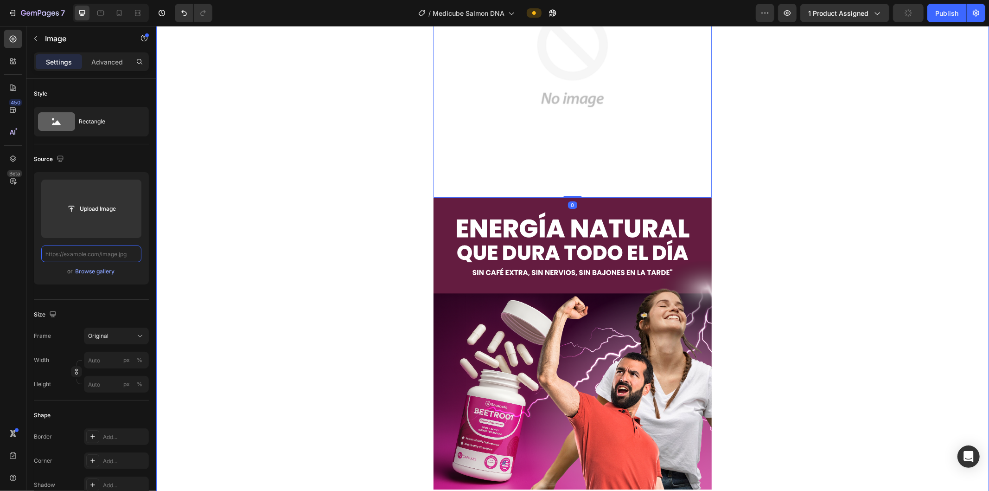
type input "[URL][DOMAIN_NAME]"
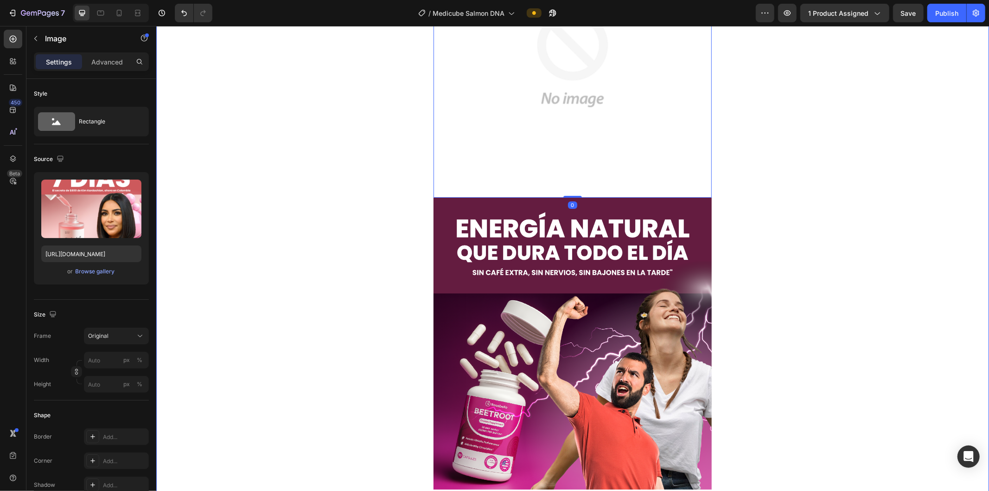
click at [517, 272] on img at bounding box center [572, 343] width 278 height 292
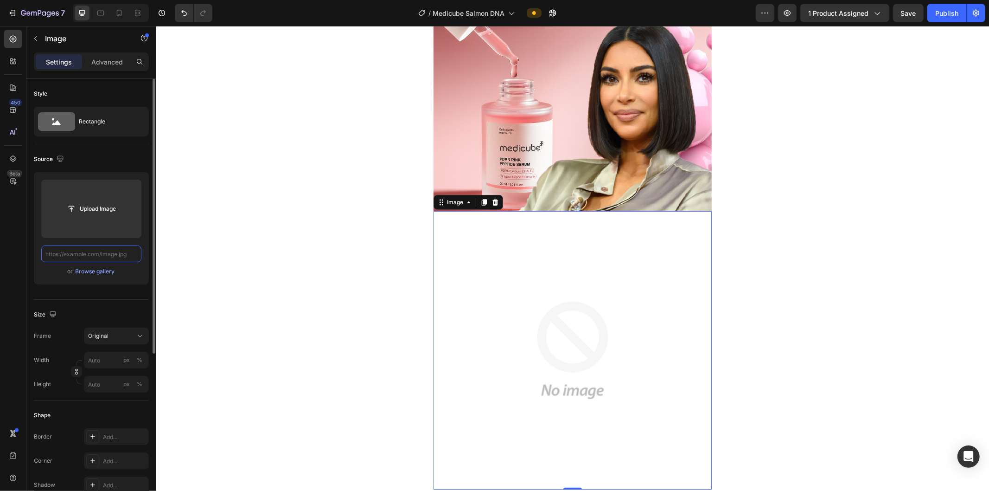
click at [132, 257] on input "text" at bounding box center [91, 253] width 100 height 17
paste input "[URL][DOMAIN_NAME]"
type input "[URL][DOMAIN_NAME]"
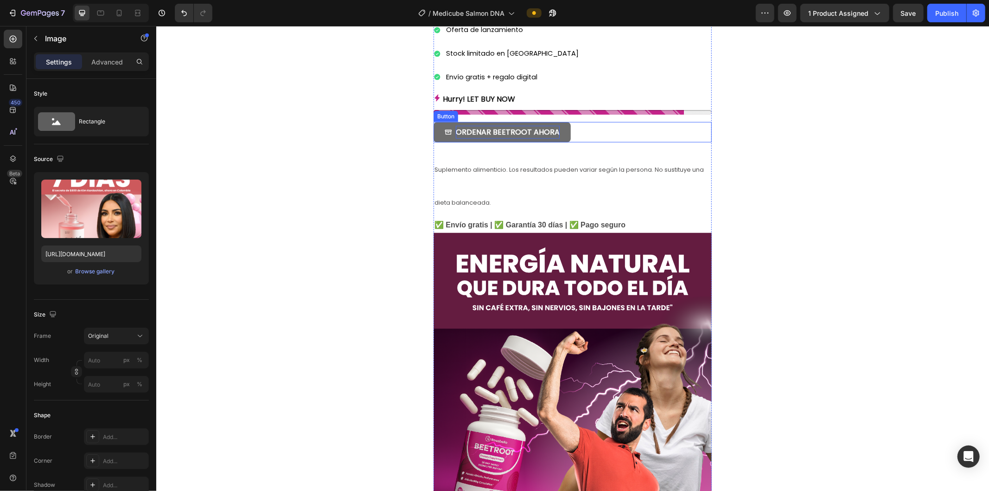
click at [475, 270] on img at bounding box center [572, 378] width 278 height 292
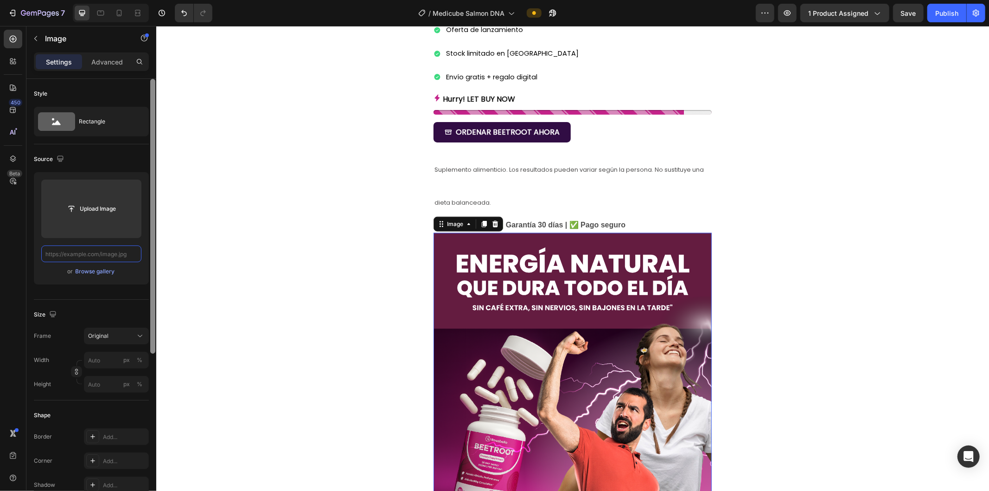
paste input "[URL][DOMAIN_NAME]"
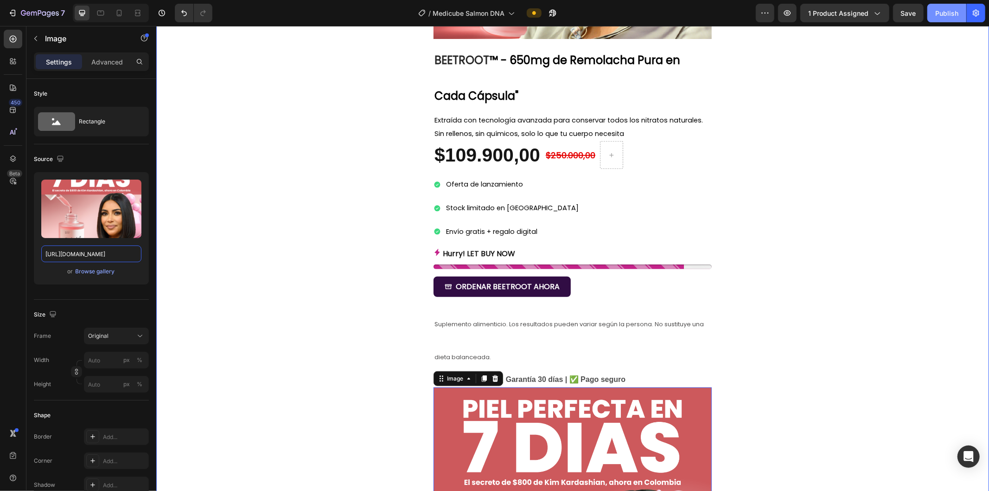
type input "[URL][DOMAIN_NAME]"
click at [556, 12] on button "Publish" at bounding box center [947, 13] width 39 height 19
